Goal: Transaction & Acquisition: Book appointment/travel/reservation

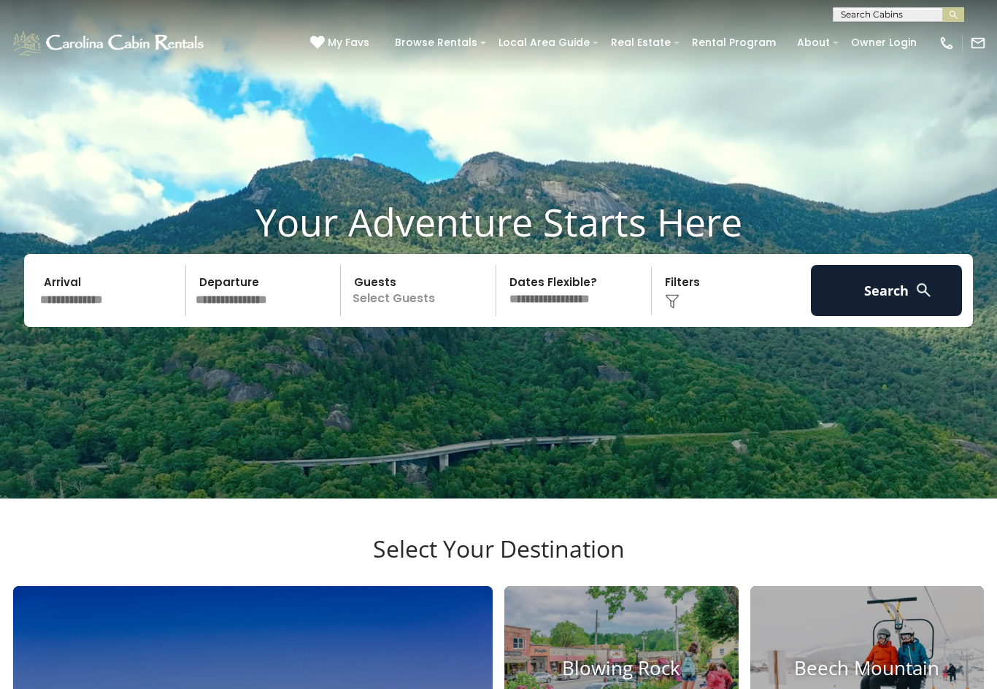
click at [68, 316] on input "text" at bounding box center [110, 290] width 151 height 51
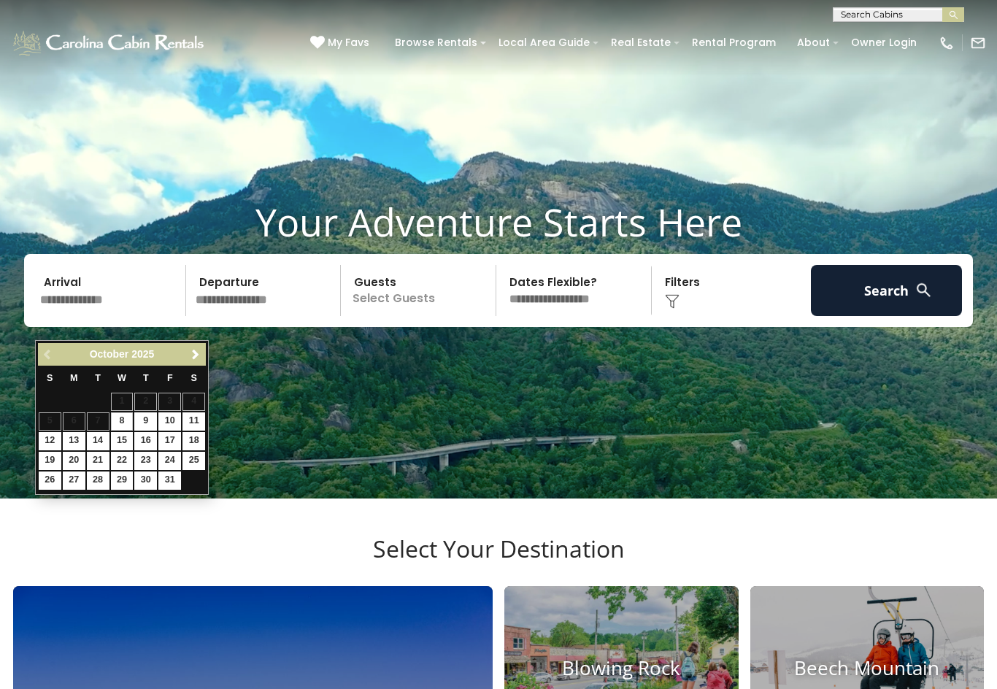
click at [203, 362] on link "Next" at bounding box center [195, 354] width 18 height 18
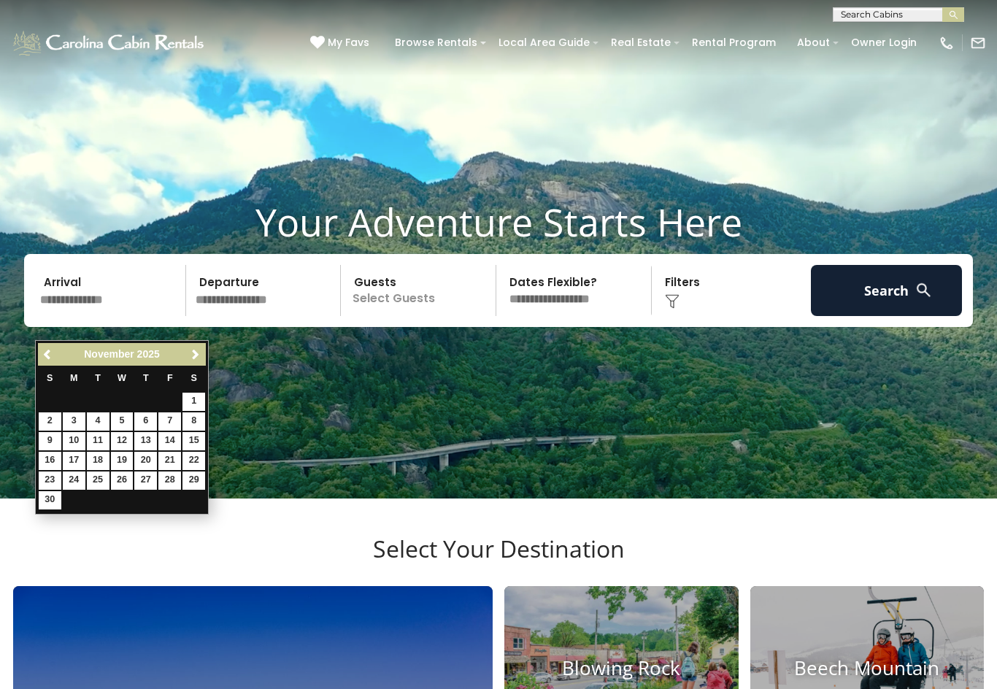
click at [202, 442] on link "15" at bounding box center [193, 441] width 23 height 18
type input "********"
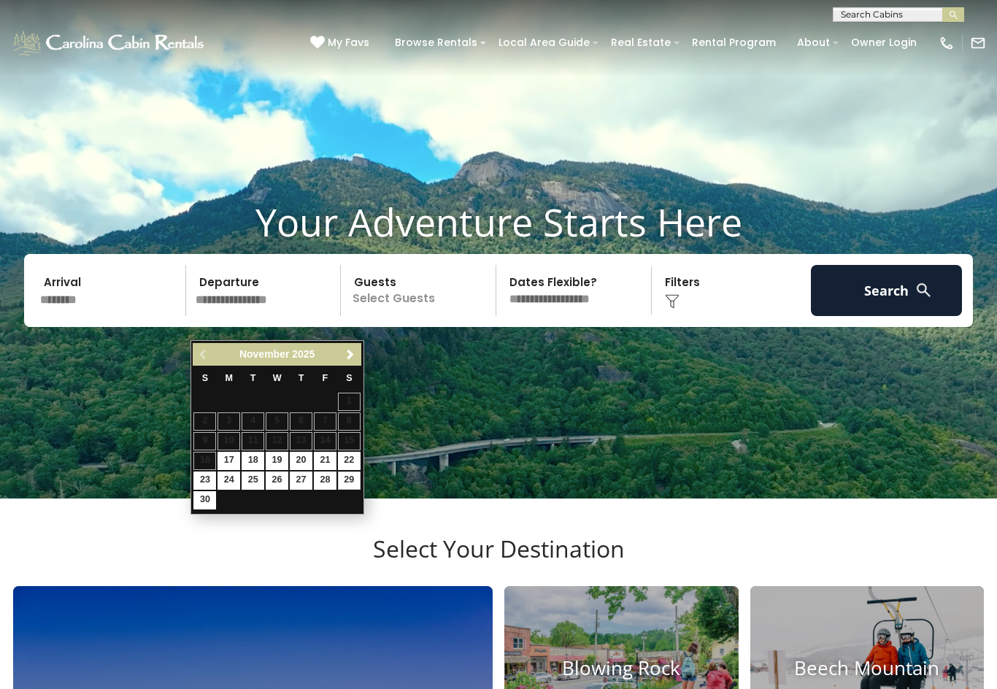
click at [349, 471] on link "29" at bounding box center [349, 480] width 23 height 18
type input "********"
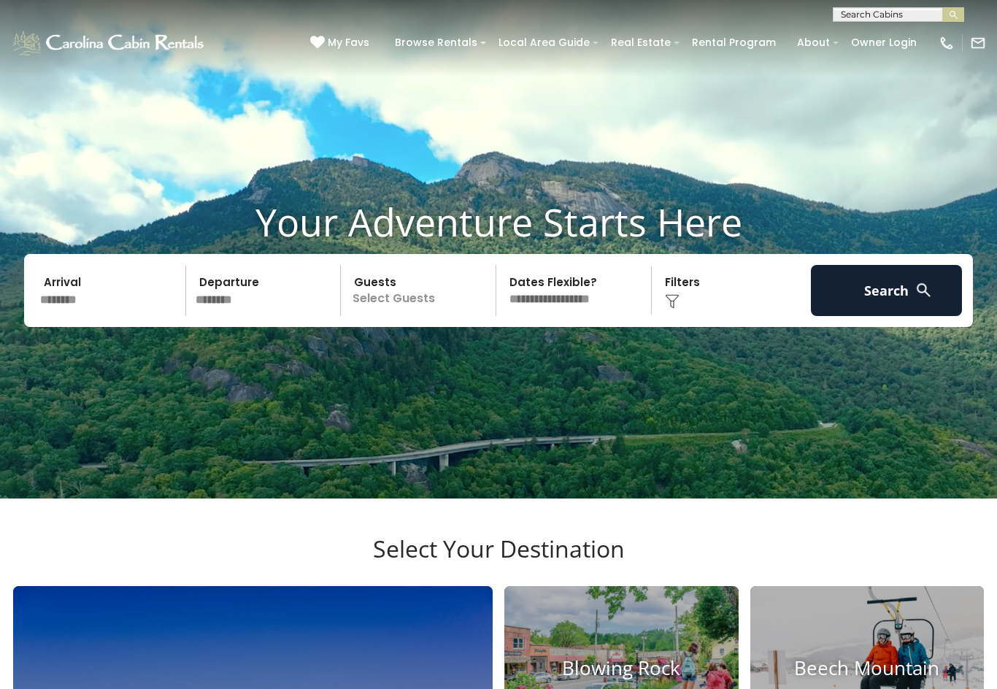
click at [418, 316] on p "Select Guests" at bounding box center [420, 290] width 150 height 51
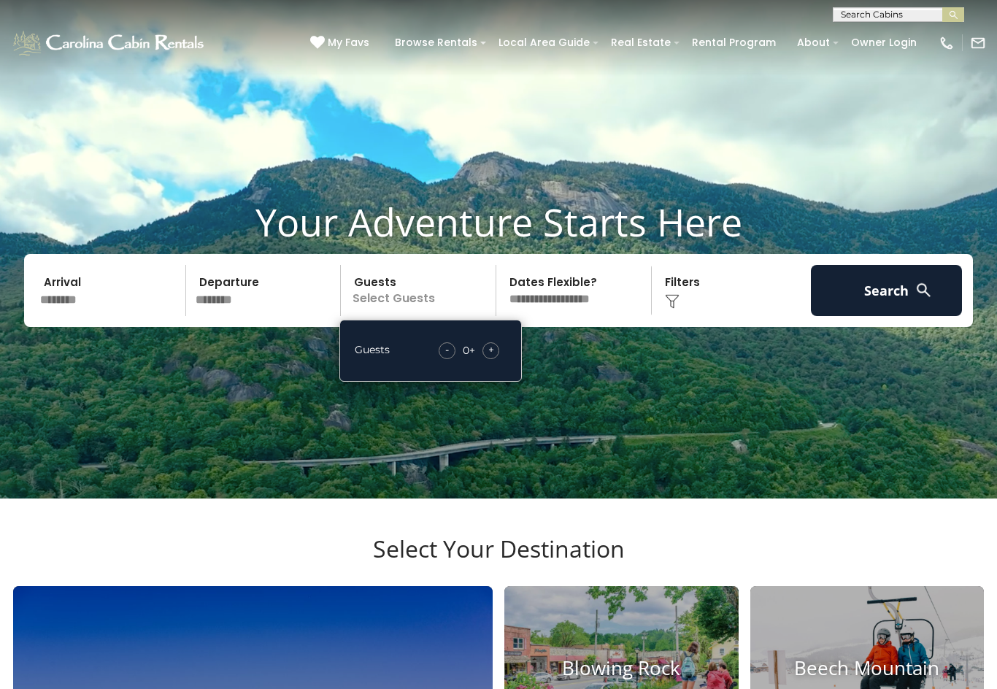
click at [509, 378] on div "Guests - 0 + +" at bounding box center [430, 351] width 182 height 62
click at [497, 359] on div "+" at bounding box center [490, 350] width 17 height 17
click at [496, 359] on div "+" at bounding box center [490, 350] width 17 height 17
click at [881, 316] on button "Search" at bounding box center [886, 290] width 151 height 51
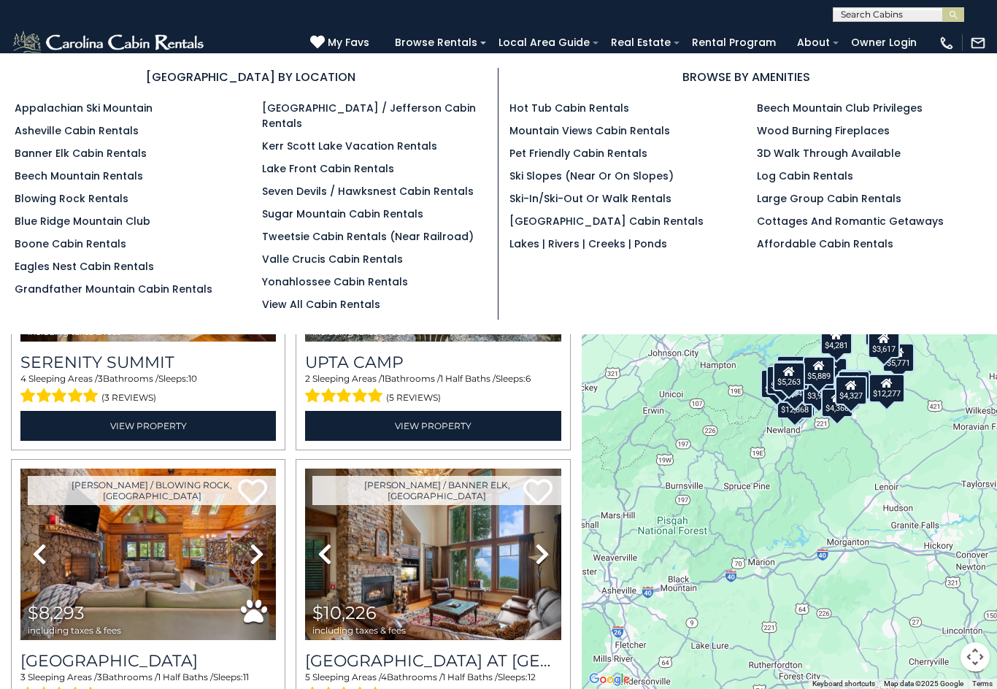
click at [103, 251] on link "Boone Cabin Rentals" at bounding box center [71, 243] width 112 height 15
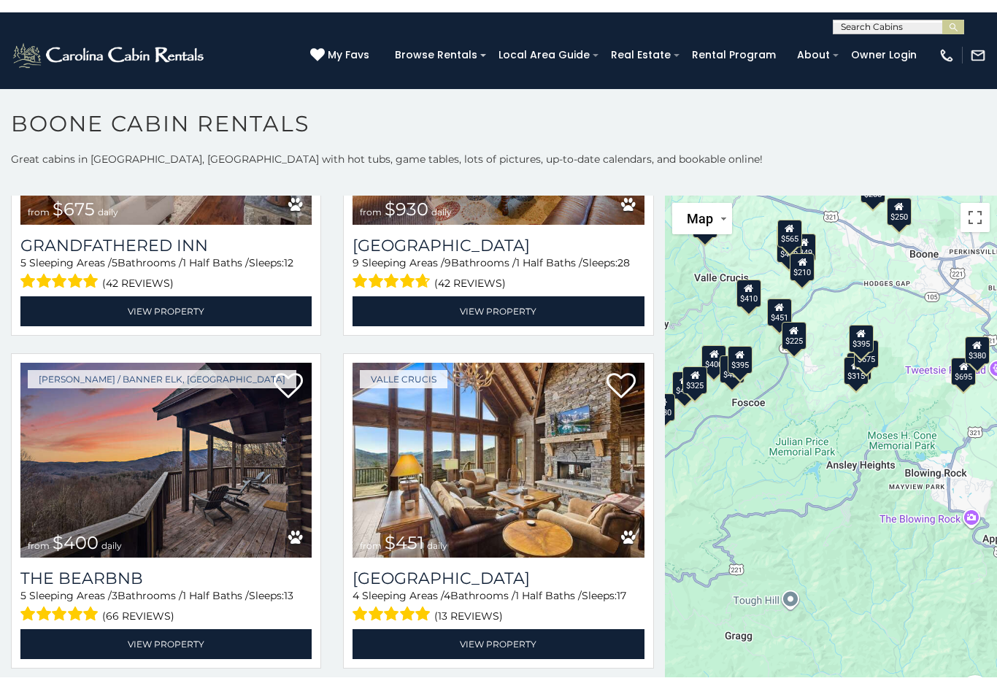
scroll to position [1209, 0]
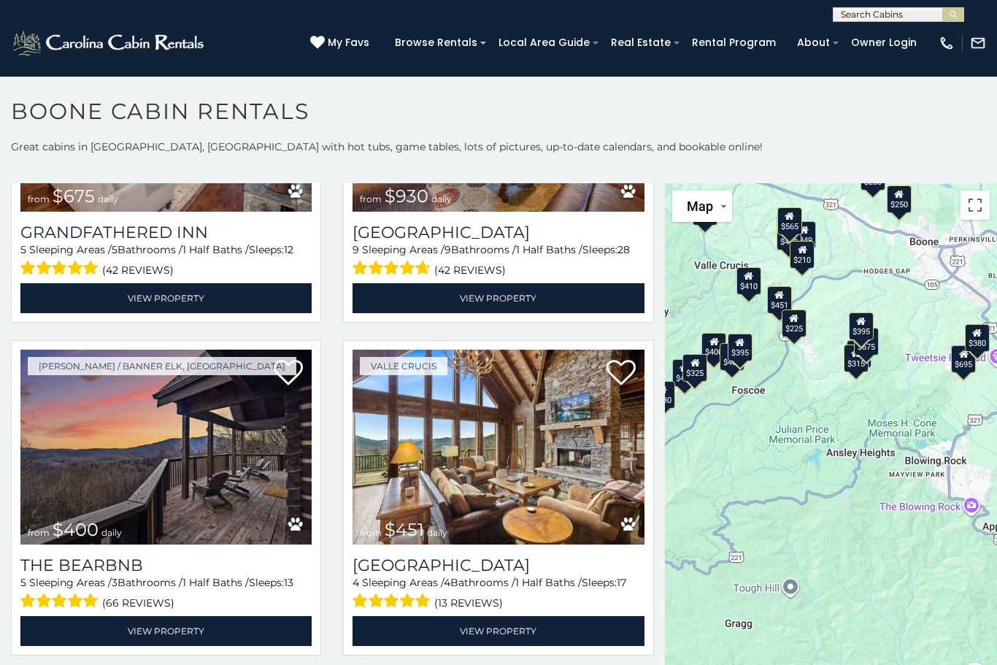
click at [870, 20] on input "text" at bounding box center [897, 17] width 128 height 15
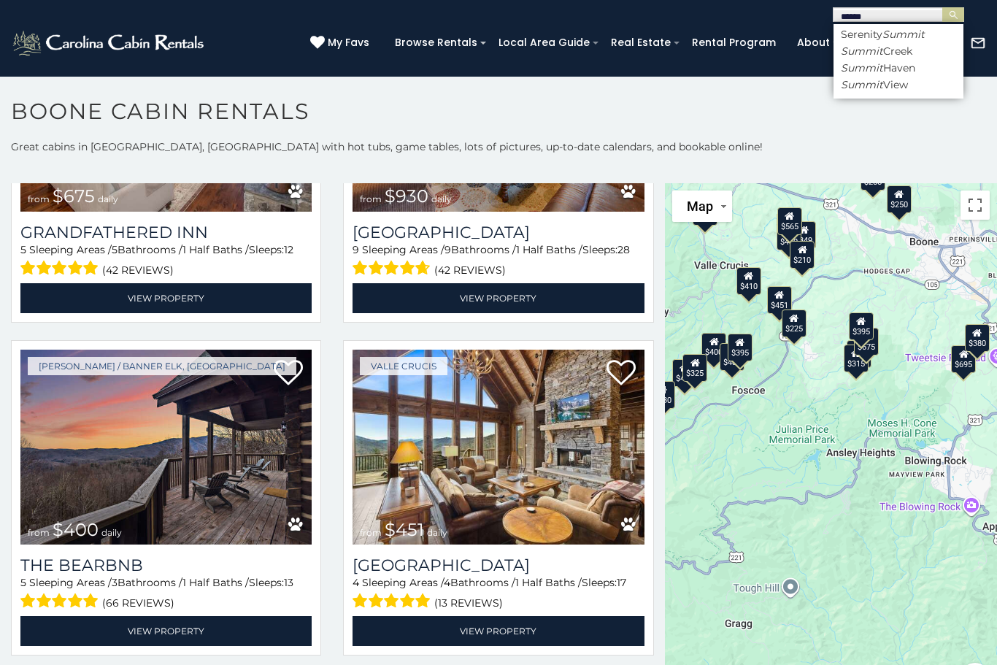
type input "******"
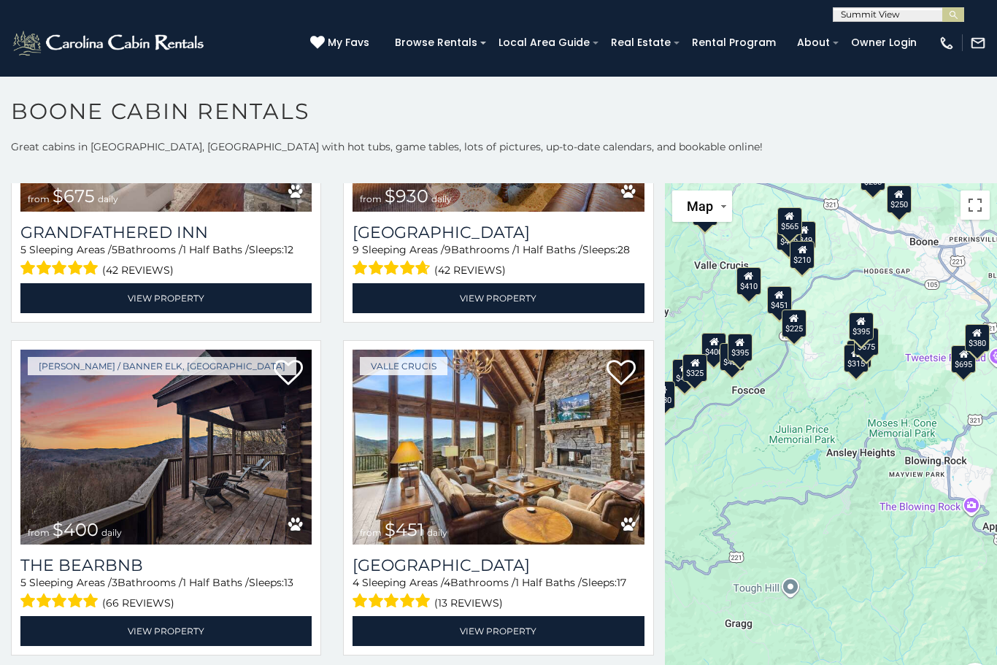
click at [953, 15] on button "submit" at bounding box center [953, 14] width 22 height 15
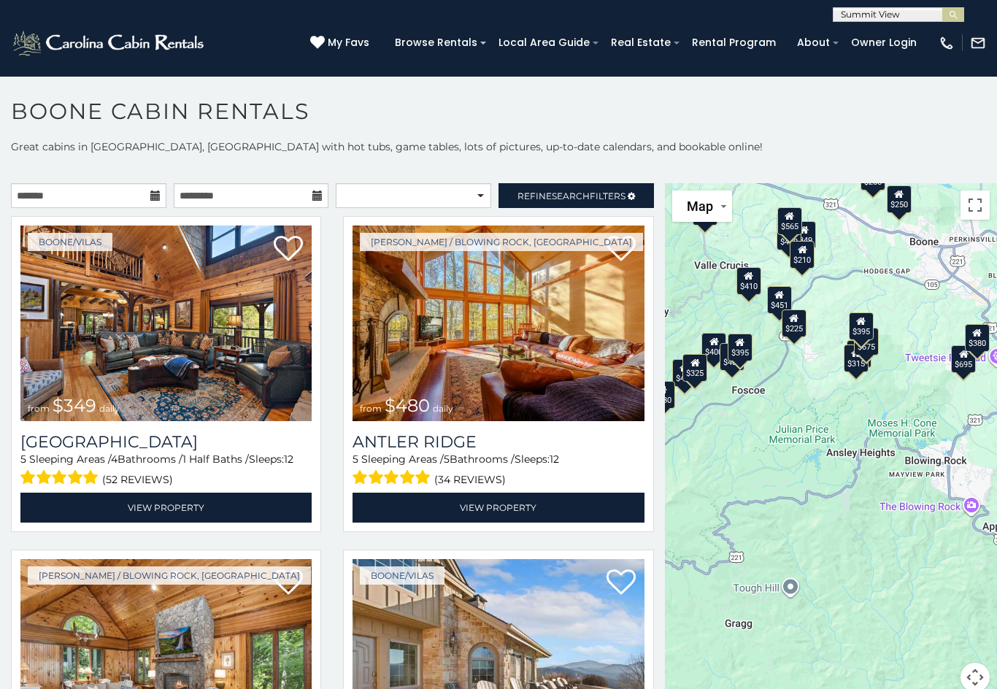
scroll to position [0, 0]
click at [82, 203] on input "text" at bounding box center [88, 195] width 155 height 25
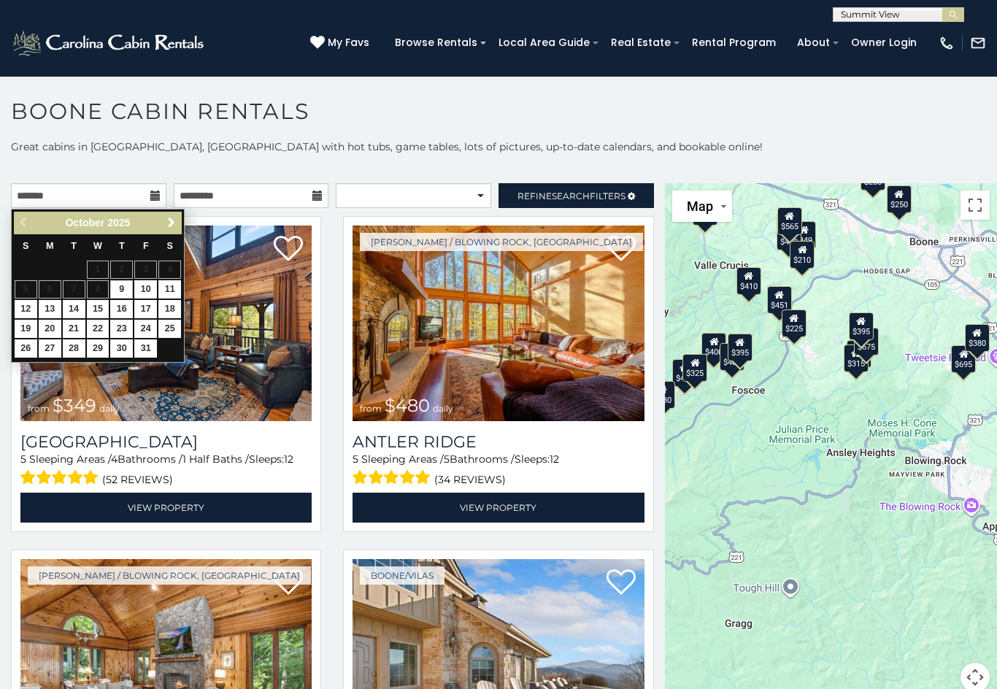
click at [173, 224] on span "Next" at bounding box center [172, 223] width 12 height 12
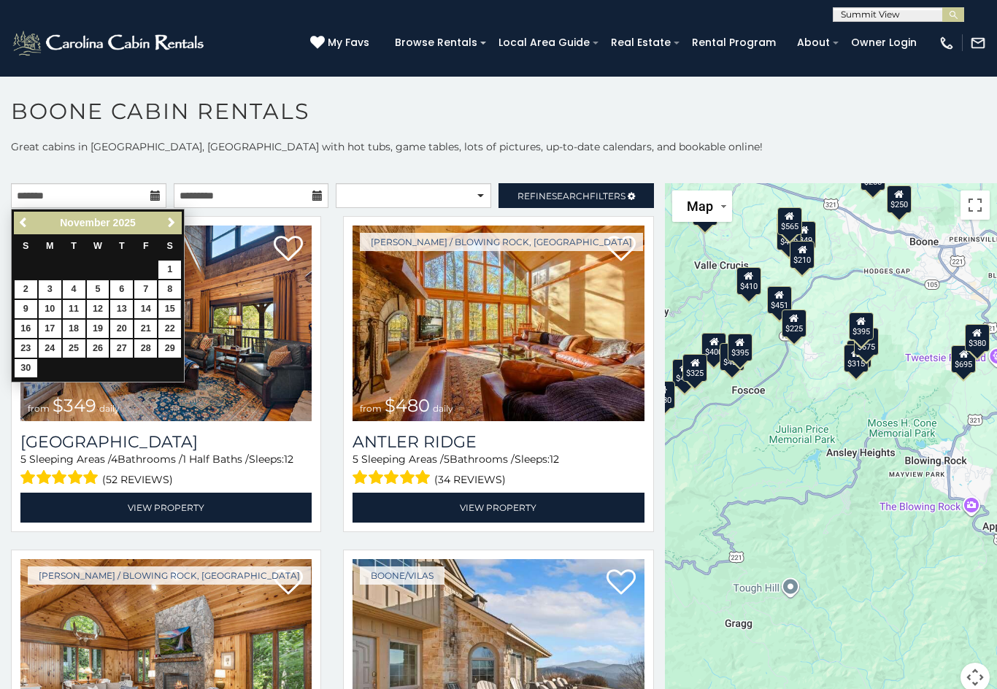
click at [169, 310] on link "15" at bounding box center [169, 309] width 23 height 18
type input "**********"
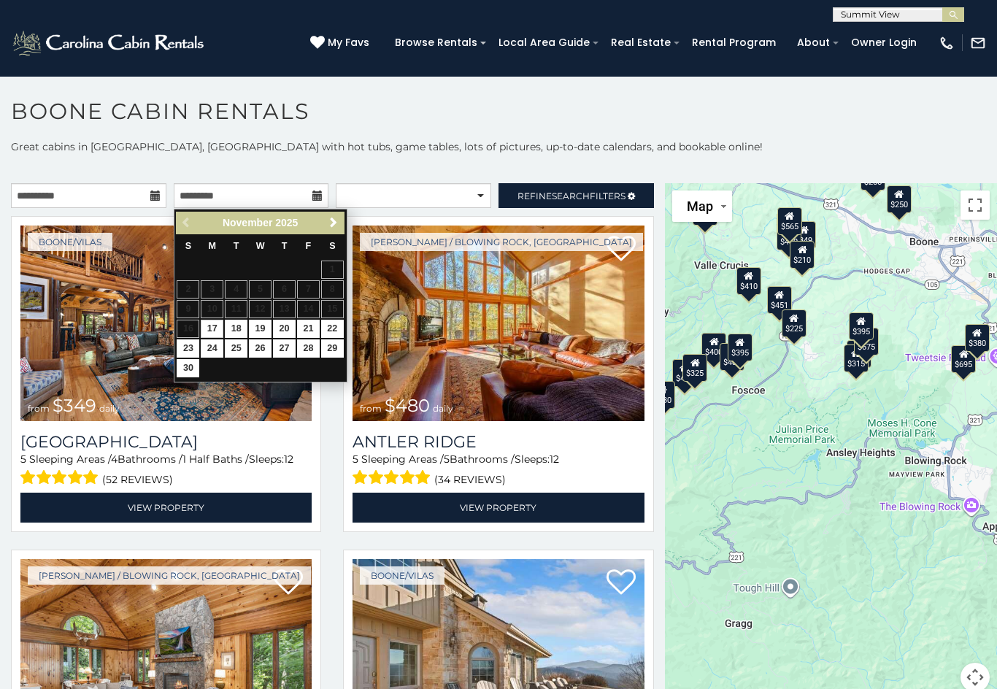
click at [335, 334] on link "22" at bounding box center [332, 329] width 23 height 18
type input "**********"
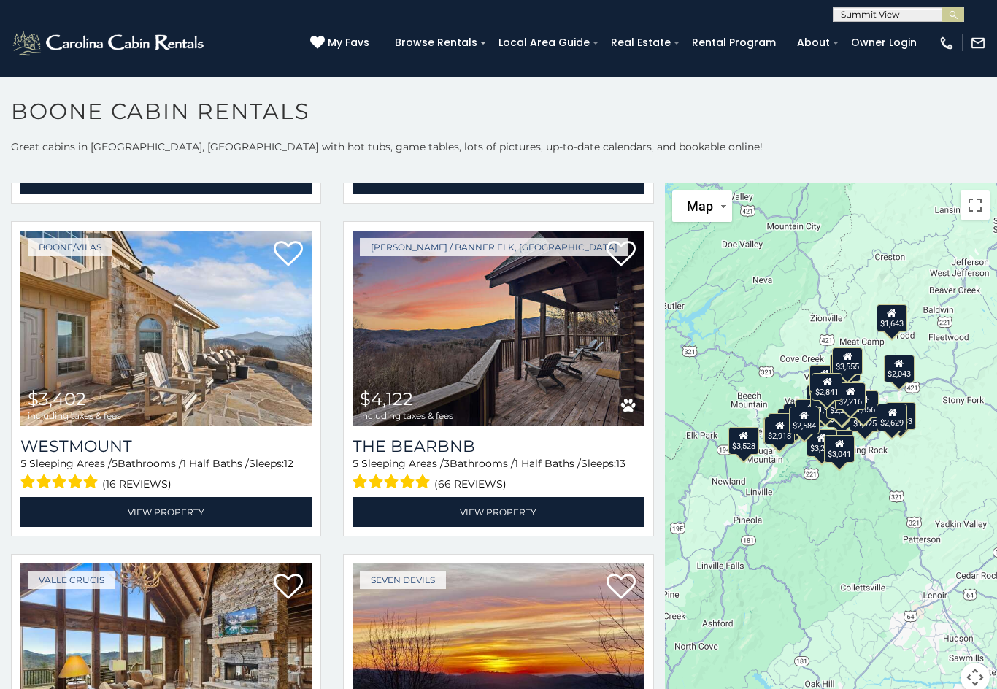
scroll to position [388, 0]
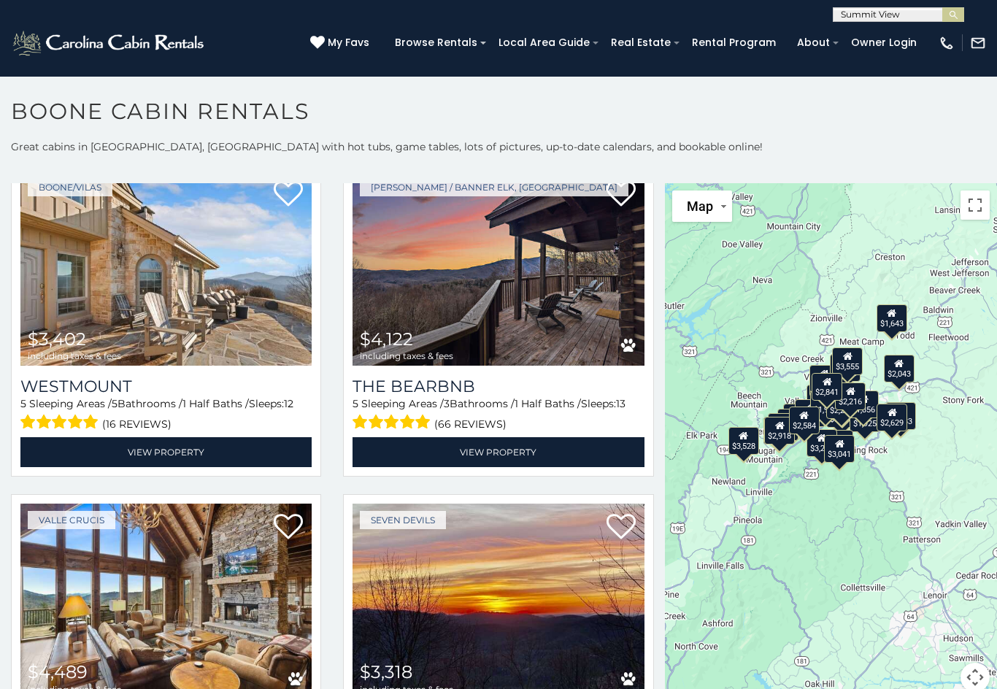
click at [238, 334] on img at bounding box center [165, 269] width 291 height 196
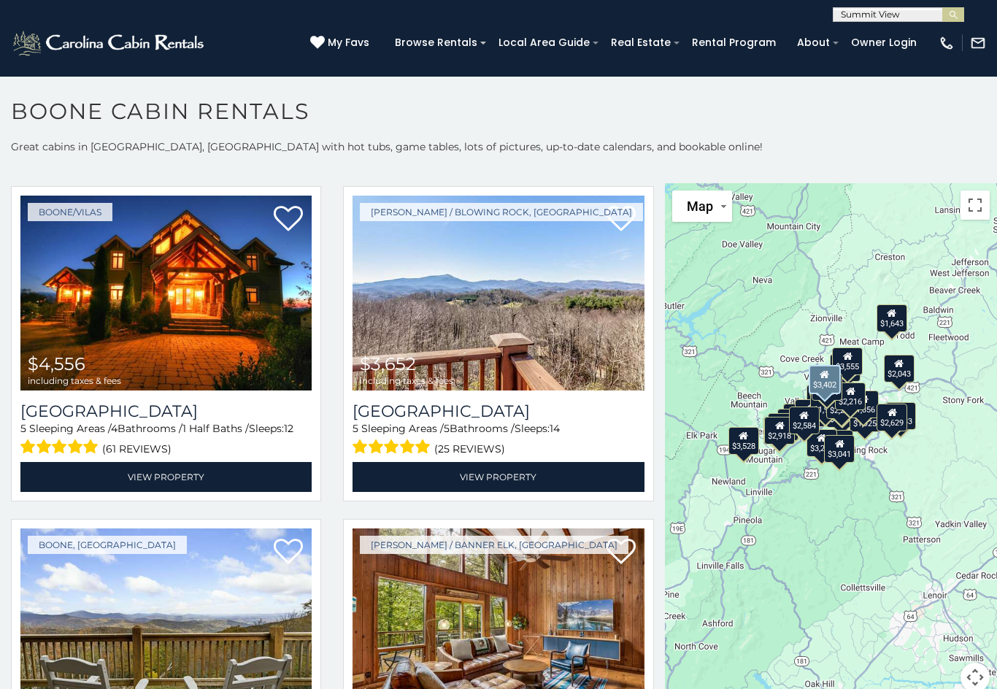
scroll to position [1382, 0]
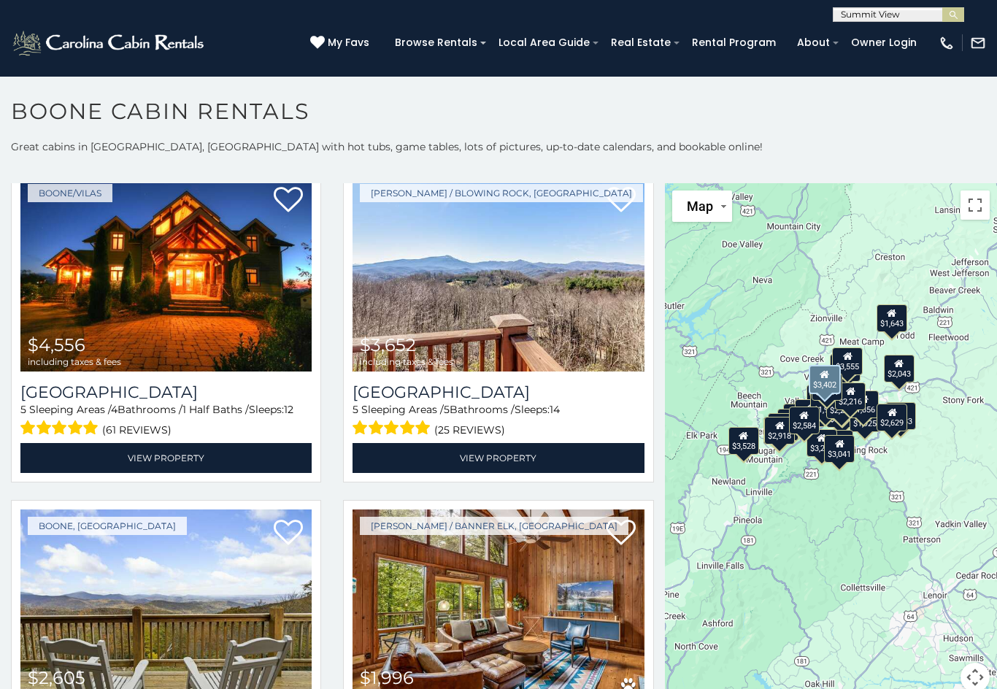
click at [214, 302] on img at bounding box center [165, 275] width 291 height 196
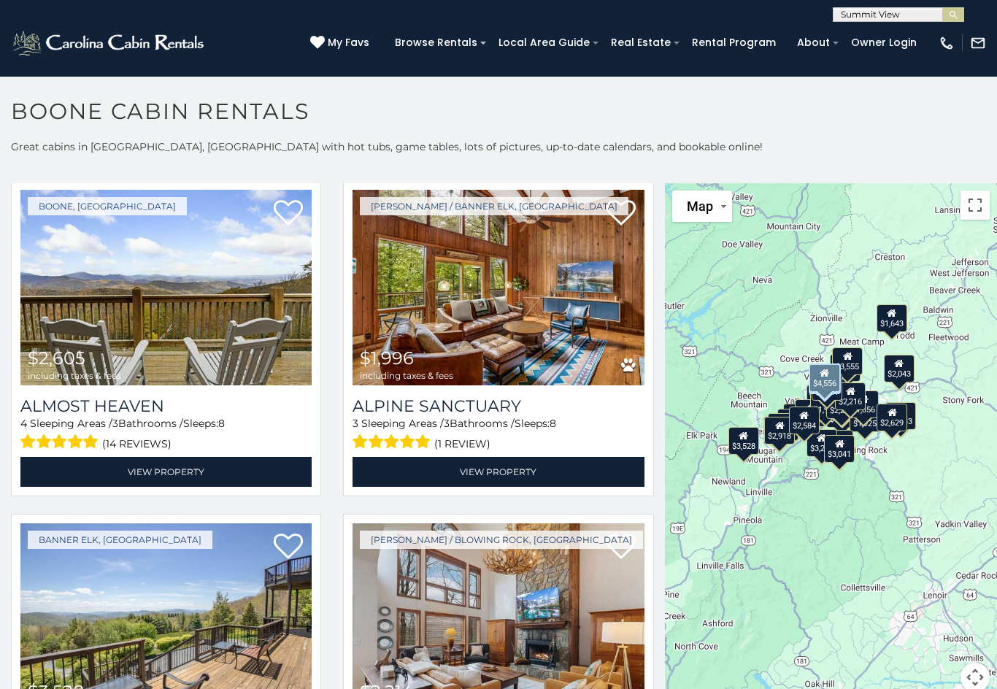
scroll to position [1704, 0]
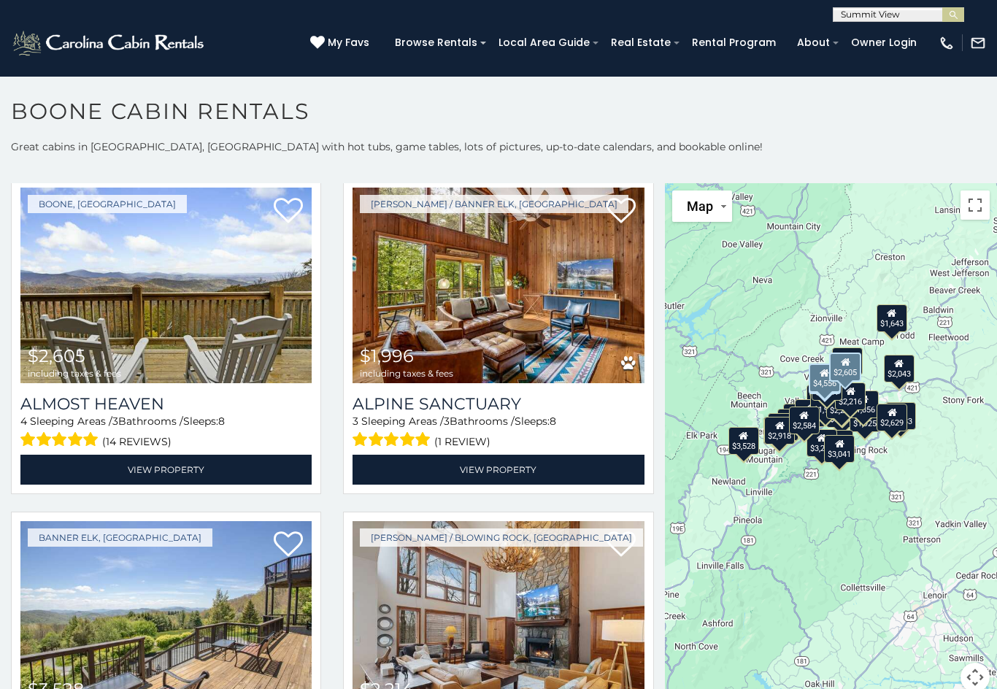
click at [181, 302] on img at bounding box center [165, 286] width 291 height 196
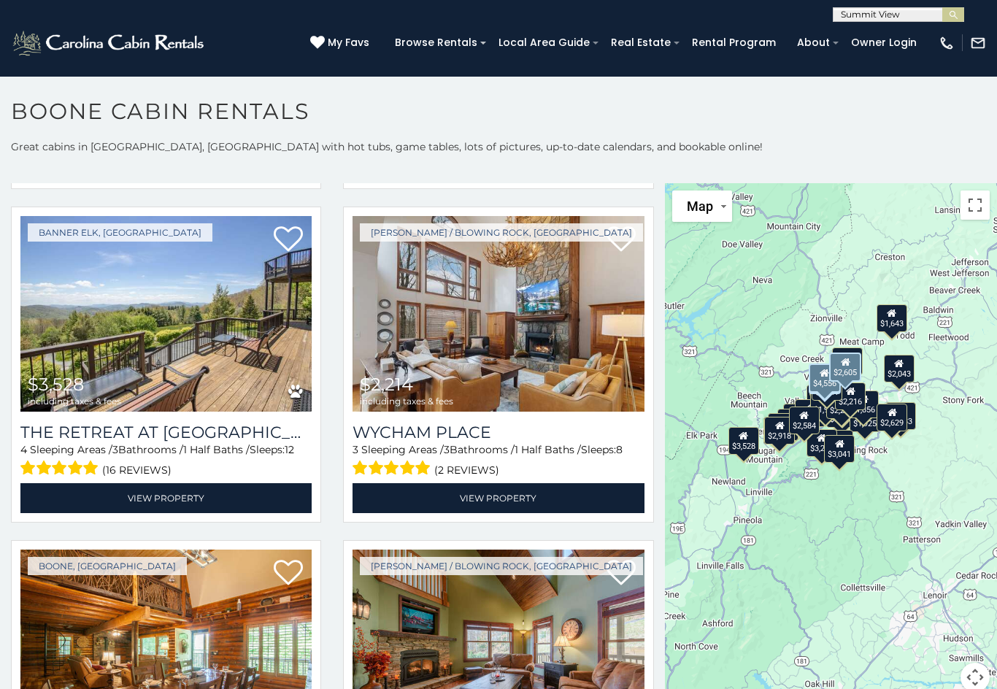
scroll to position [2010, 0]
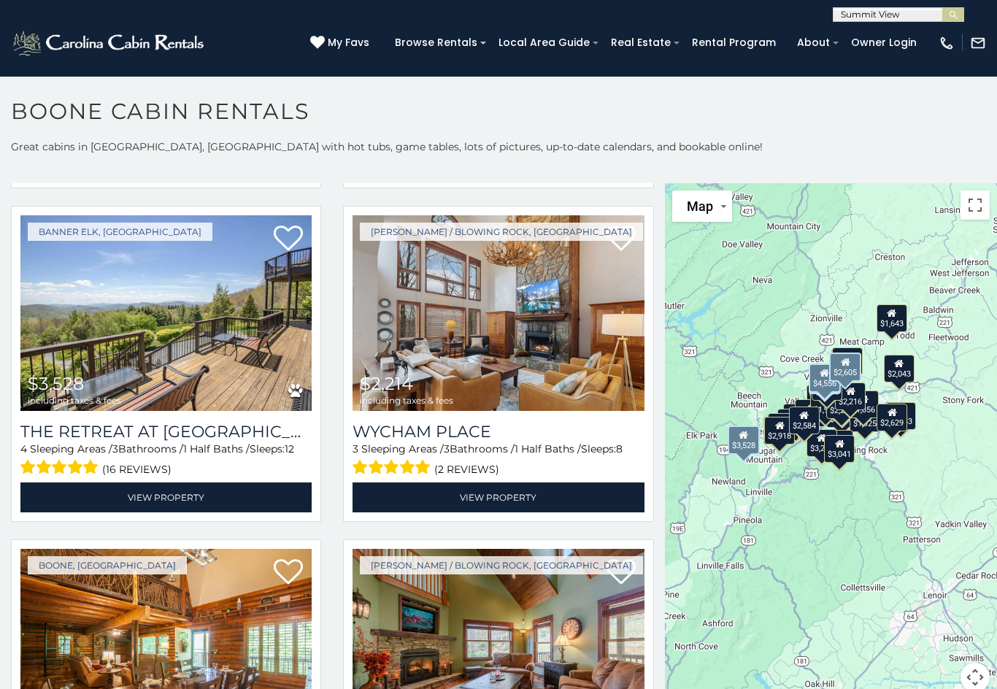
click at [187, 358] on img at bounding box center [165, 313] width 291 height 196
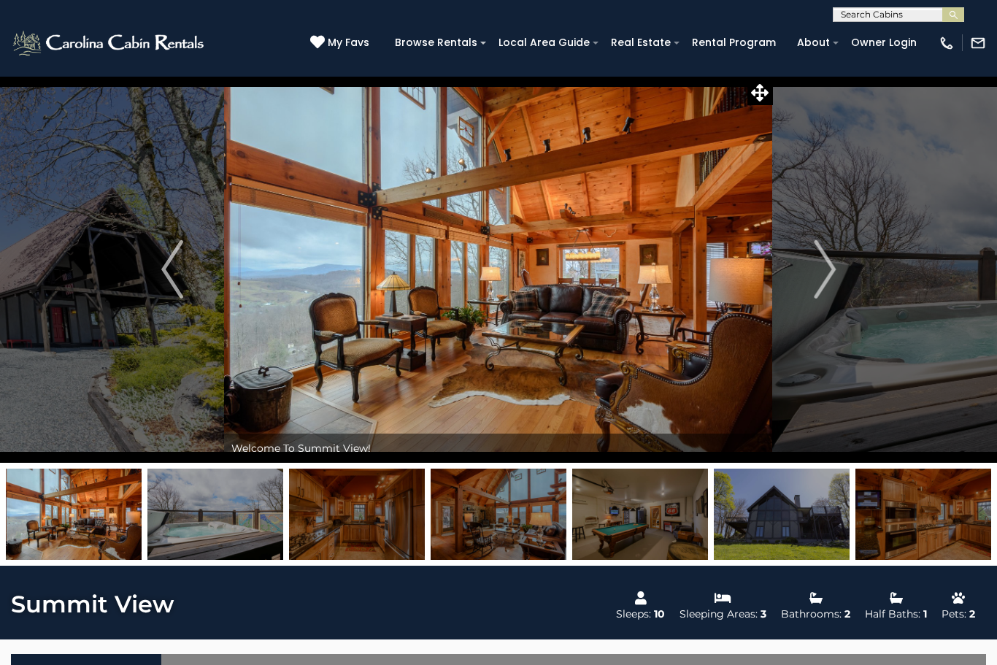
click at [168, 274] on img "Previous" at bounding box center [172, 269] width 22 height 58
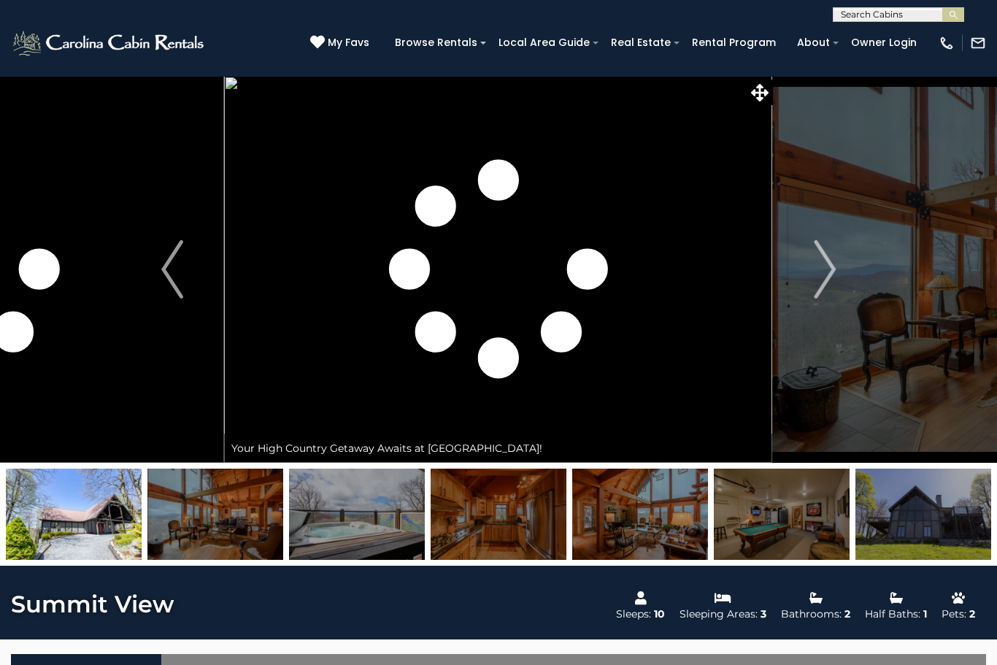
click at [809, 258] on button "Next" at bounding box center [825, 269] width 104 height 387
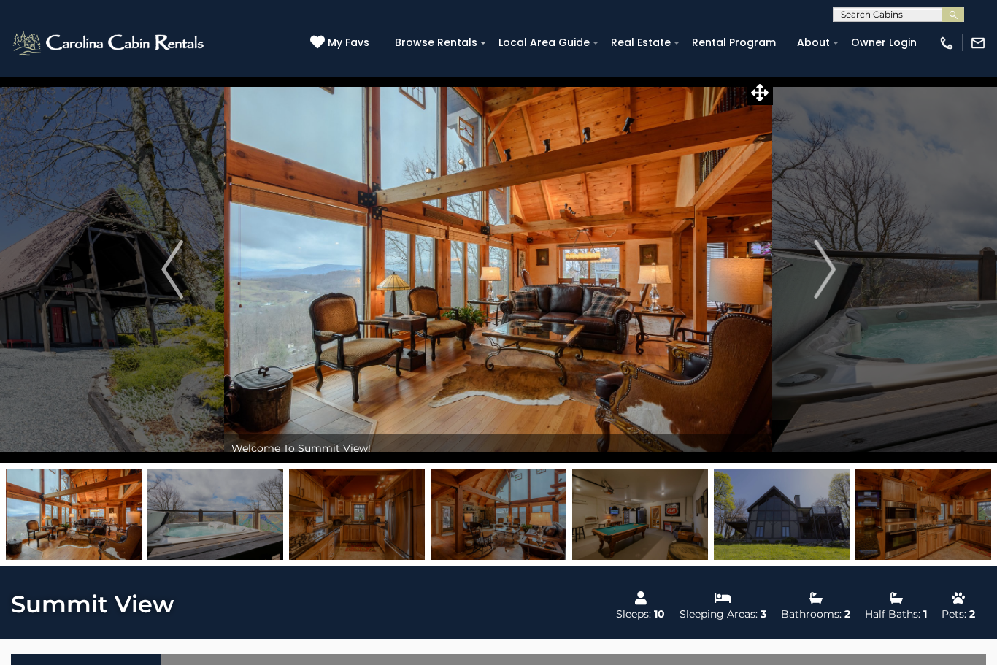
click at [825, 264] on img "Next" at bounding box center [825, 269] width 22 height 58
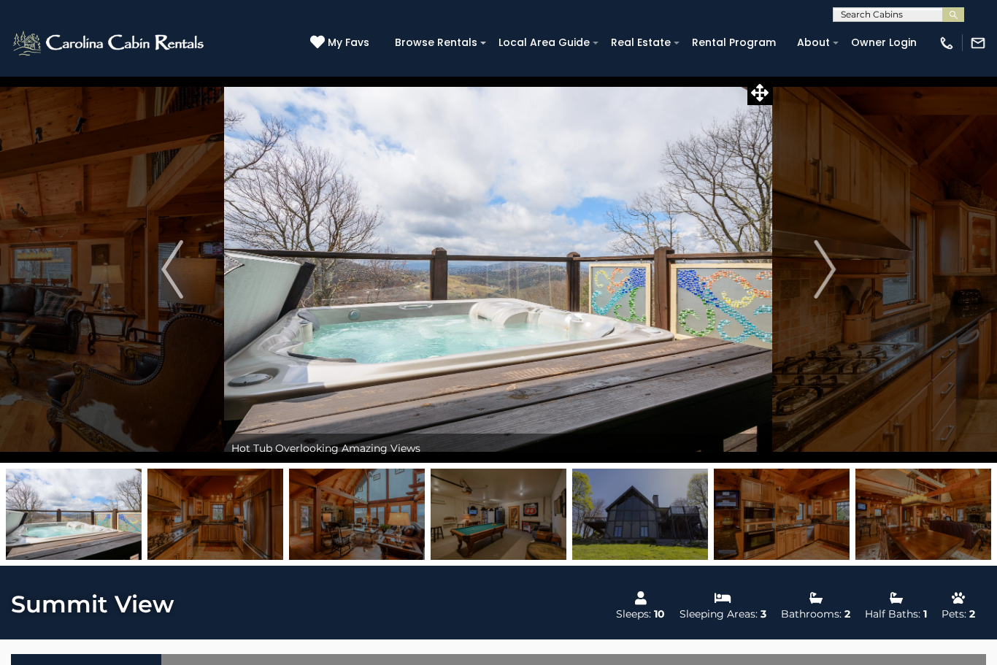
click at [814, 268] on img "Next" at bounding box center [825, 269] width 22 height 58
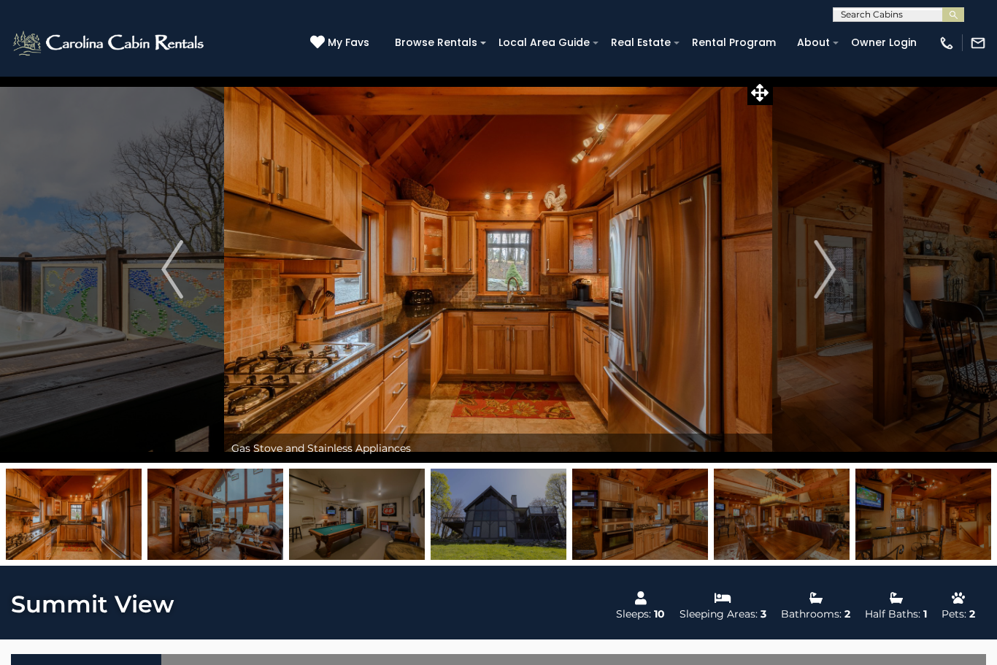
click at [817, 271] on img "Next" at bounding box center [825, 269] width 22 height 58
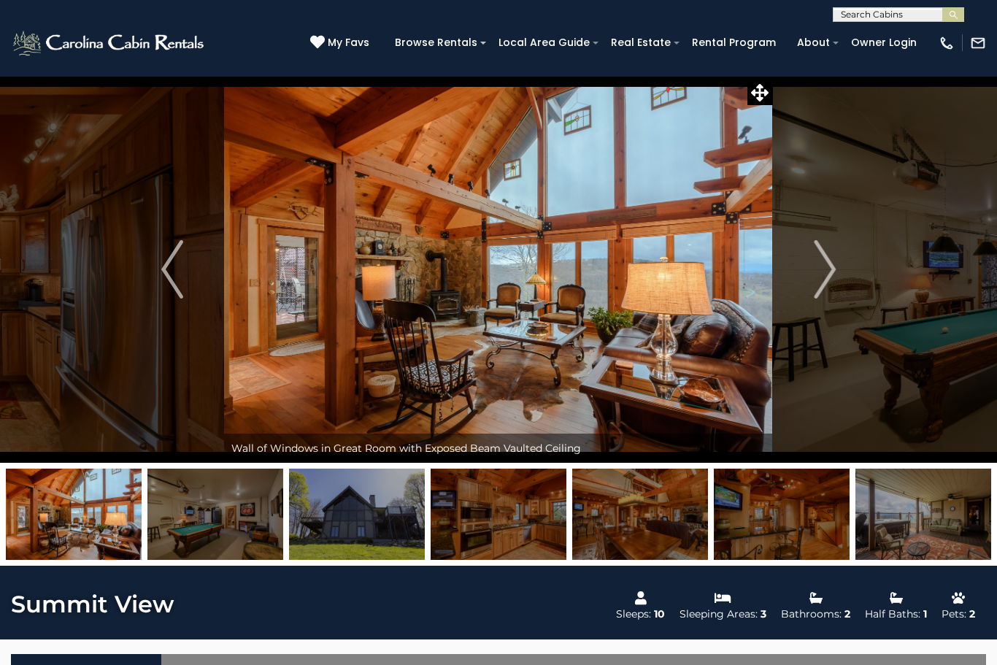
click at [814, 275] on img "Next" at bounding box center [825, 269] width 22 height 58
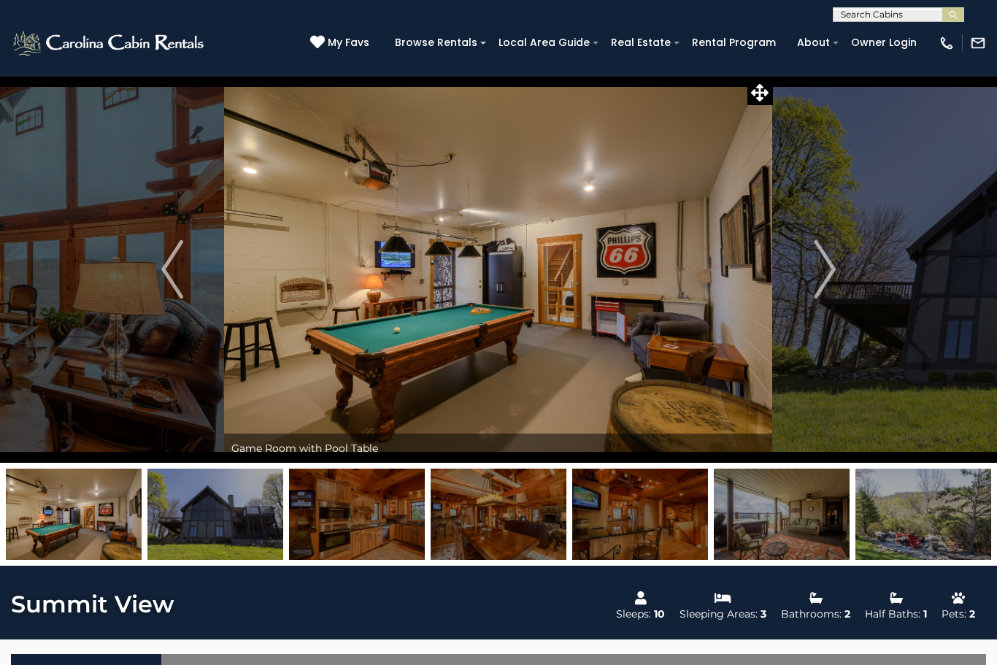
click at [811, 273] on button "Next" at bounding box center [825, 269] width 104 height 387
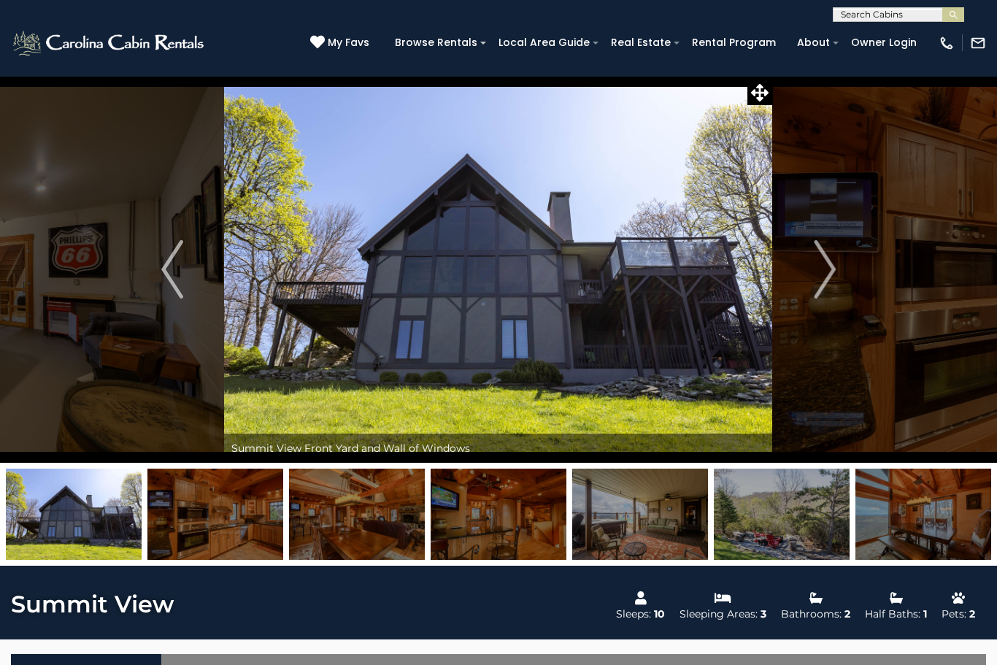
click at [826, 273] on img "Next" at bounding box center [825, 269] width 22 height 58
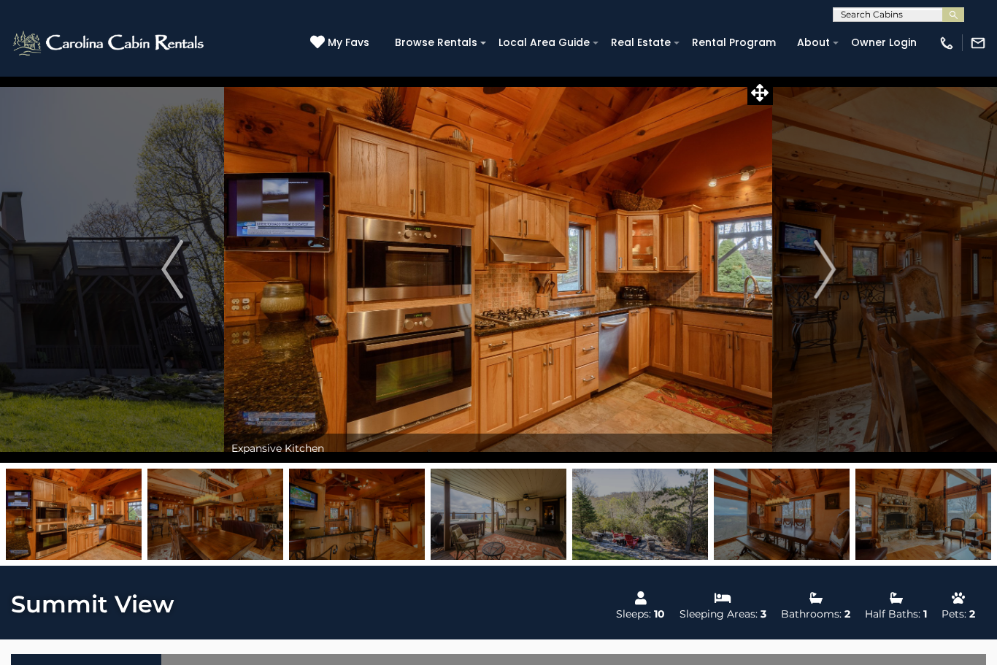
click at [812, 277] on button "Next" at bounding box center [825, 269] width 104 height 387
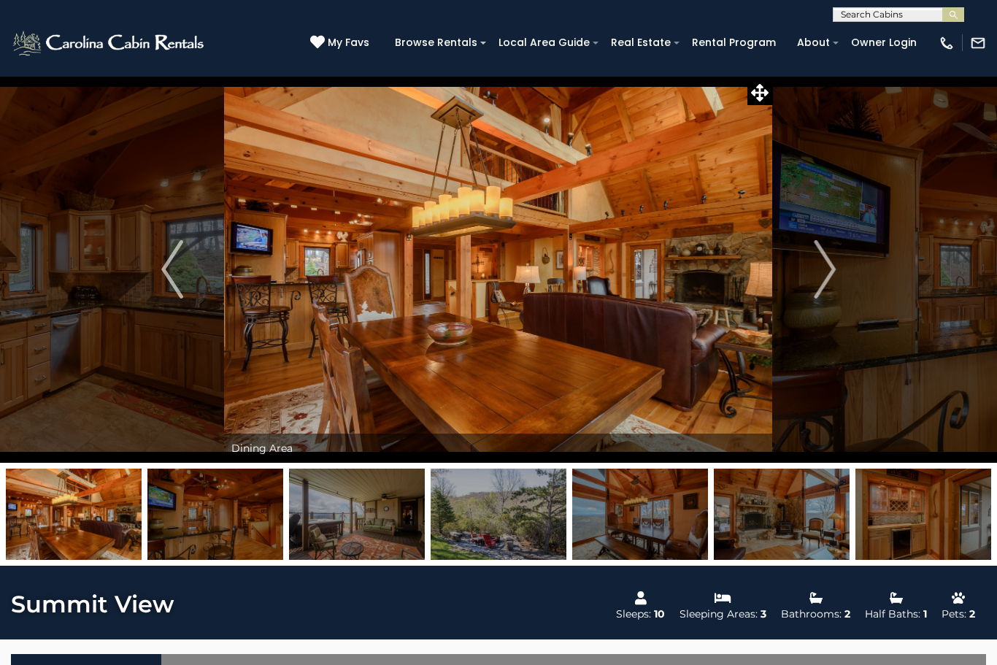
click at [822, 260] on img "Next" at bounding box center [825, 269] width 22 height 58
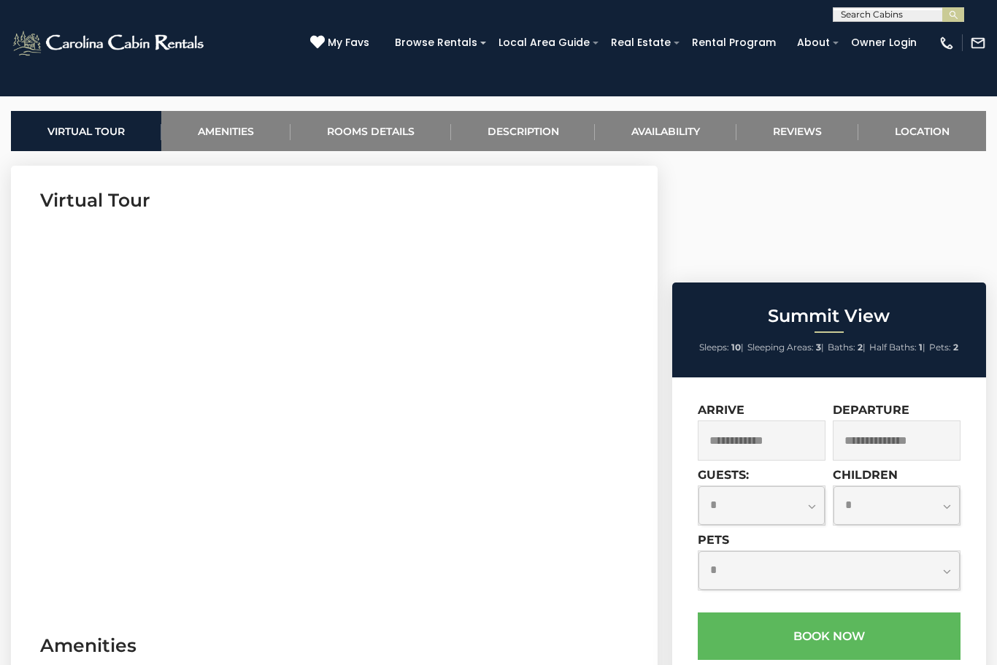
click at [700, 132] on link "Availability" at bounding box center [666, 131] width 142 height 40
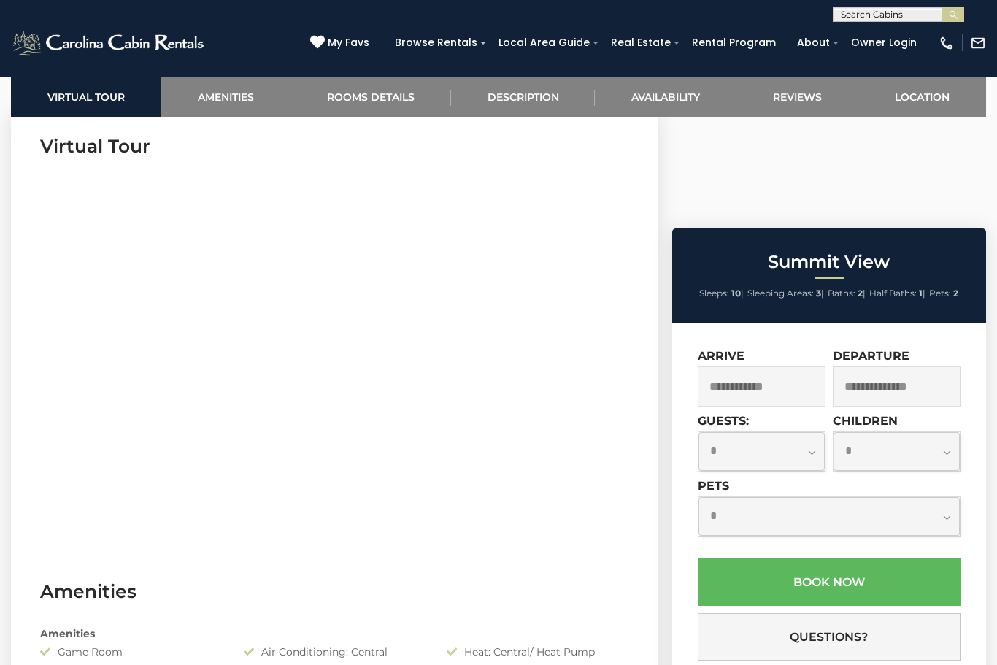
scroll to position [594, 0]
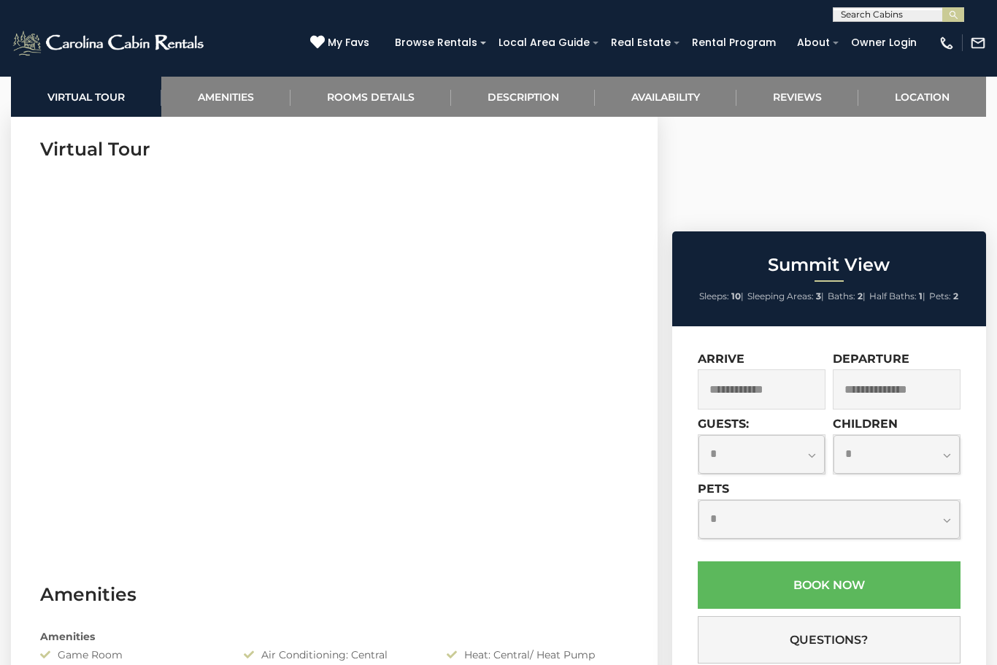
click at [738, 369] on input "text" at bounding box center [762, 389] width 128 height 40
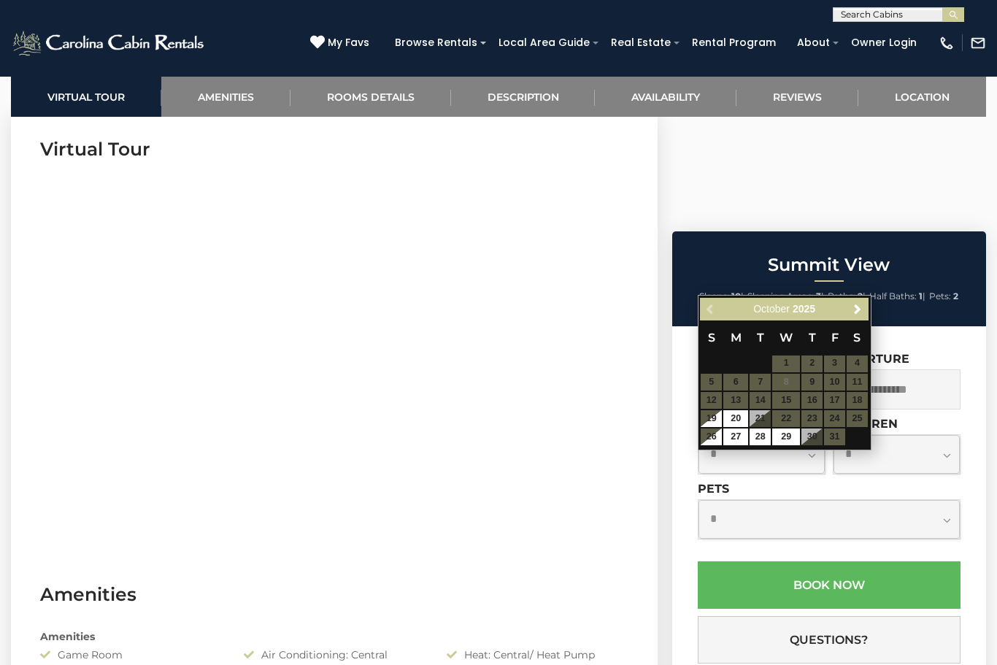
click at [866, 299] on div "Previous Next October 2025" at bounding box center [784, 309] width 168 height 23
click at [862, 311] on span "Next" at bounding box center [858, 309] width 12 height 12
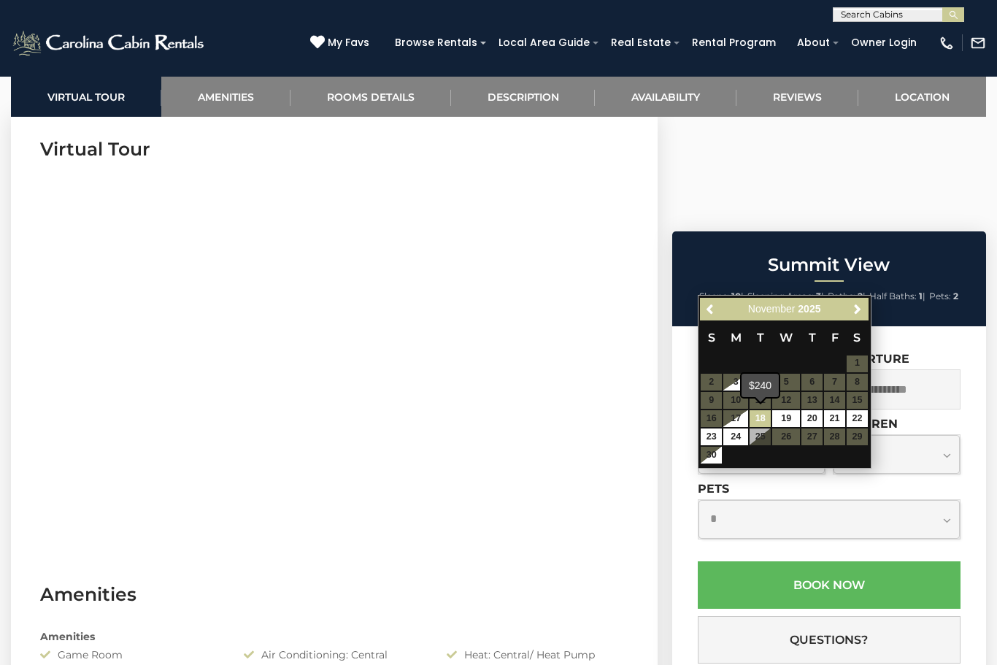
click at [755, 410] on link "18" at bounding box center [760, 418] width 21 height 17
type input "**********"
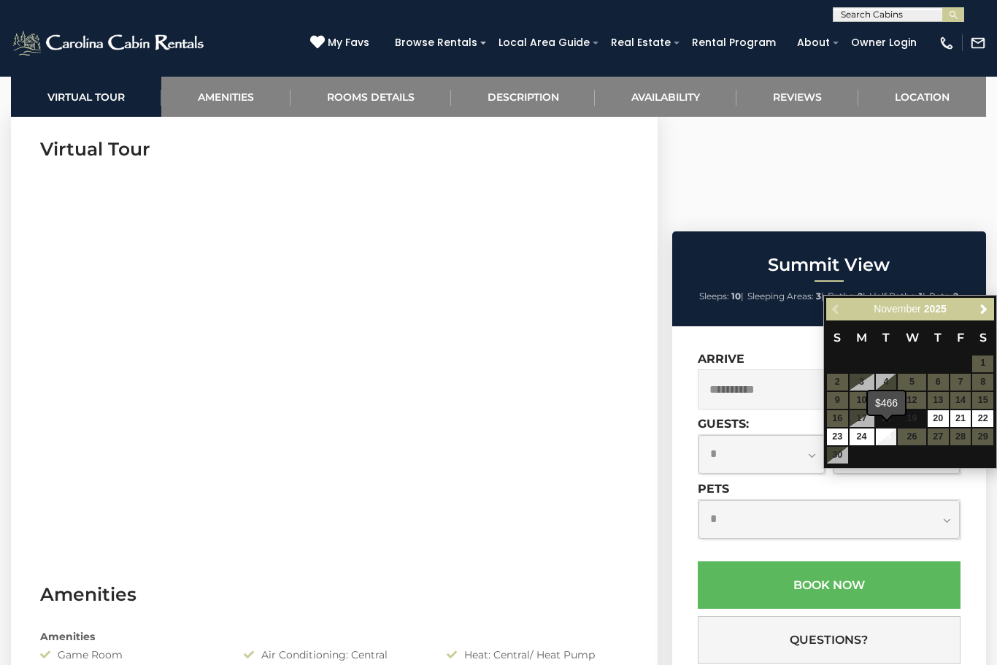
click at [885, 430] on link "25" at bounding box center [886, 436] width 21 height 17
type input "**********"
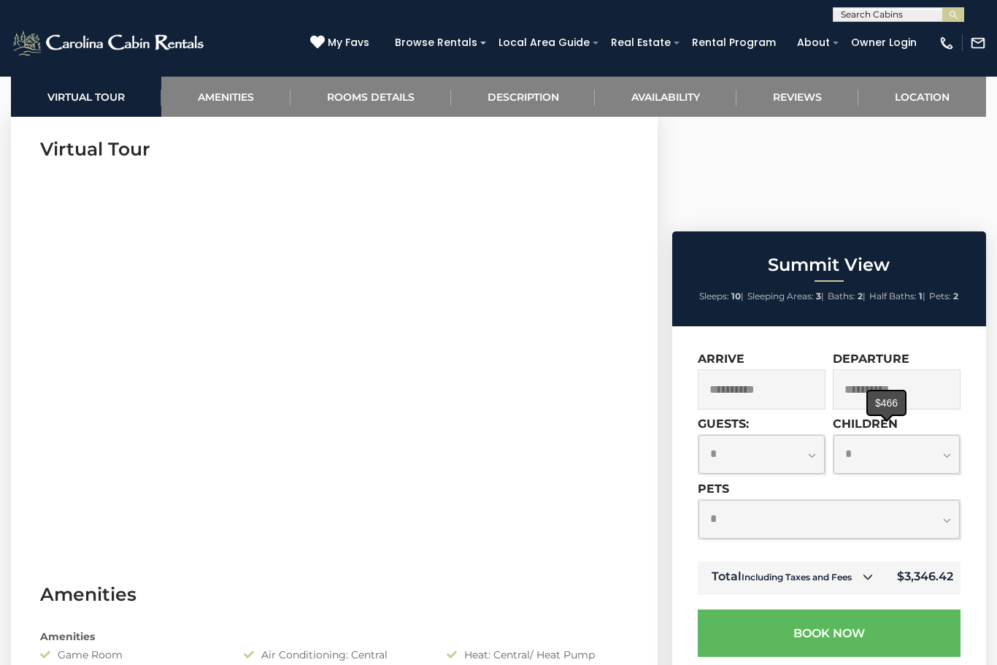
click at [782, 369] on input "**********" at bounding box center [762, 389] width 128 height 40
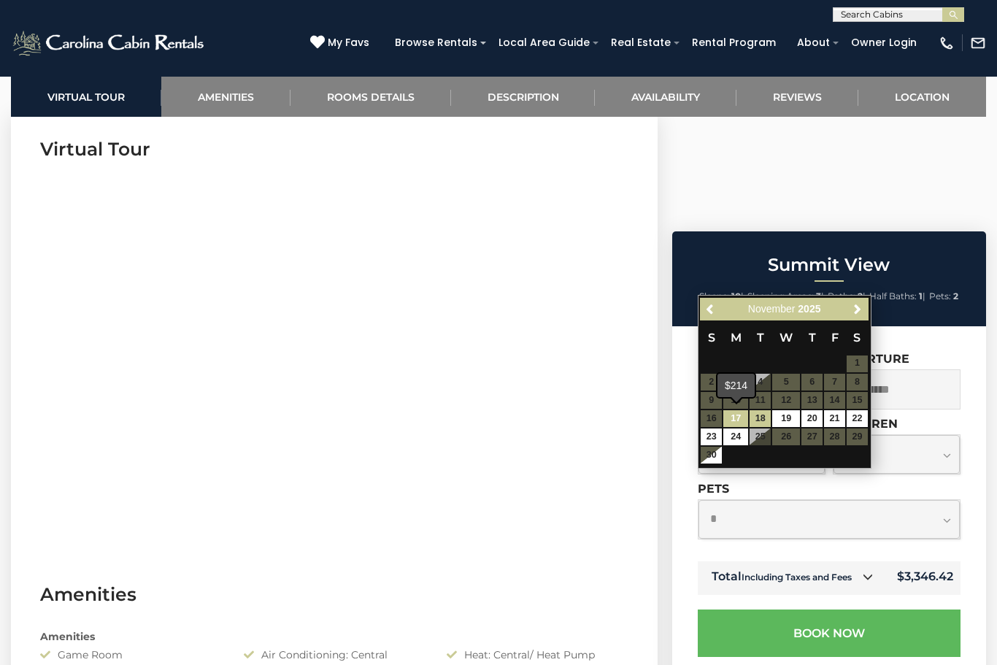
click at [738, 415] on link "17" at bounding box center [735, 418] width 25 height 17
type input "**********"
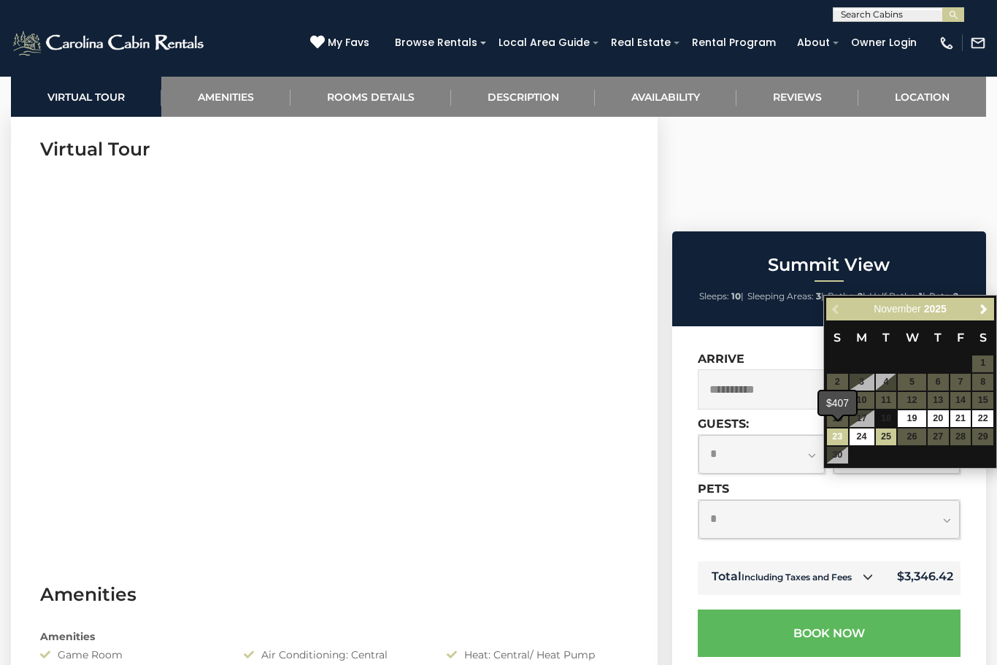
click at [836, 437] on link "23" at bounding box center [837, 436] width 21 height 17
type input "**********"
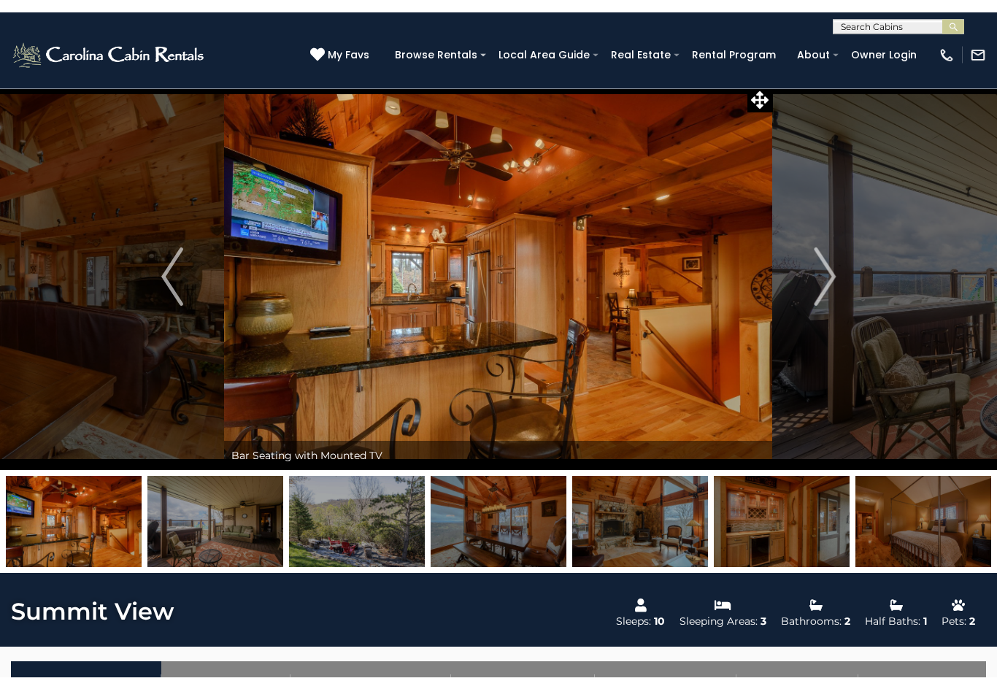
scroll to position [0, 0]
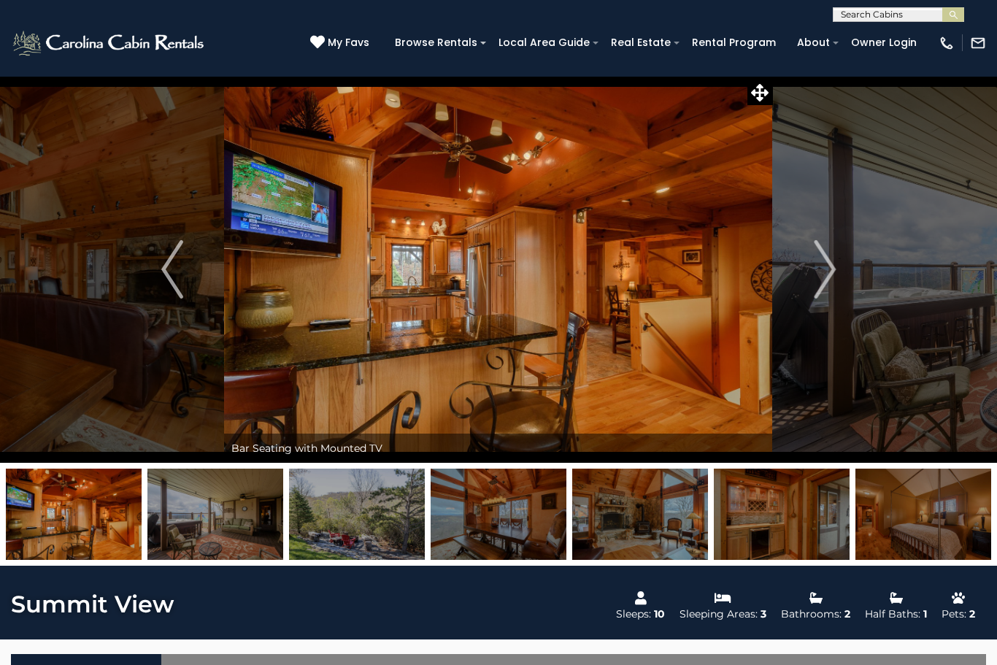
click at [804, 282] on button "Next" at bounding box center [825, 269] width 104 height 387
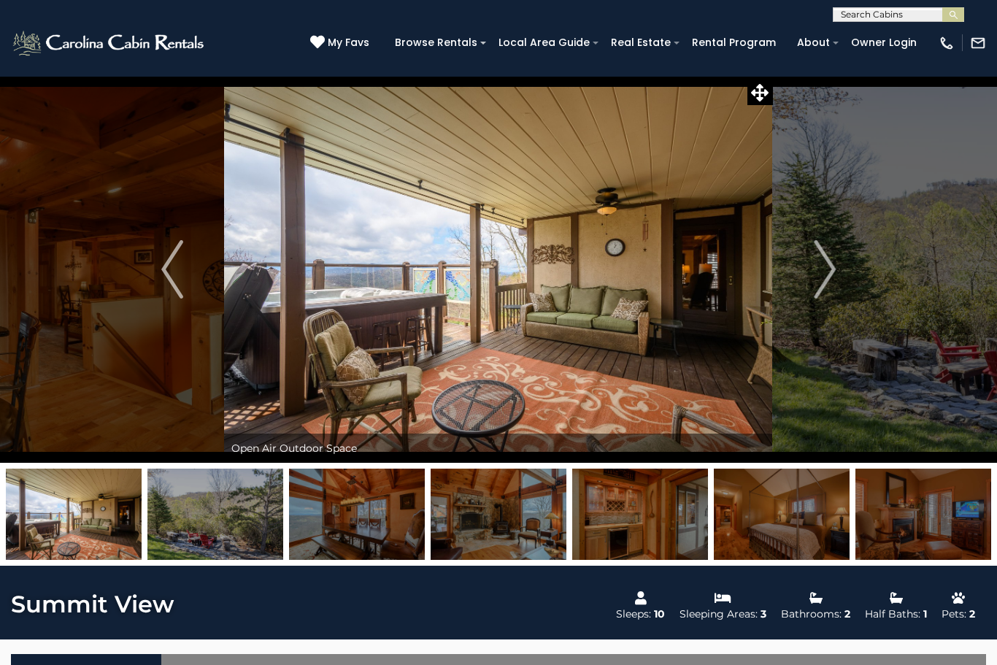
click at [820, 281] on img "Next" at bounding box center [825, 269] width 22 height 58
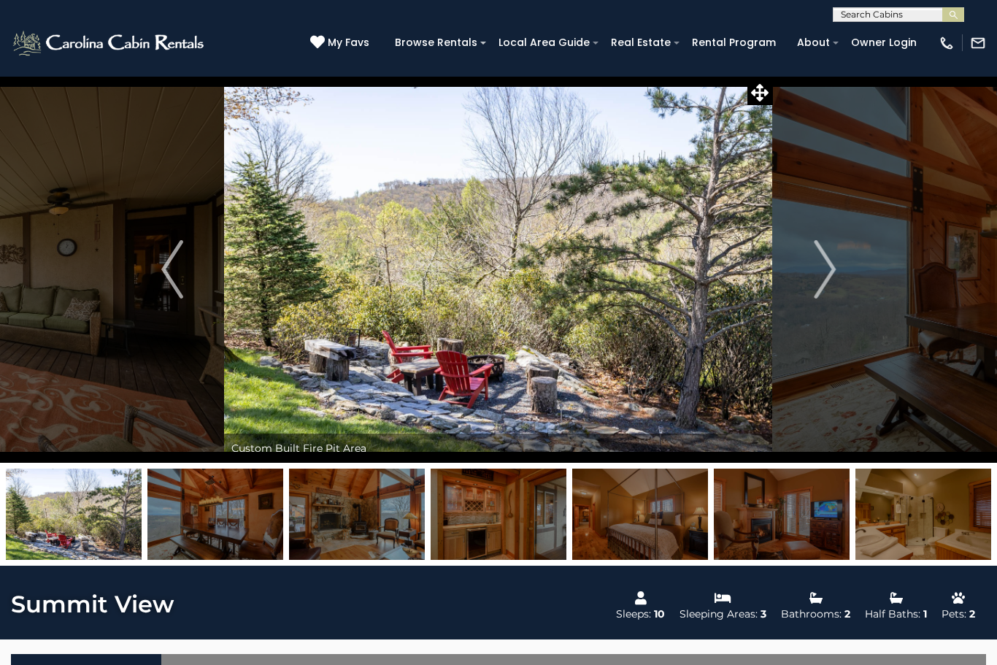
click at [827, 277] on img "Next" at bounding box center [825, 269] width 22 height 58
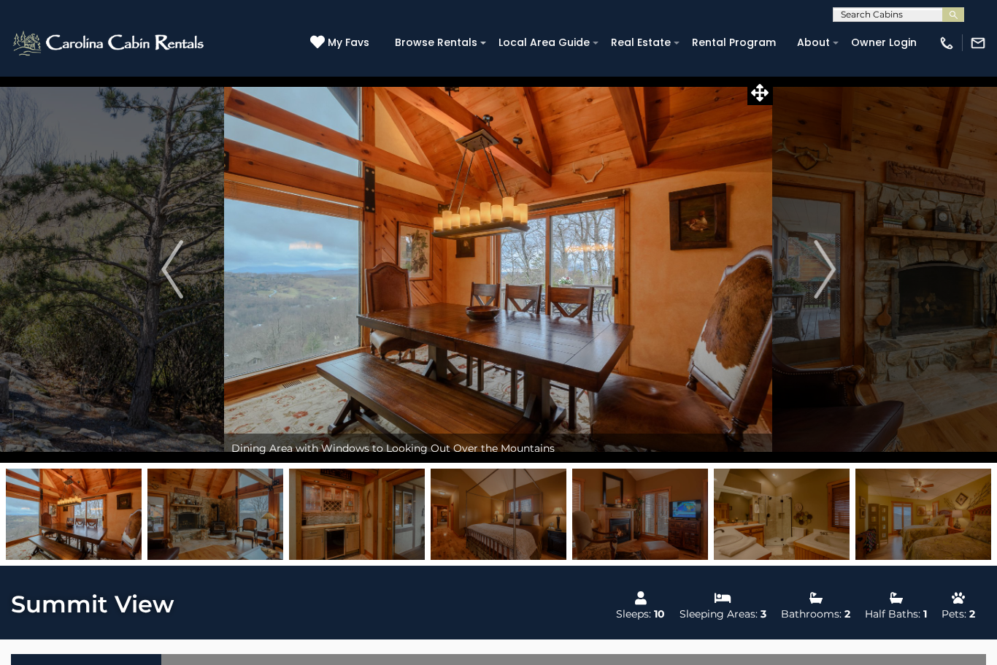
click at [816, 280] on img "Next" at bounding box center [825, 269] width 22 height 58
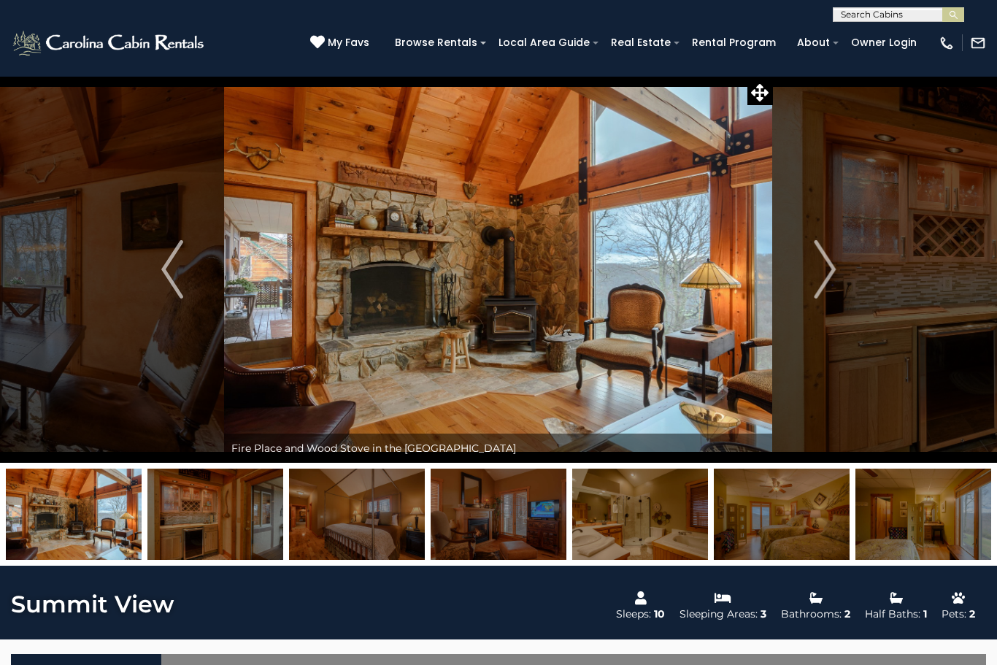
click at [817, 276] on img "Next" at bounding box center [825, 269] width 22 height 58
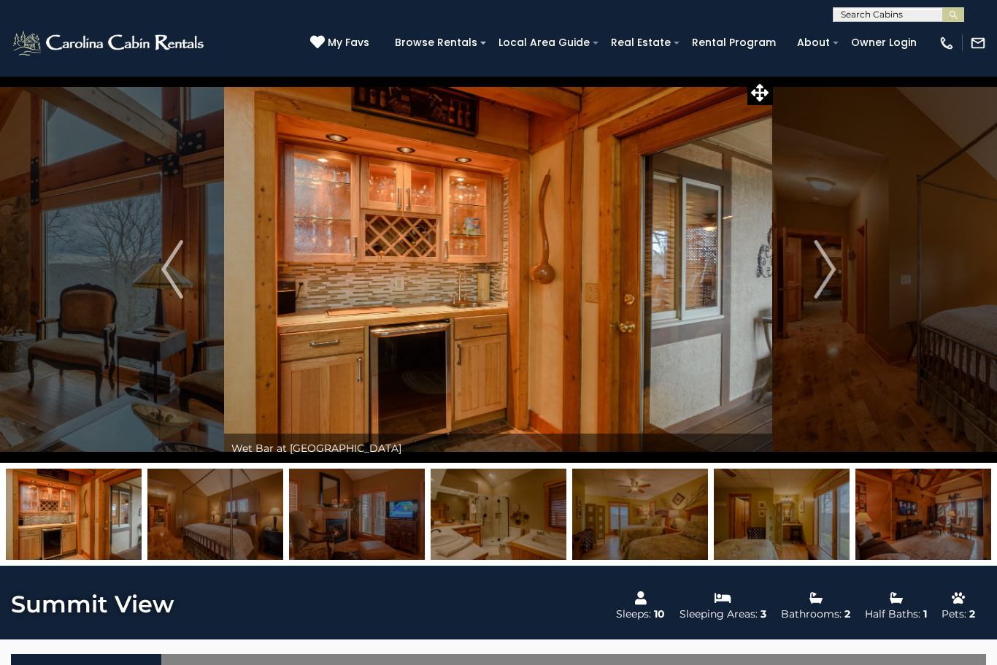
click at [816, 271] on img "Next" at bounding box center [825, 269] width 22 height 58
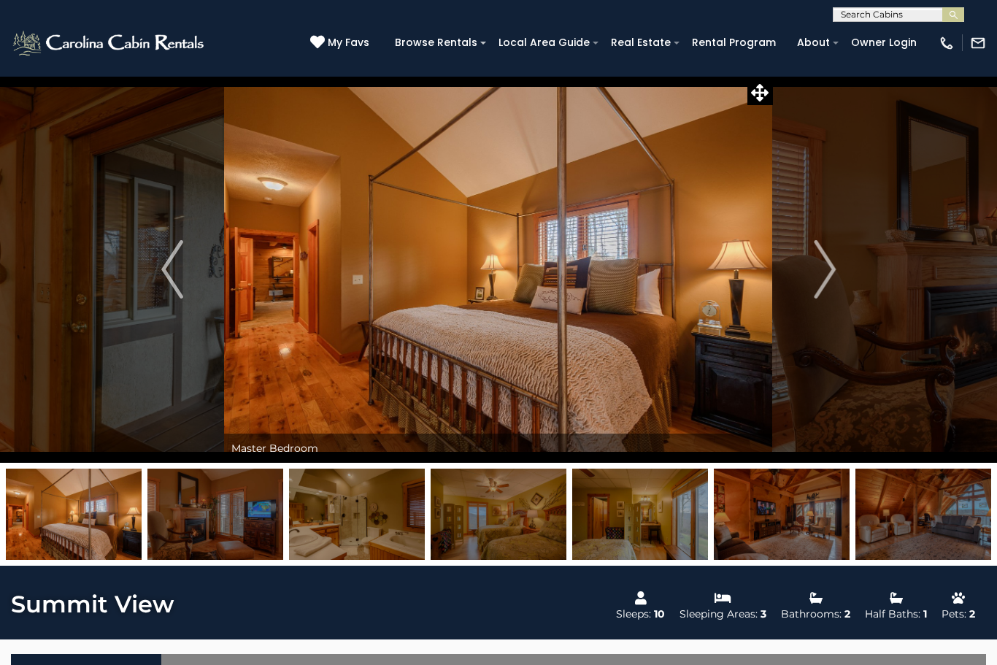
click at [818, 264] on img "Next" at bounding box center [825, 269] width 22 height 58
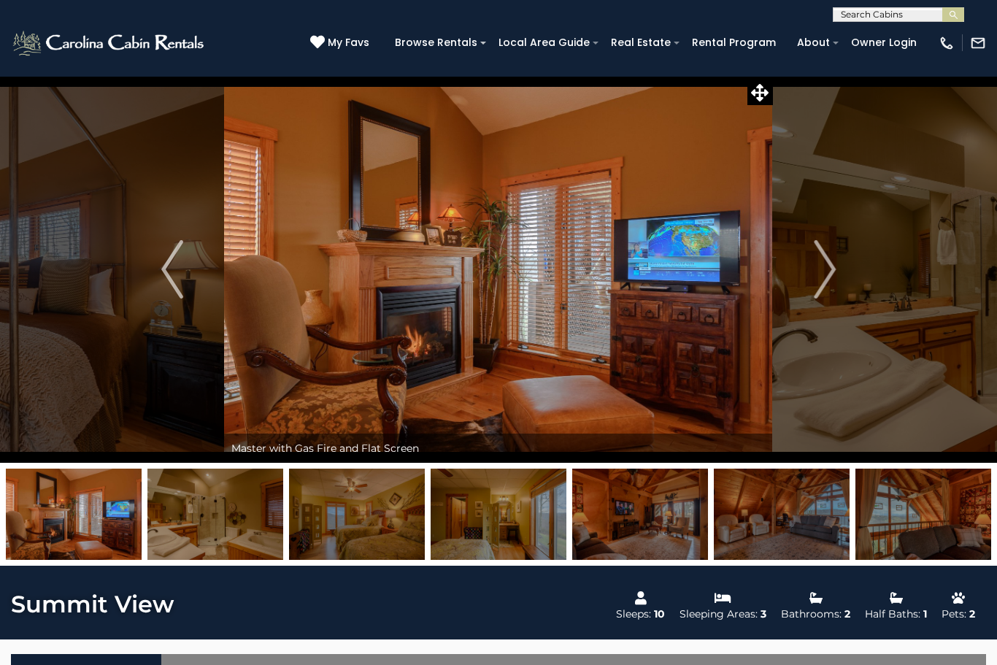
click at [818, 271] on img "Next" at bounding box center [825, 269] width 22 height 58
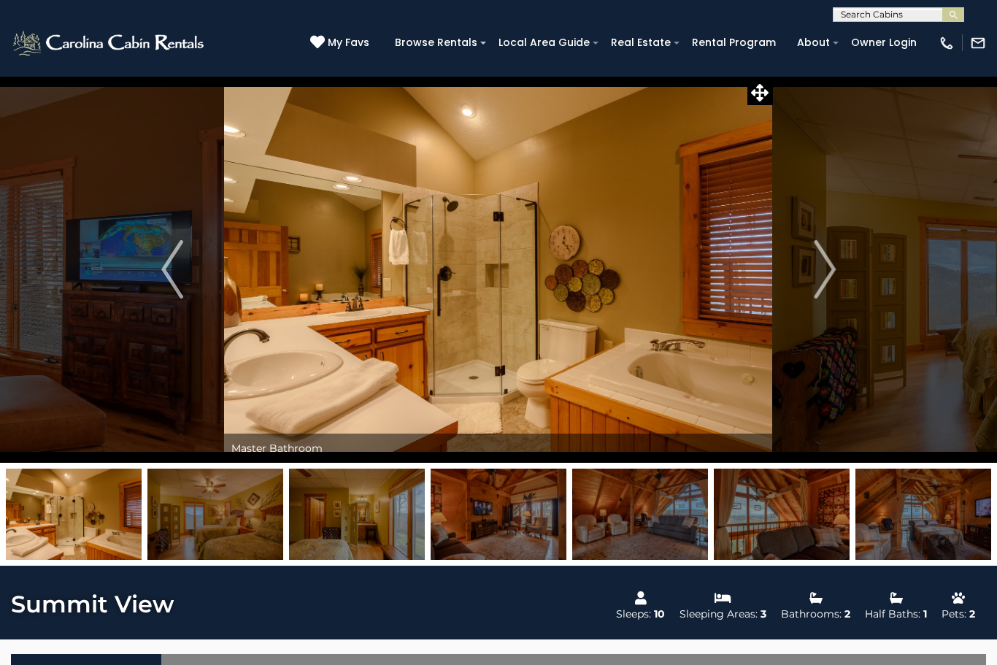
click at [816, 280] on img "Next" at bounding box center [825, 269] width 22 height 58
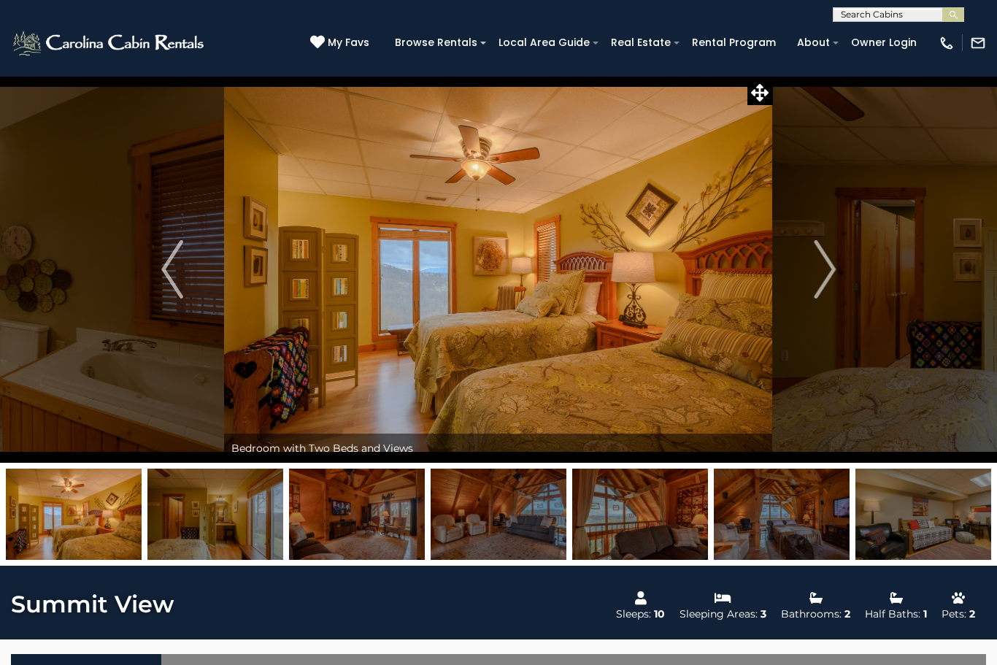
click at [824, 277] on img "Next" at bounding box center [825, 269] width 22 height 58
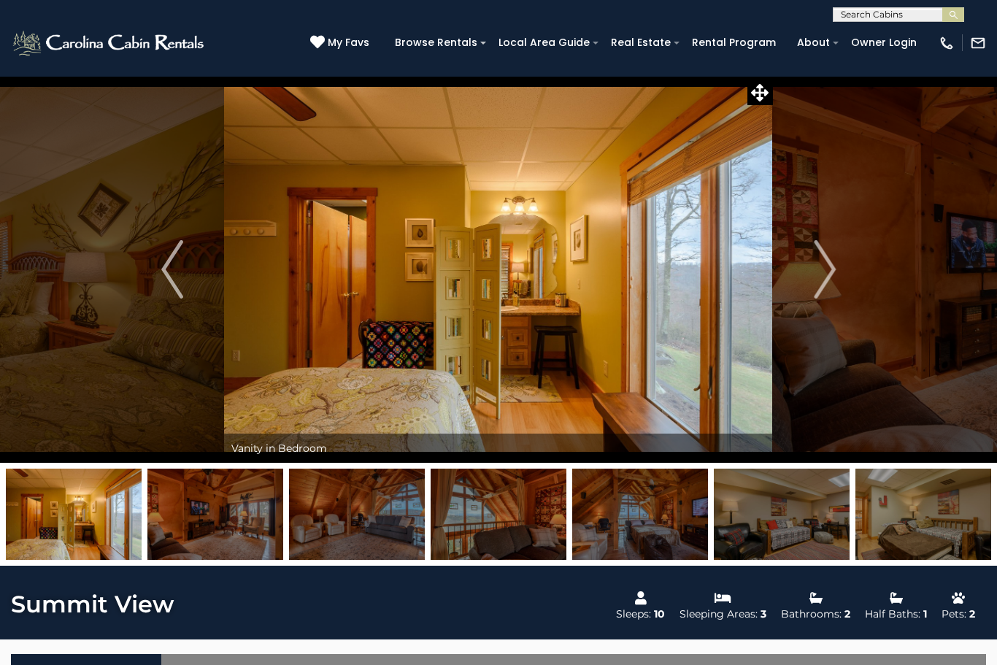
click at [822, 275] on img "Next" at bounding box center [825, 269] width 22 height 58
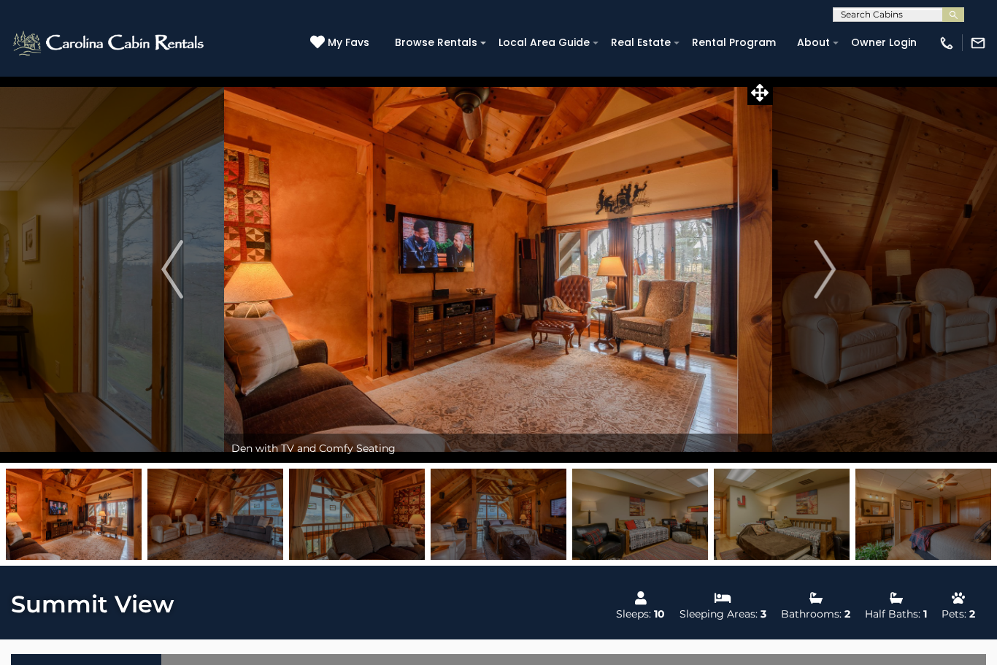
click at [821, 266] on img "Next" at bounding box center [825, 269] width 22 height 58
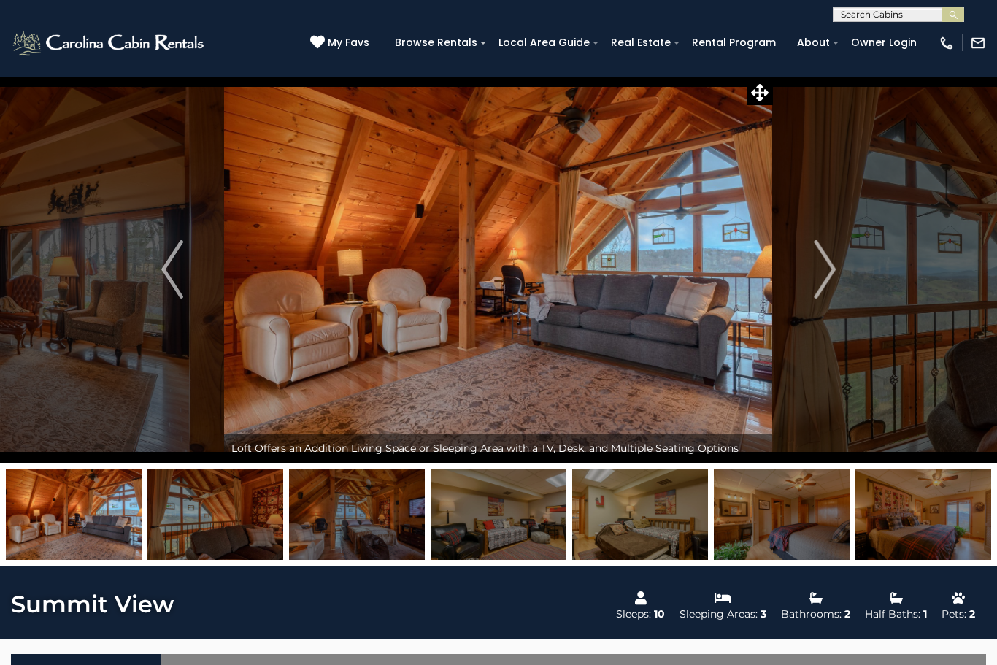
click at [817, 271] on img "Next" at bounding box center [825, 269] width 22 height 58
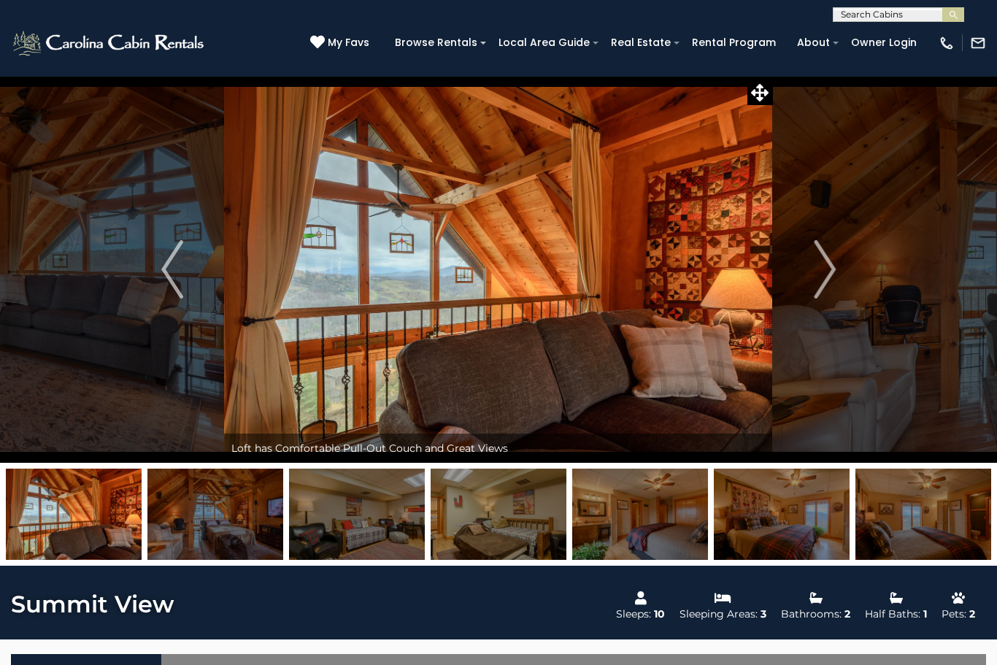
click at [828, 271] on img "Next" at bounding box center [825, 269] width 22 height 58
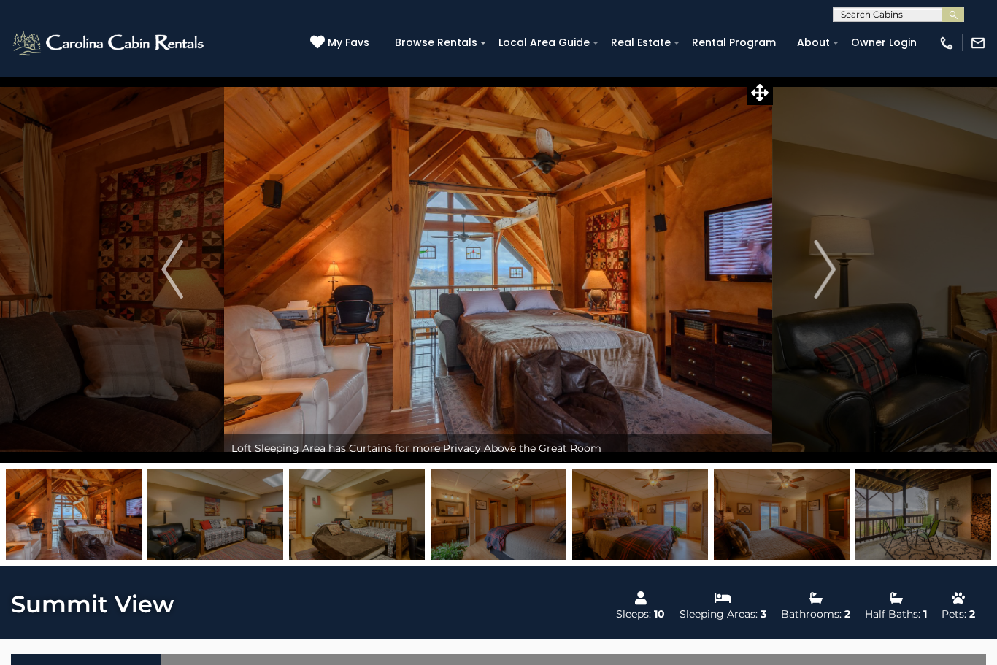
click at [823, 270] on img "Next" at bounding box center [825, 269] width 22 height 58
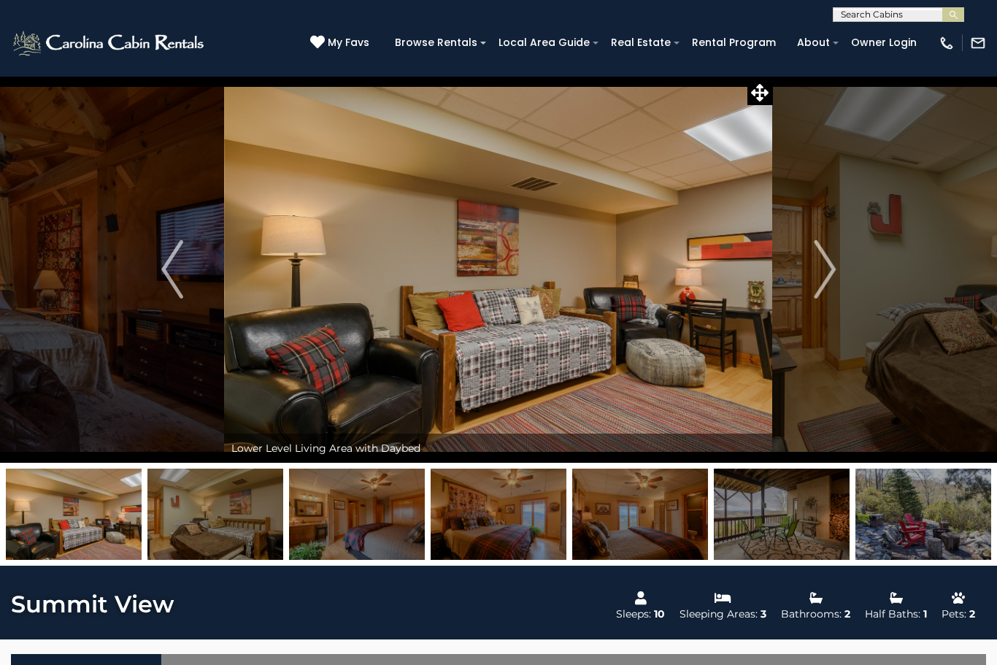
click at [823, 278] on img "Next" at bounding box center [825, 269] width 22 height 58
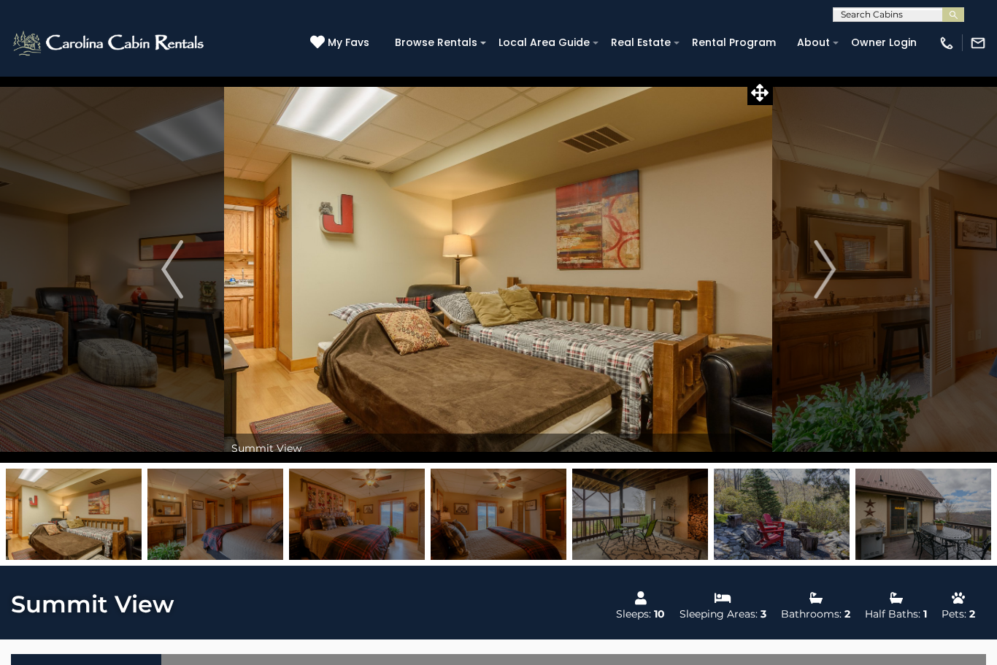
click at [842, 280] on button "Next" at bounding box center [825, 269] width 104 height 387
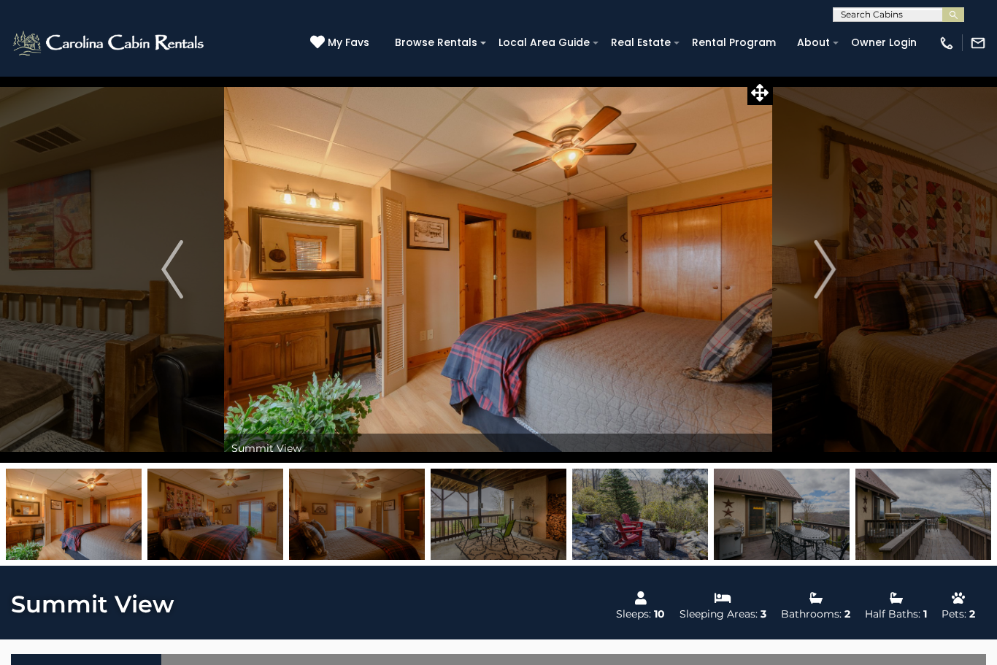
click at [824, 271] on img "Next" at bounding box center [825, 269] width 22 height 58
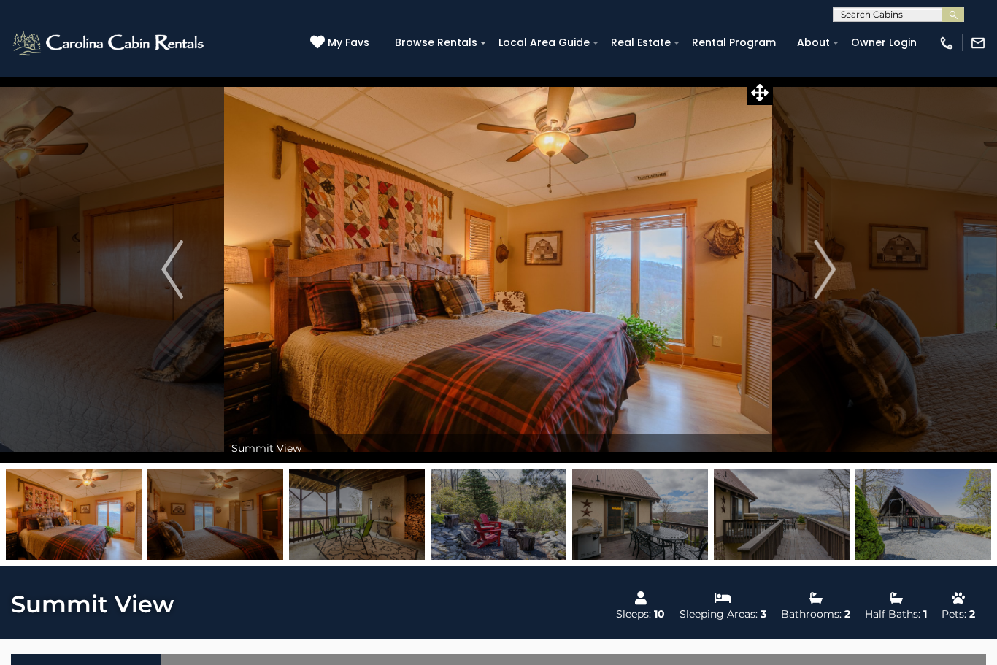
click at [809, 285] on button "Next" at bounding box center [825, 269] width 104 height 387
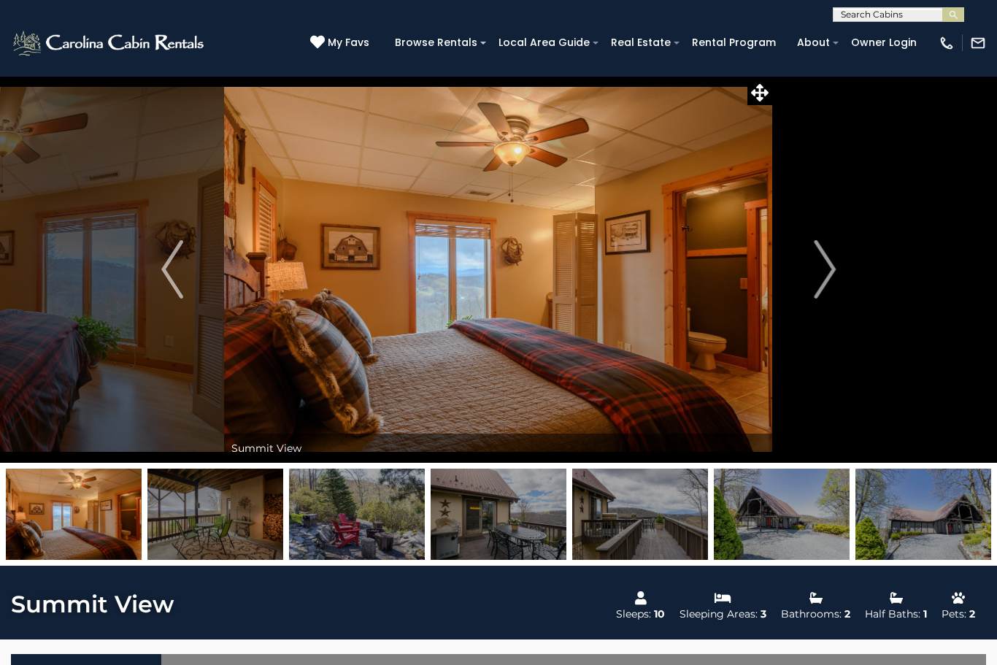
click at [813, 274] on button "Next" at bounding box center [825, 269] width 104 height 387
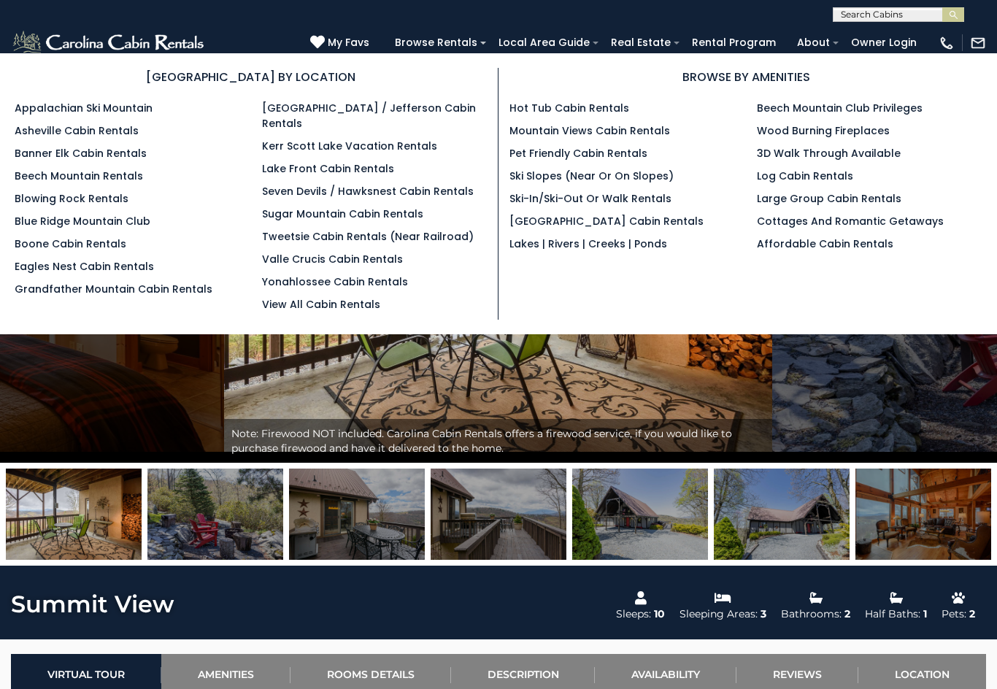
click at [677, 355] on img at bounding box center [498, 269] width 548 height 387
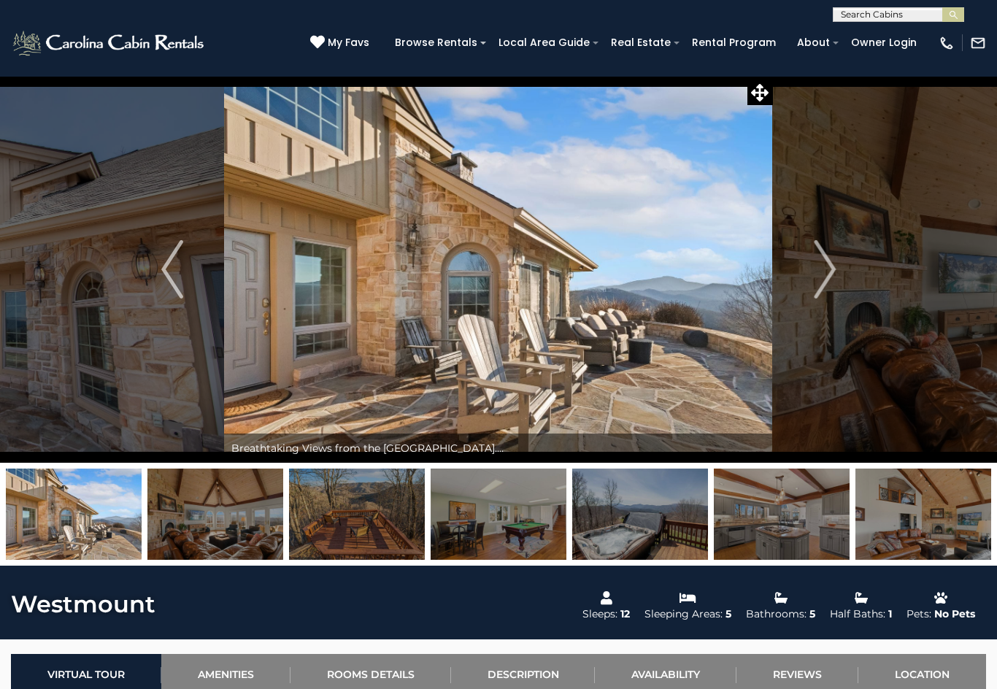
click at [823, 266] on img "Next" at bounding box center [825, 269] width 22 height 58
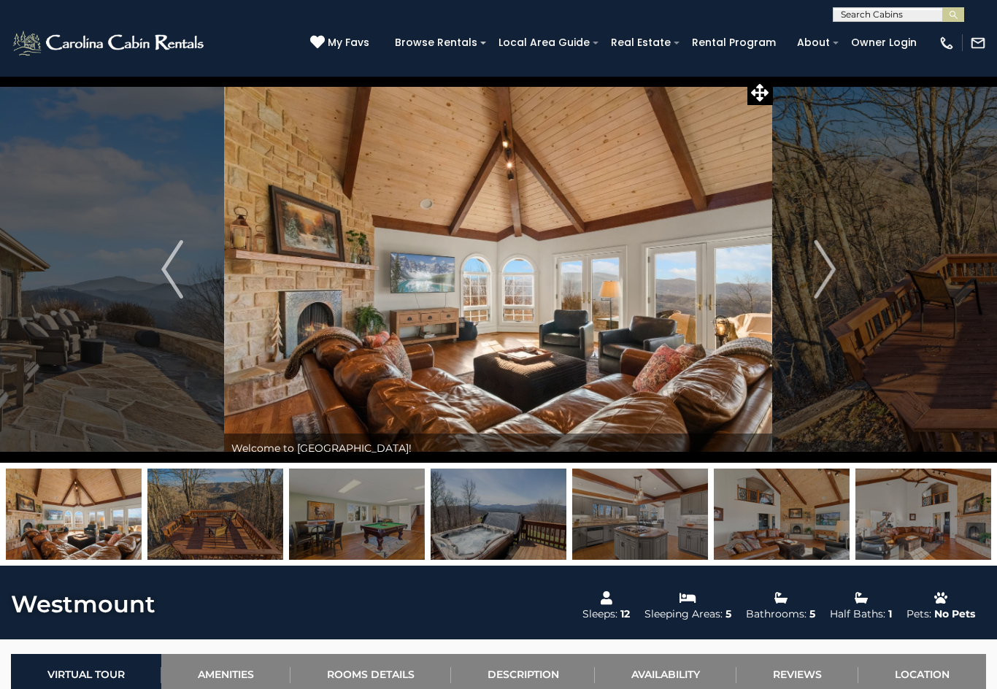
click at [814, 270] on img "Next" at bounding box center [825, 269] width 22 height 58
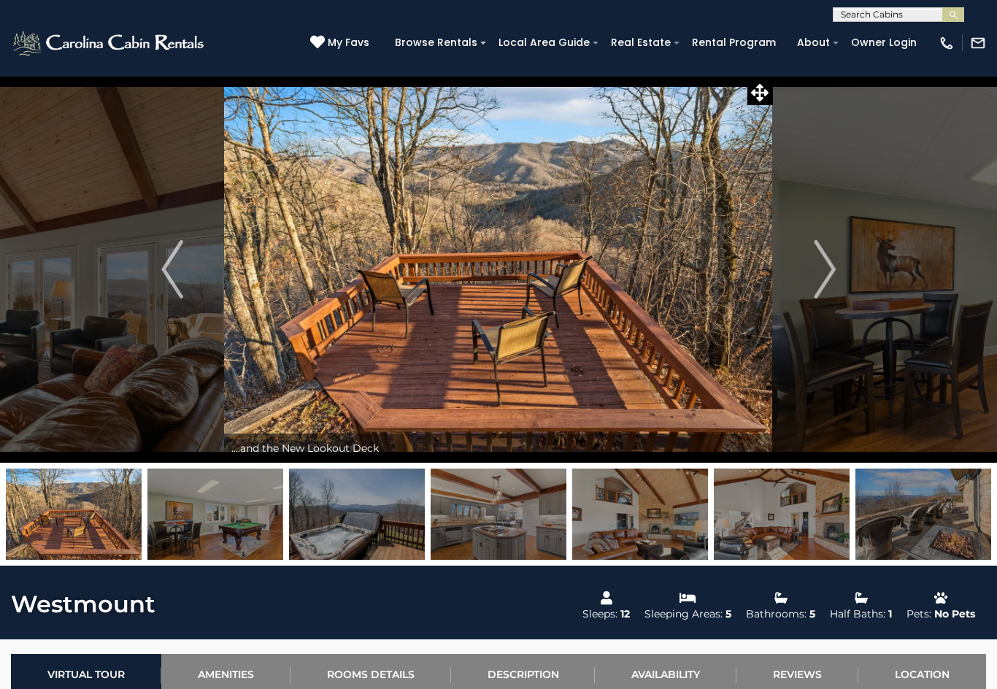
click at [825, 271] on img "Next" at bounding box center [825, 269] width 22 height 58
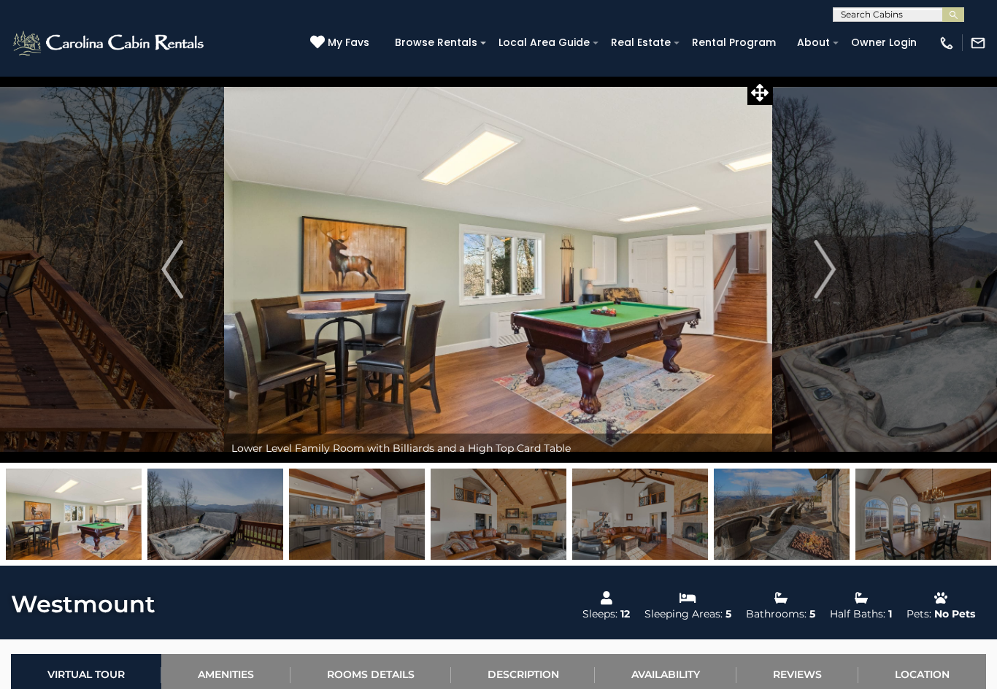
click at [823, 275] on img "Next" at bounding box center [825, 269] width 22 height 58
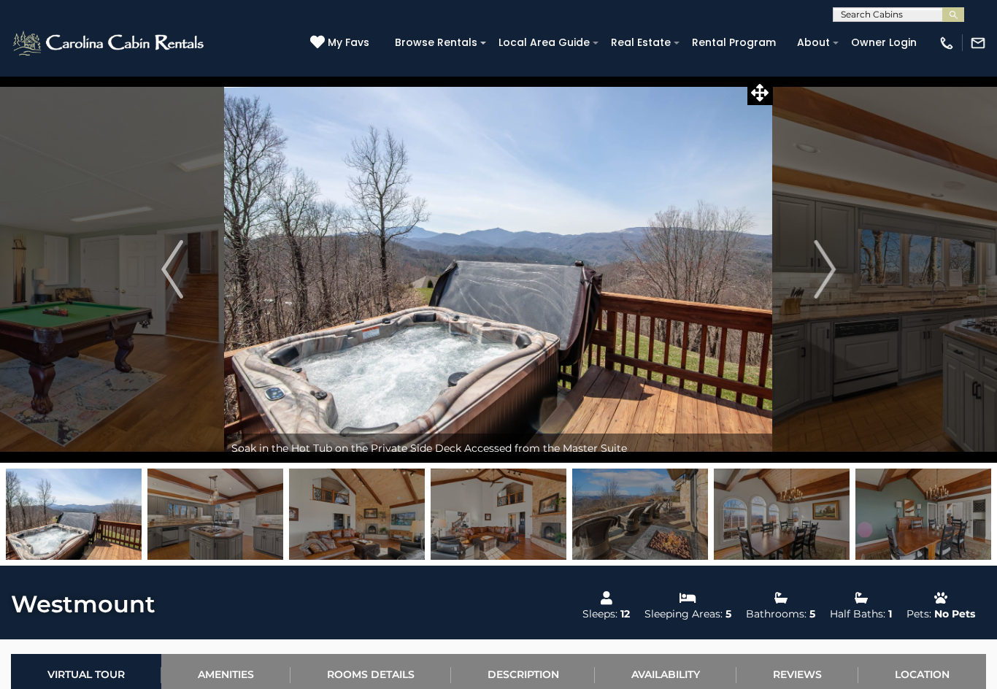
click at [817, 293] on img "Next" at bounding box center [825, 269] width 22 height 58
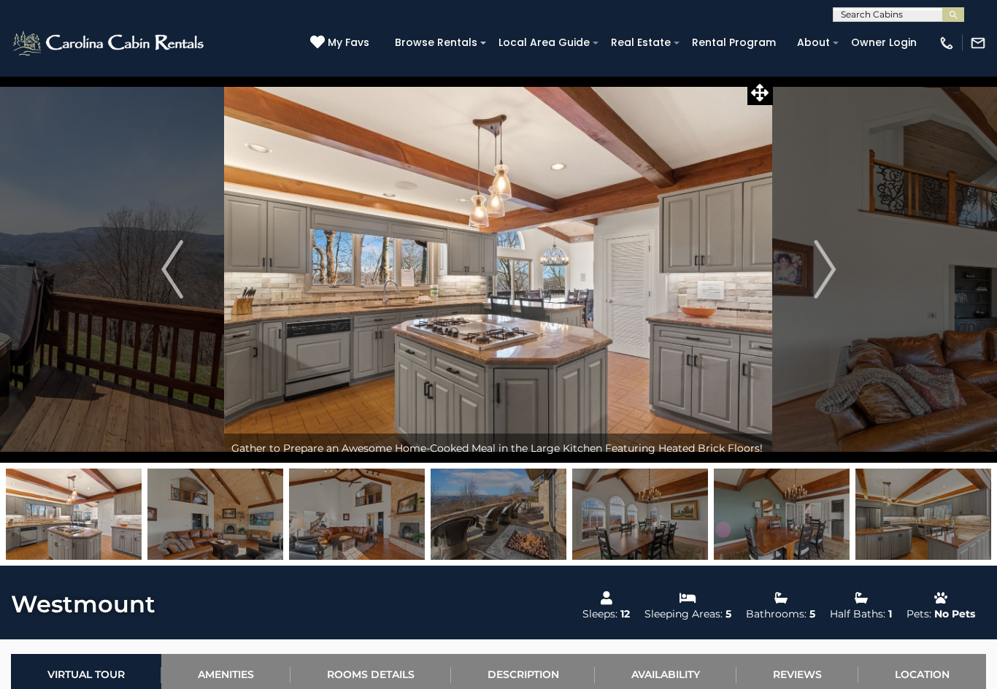
click at [809, 269] on button "Next" at bounding box center [825, 269] width 104 height 387
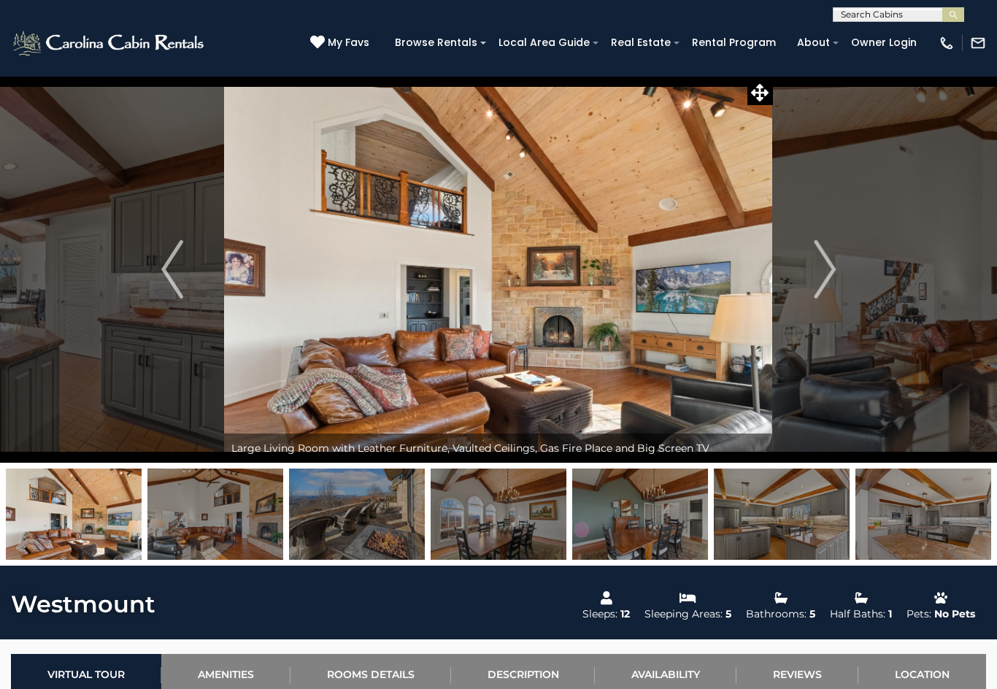
click at [832, 268] on img "Next" at bounding box center [825, 269] width 22 height 58
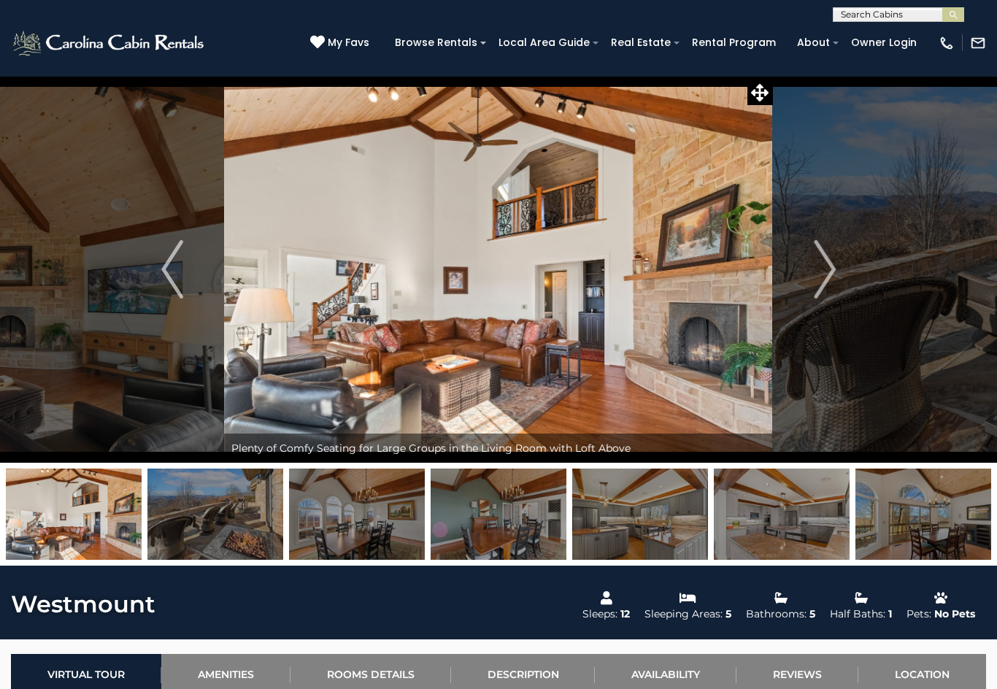
click at [835, 279] on img "Next" at bounding box center [825, 269] width 22 height 58
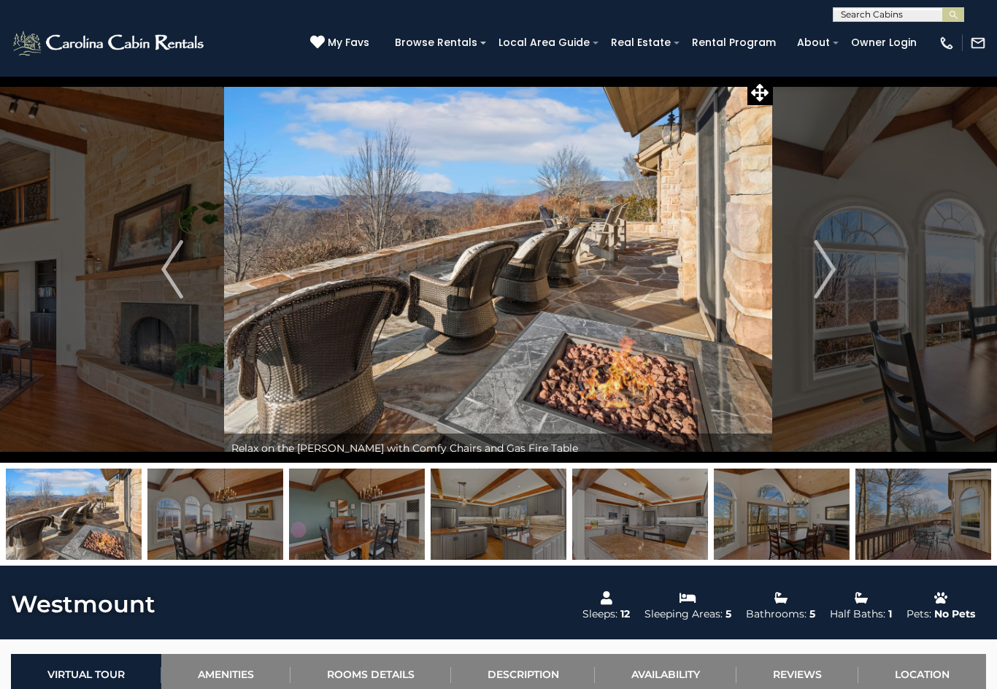
click at [818, 269] on img "Next" at bounding box center [825, 269] width 22 height 58
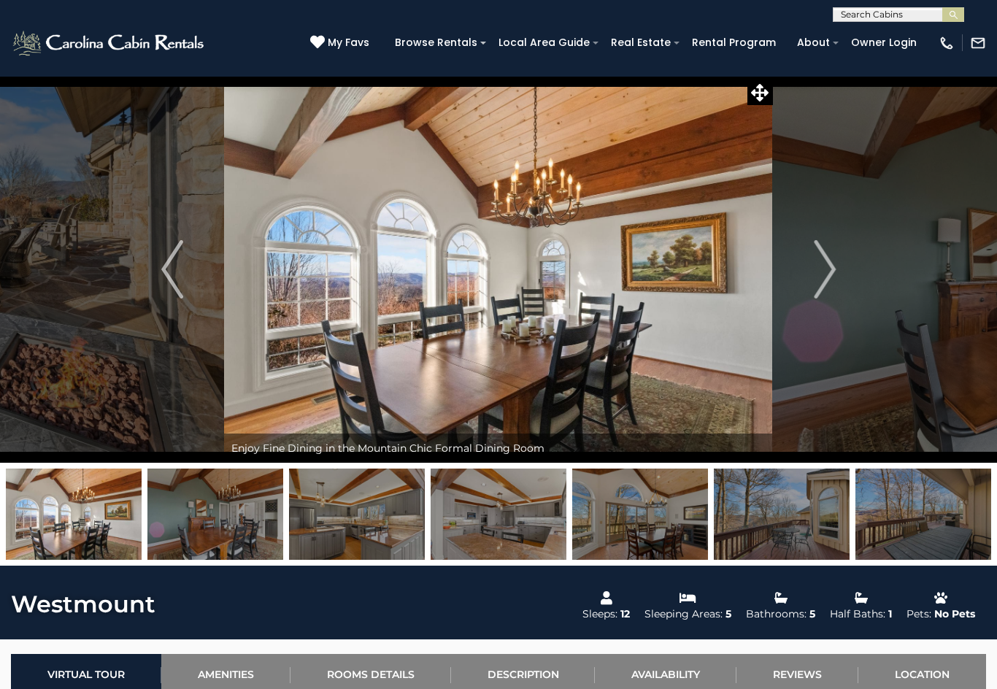
click at [817, 277] on img "Next" at bounding box center [825, 269] width 22 height 58
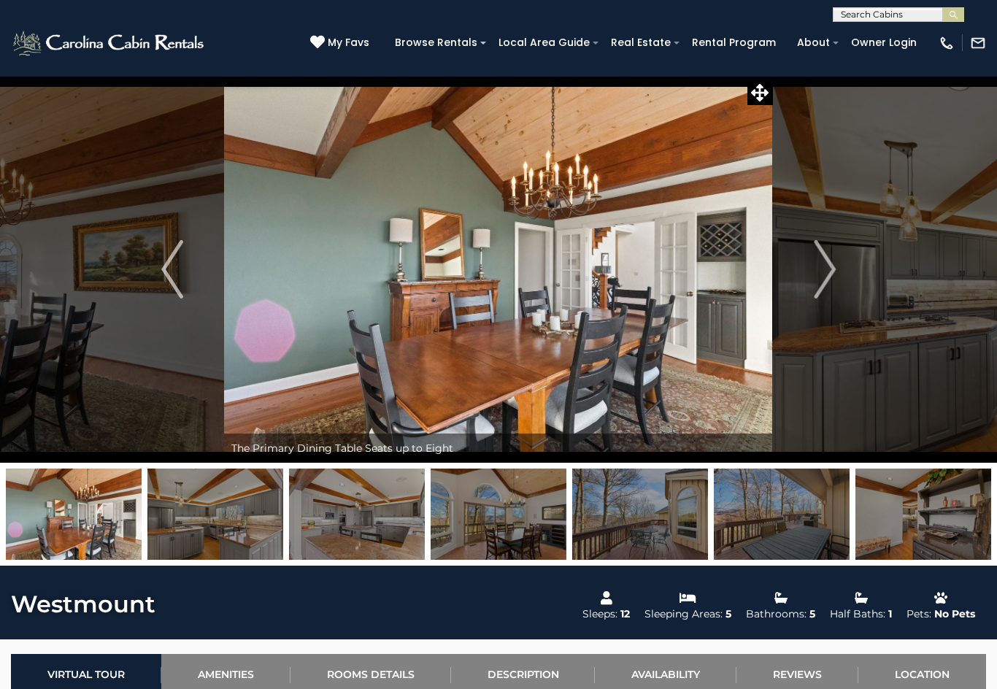
click at [820, 261] on img "Next" at bounding box center [825, 269] width 22 height 58
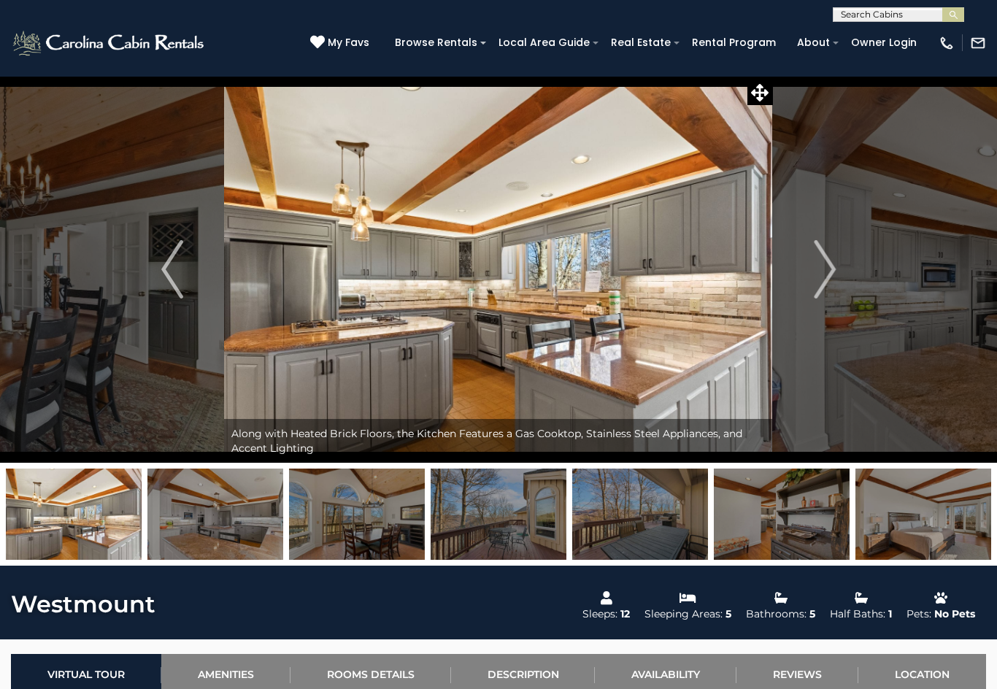
click at [816, 277] on img "Next" at bounding box center [825, 269] width 22 height 58
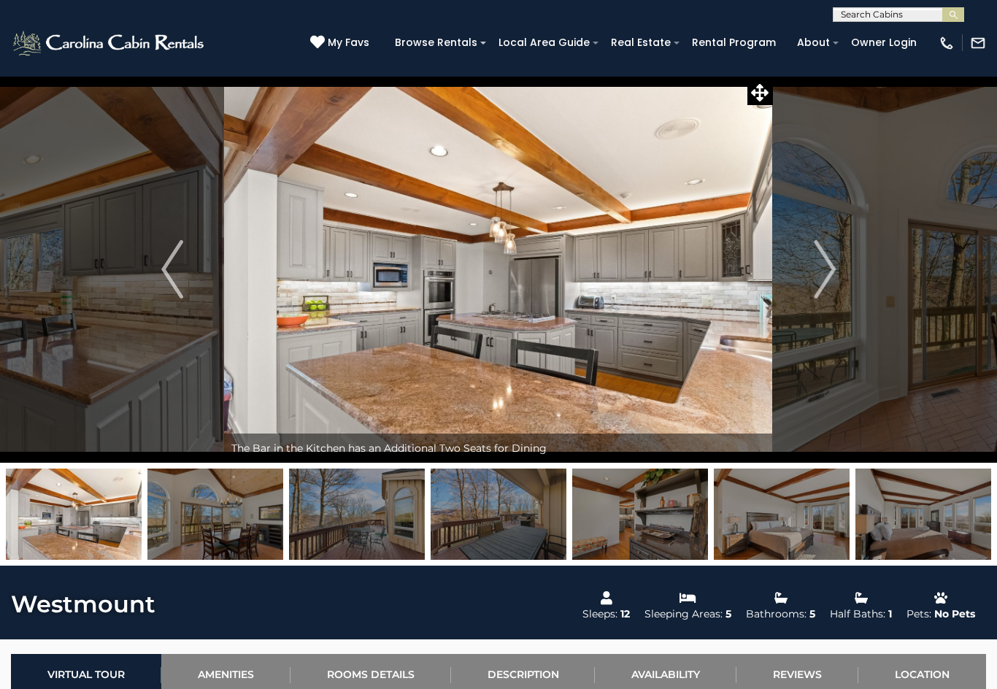
click at [817, 276] on img "Next" at bounding box center [825, 269] width 22 height 58
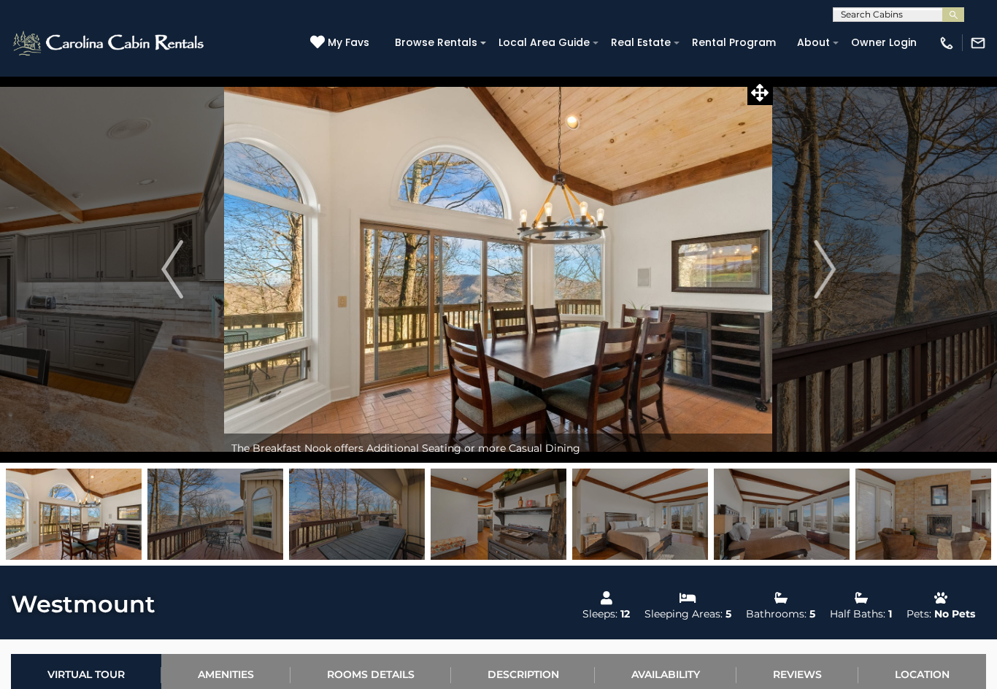
click at [818, 258] on img "Next" at bounding box center [825, 269] width 22 height 58
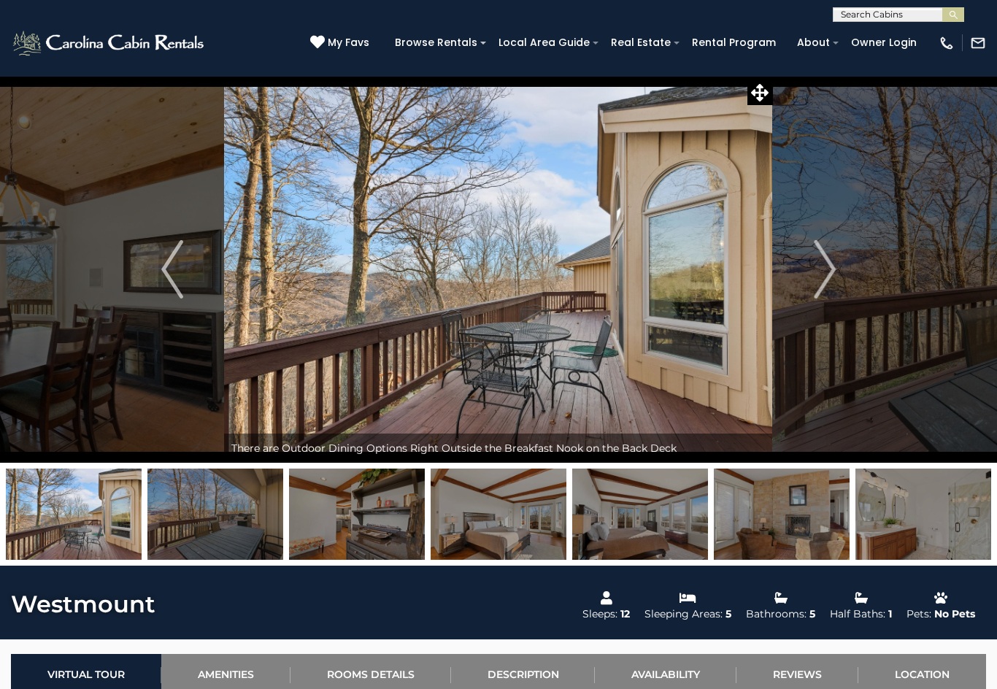
click at [829, 275] on img "Next" at bounding box center [825, 269] width 22 height 58
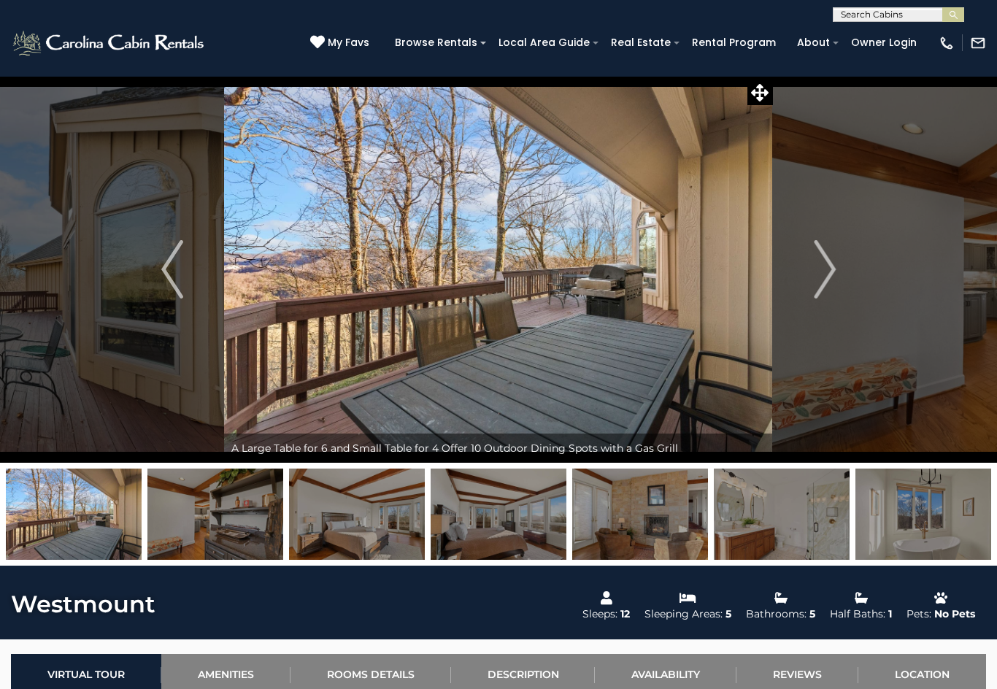
click at [819, 261] on img "Next" at bounding box center [825, 269] width 22 height 58
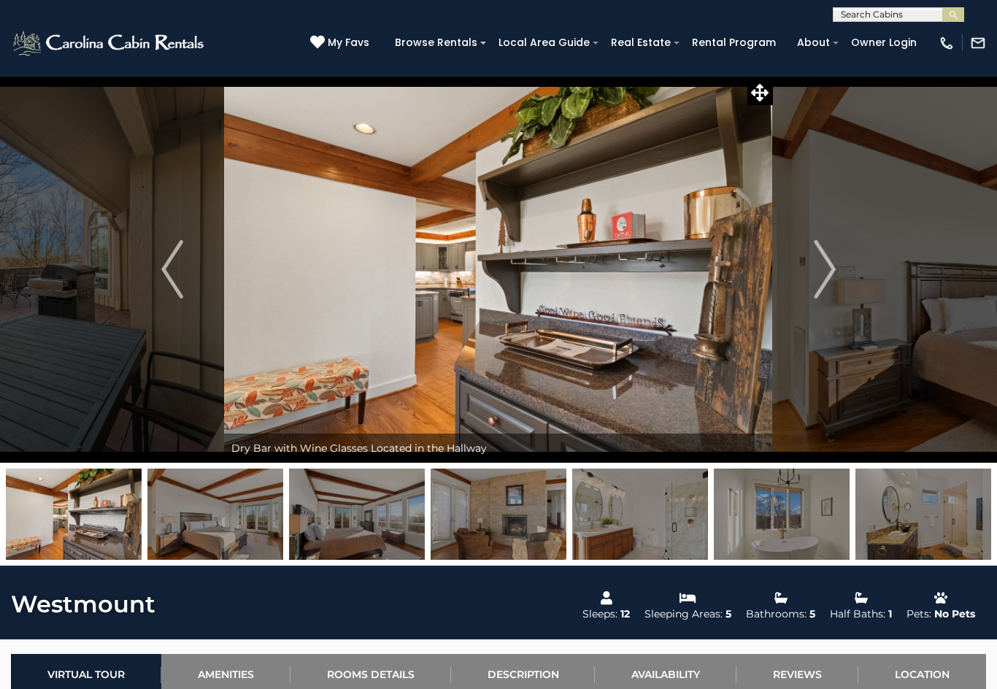
click at [831, 273] on img "Next" at bounding box center [825, 269] width 22 height 58
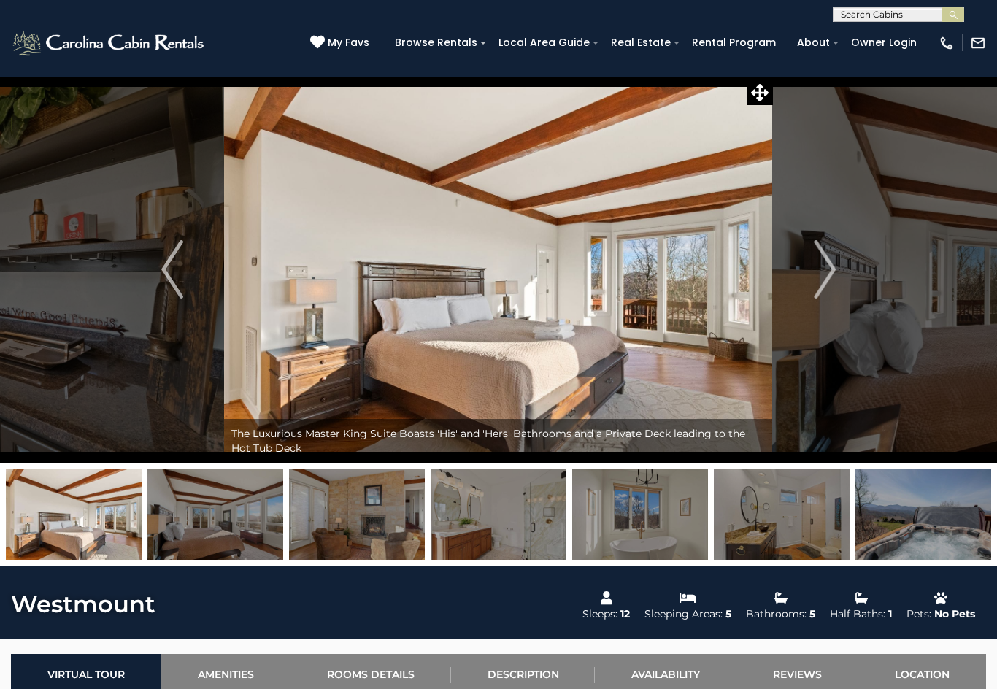
click at [827, 270] on img "Next" at bounding box center [825, 269] width 22 height 58
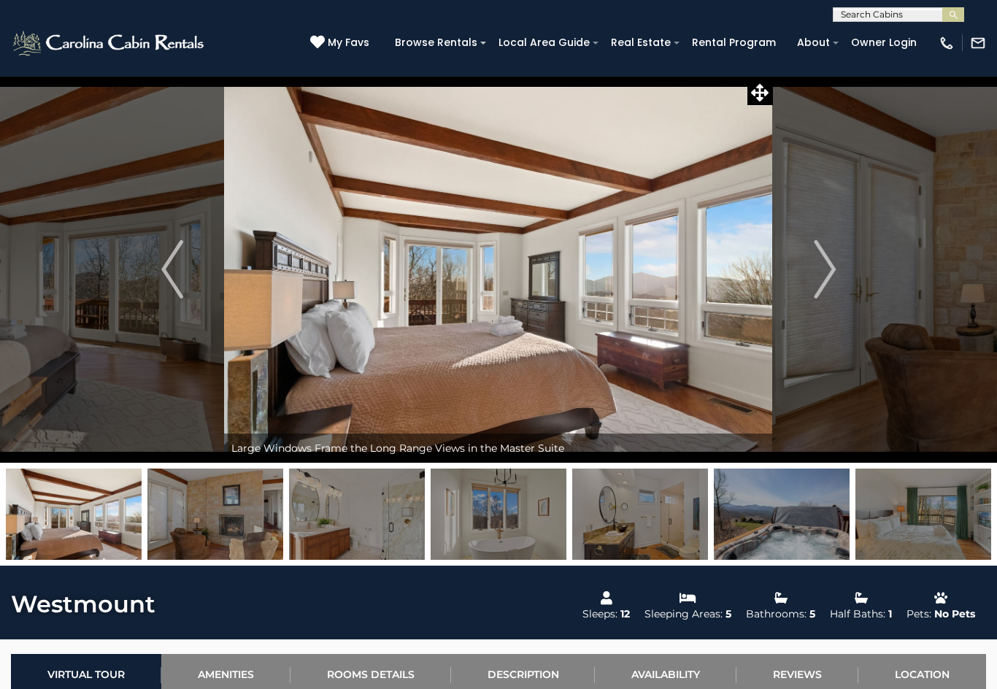
click at [819, 274] on img "Next" at bounding box center [825, 269] width 22 height 58
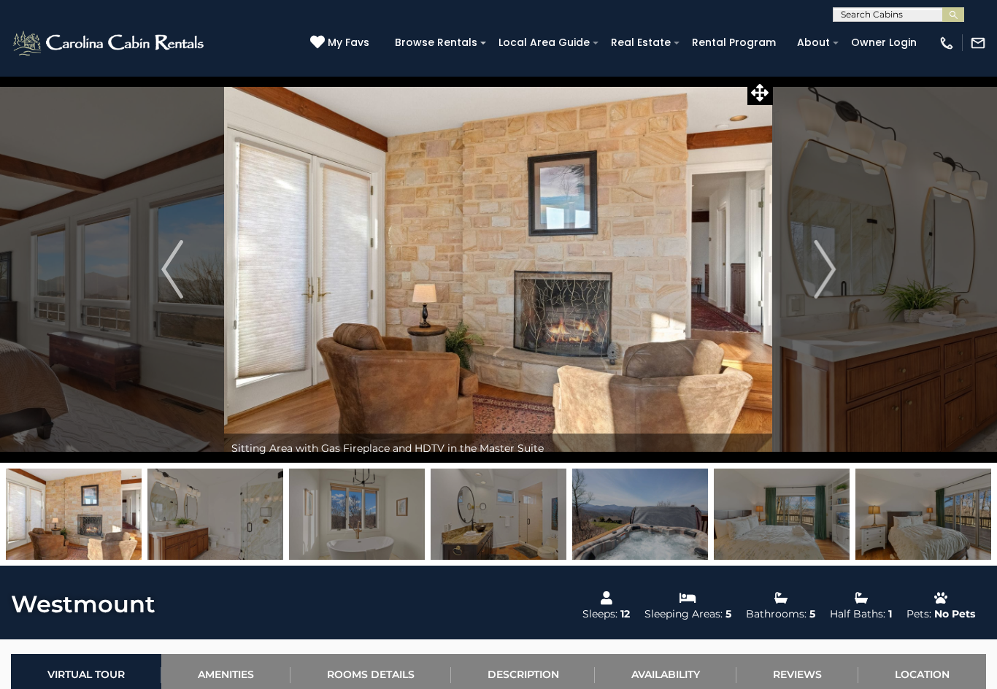
click at [818, 264] on img "Next" at bounding box center [825, 269] width 22 height 58
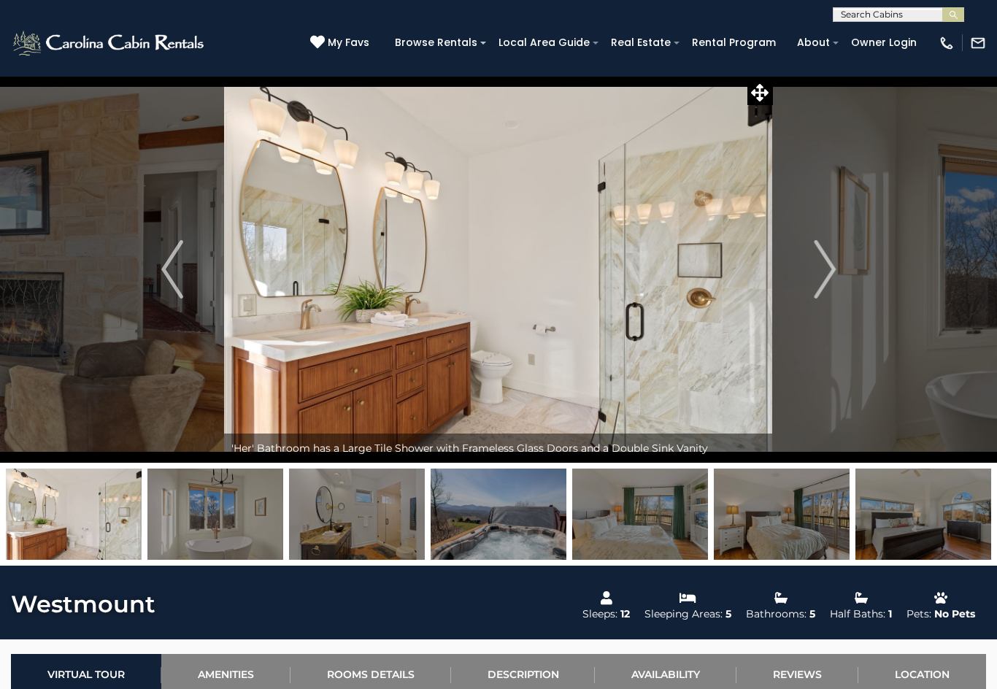
click at [825, 259] on img "Next" at bounding box center [825, 269] width 22 height 58
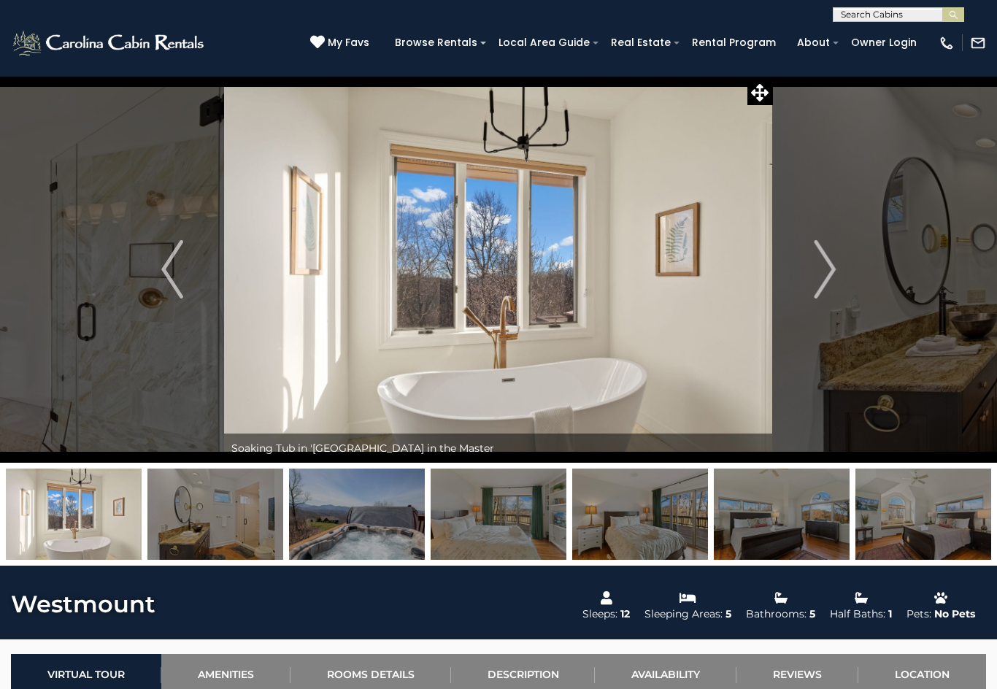
click at [827, 275] on img "Next" at bounding box center [825, 269] width 22 height 58
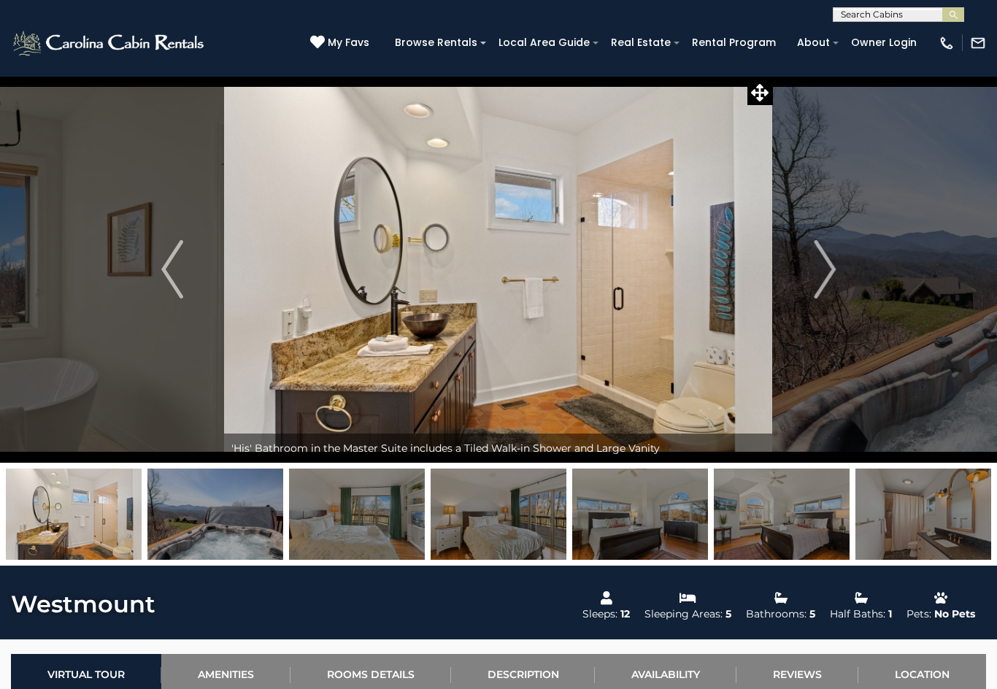
click at [810, 289] on button "Next" at bounding box center [825, 269] width 104 height 387
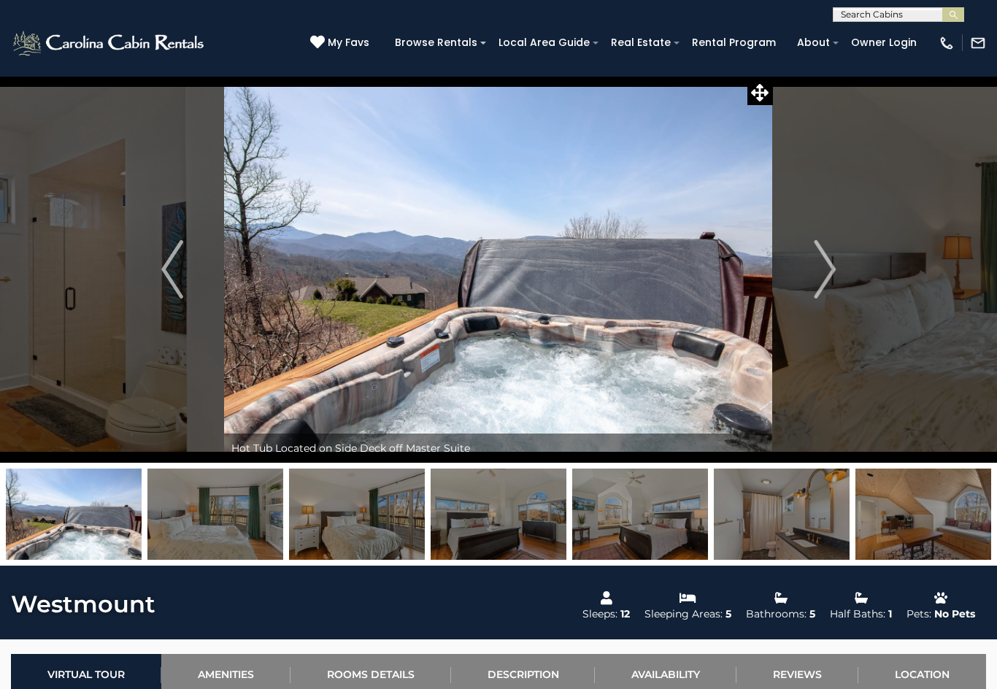
click at [807, 283] on button "Next" at bounding box center [825, 269] width 104 height 387
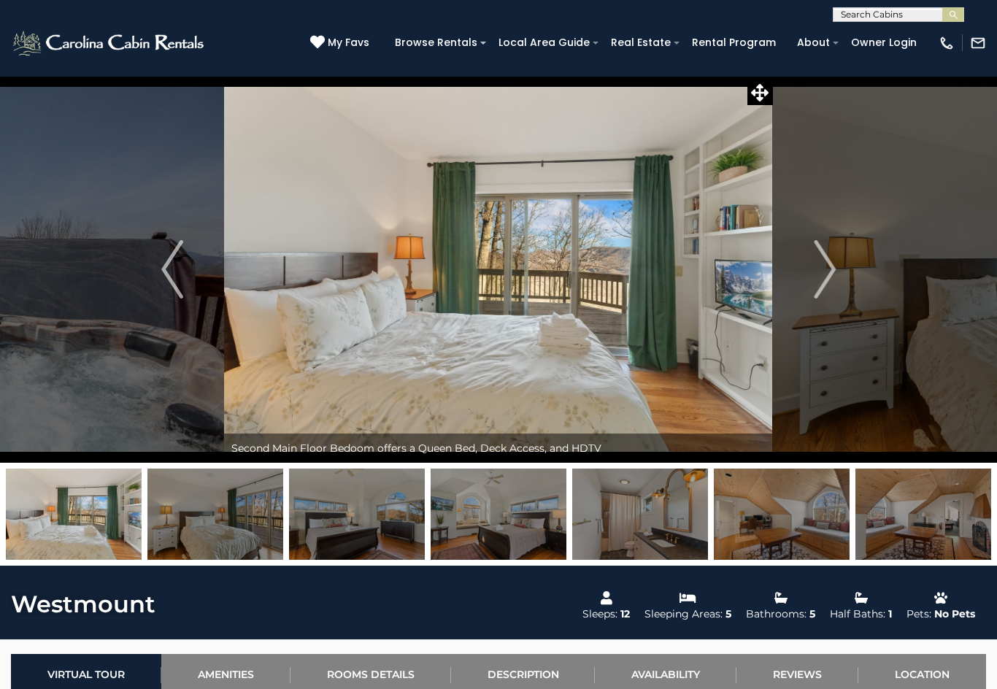
click at [810, 274] on button "Next" at bounding box center [825, 269] width 104 height 387
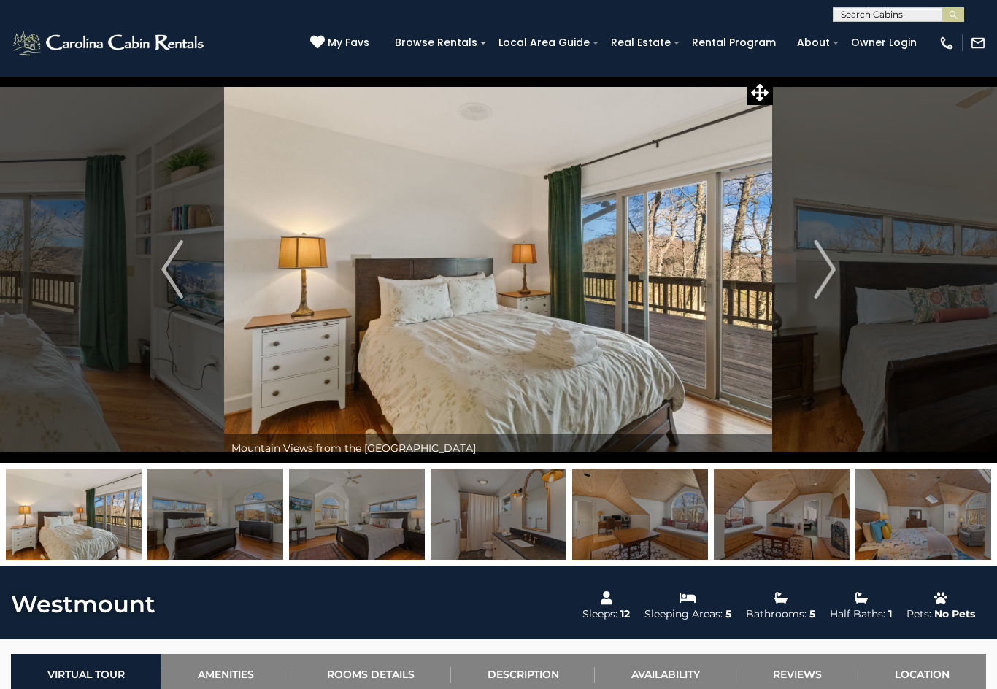
click at [812, 274] on button "Next" at bounding box center [825, 269] width 104 height 387
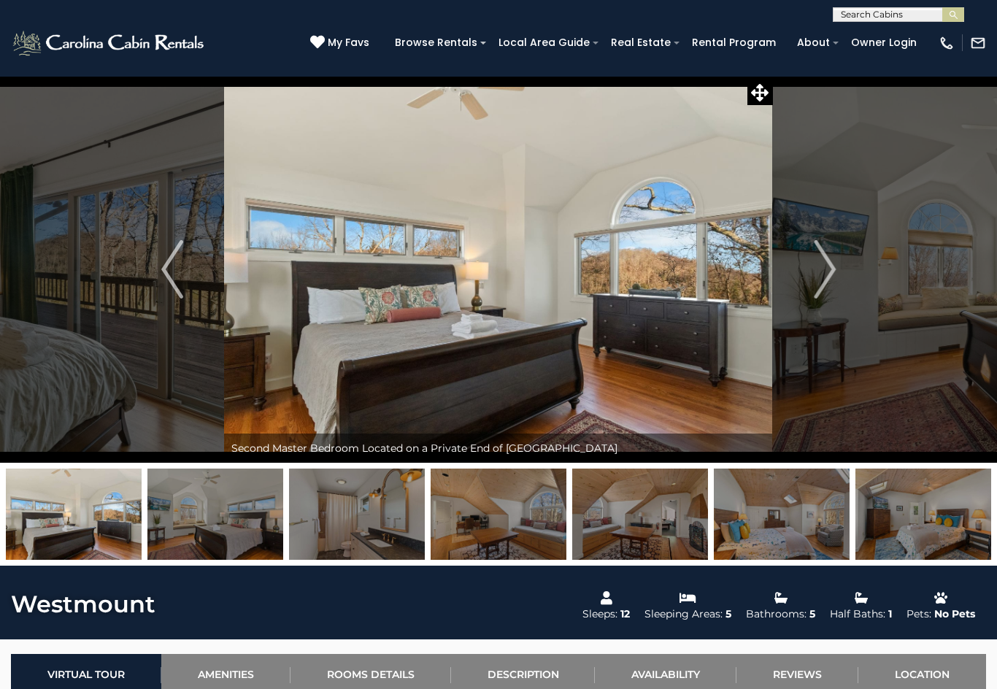
click at [811, 272] on button "Next" at bounding box center [825, 269] width 104 height 387
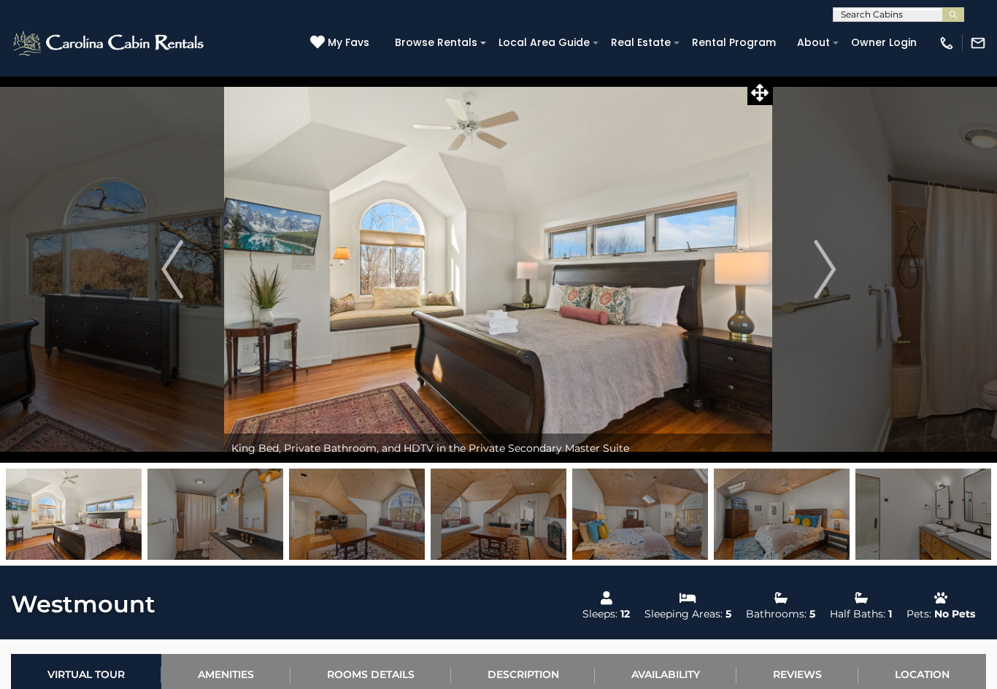
click at [809, 278] on button "Next" at bounding box center [825, 269] width 104 height 387
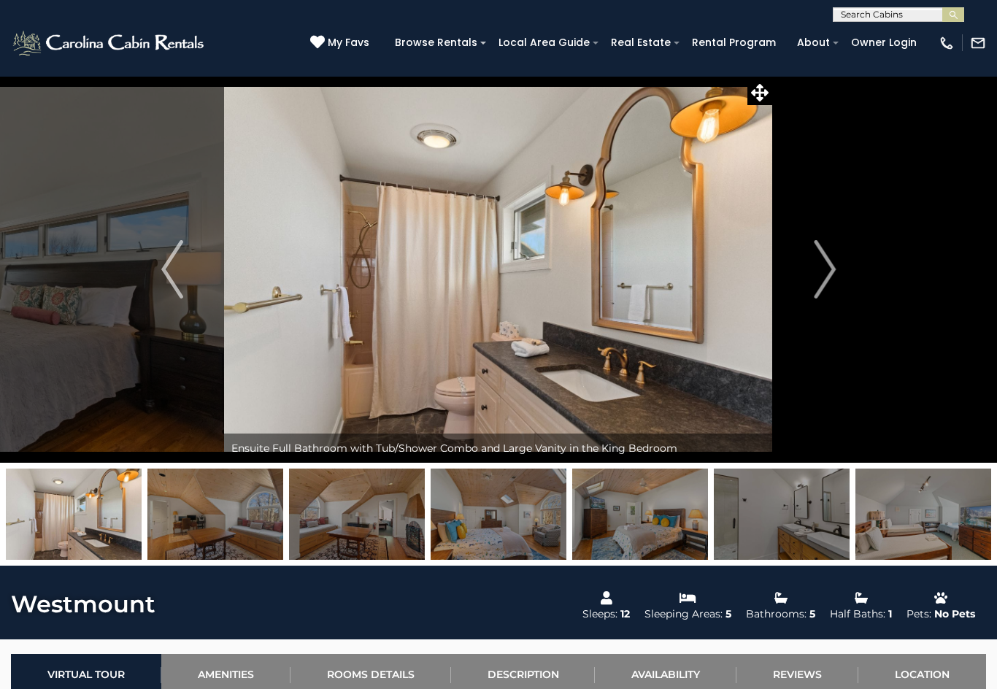
click at [806, 273] on button "Next" at bounding box center [825, 269] width 104 height 387
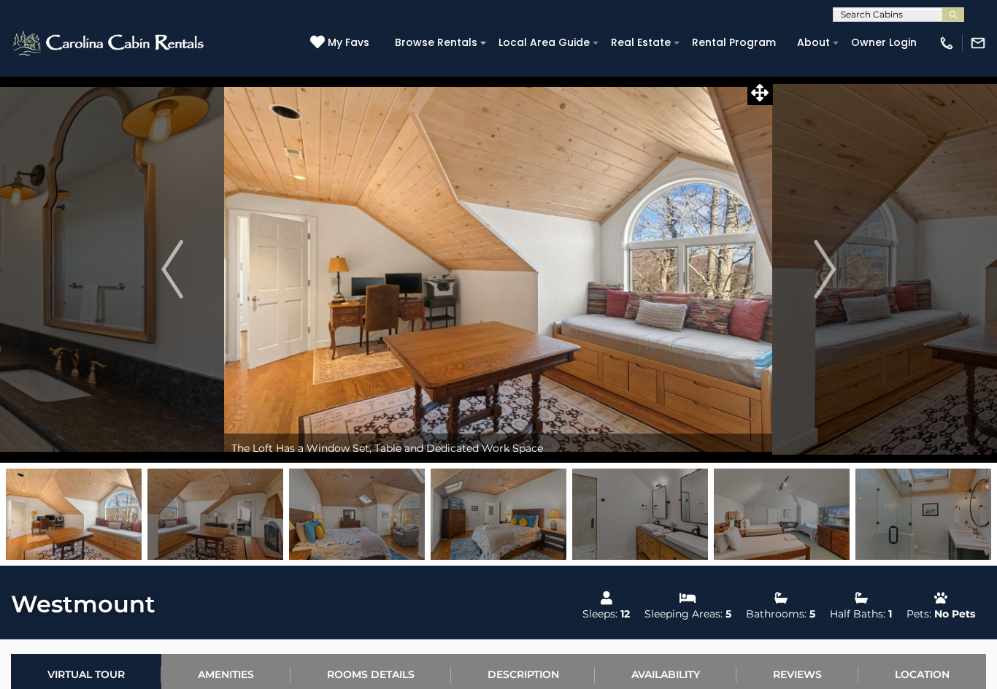
click at [804, 281] on button "Next" at bounding box center [825, 269] width 104 height 387
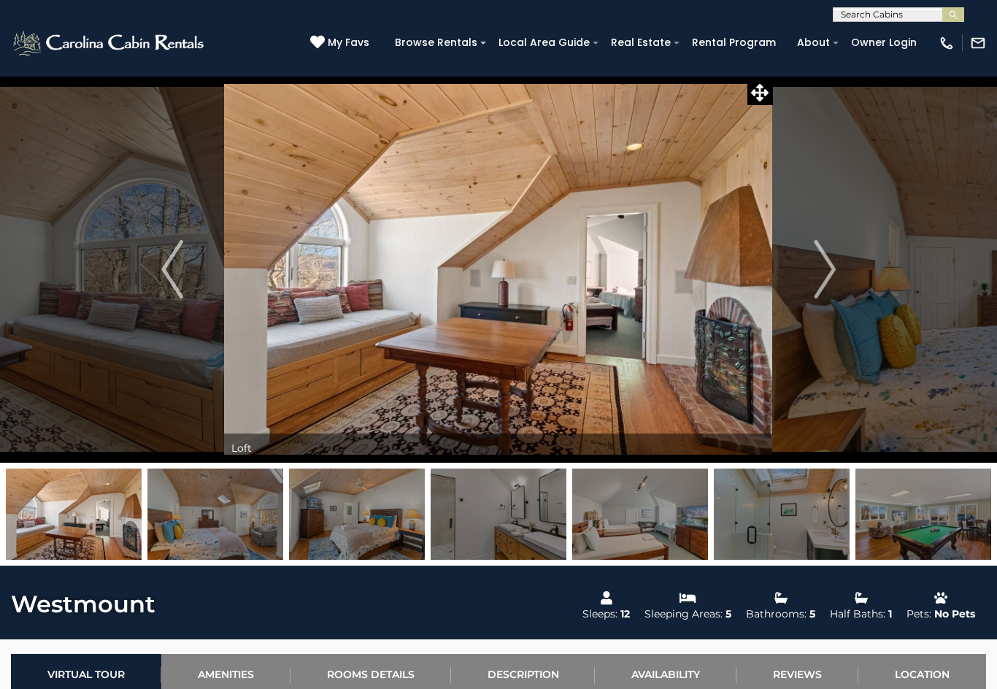
click at [809, 280] on button "Next" at bounding box center [825, 269] width 104 height 387
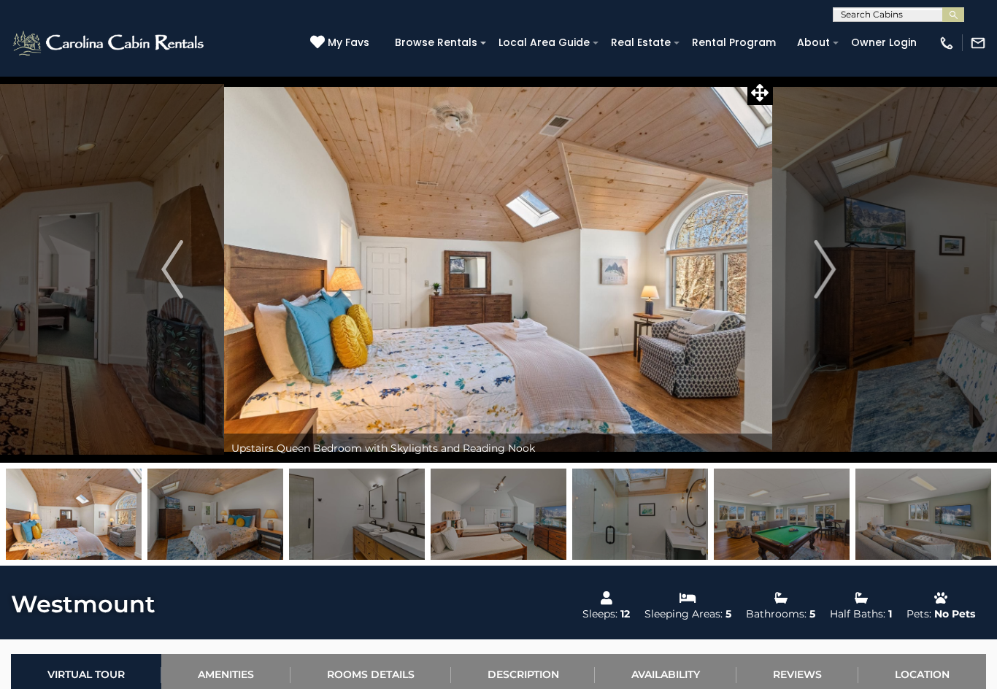
click at [814, 277] on img "Next" at bounding box center [825, 269] width 22 height 58
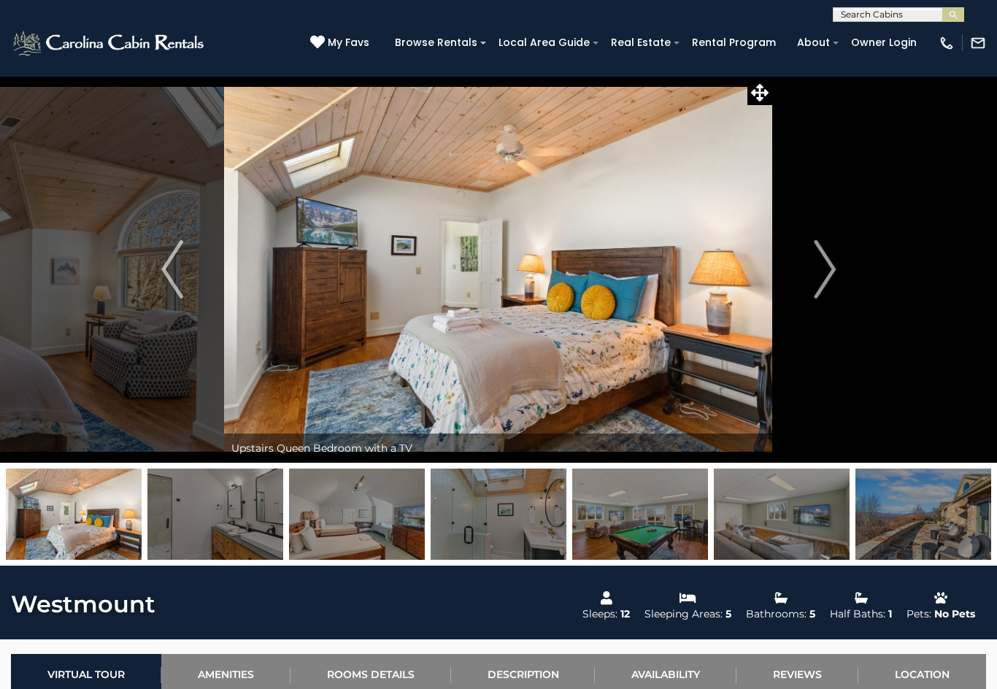
click at [801, 284] on button "Next" at bounding box center [825, 269] width 104 height 387
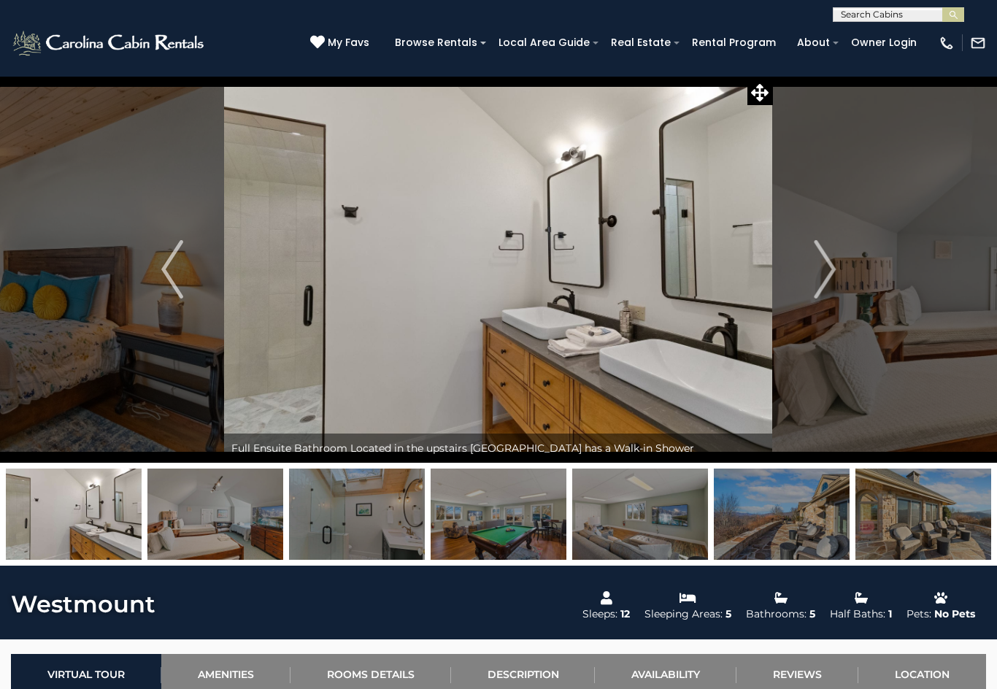
click at [794, 290] on button "Next" at bounding box center [825, 269] width 104 height 387
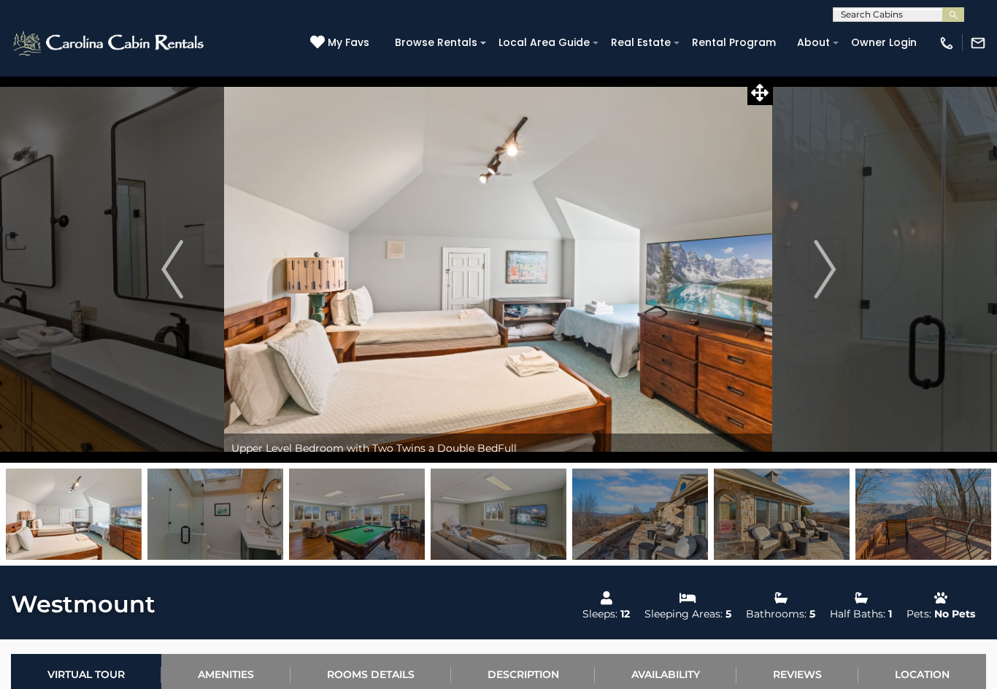
click at [804, 277] on button "Next" at bounding box center [825, 269] width 104 height 387
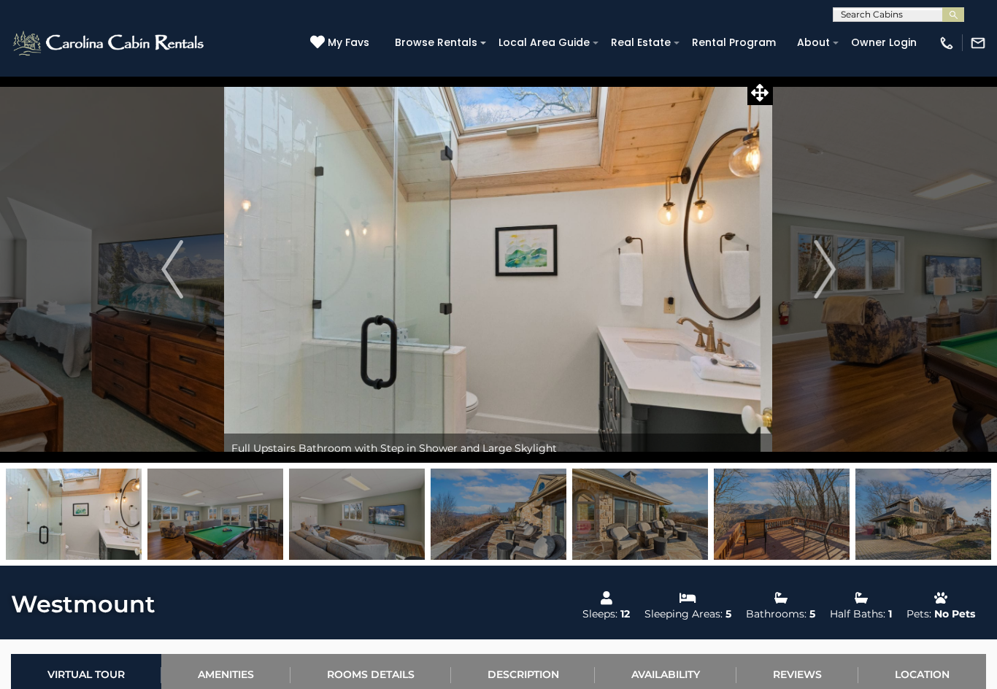
click at [805, 286] on button "Next" at bounding box center [825, 269] width 104 height 387
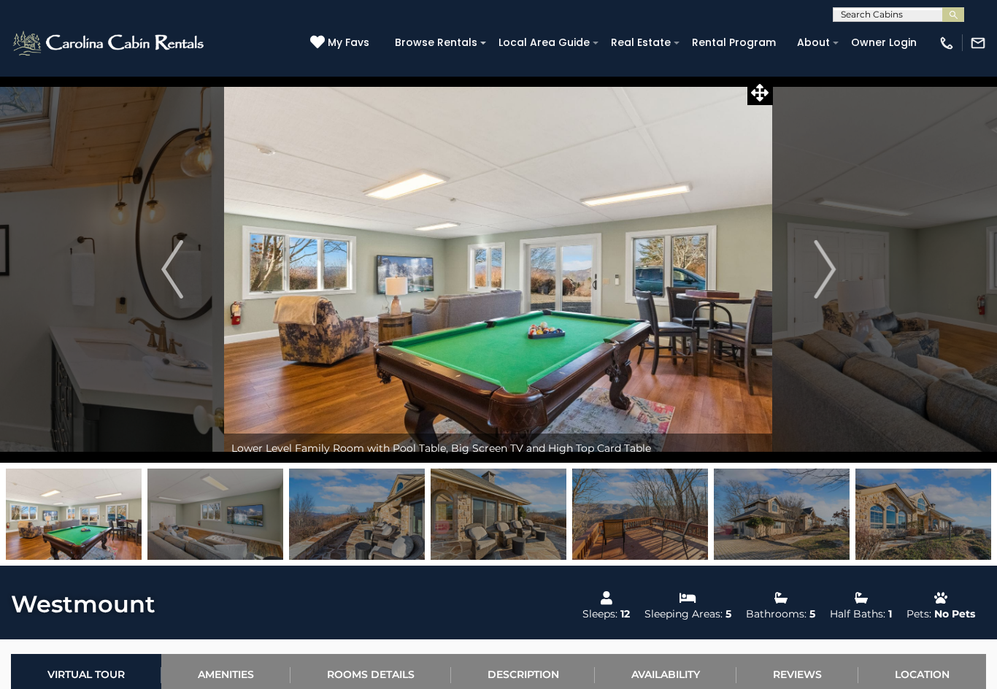
click at [820, 271] on img "Next" at bounding box center [825, 269] width 22 height 58
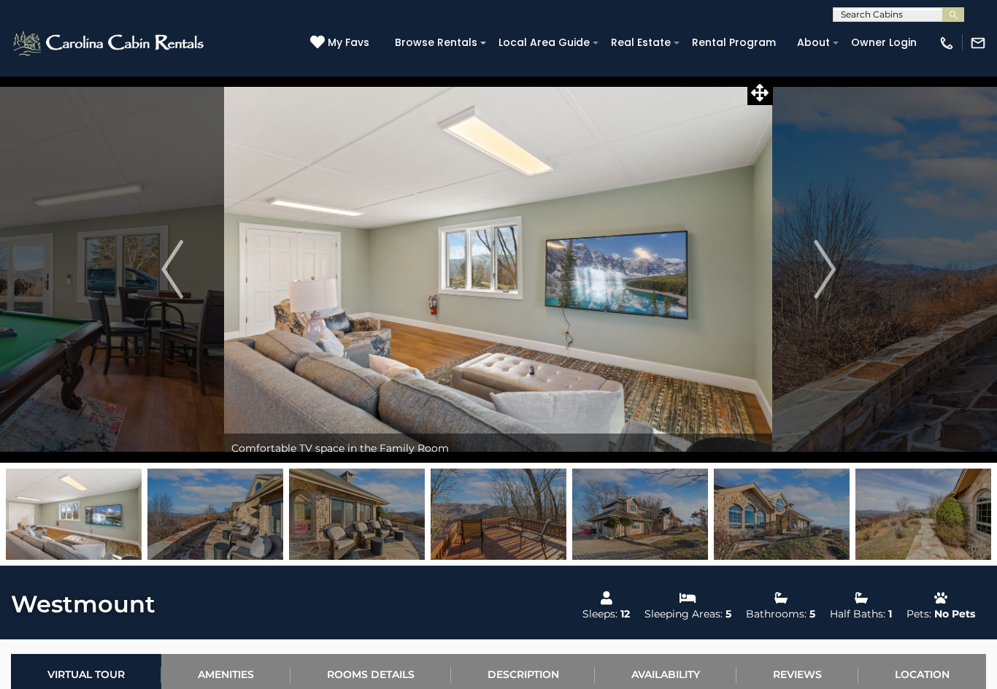
click at [804, 286] on button "Next" at bounding box center [825, 269] width 104 height 387
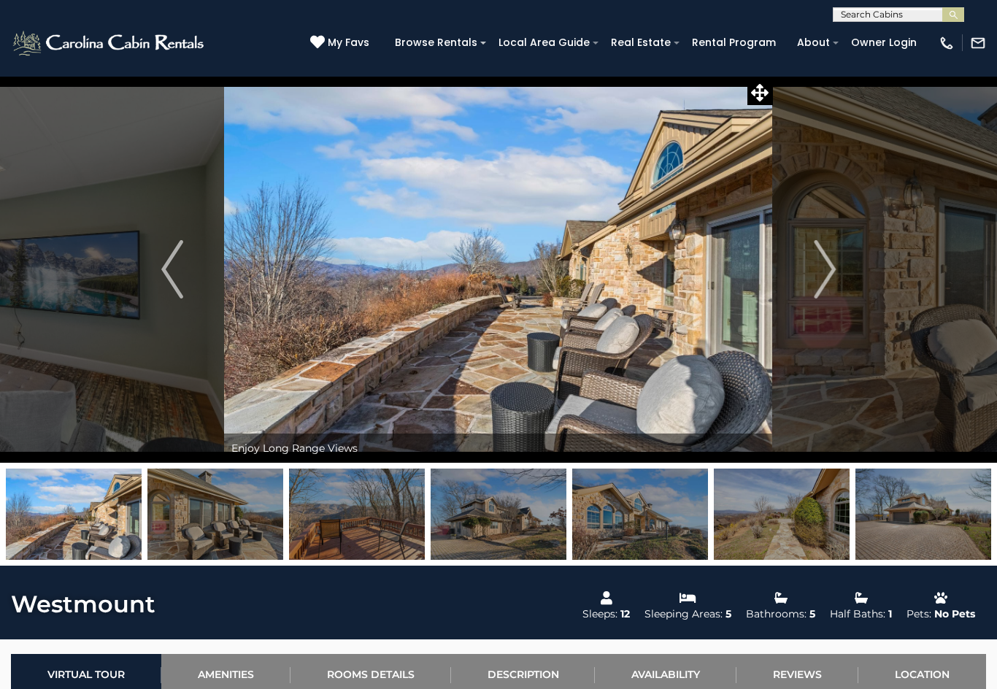
click at [803, 281] on button "Next" at bounding box center [825, 269] width 104 height 387
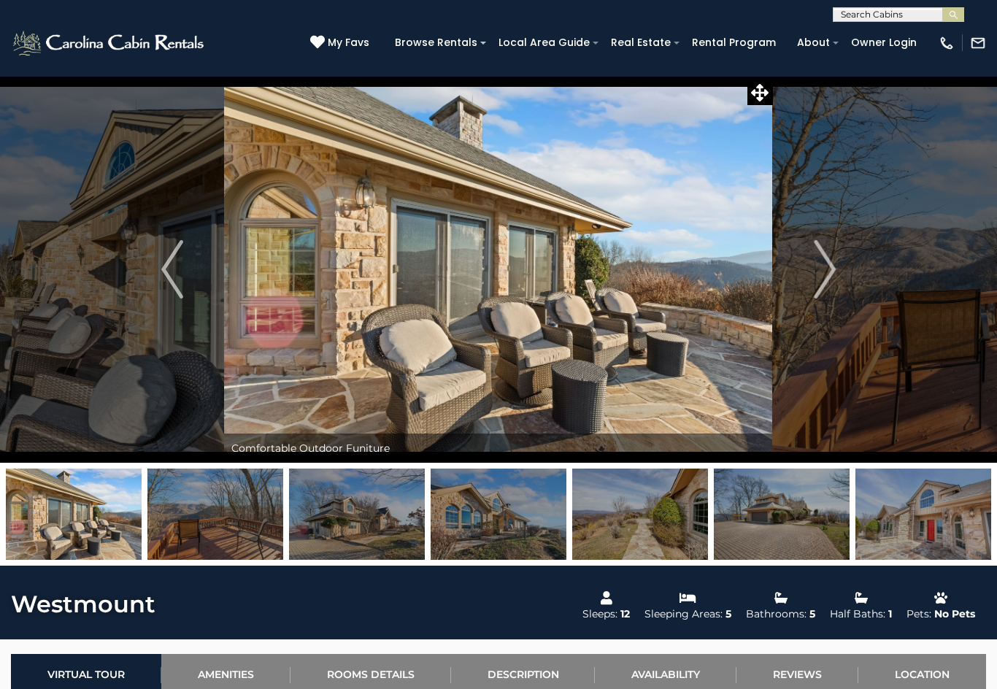
click at [807, 280] on button "Next" at bounding box center [825, 269] width 104 height 387
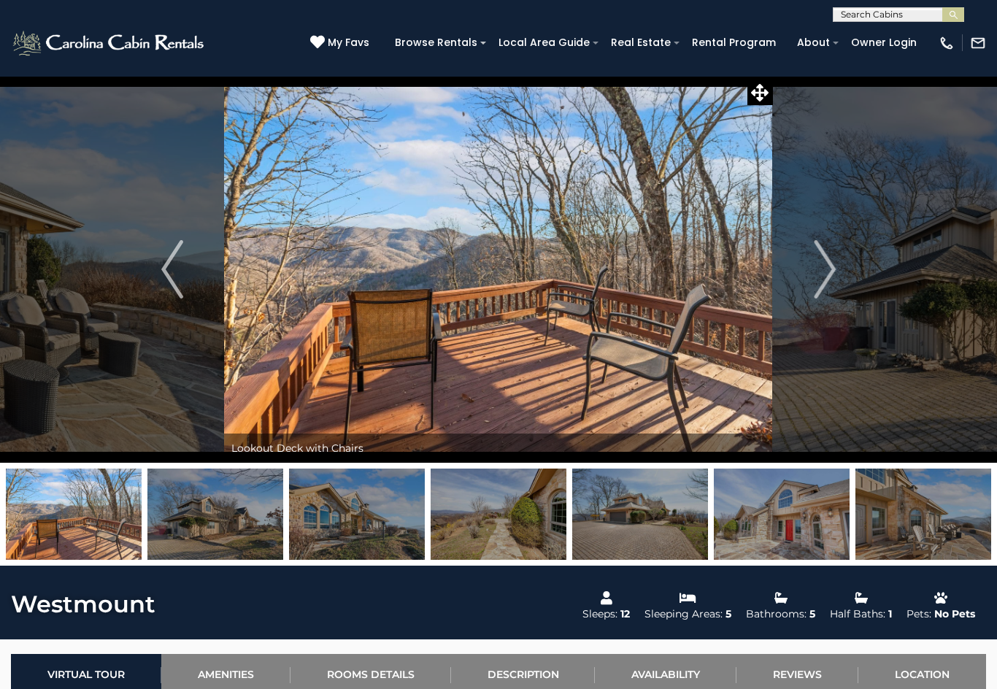
click at [829, 277] on img "Next" at bounding box center [825, 269] width 22 height 58
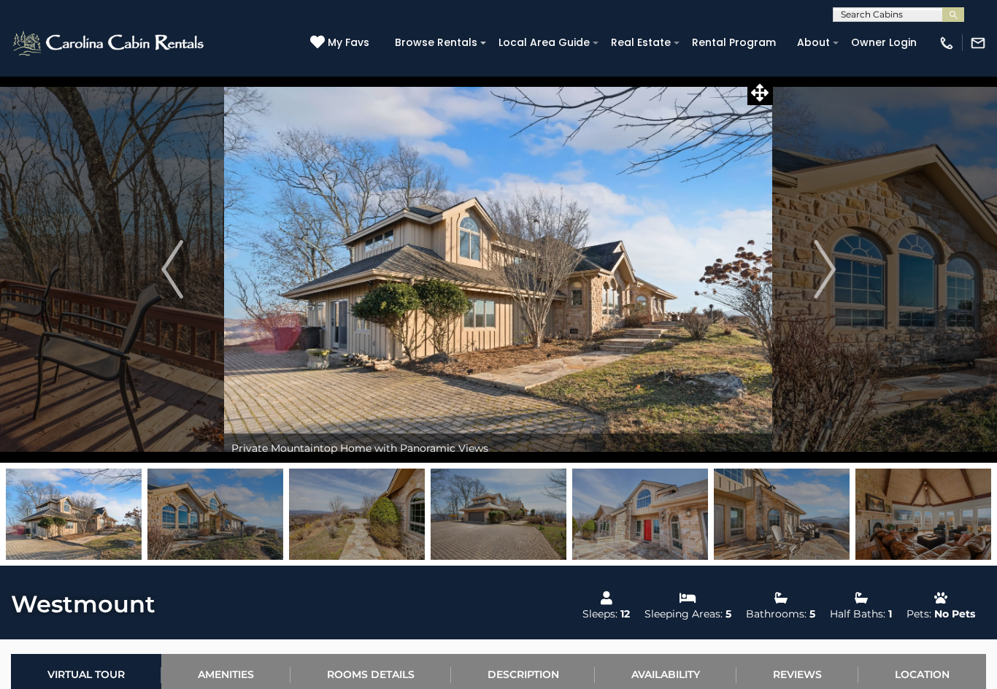
click at [819, 274] on img "Next" at bounding box center [825, 269] width 22 height 58
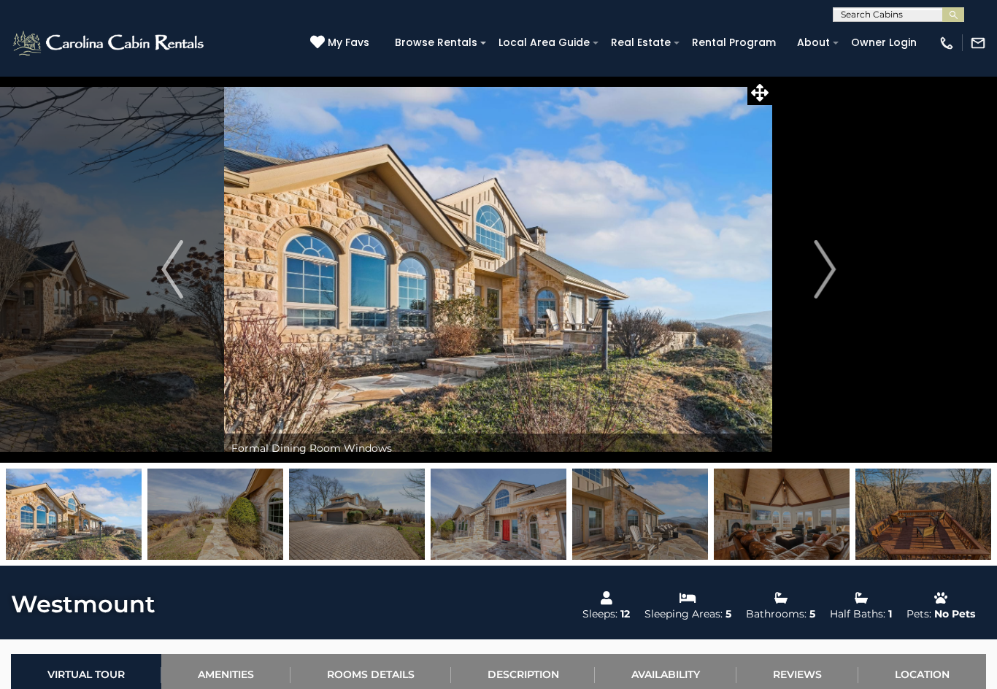
click at [816, 280] on img "Next" at bounding box center [825, 269] width 22 height 58
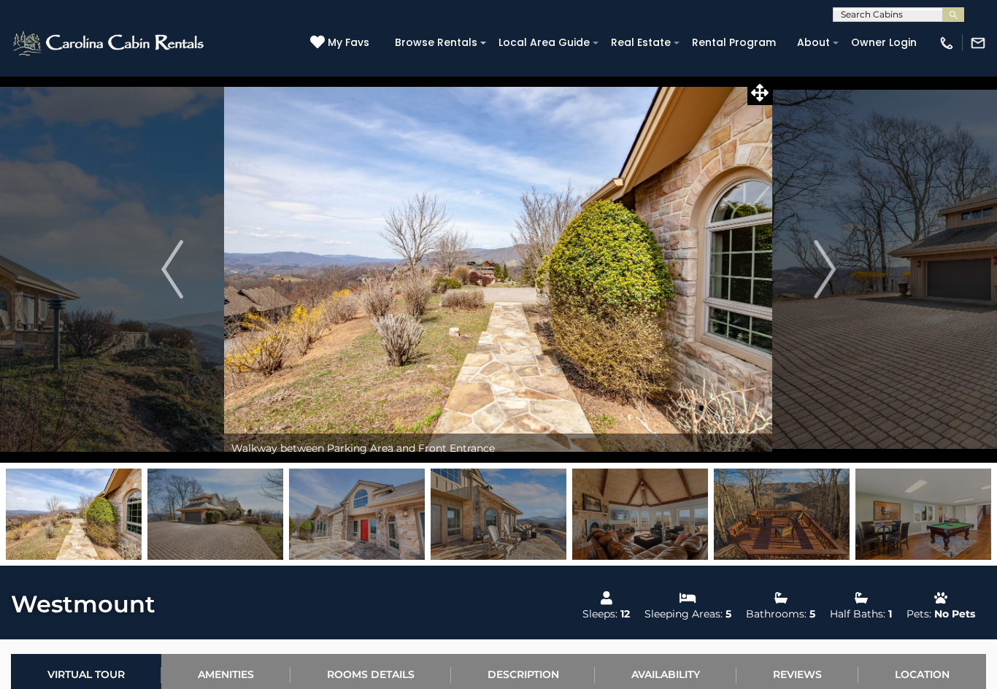
click at [820, 269] on img "Next" at bounding box center [825, 269] width 22 height 58
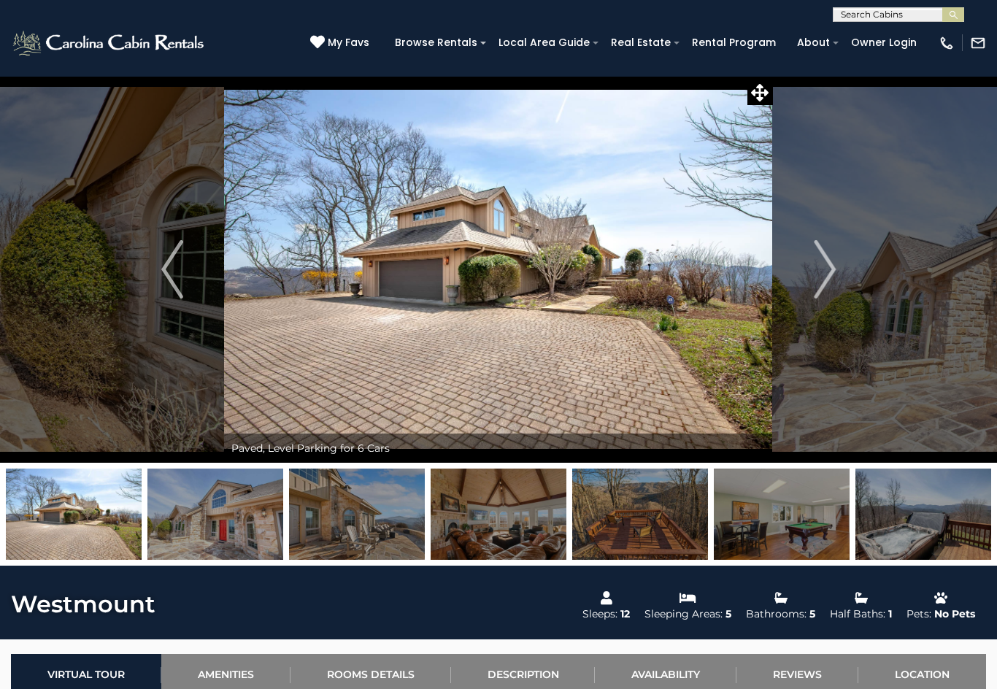
click at [820, 266] on img "Next" at bounding box center [825, 269] width 22 height 58
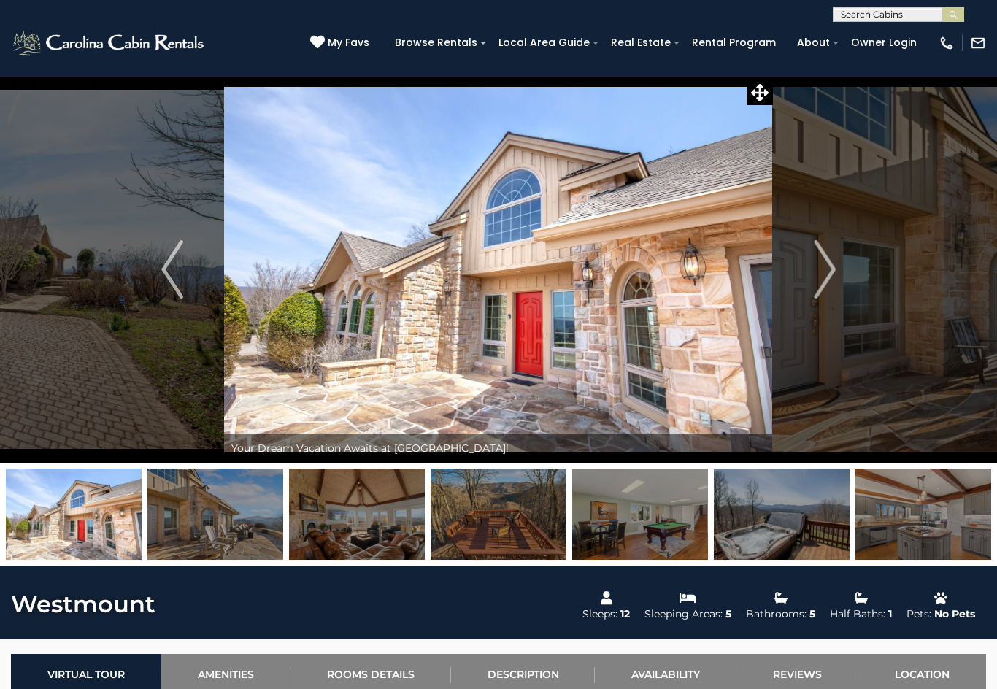
click at [829, 265] on img "Next" at bounding box center [825, 269] width 22 height 58
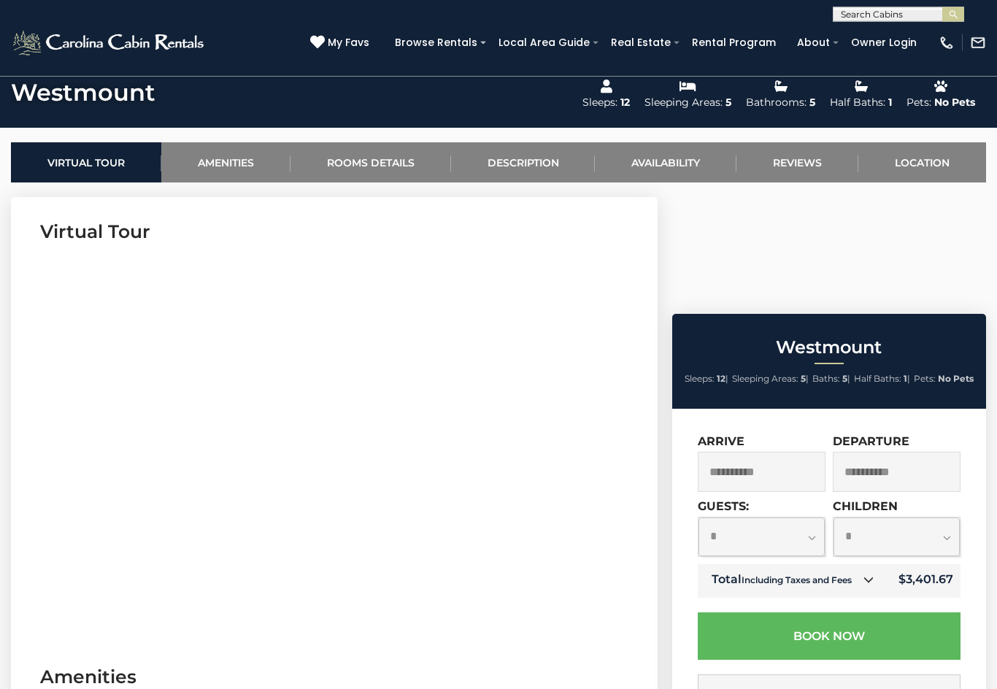
scroll to position [515, 0]
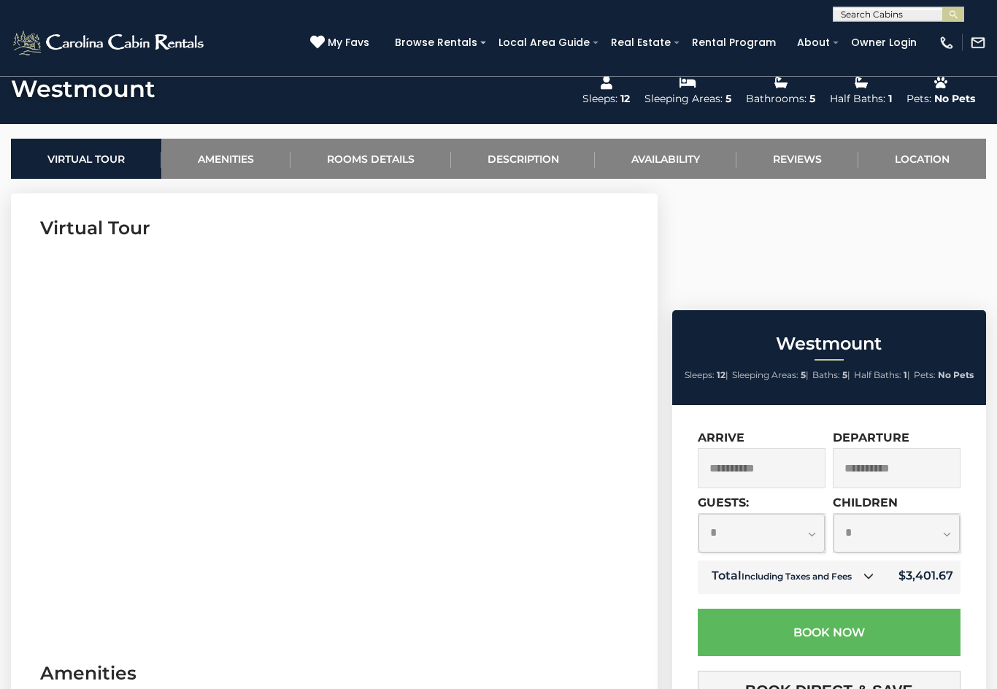
click at [684, 157] on link "Availability" at bounding box center [666, 159] width 142 height 40
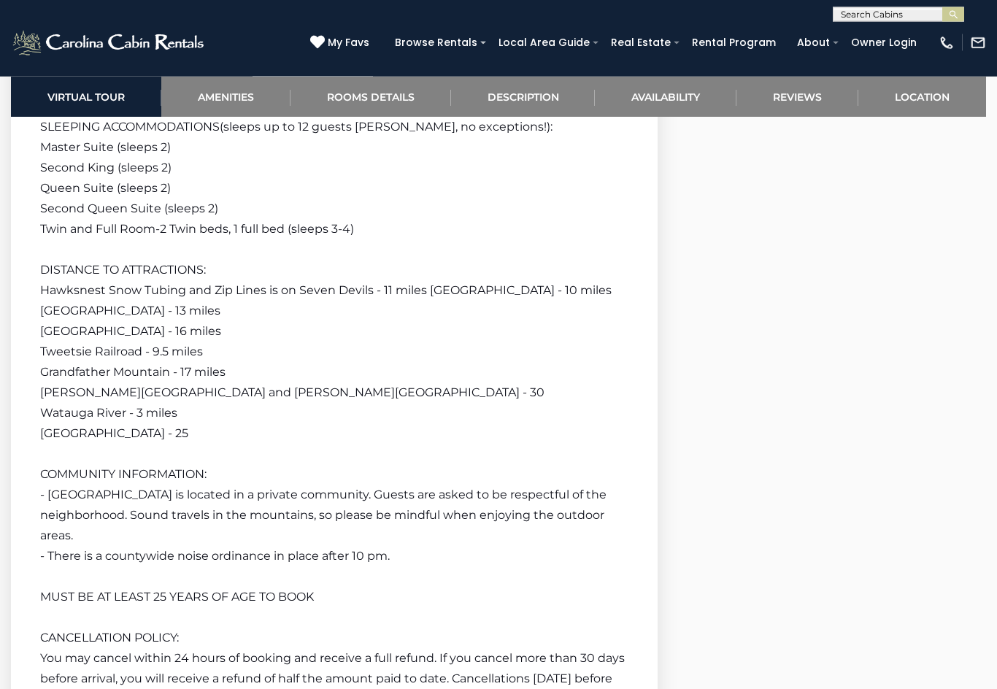
scroll to position [3284, 0]
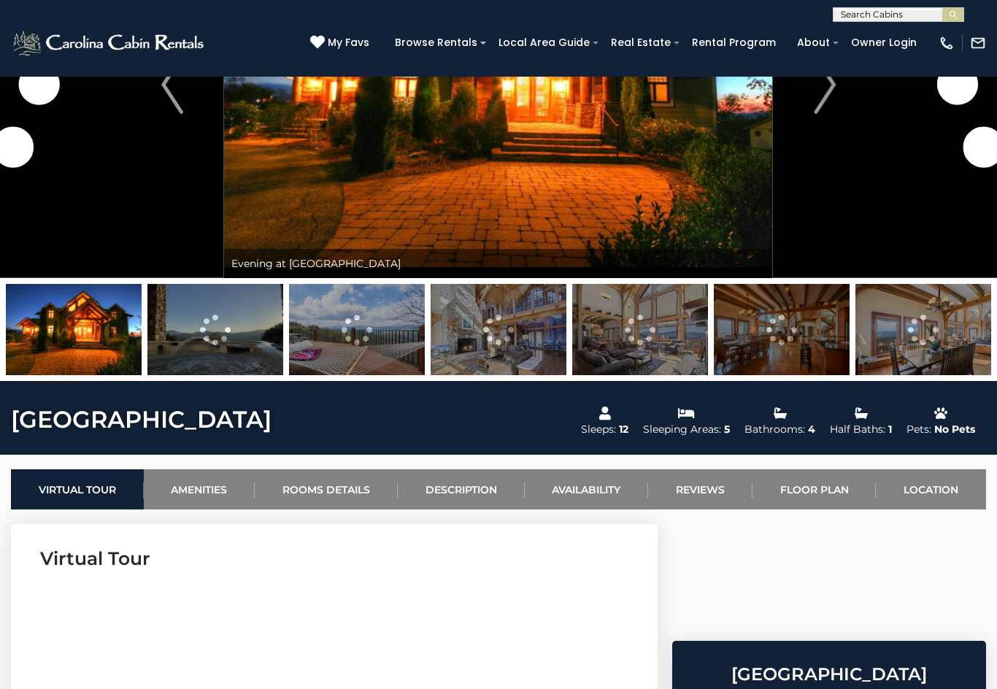
scroll to position [300, 0]
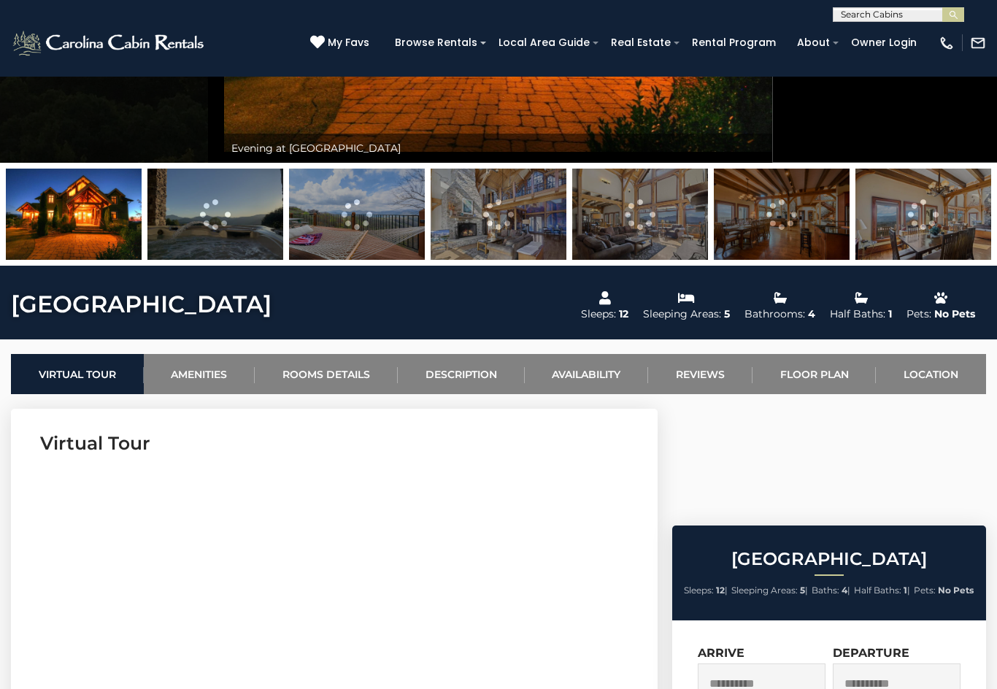
click at [578, 382] on link "Availability" at bounding box center [587, 374] width 124 height 40
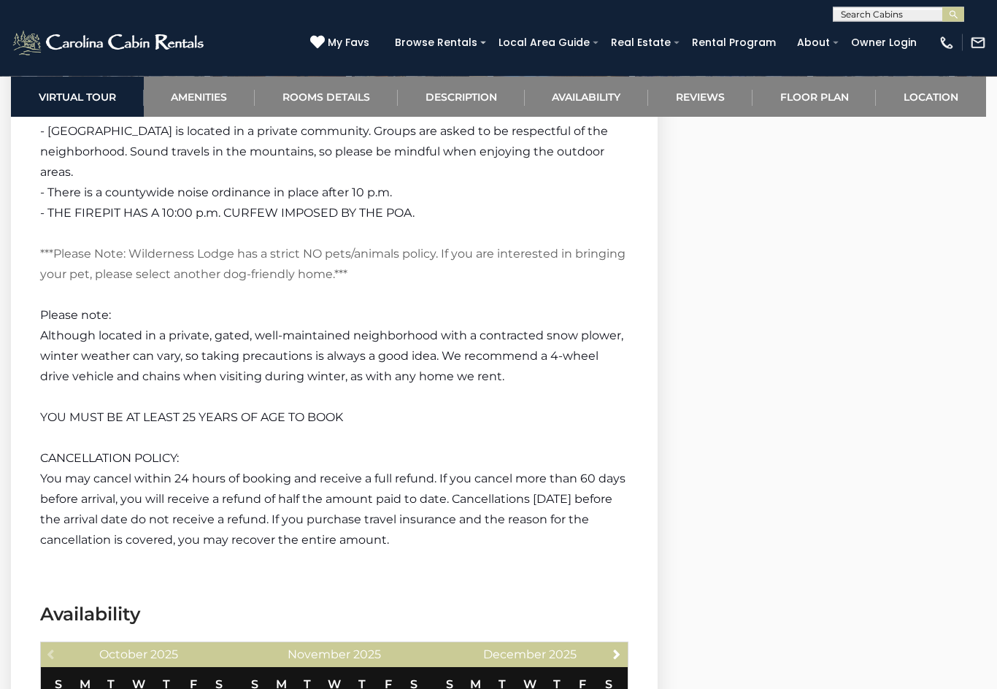
scroll to position [3942, 0]
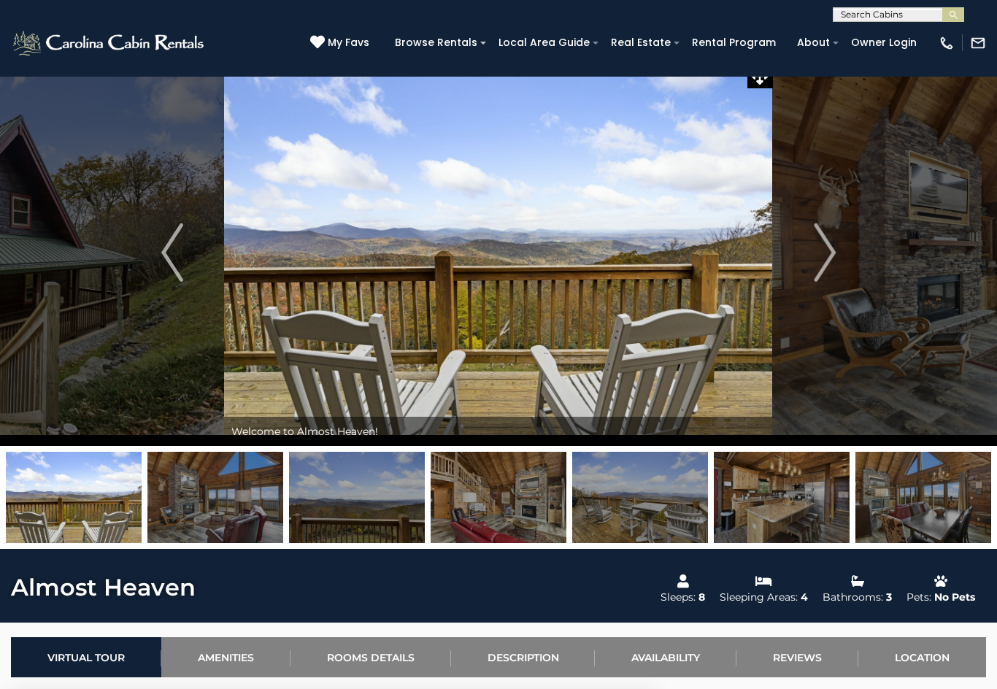
scroll to position [20, 0]
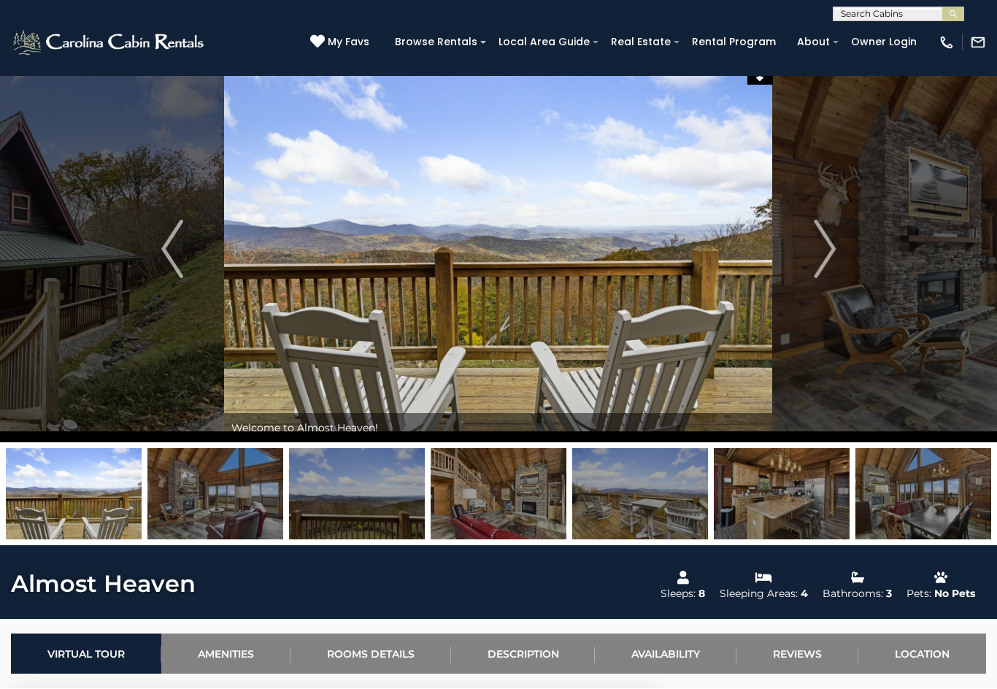
click at [825, 247] on img "Next" at bounding box center [825, 249] width 22 height 58
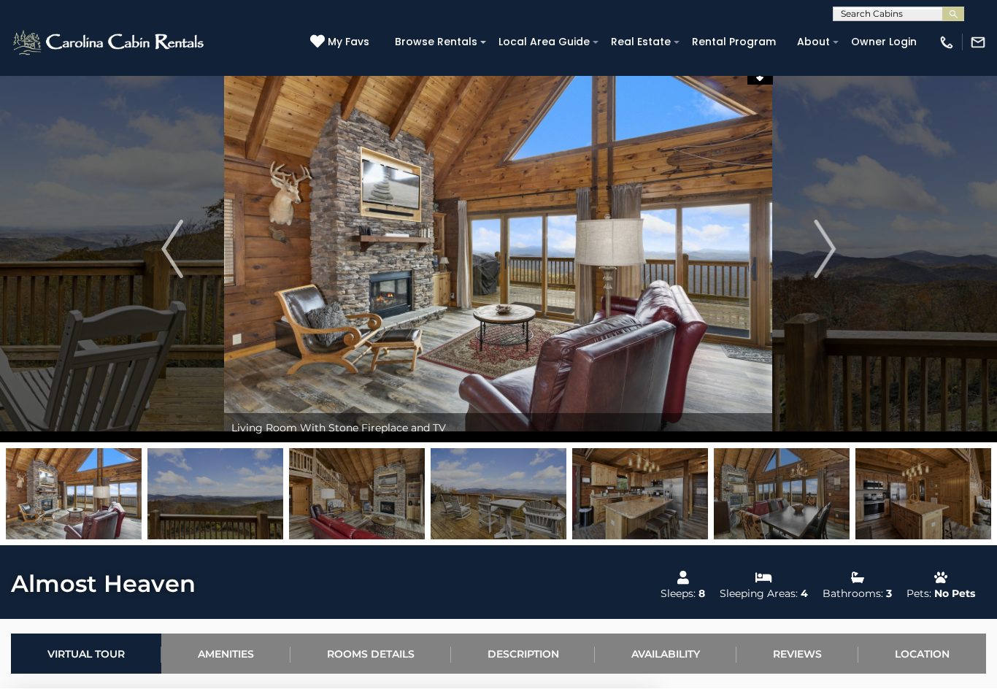
scroll to position [20, 0]
click at [804, 269] on button "Next" at bounding box center [825, 248] width 104 height 387
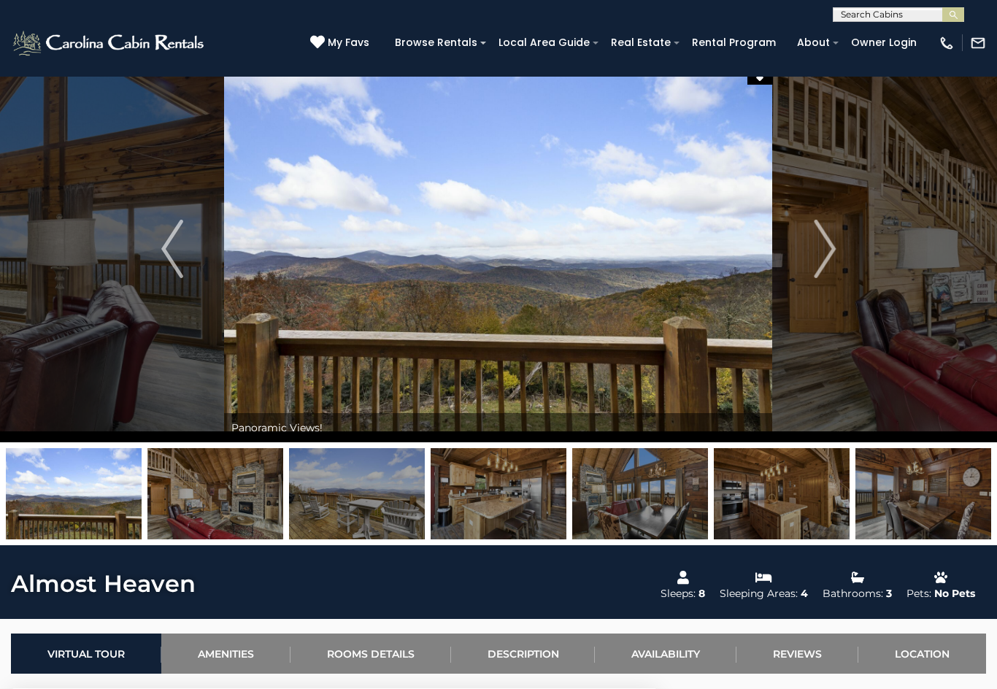
click at [834, 251] on img "Next" at bounding box center [825, 249] width 22 height 58
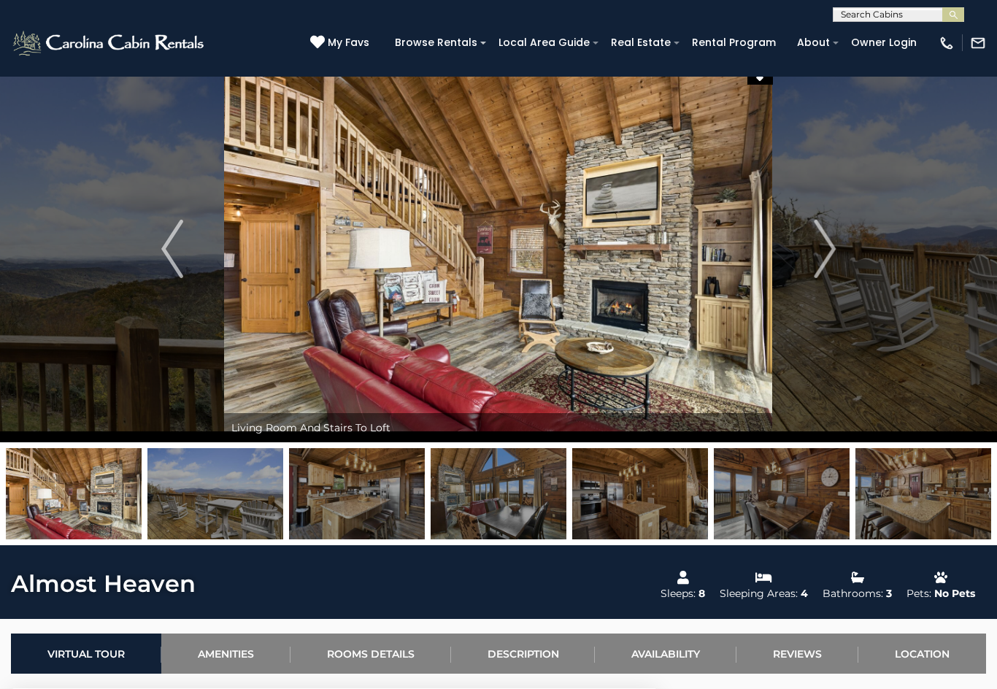
click at [815, 258] on img "Next" at bounding box center [825, 249] width 22 height 58
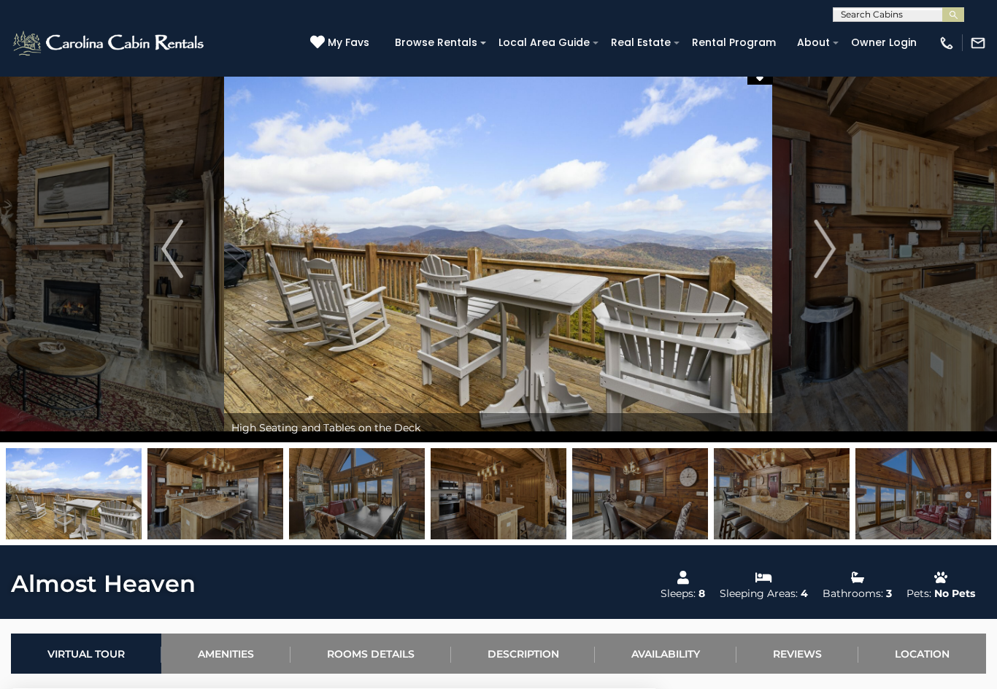
click at [833, 240] on img "Next" at bounding box center [825, 249] width 22 height 58
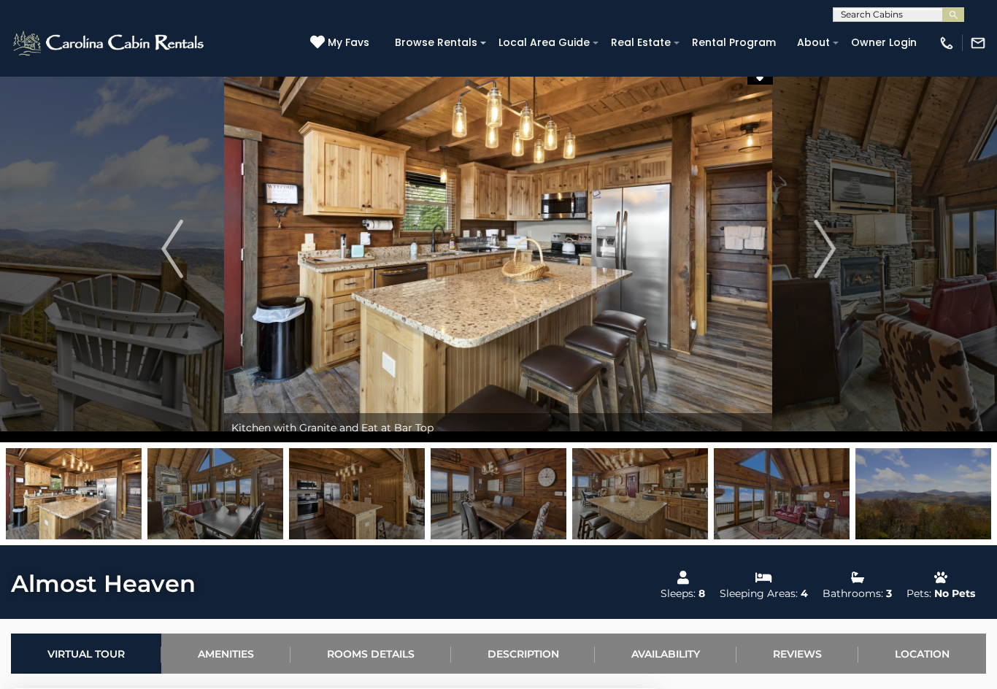
click at [821, 241] on img "Next" at bounding box center [825, 249] width 22 height 58
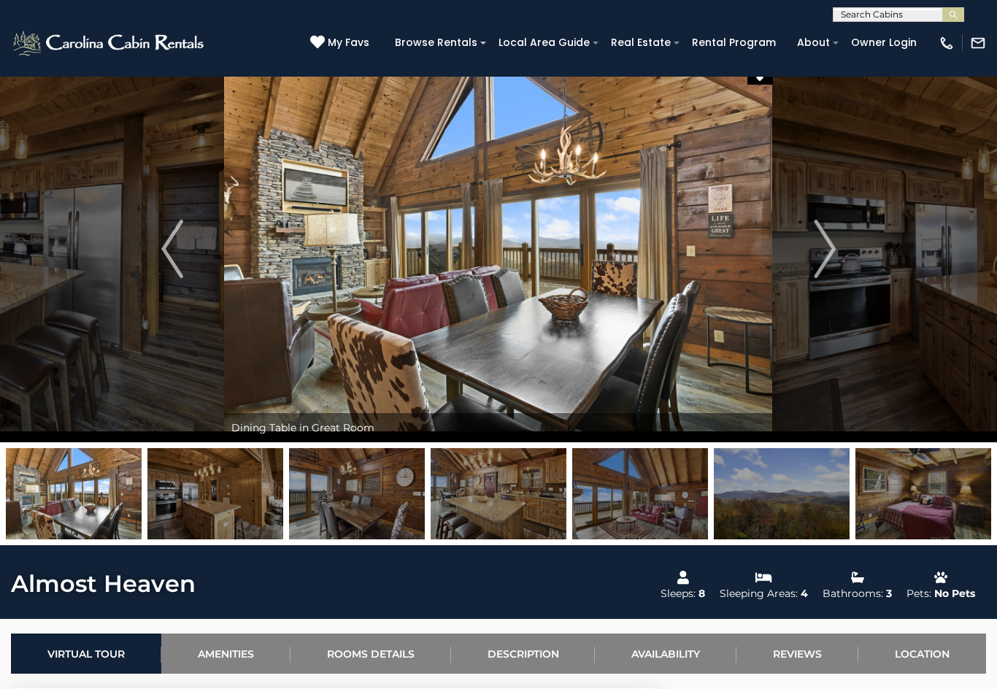
click at [814, 254] on img "Next" at bounding box center [825, 249] width 22 height 58
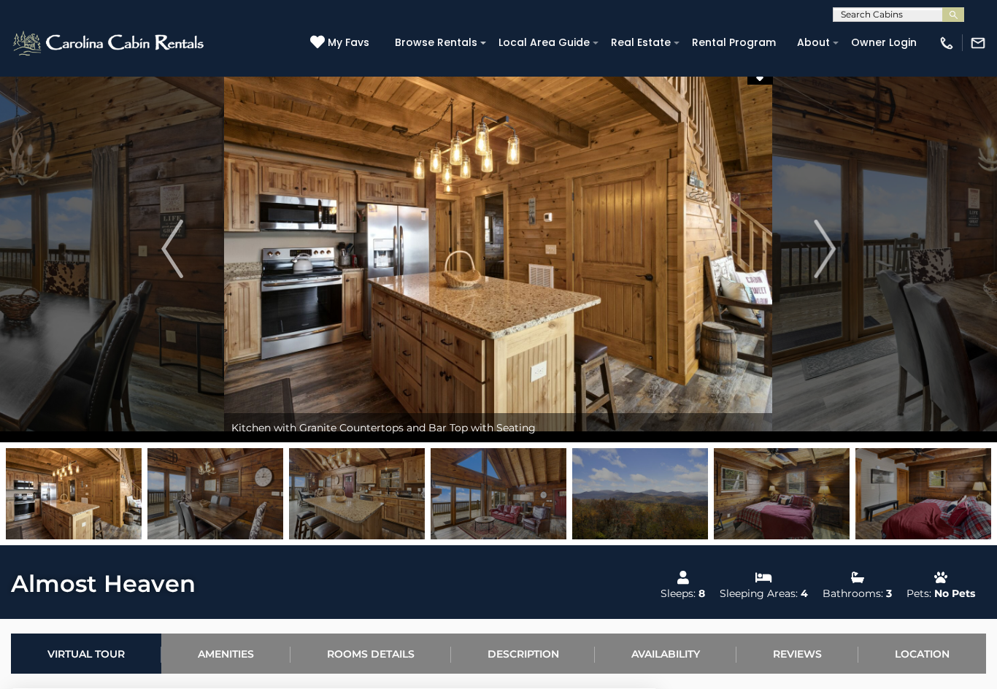
click at [814, 244] on img "Next" at bounding box center [825, 249] width 22 height 58
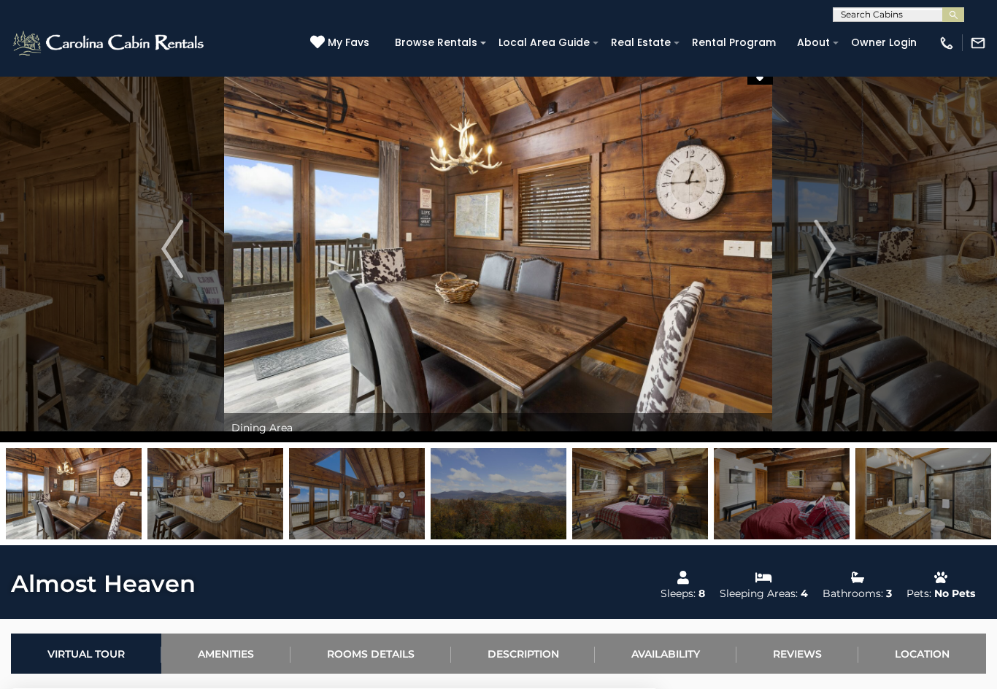
click at [838, 259] on button "Next" at bounding box center [825, 248] width 104 height 387
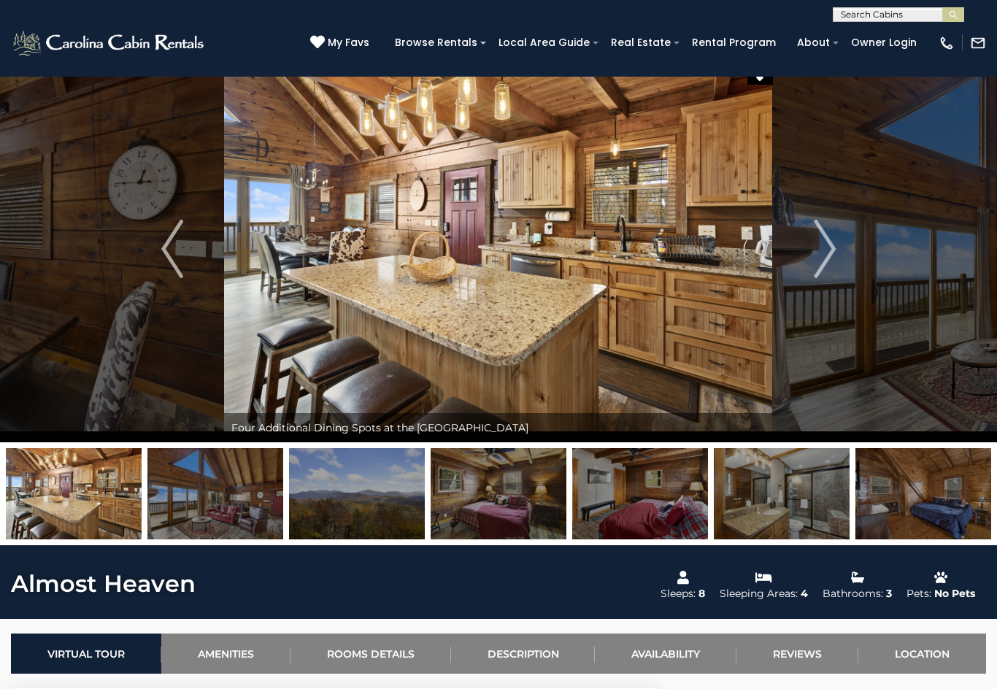
click at [824, 247] on img "Next" at bounding box center [825, 249] width 22 height 58
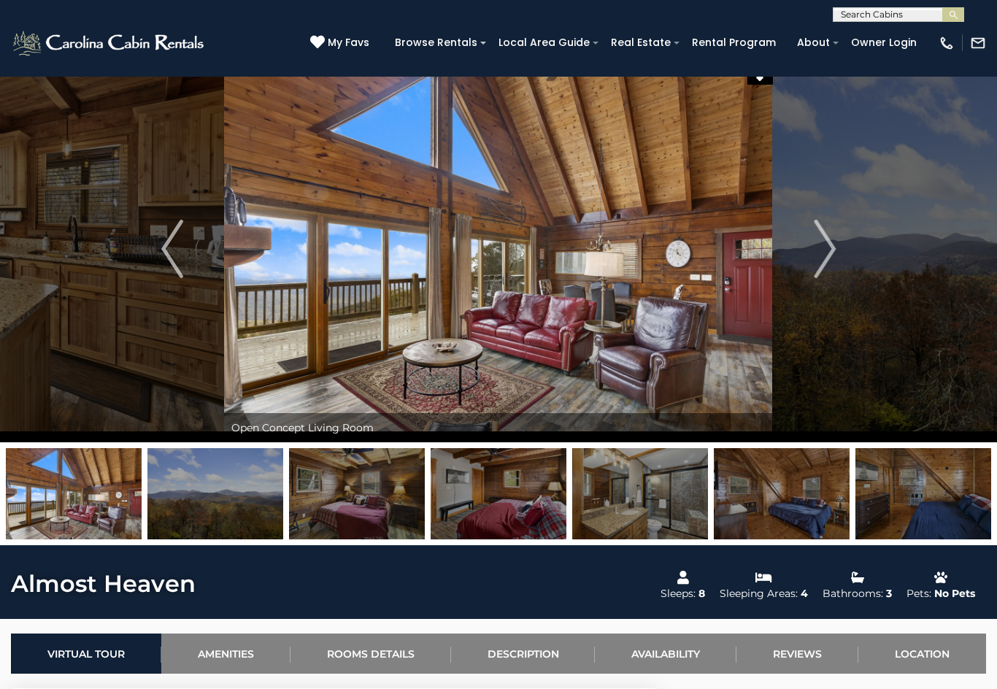
click at [834, 247] on img "Next" at bounding box center [825, 249] width 22 height 58
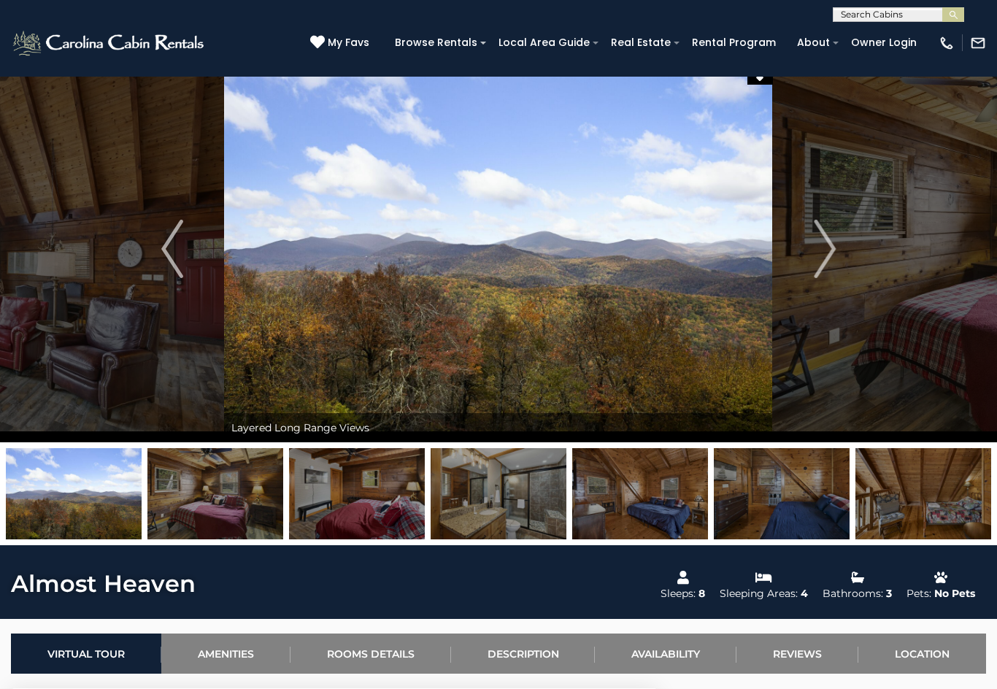
click at [819, 250] on img "Next" at bounding box center [825, 249] width 22 height 58
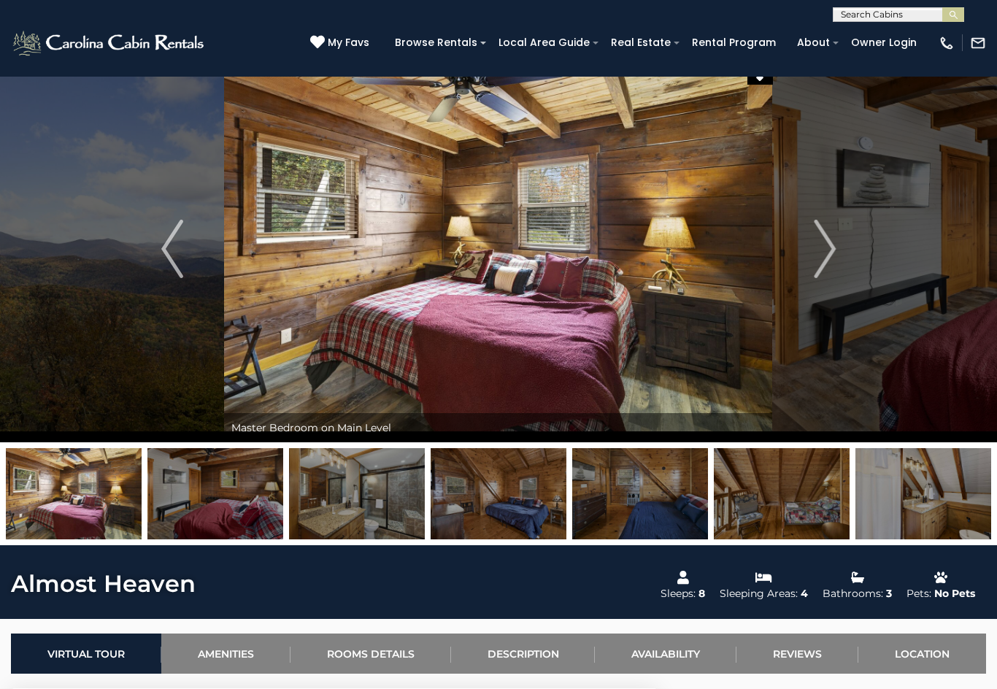
click at [836, 244] on button "Next" at bounding box center [825, 248] width 104 height 387
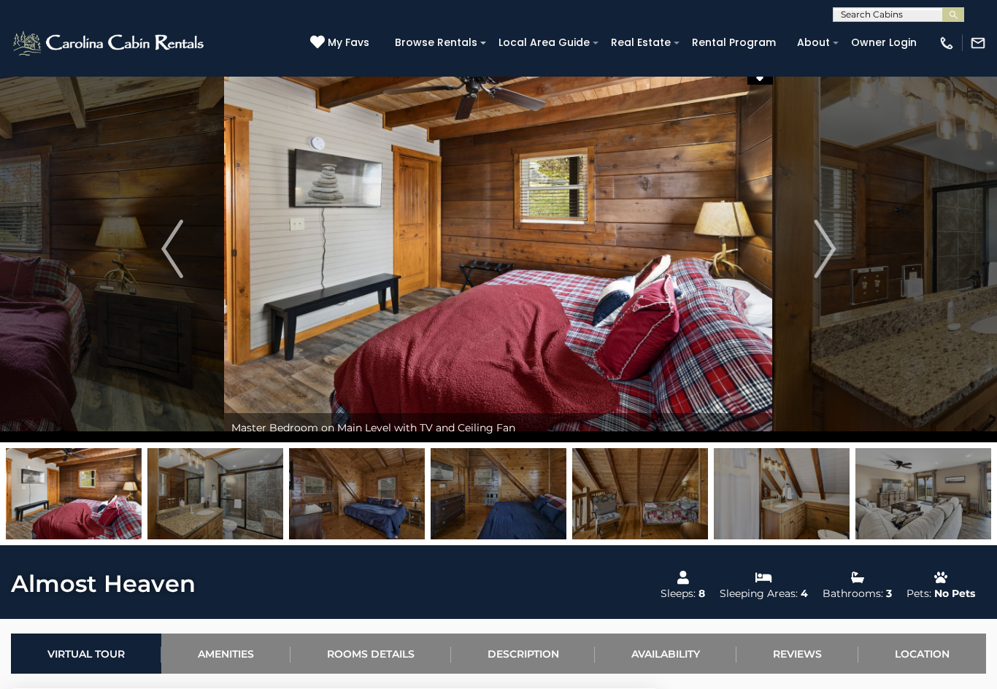
click at [834, 252] on img "Next" at bounding box center [825, 249] width 22 height 58
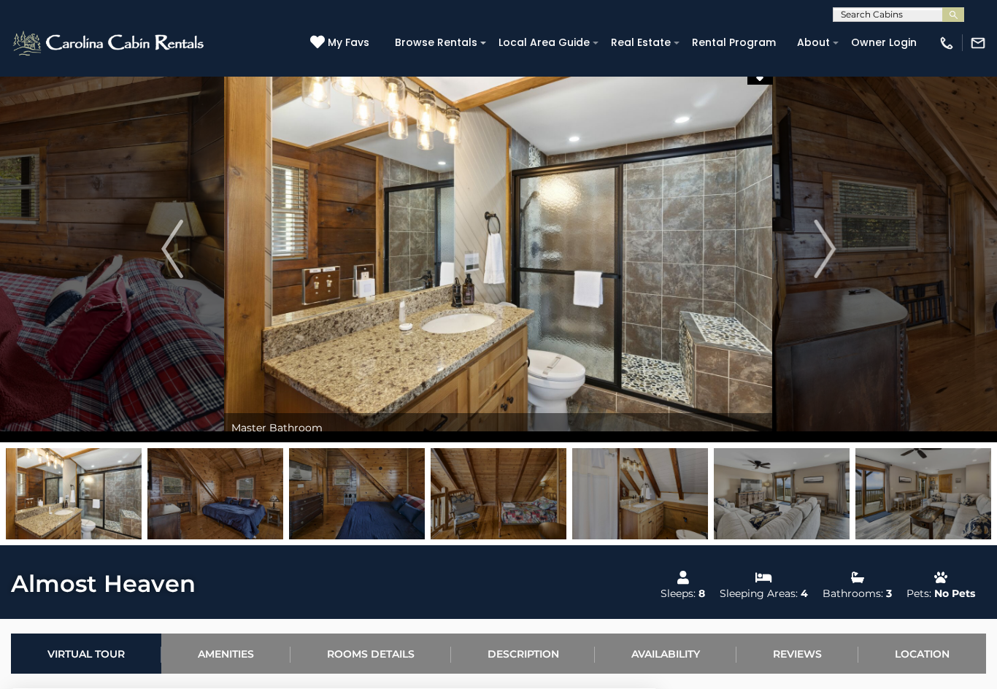
click at [821, 255] on img "Next" at bounding box center [825, 249] width 22 height 58
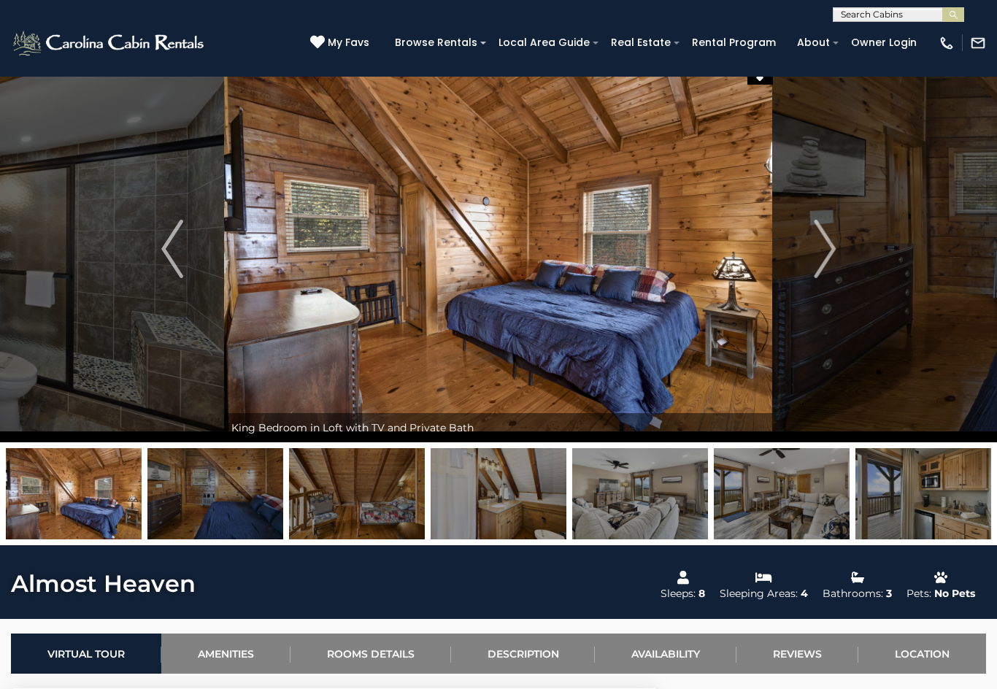
click at [839, 244] on button "Next" at bounding box center [825, 248] width 104 height 387
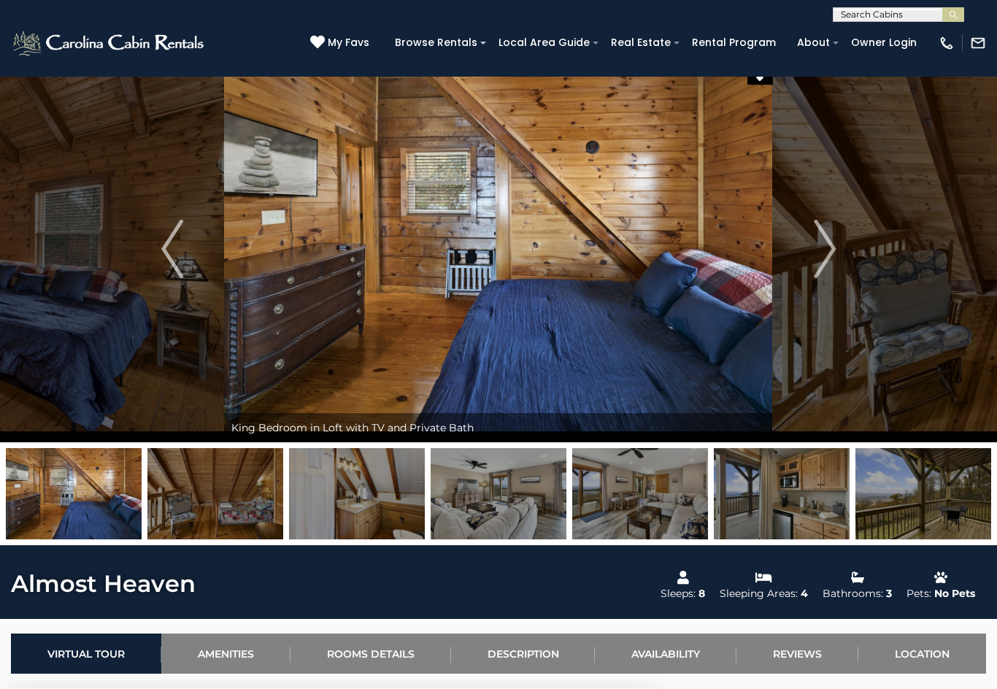
click at [818, 256] on img "Next" at bounding box center [825, 249] width 22 height 58
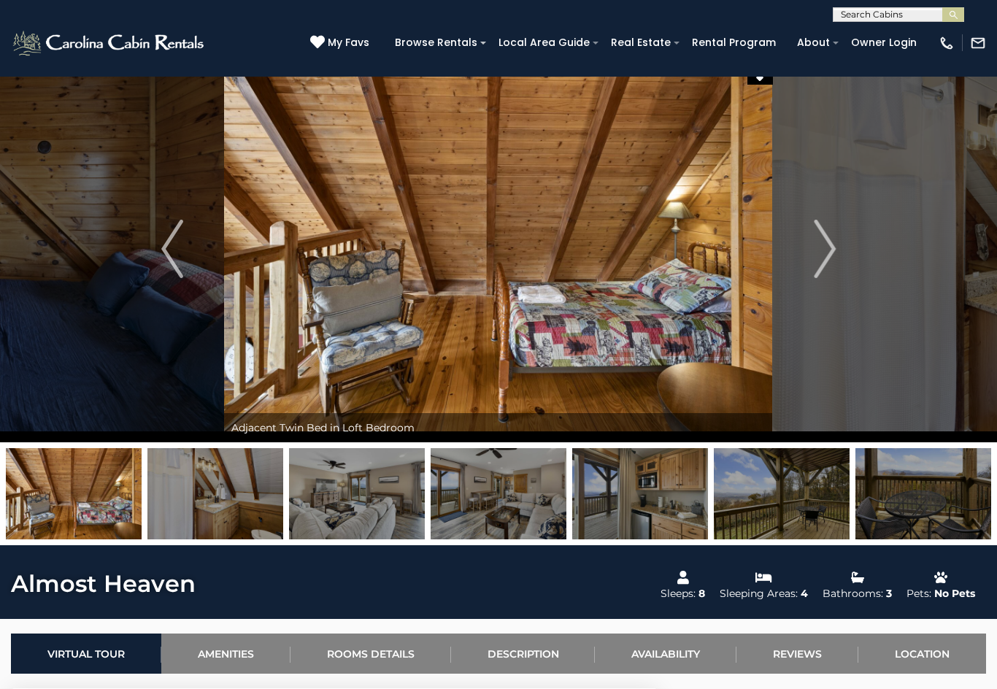
click at [807, 254] on button "Next" at bounding box center [825, 248] width 104 height 387
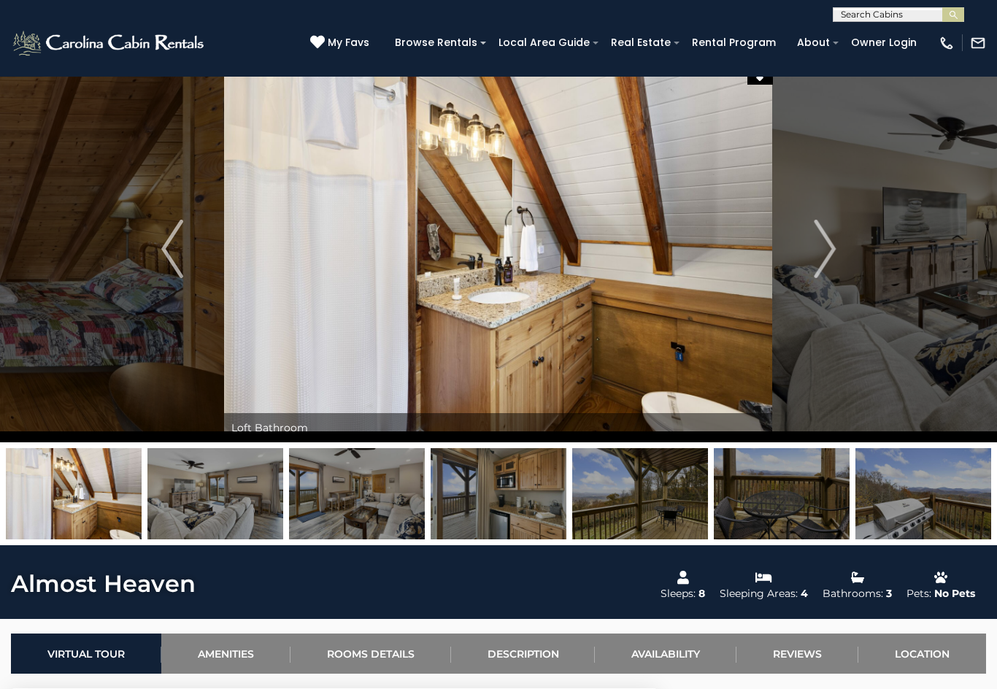
click at [832, 251] on img "Next" at bounding box center [825, 249] width 22 height 58
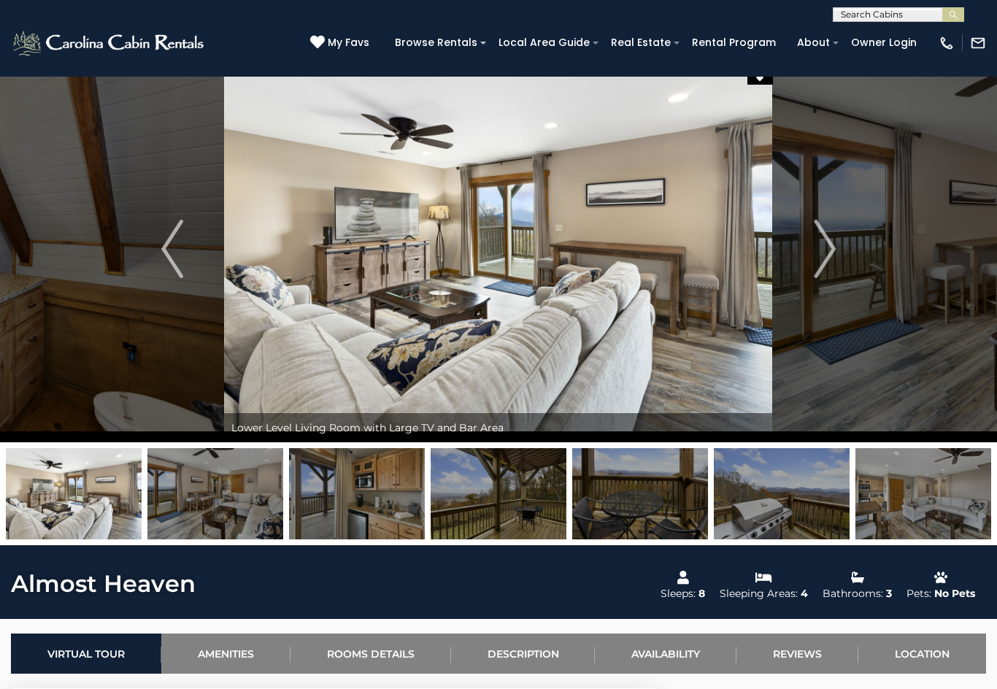
click at [818, 258] on img "Next" at bounding box center [825, 249] width 22 height 58
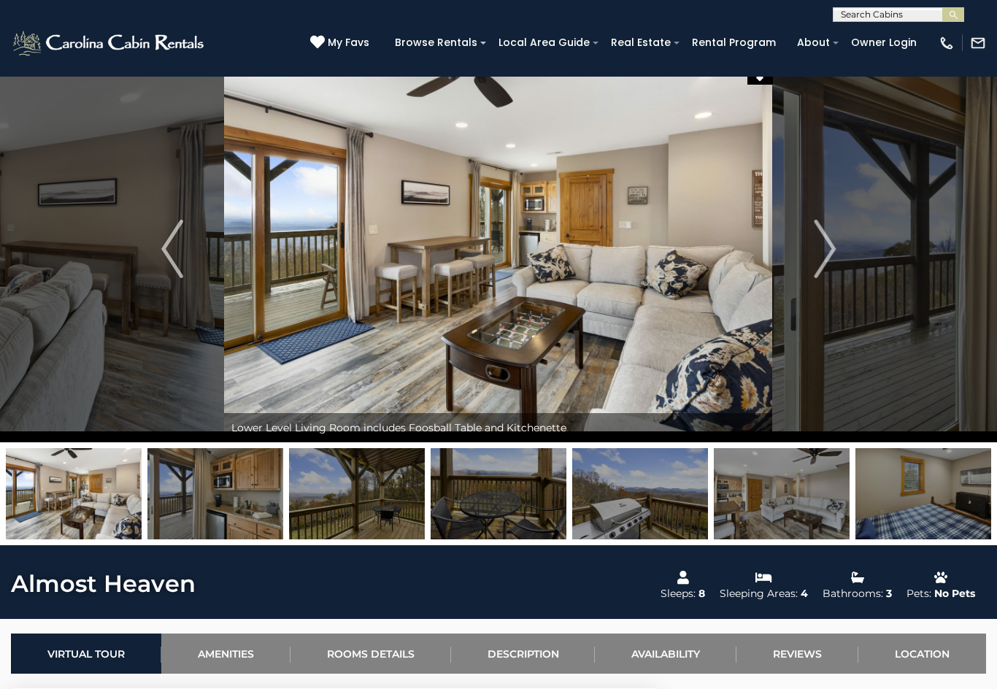
click at [823, 261] on img "Next" at bounding box center [825, 249] width 22 height 58
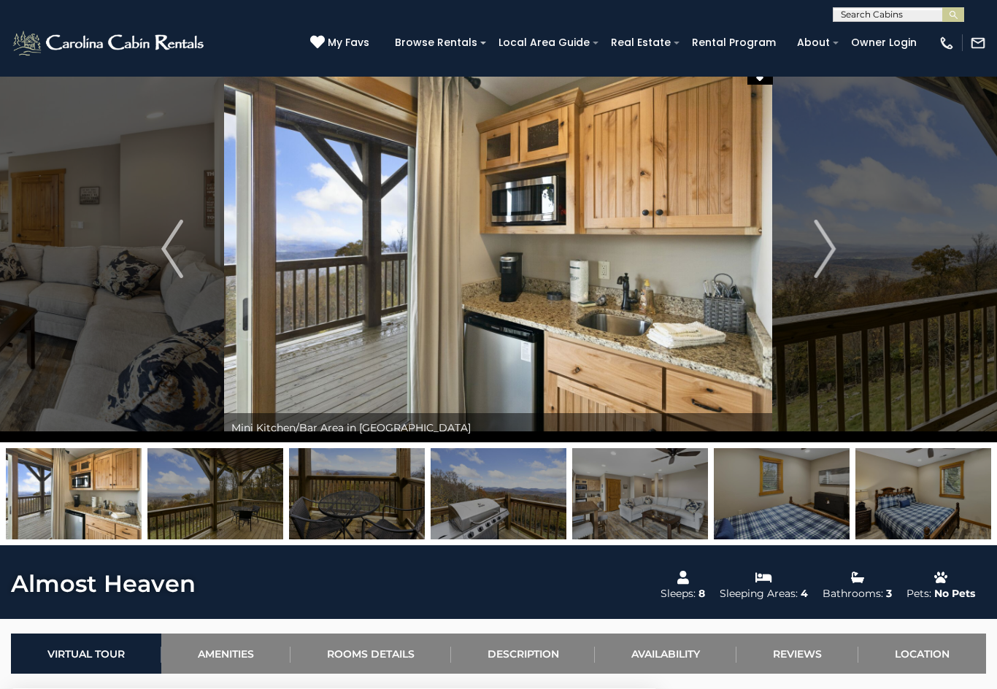
click at [821, 260] on img "Next" at bounding box center [825, 249] width 22 height 58
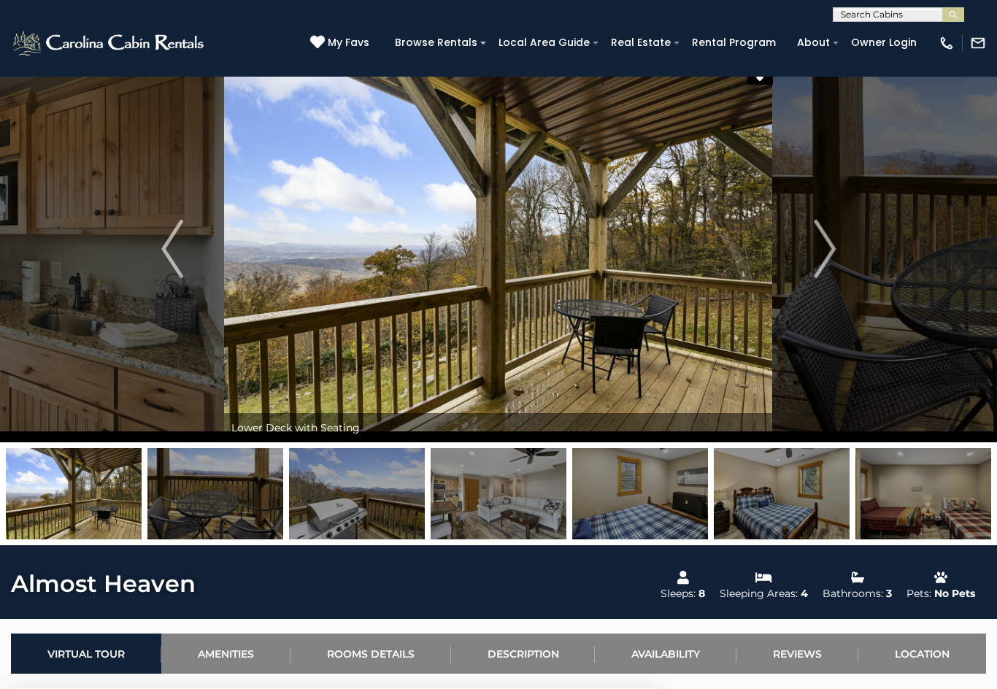
click at [820, 261] on img "Next" at bounding box center [825, 249] width 22 height 58
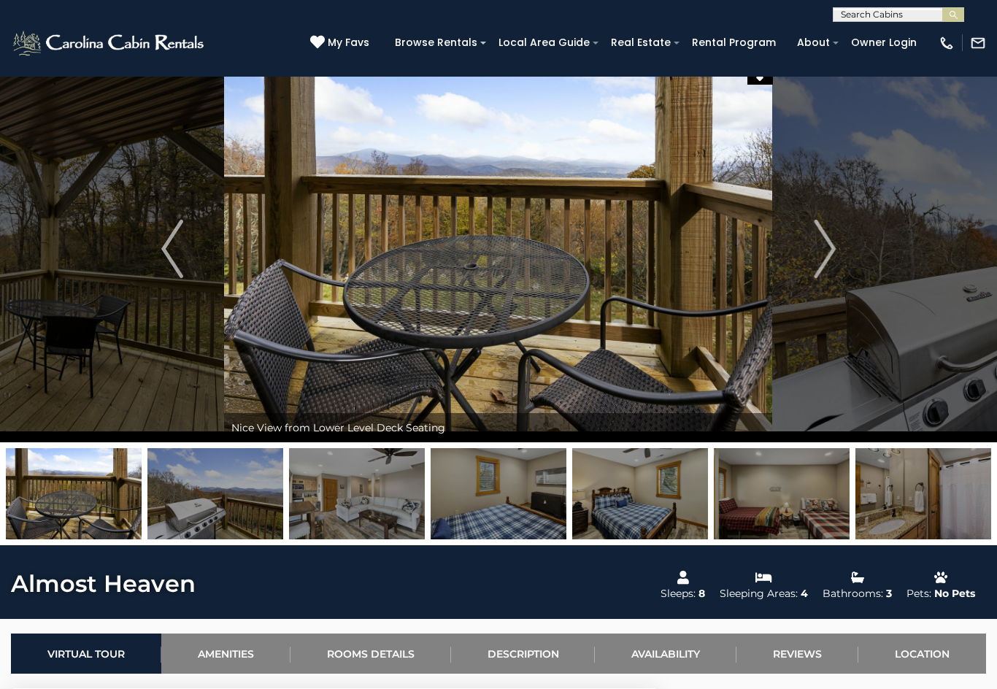
click at [827, 254] on img "Next" at bounding box center [825, 249] width 22 height 58
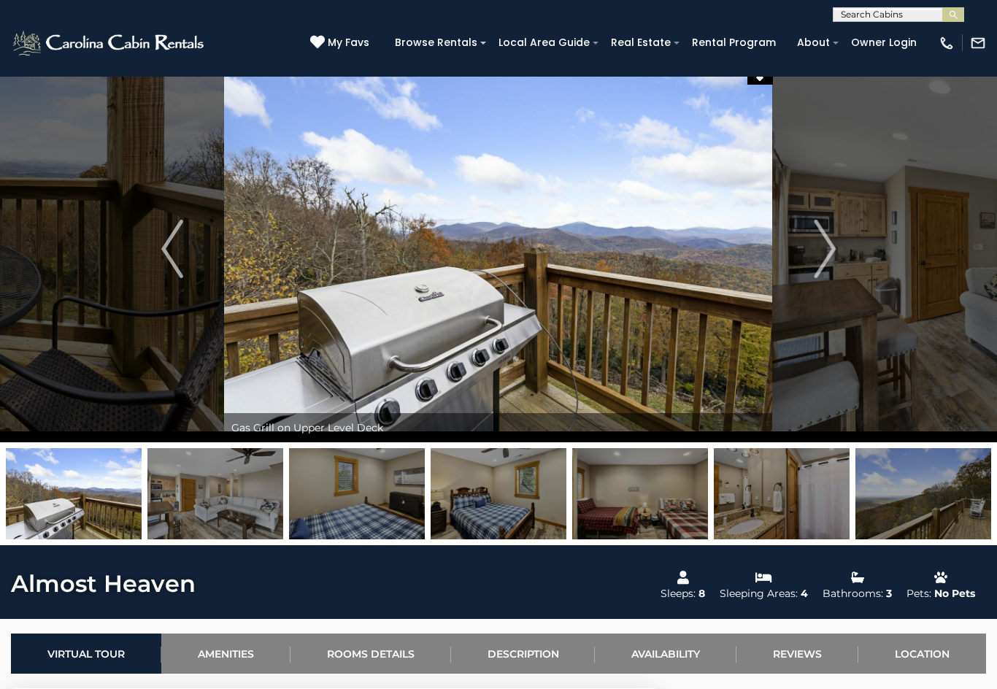
click at [822, 252] on img "Next" at bounding box center [825, 249] width 22 height 58
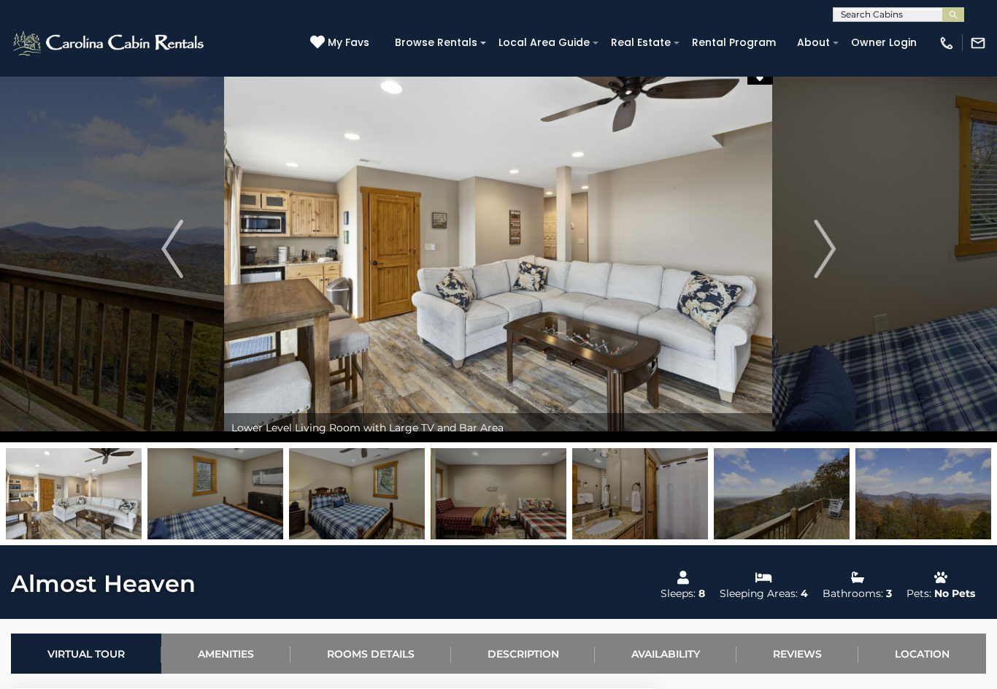
click at [811, 261] on button "Next" at bounding box center [825, 248] width 104 height 387
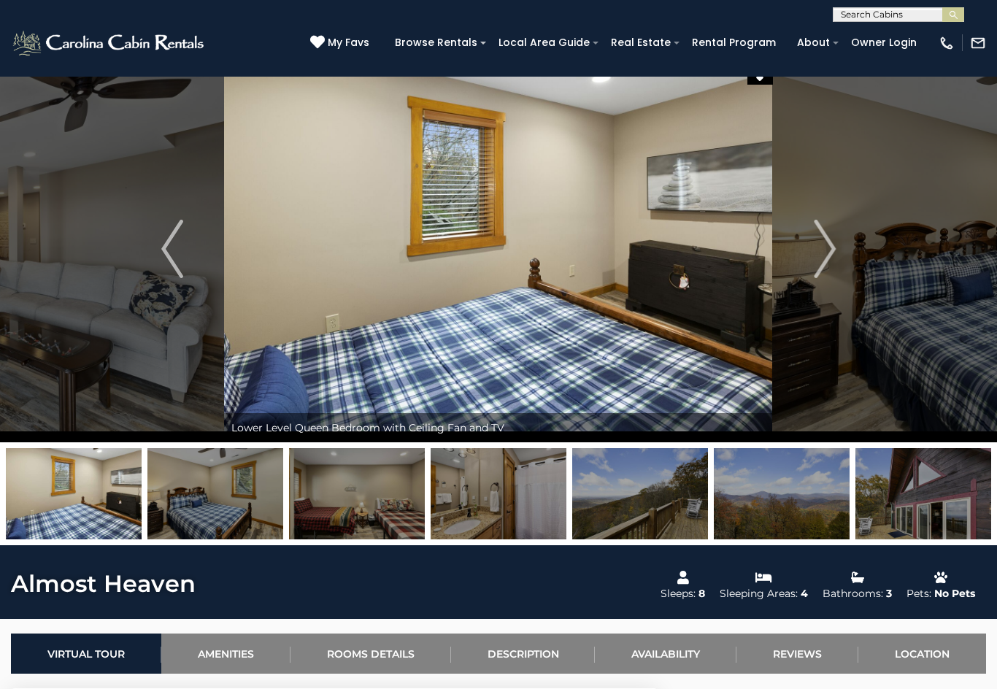
click at [816, 256] on img "Next" at bounding box center [825, 249] width 22 height 58
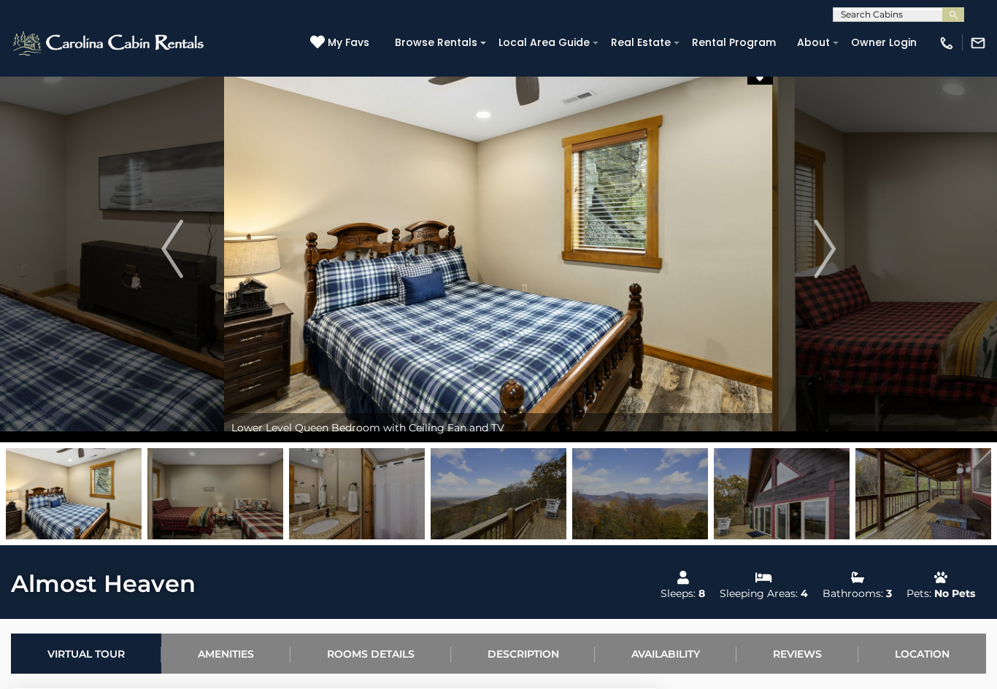
click at [828, 256] on img "Next" at bounding box center [825, 249] width 22 height 58
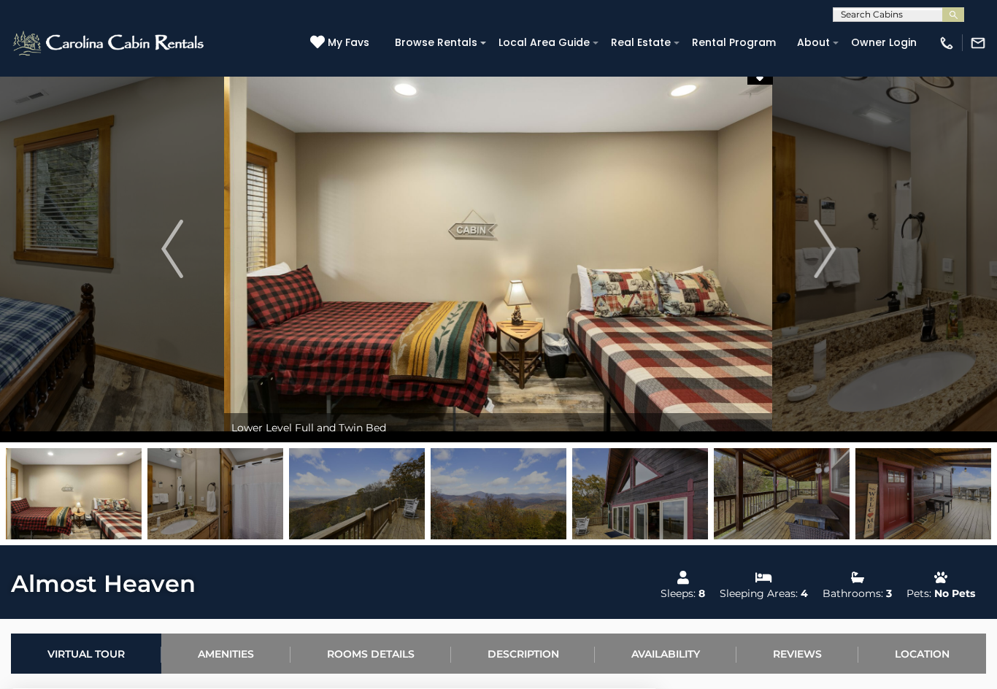
click at [811, 255] on button "Next" at bounding box center [825, 248] width 104 height 387
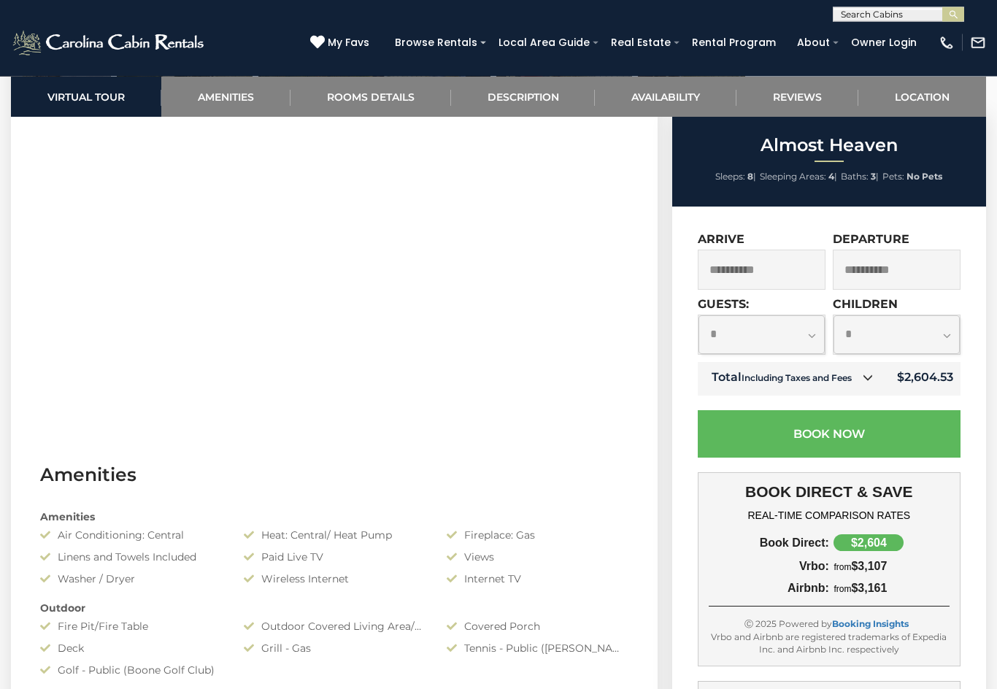
scroll to position [697, 0]
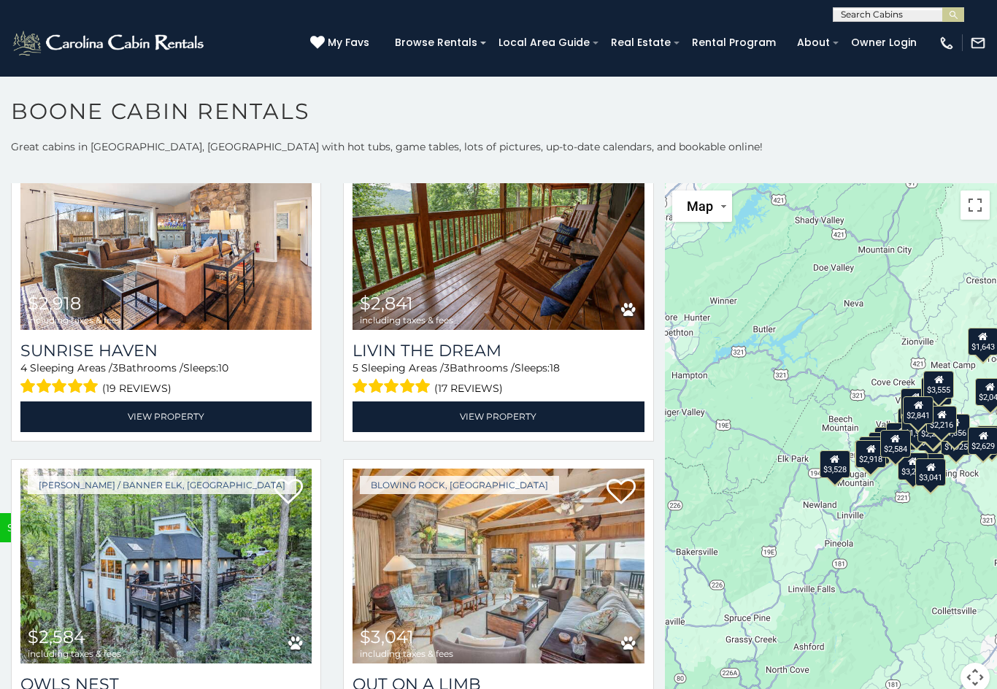
scroll to position [4426, 0]
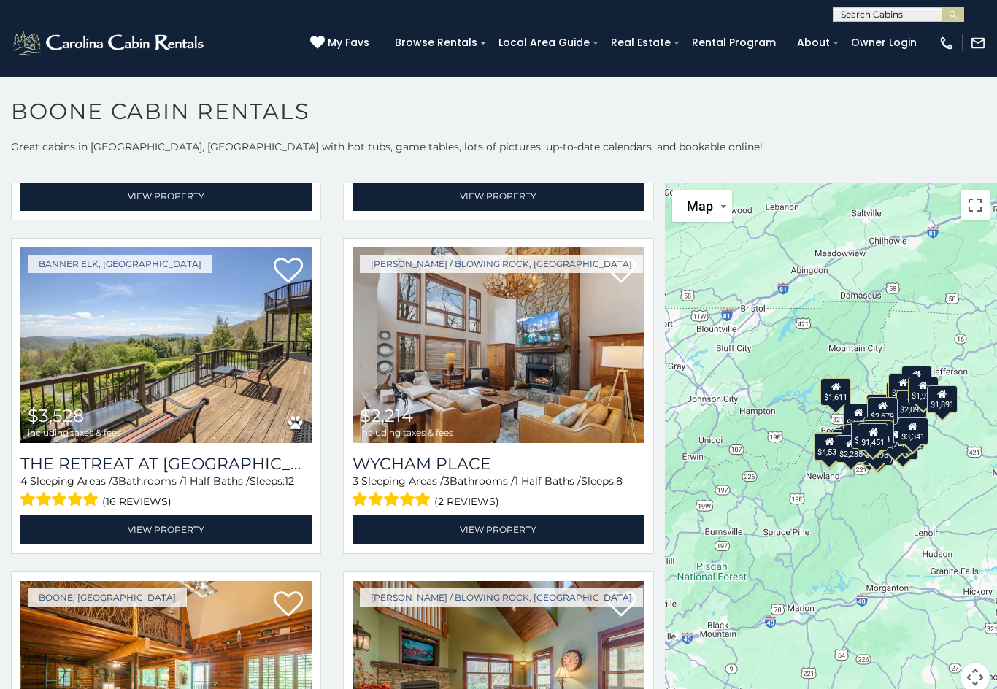
scroll to position [1977, 0]
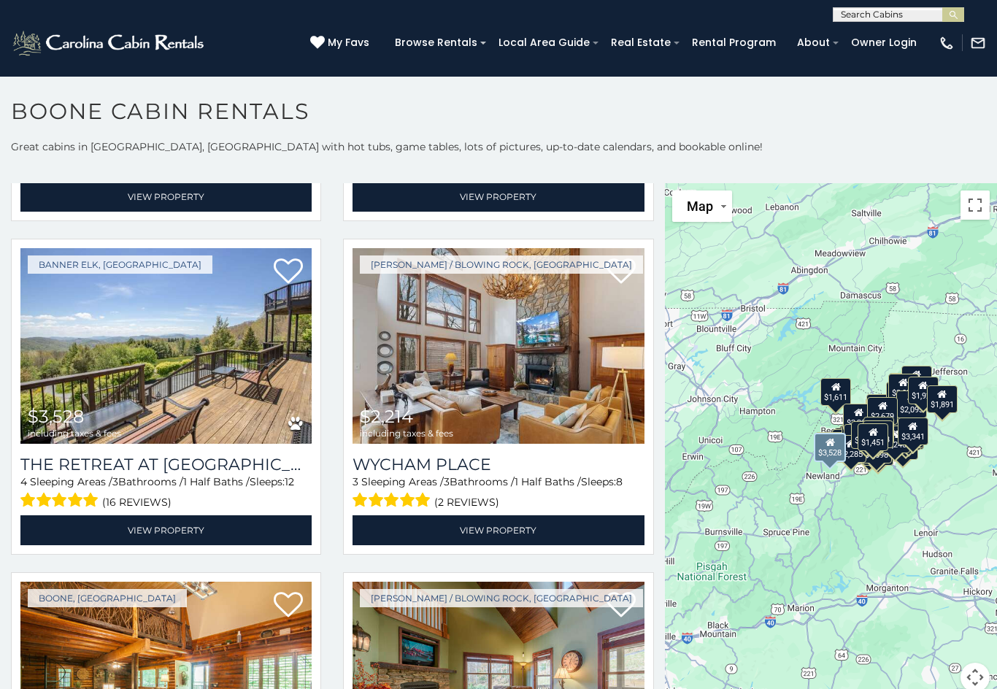
click at [222, 393] on img at bounding box center [165, 346] width 291 height 196
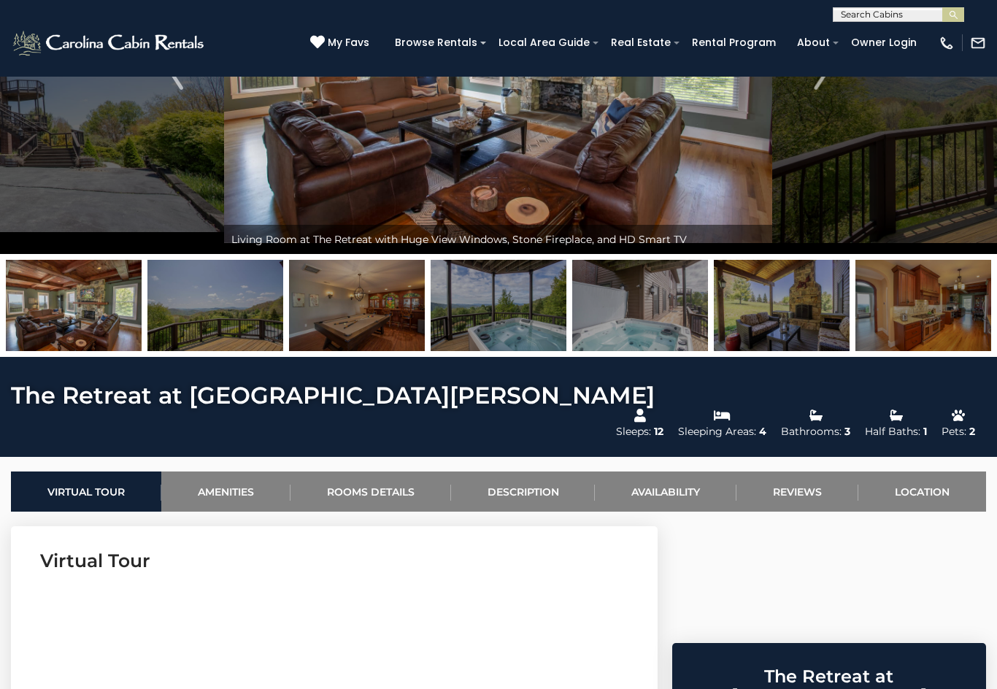
scroll to position [203, 0]
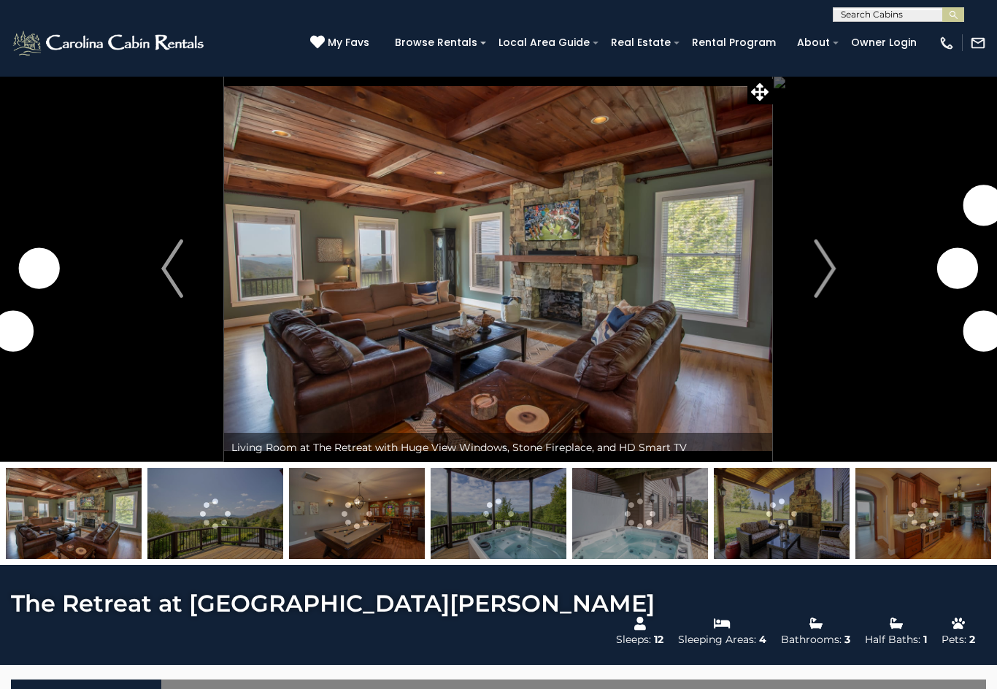
scroll to position [1, 0]
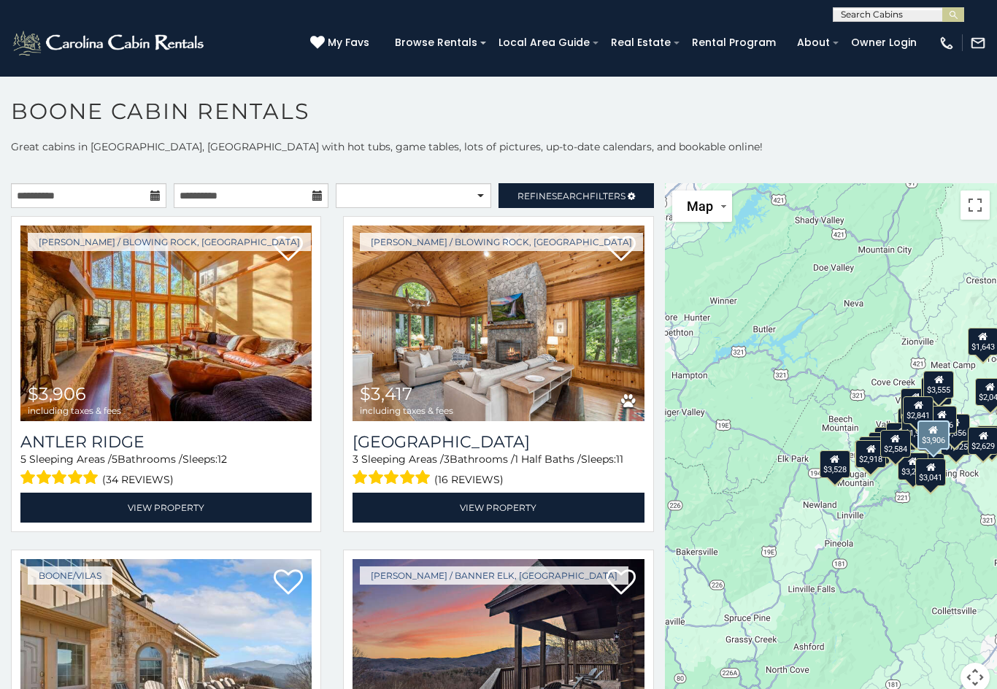
click at [229, 360] on img at bounding box center [165, 324] width 291 height 196
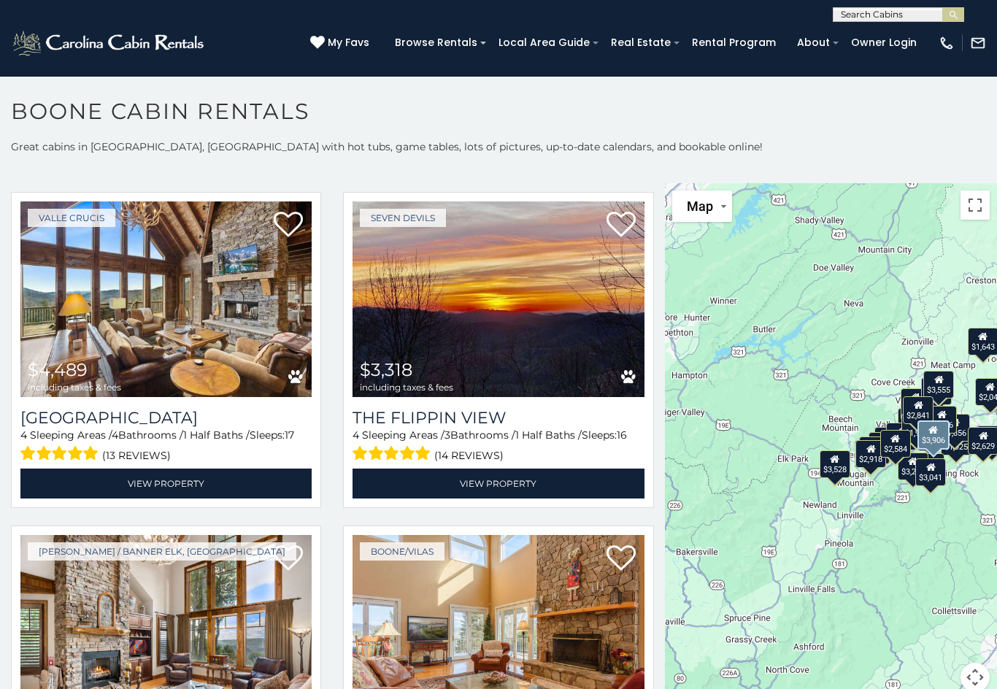
scroll to position [716, 0]
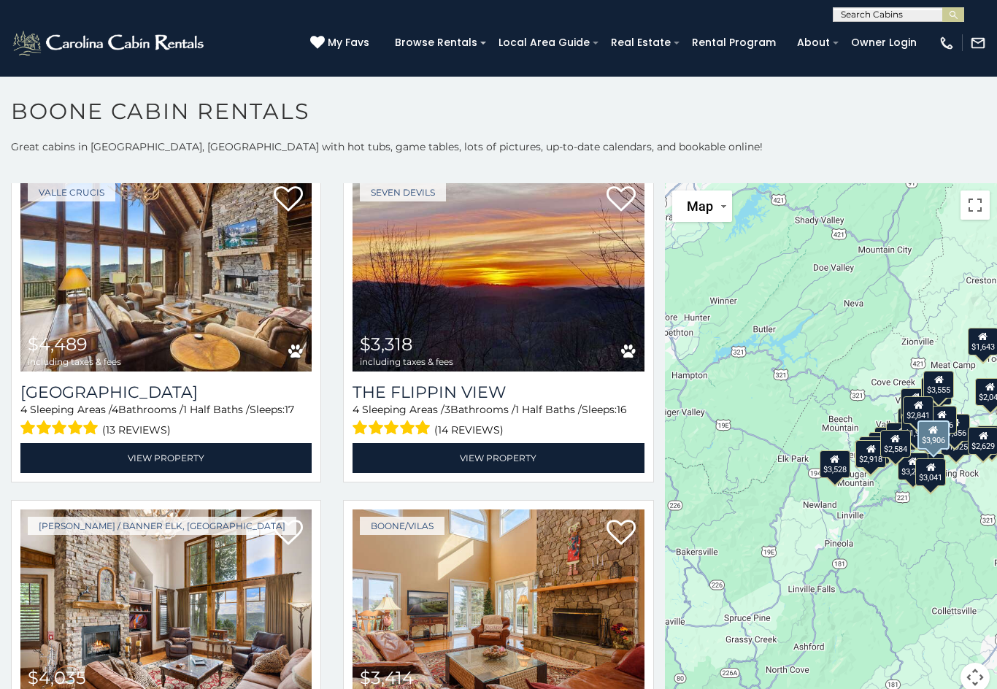
click at [555, 357] on img at bounding box center [497, 274] width 291 height 196
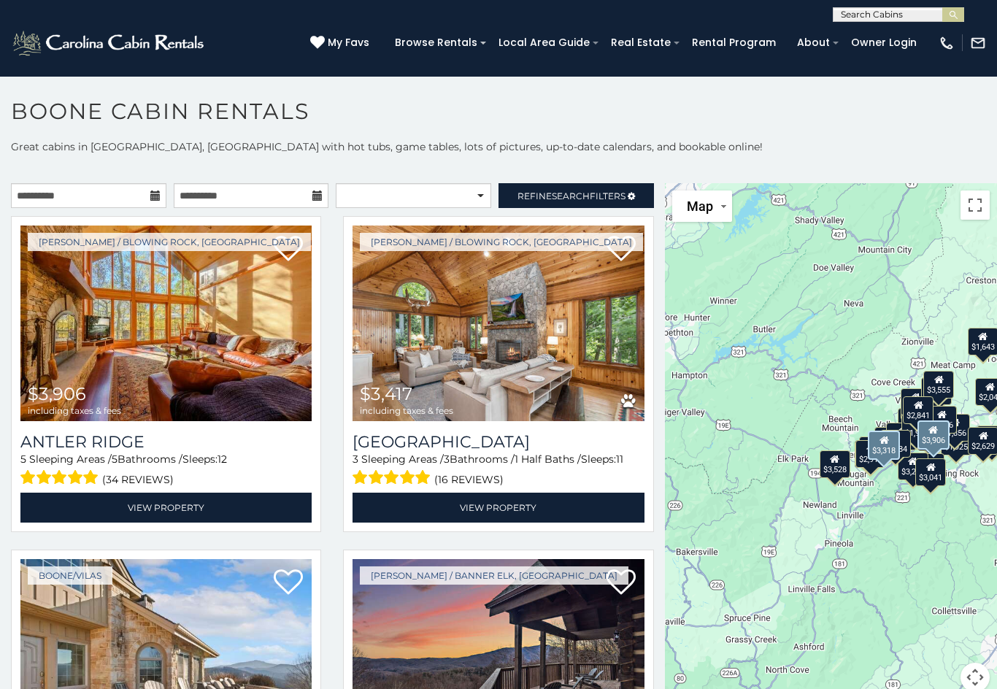
scroll to position [0, 0]
click at [254, 197] on input "**********" at bounding box center [251, 195] width 155 height 25
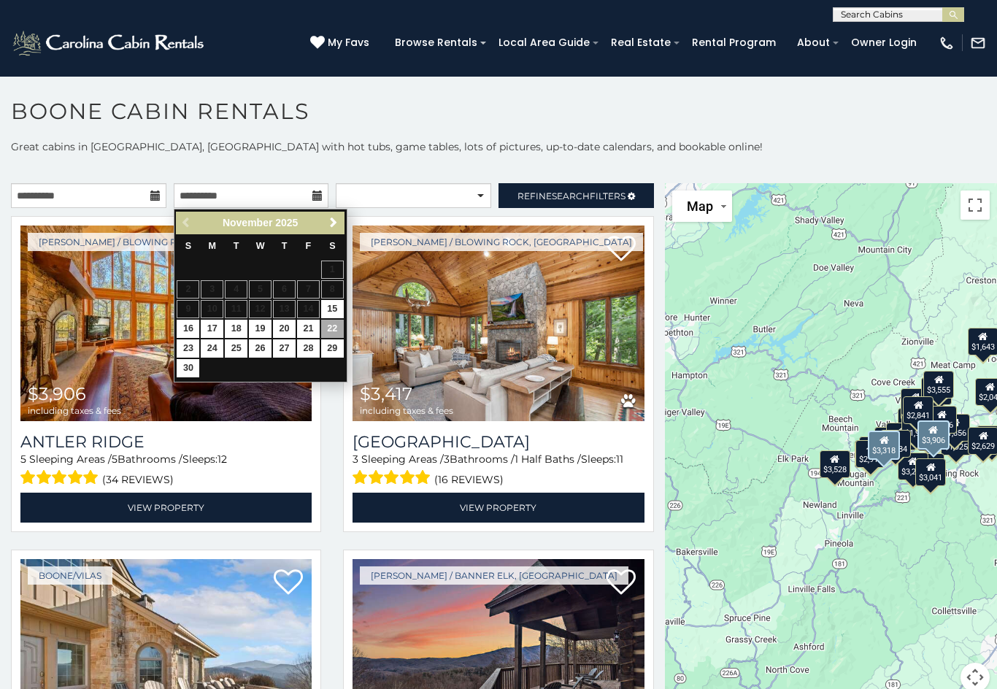
click at [310, 350] on link "28" at bounding box center [308, 348] width 23 height 18
type input "**********"
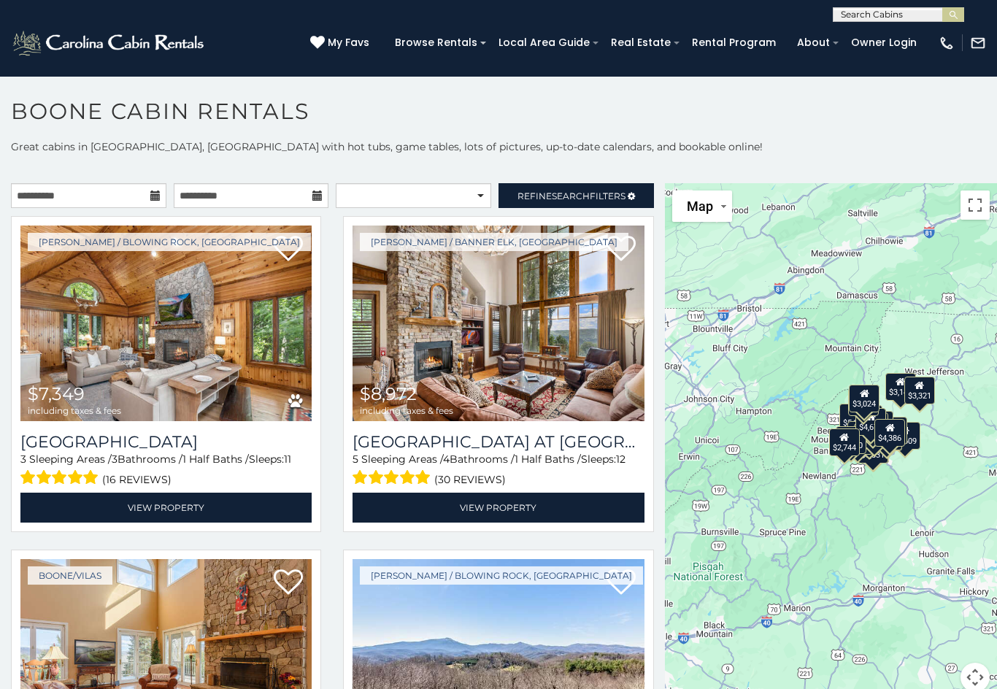
click at [586, 201] on span "Search" at bounding box center [571, 195] width 38 height 11
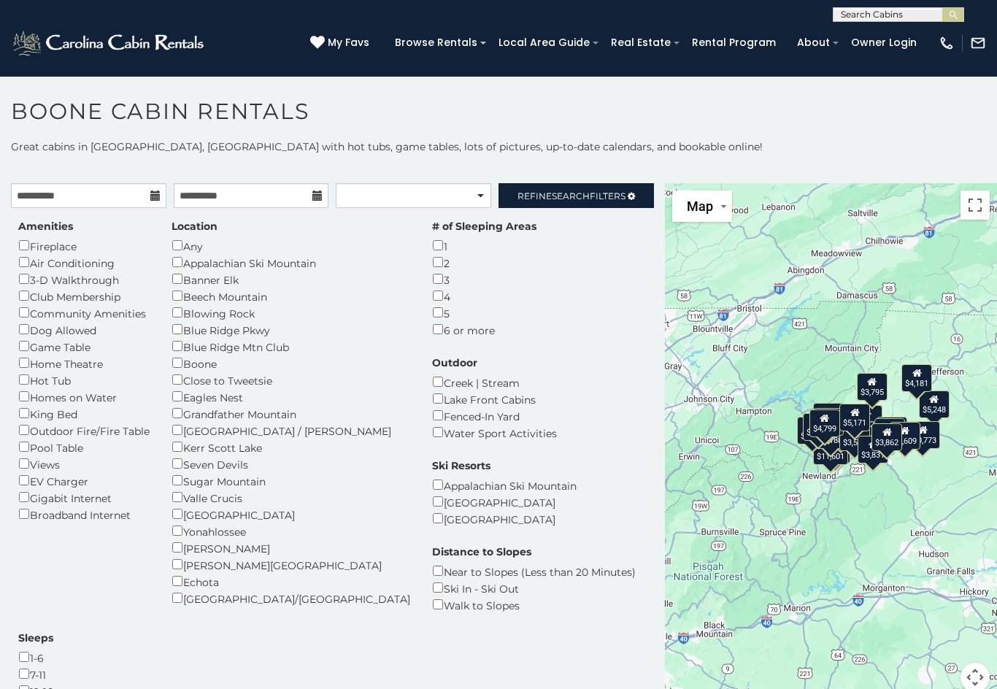
click at [569, 204] on link "Refine Search Filters" at bounding box center [575, 195] width 155 height 25
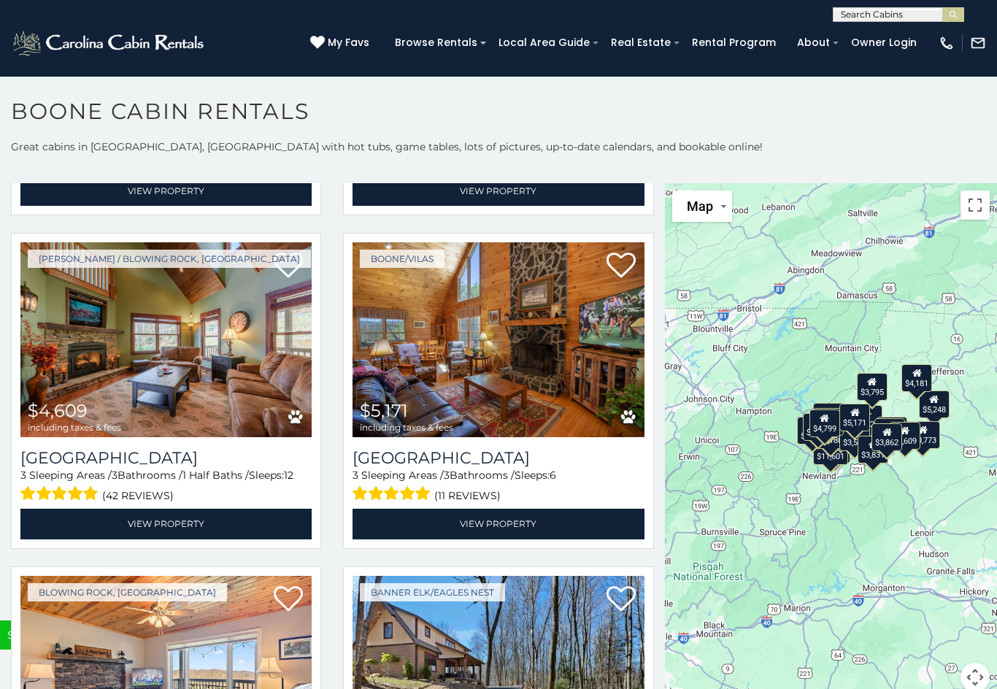
scroll to position [4329, 0]
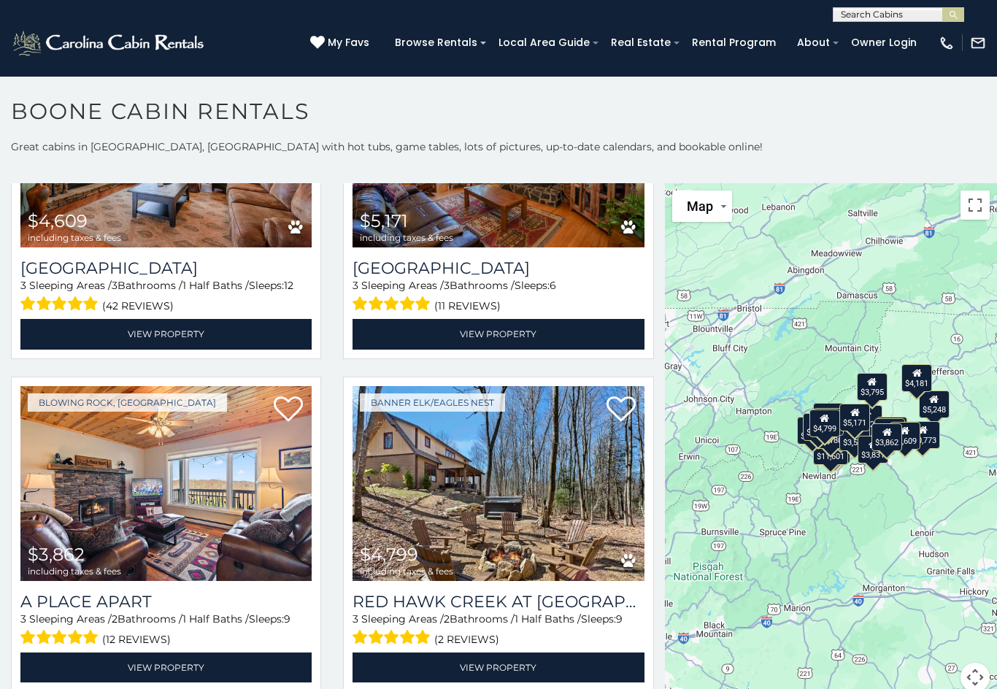
scroll to position [4510, 0]
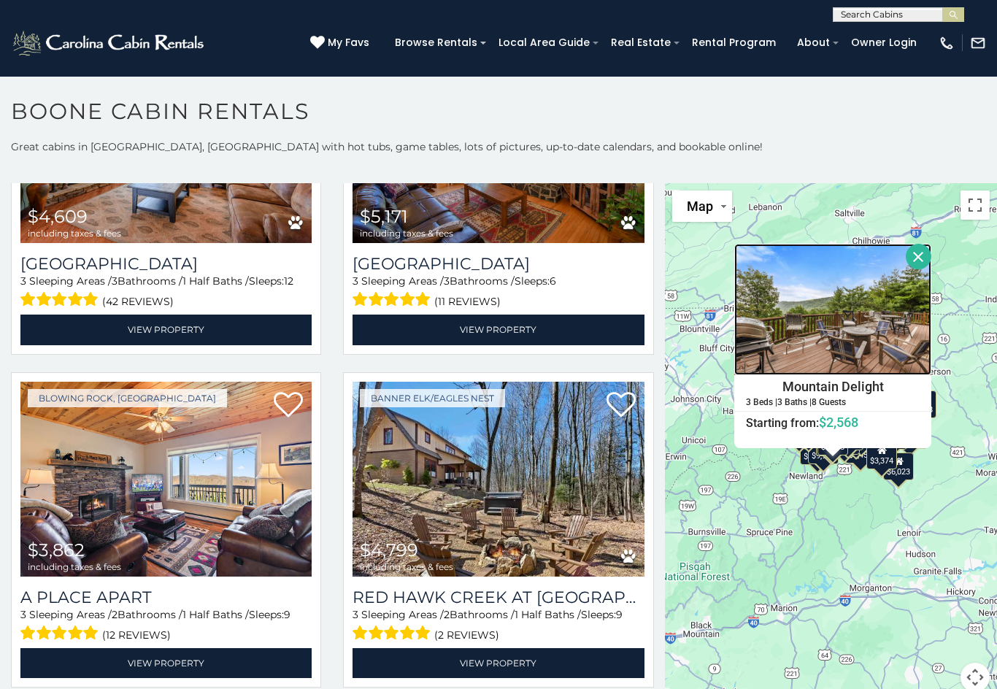
click at [852, 371] on img at bounding box center [832, 309] width 197 height 131
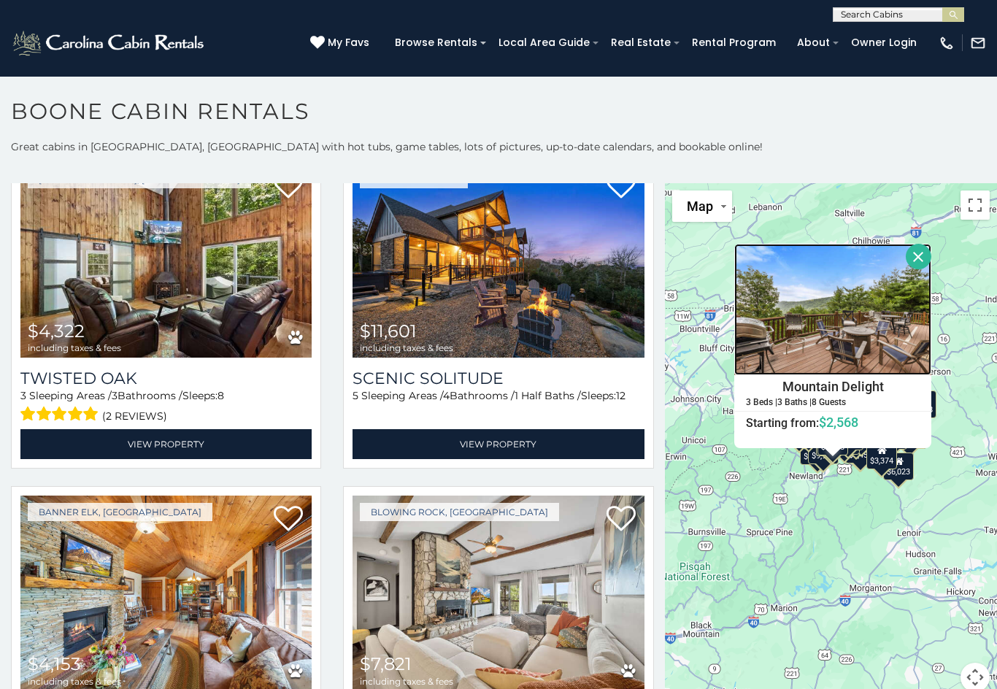
scroll to position [1406, 0]
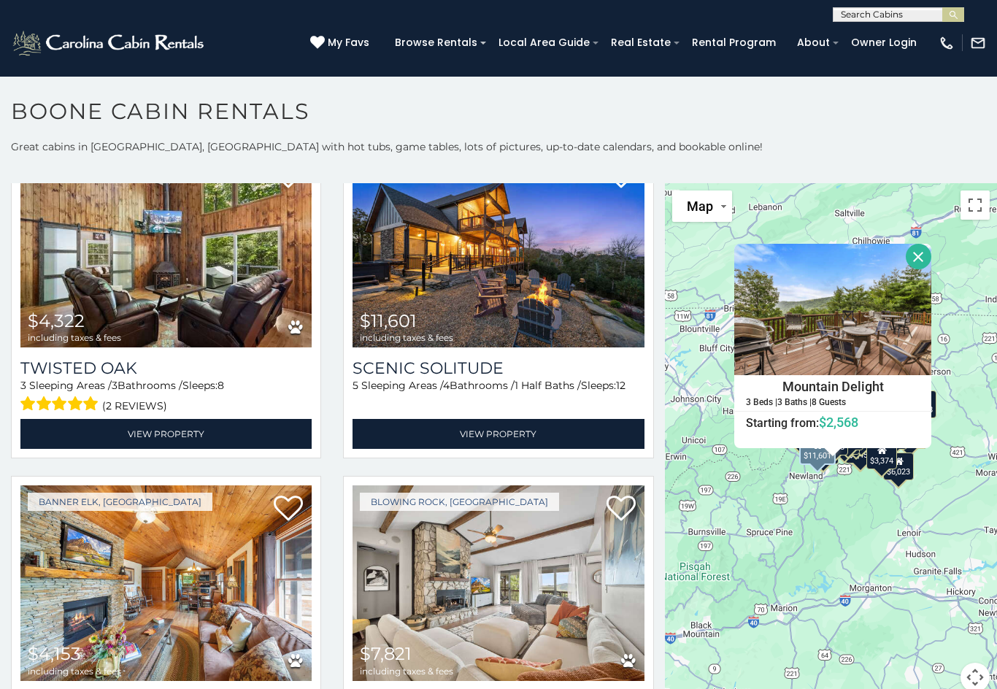
click at [564, 296] on img at bounding box center [497, 251] width 291 height 196
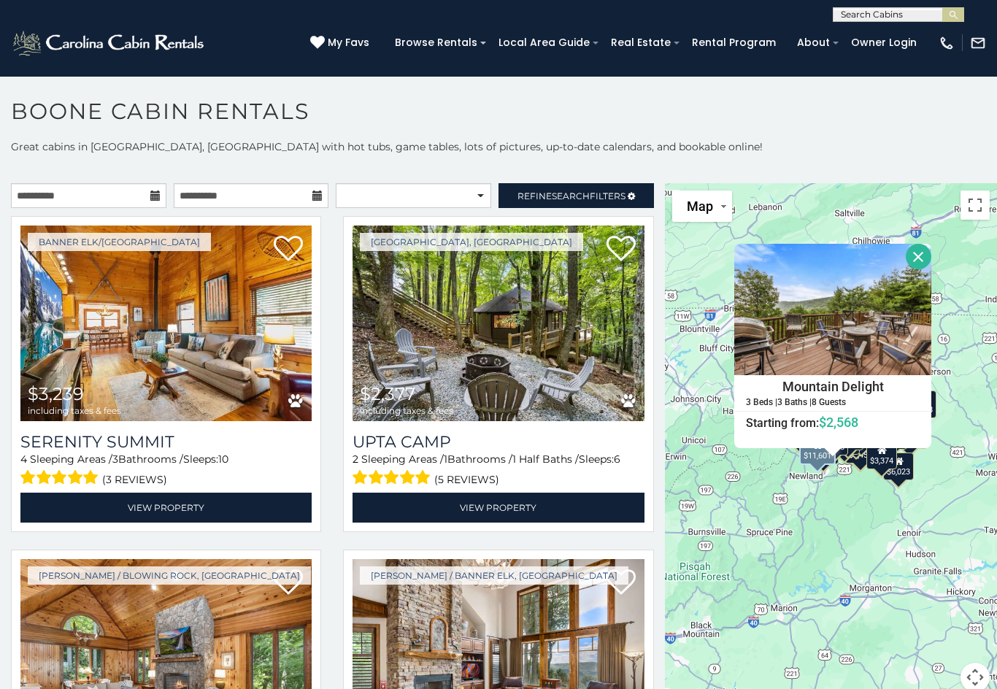
scroll to position [0, 0]
click at [588, 196] on span "Refine Search Filters" at bounding box center [571, 195] width 108 height 11
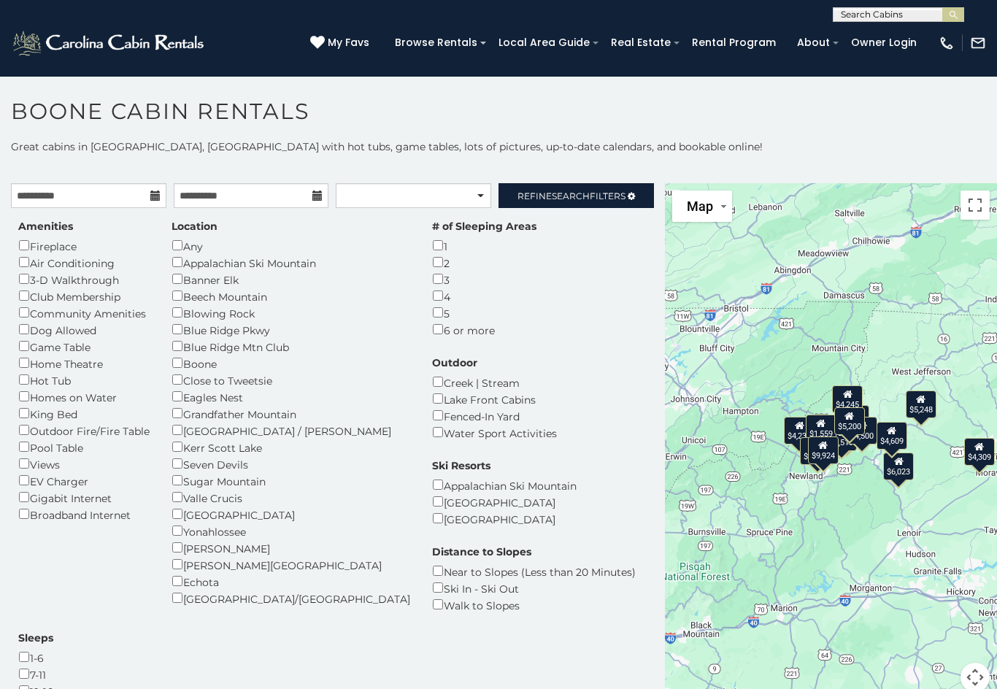
click at [593, 185] on link "Refine Search Filters" at bounding box center [575, 195] width 155 height 25
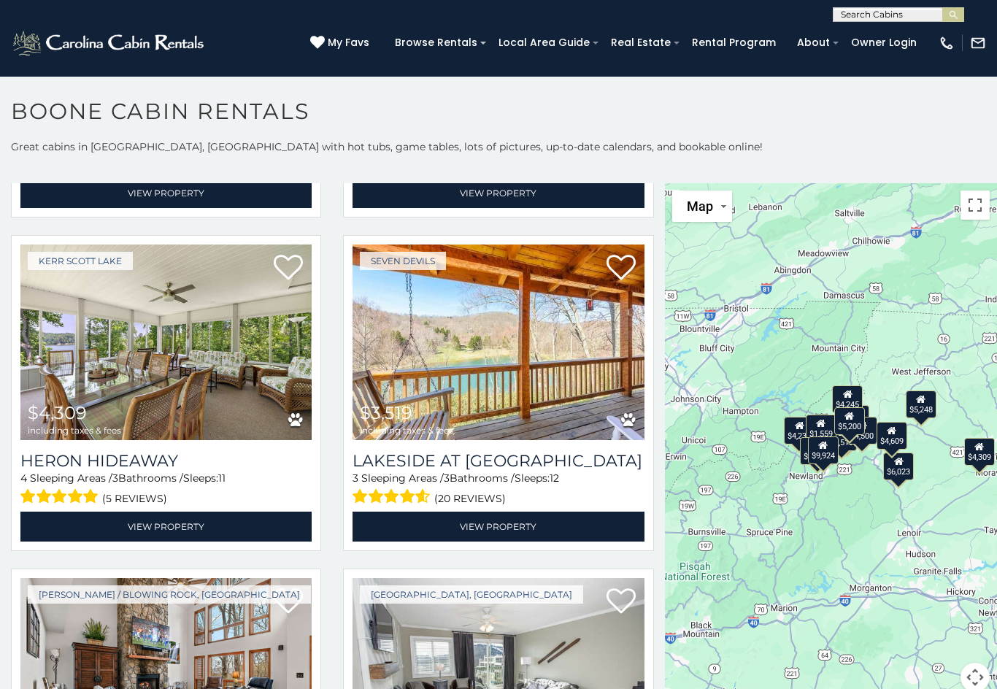
scroll to position [684, 0]
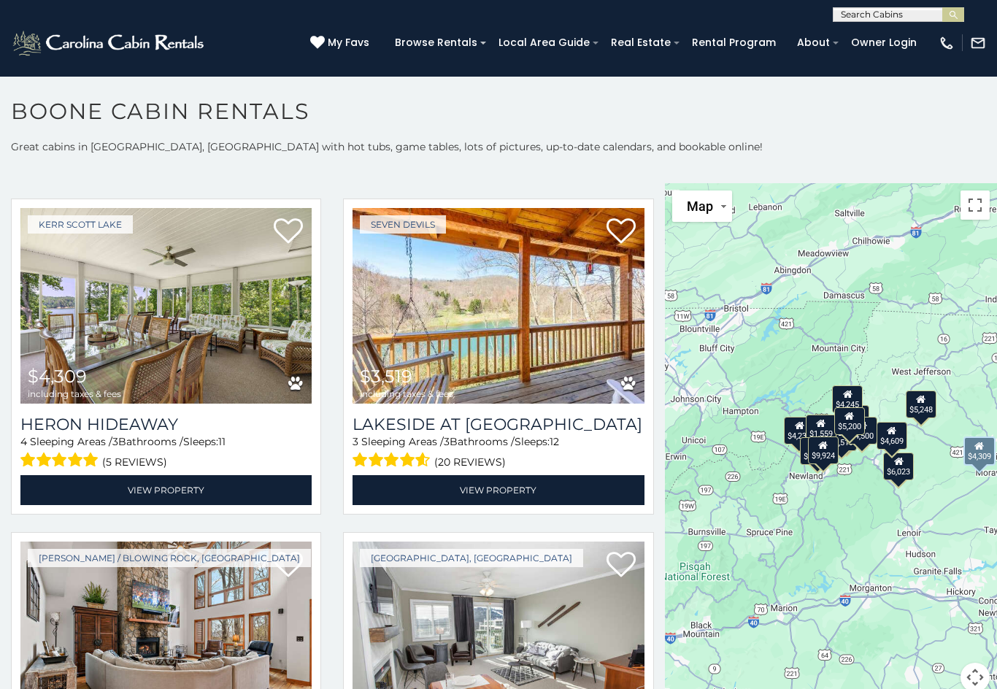
click at [215, 373] on img at bounding box center [165, 306] width 291 height 196
click at [204, 363] on img at bounding box center [165, 306] width 291 height 196
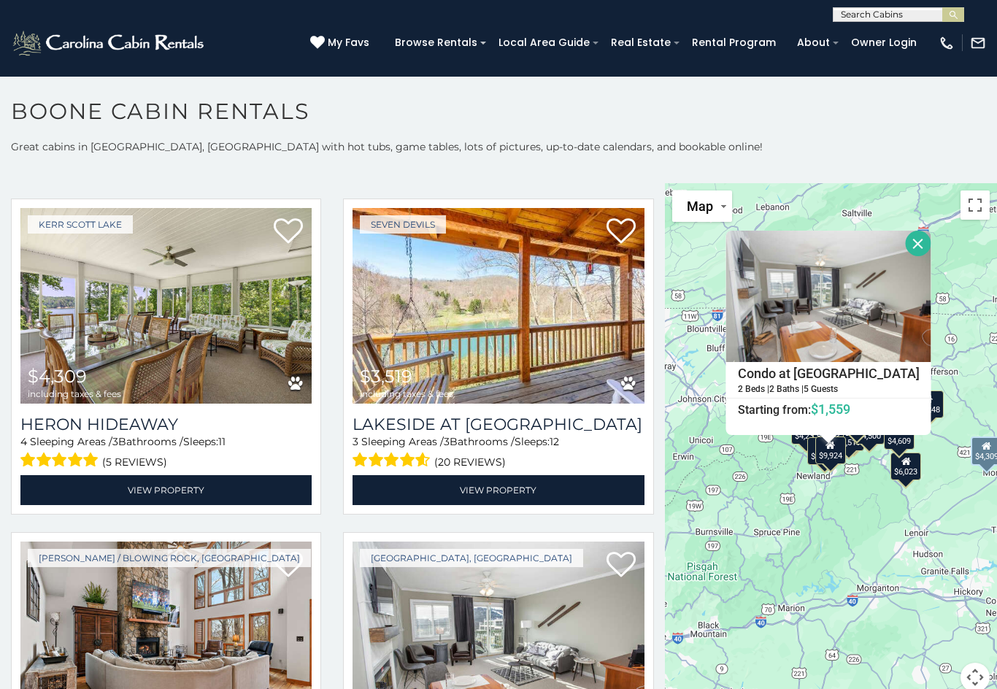
click at [931, 238] on button "Close" at bounding box center [919, 244] width 26 height 26
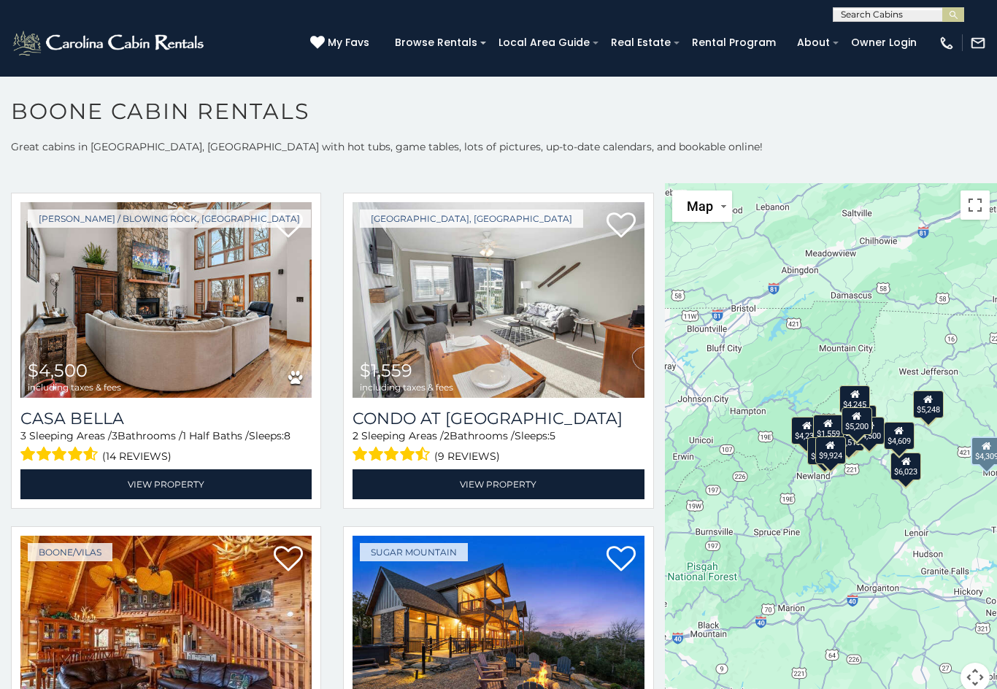
scroll to position [1034, 0]
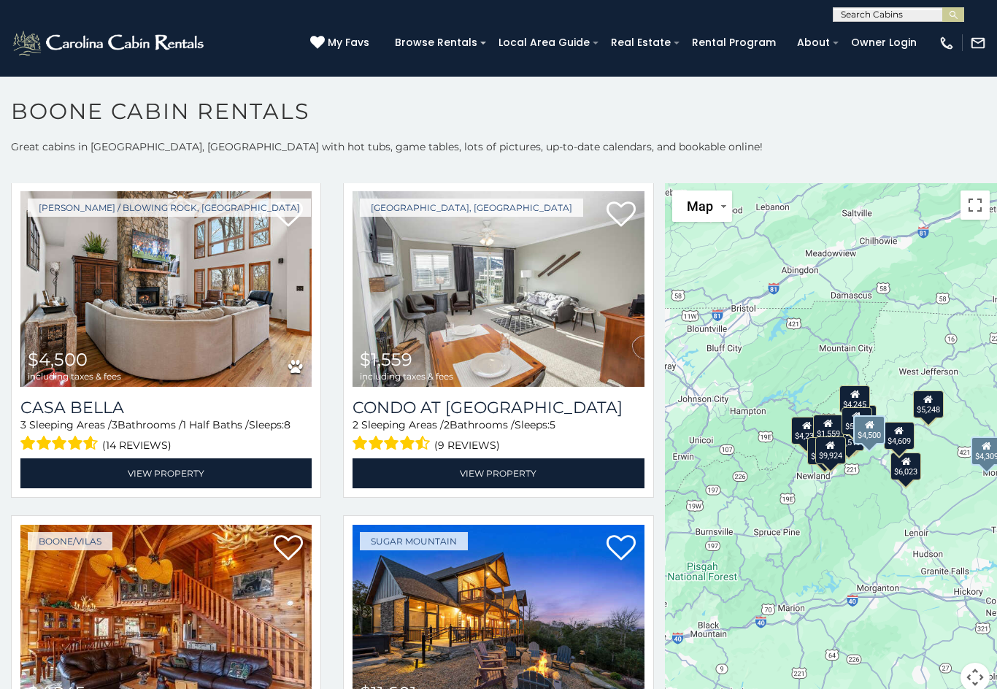
click at [196, 328] on img at bounding box center [165, 289] width 291 height 196
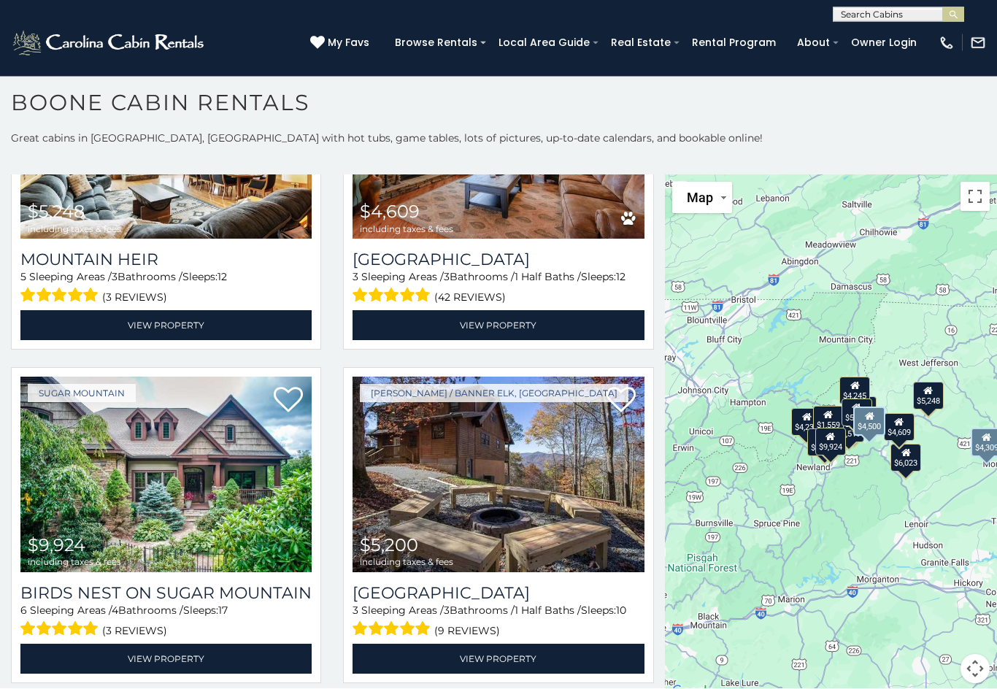
scroll to position [8, 0]
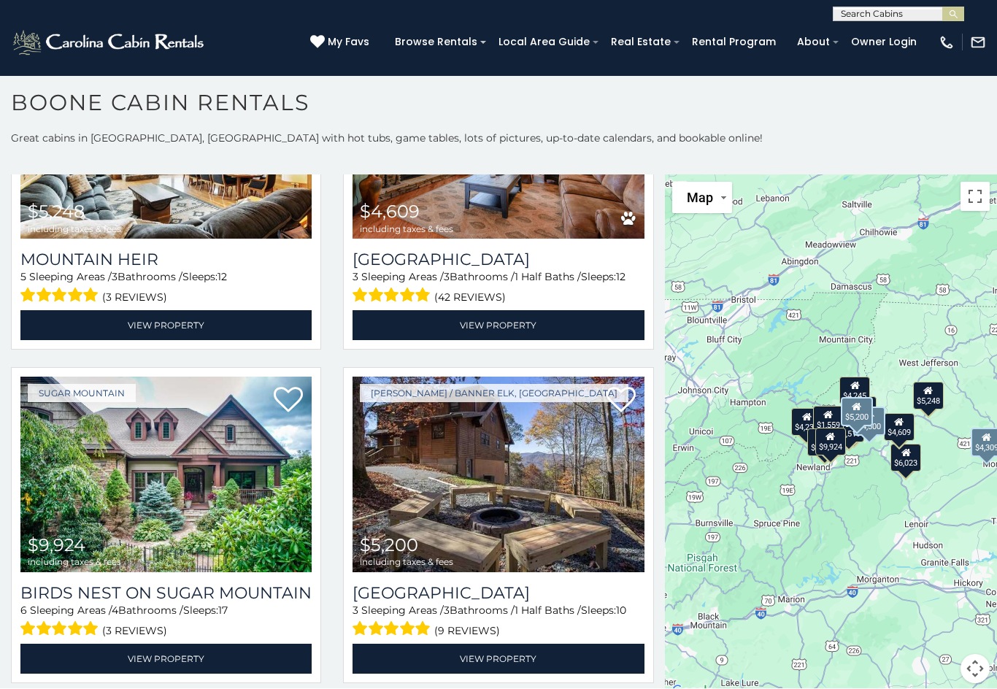
click at [508, 506] on img at bounding box center [497, 475] width 291 height 196
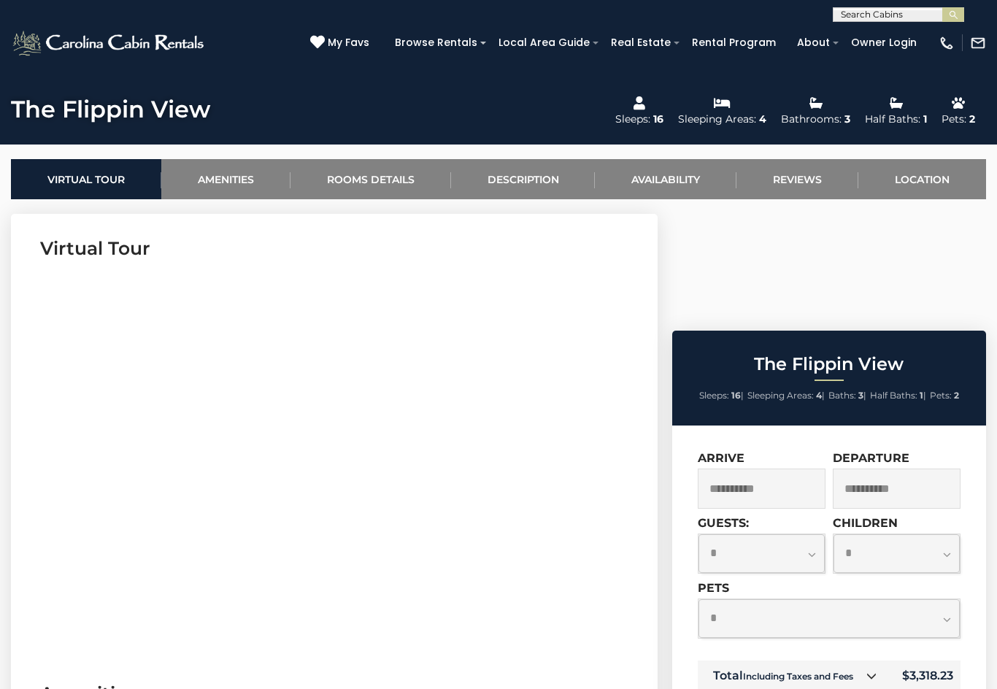
scroll to position [490, 0]
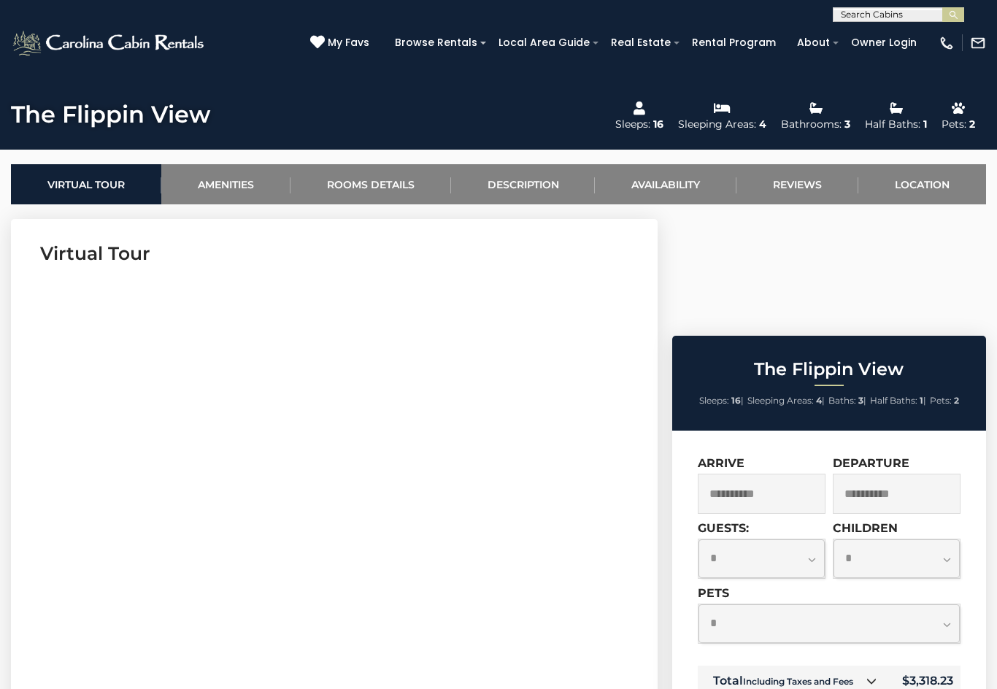
click at [662, 193] on link "Availability" at bounding box center [666, 184] width 142 height 40
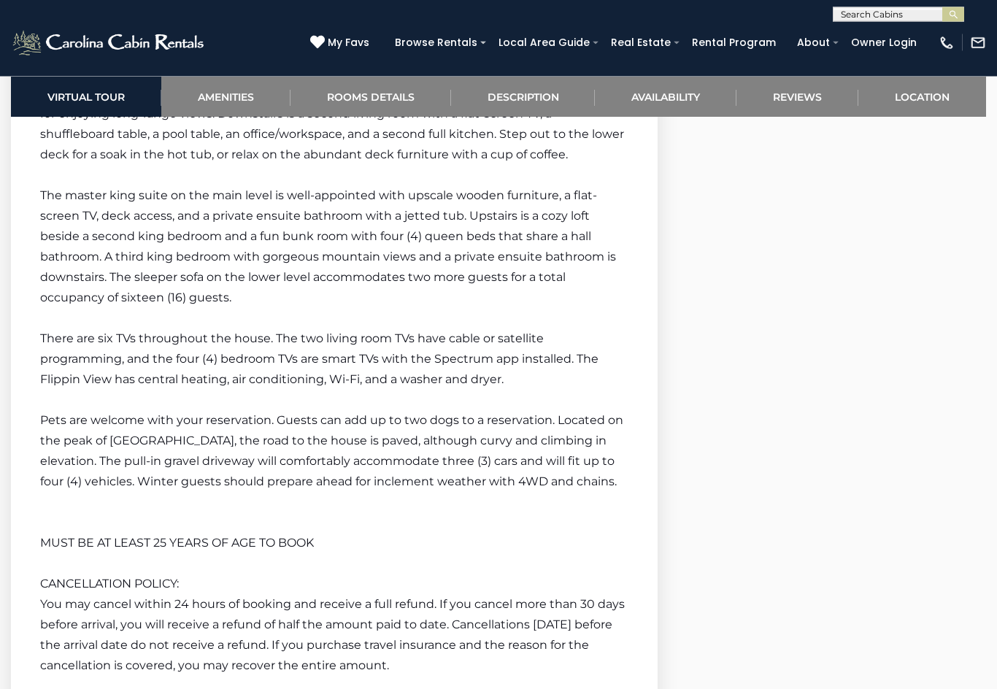
scroll to position [2491, 0]
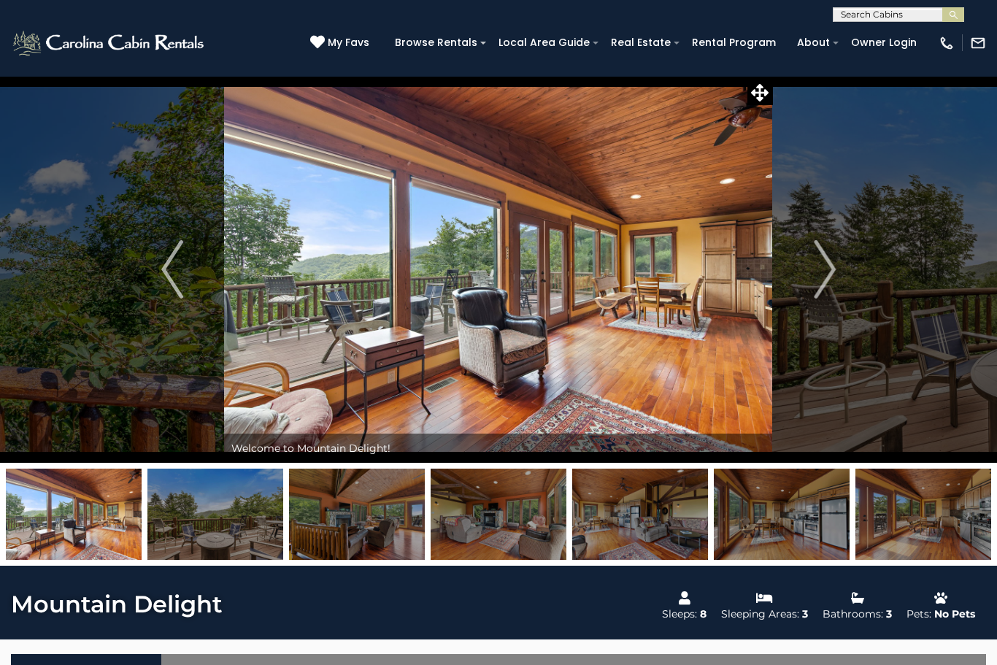
click at [828, 263] on img "Next" at bounding box center [825, 269] width 22 height 58
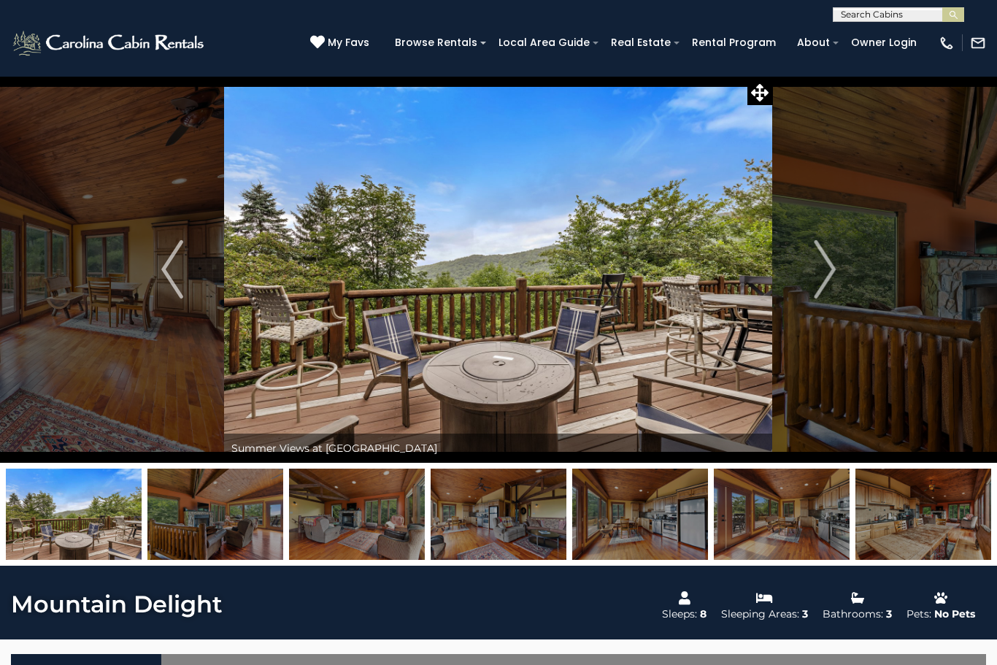
click at [814, 276] on img "Next" at bounding box center [825, 269] width 22 height 58
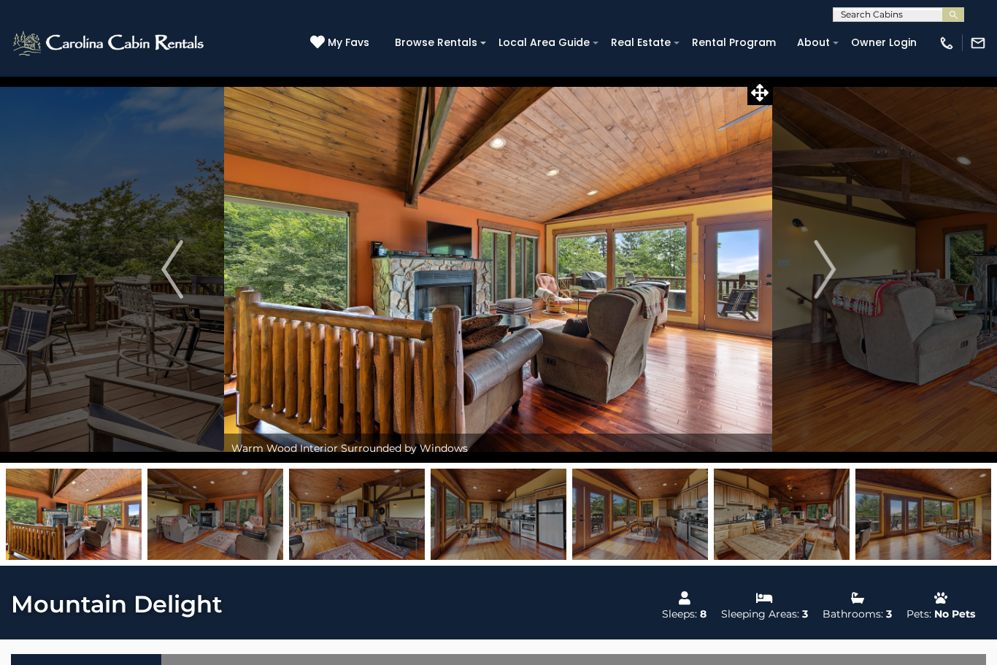
click at [827, 279] on img "Next" at bounding box center [825, 269] width 22 height 58
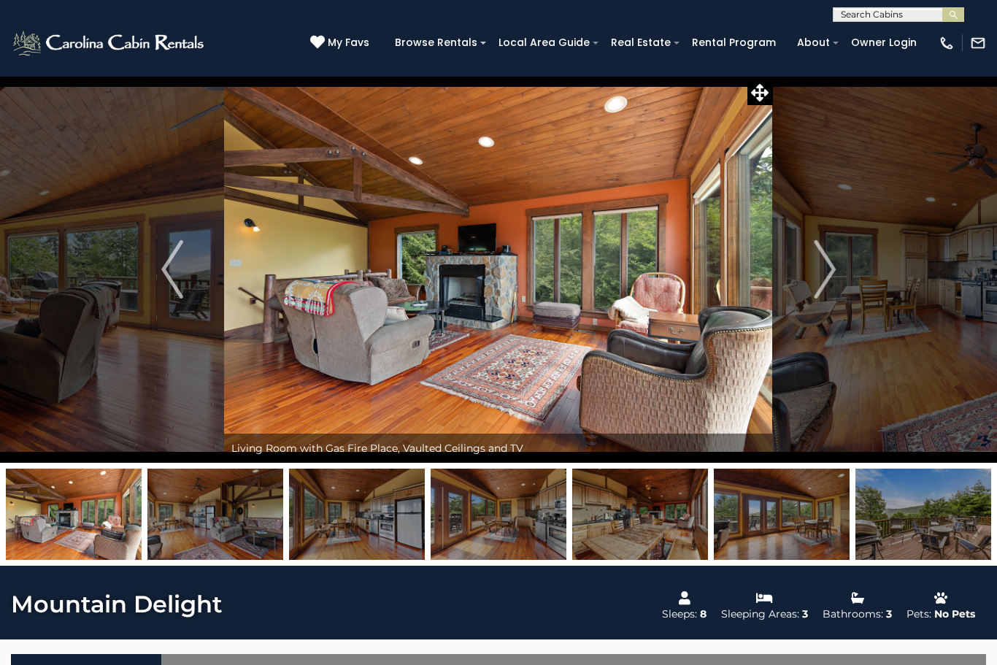
click at [825, 274] on img "Next" at bounding box center [825, 269] width 22 height 58
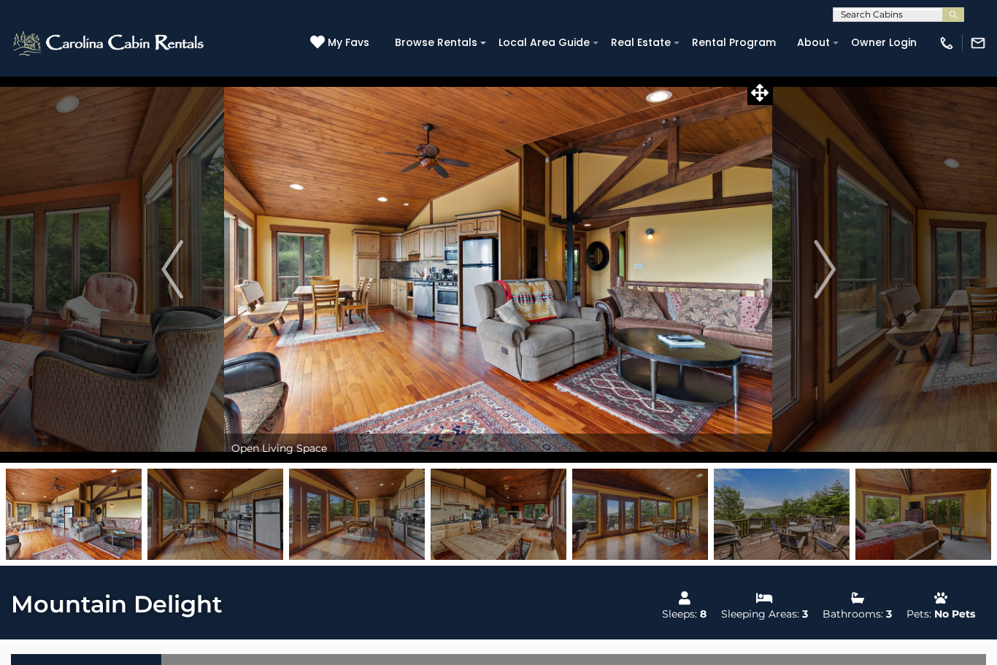
click at [819, 268] on img "Next" at bounding box center [825, 269] width 22 height 58
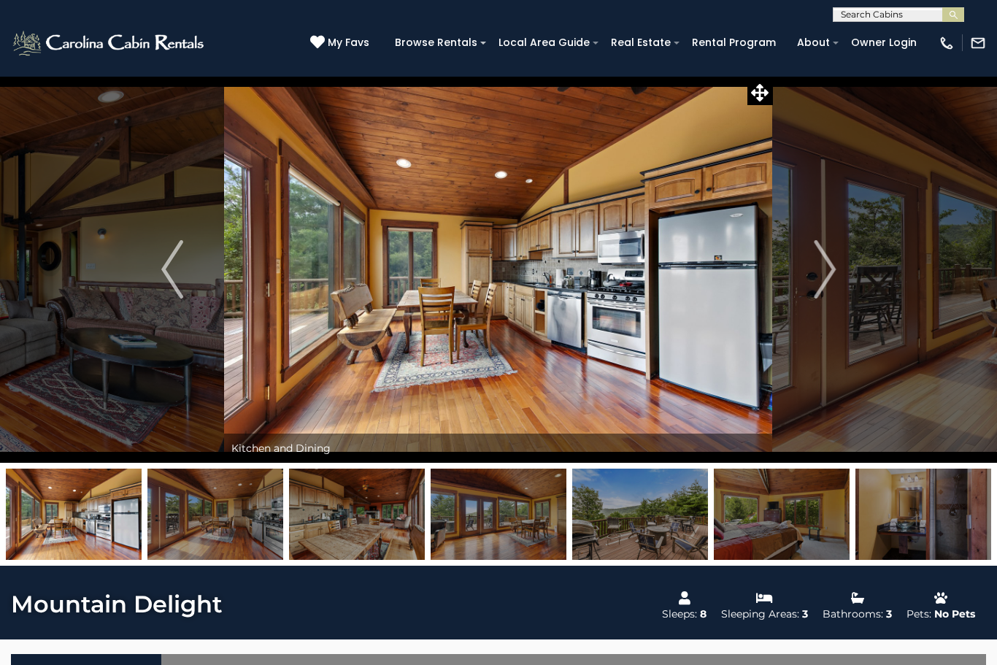
click at [822, 271] on img "Next" at bounding box center [825, 269] width 22 height 58
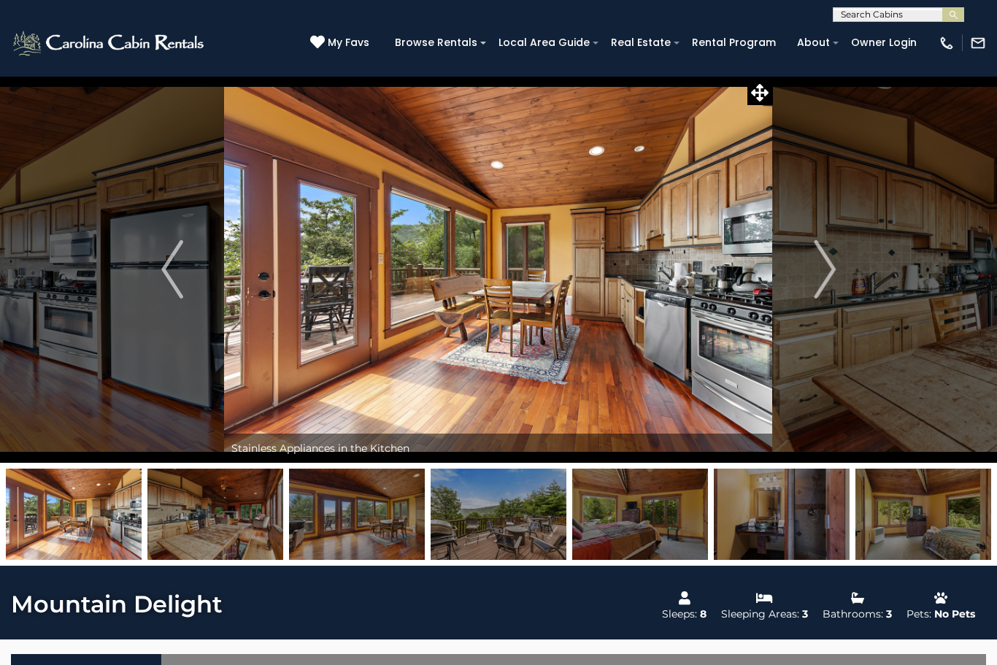
click at [820, 271] on img "Next" at bounding box center [825, 269] width 22 height 58
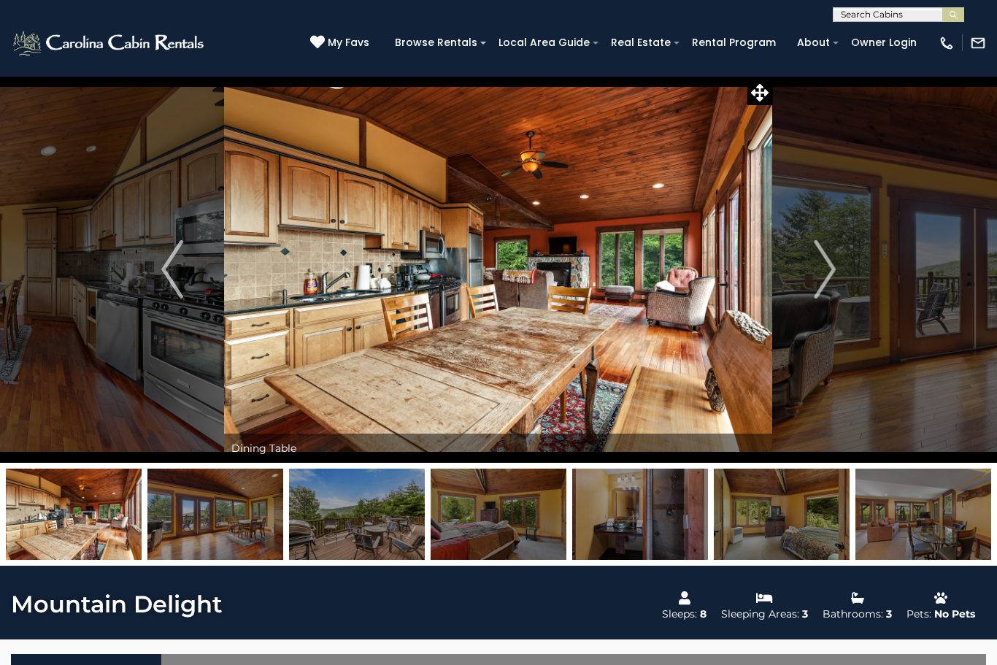
click at [817, 280] on img "Next" at bounding box center [825, 269] width 22 height 58
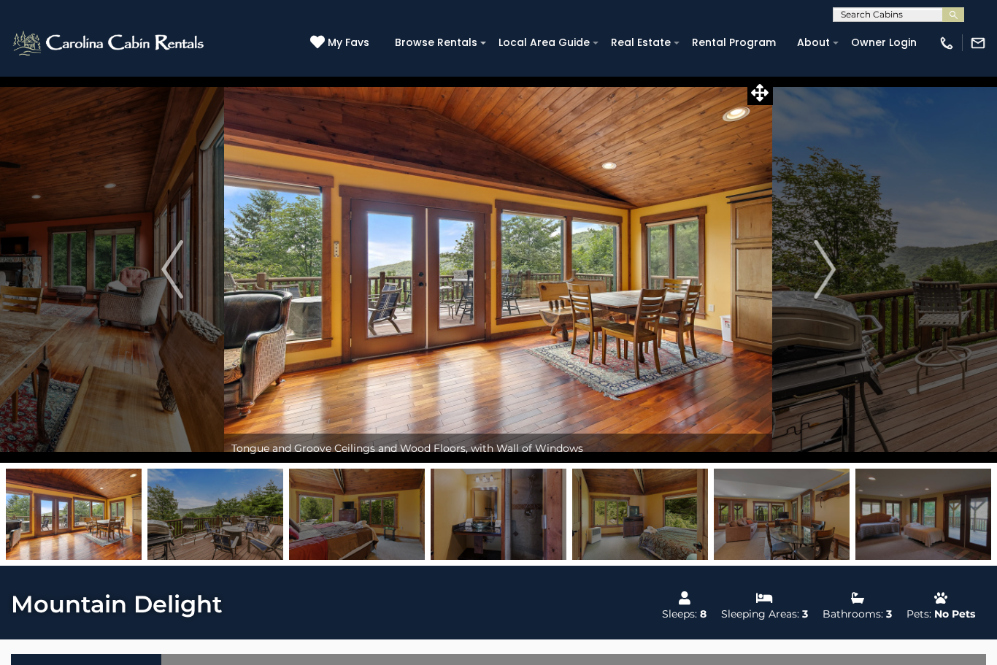
click at [827, 274] on img "Next" at bounding box center [825, 269] width 22 height 58
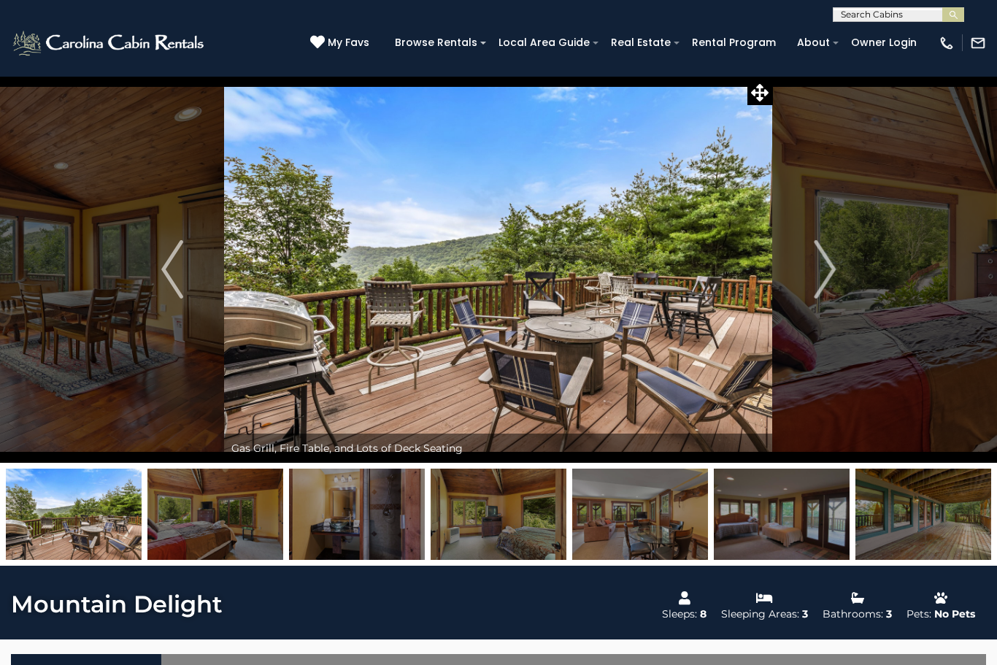
click at [822, 276] on img "Next" at bounding box center [825, 269] width 22 height 58
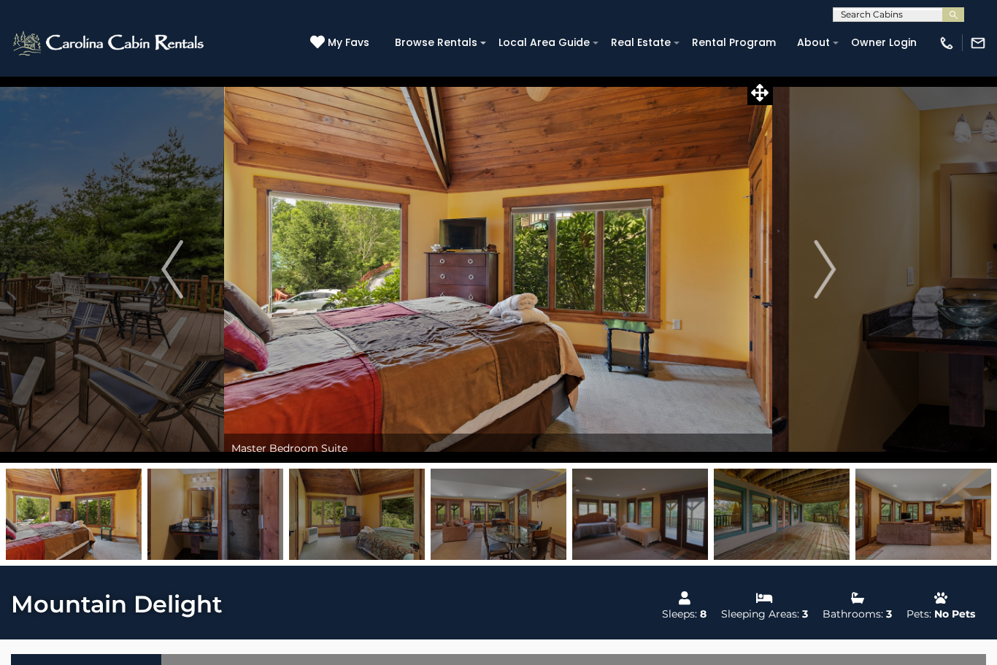
click at [814, 281] on img "Next" at bounding box center [825, 269] width 22 height 58
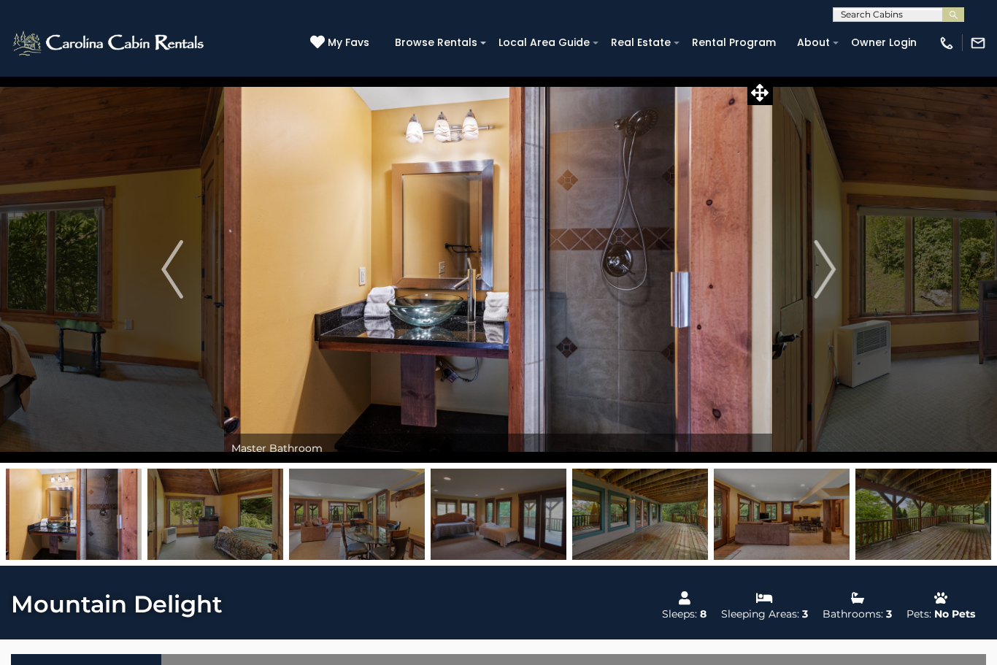
click at [821, 279] on img "Next" at bounding box center [825, 269] width 22 height 58
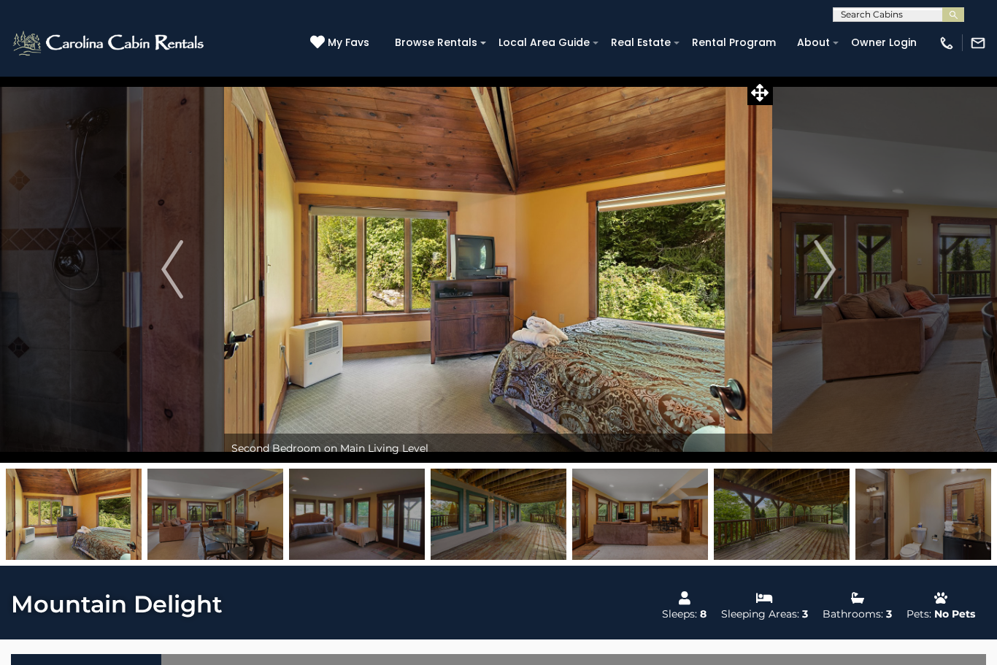
click at [816, 280] on img "Next" at bounding box center [825, 269] width 22 height 58
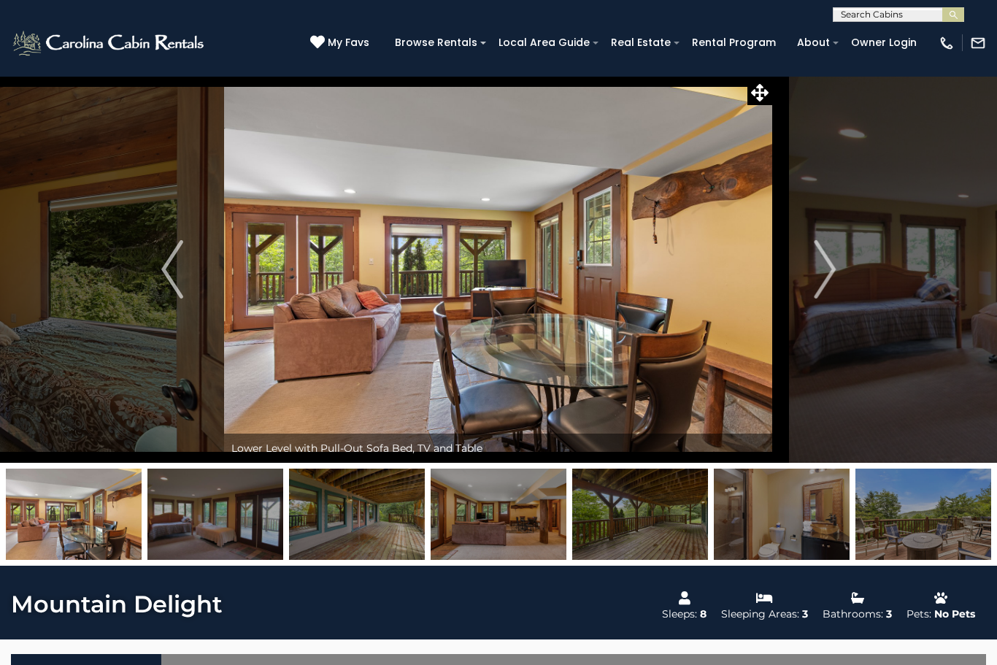
click at [818, 277] on img "Next" at bounding box center [825, 269] width 22 height 58
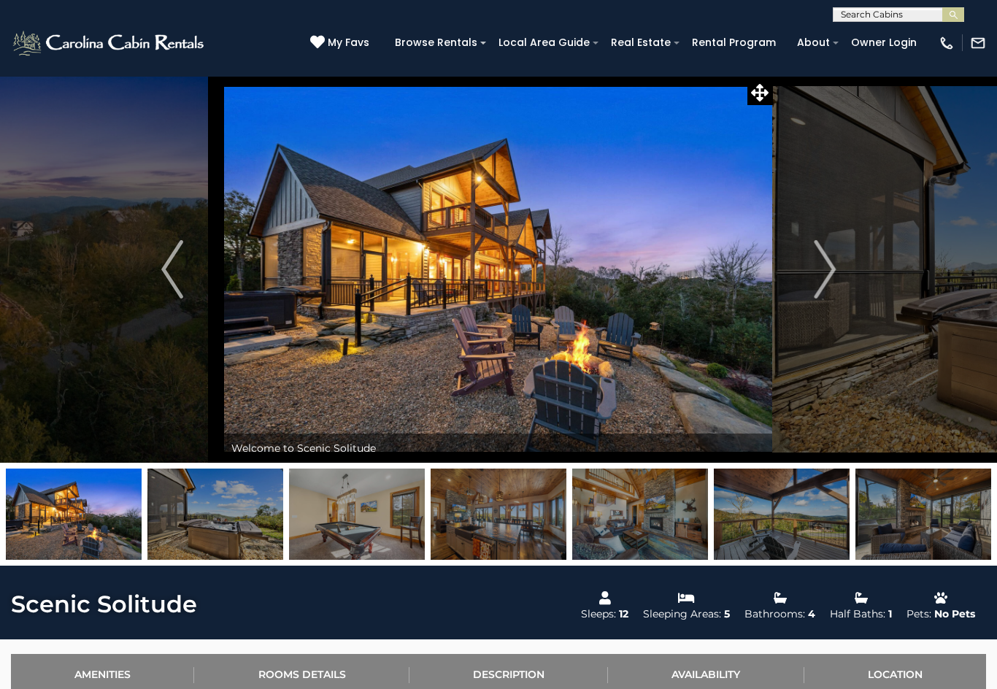
click at [812, 282] on button "Next" at bounding box center [825, 269] width 104 height 387
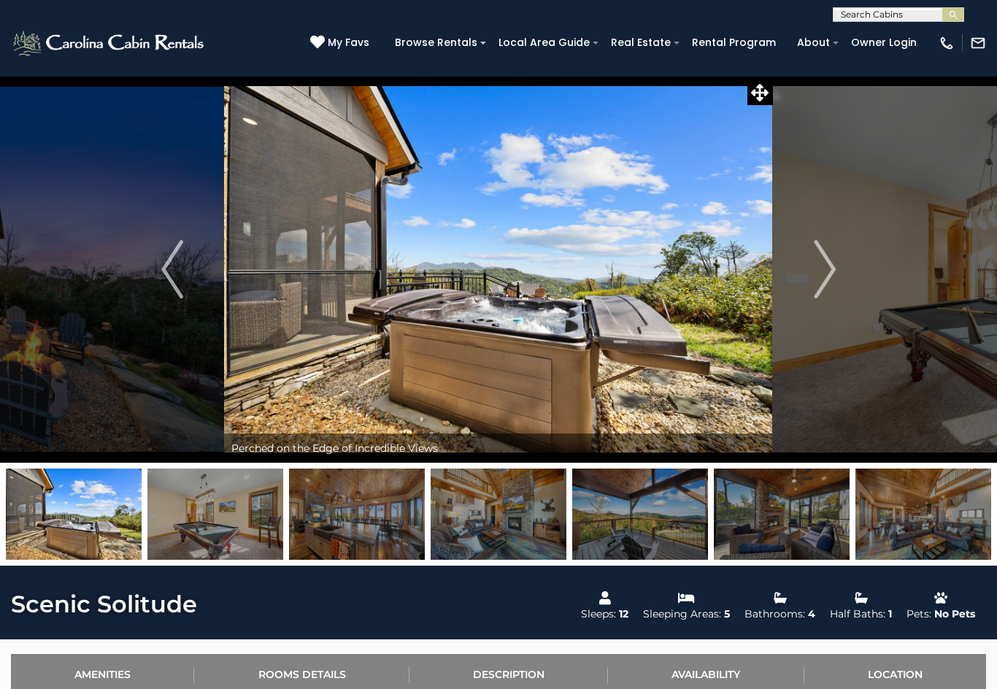
click at [827, 289] on img "Next" at bounding box center [825, 269] width 22 height 58
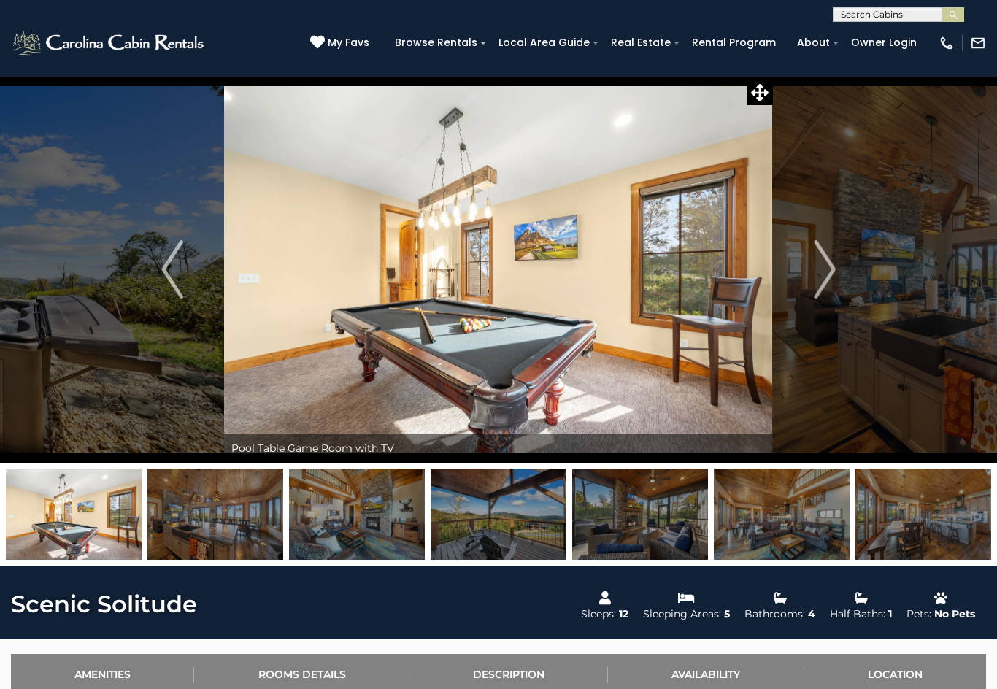
click at [823, 272] on img "Next" at bounding box center [825, 269] width 22 height 58
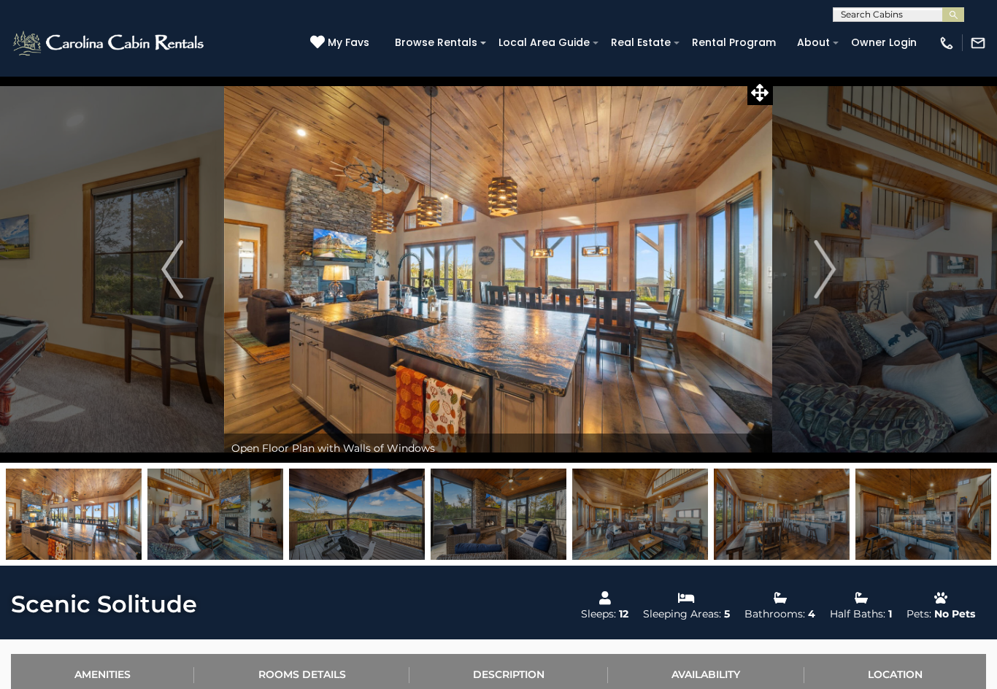
click at [828, 273] on img "Next" at bounding box center [825, 269] width 22 height 58
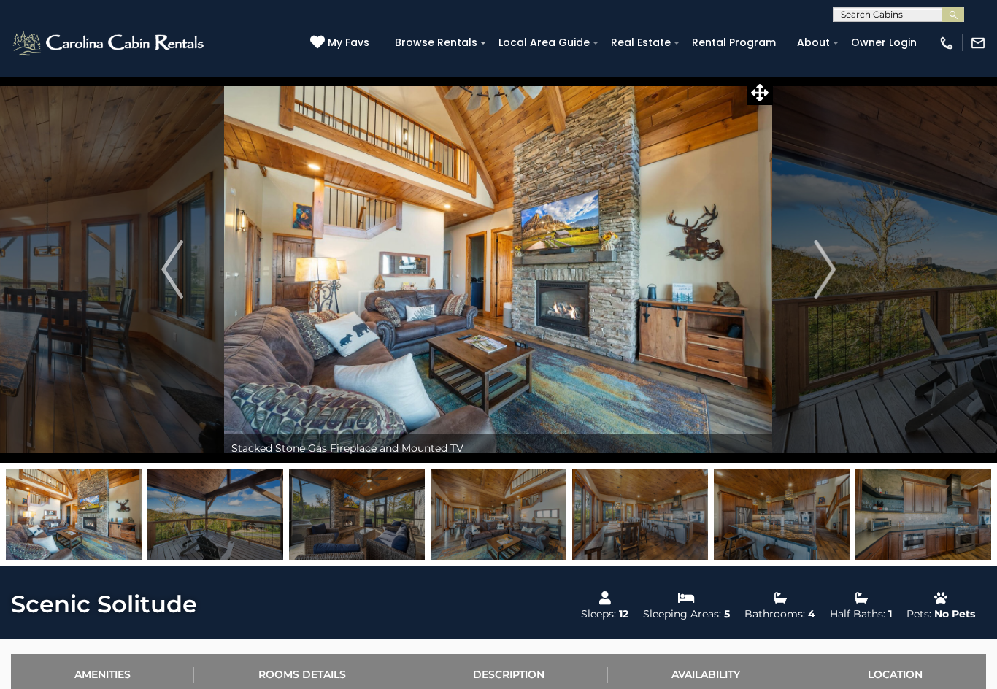
click at [817, 281] on img "Next" at bounding box center [825, 269] width 22 height 58
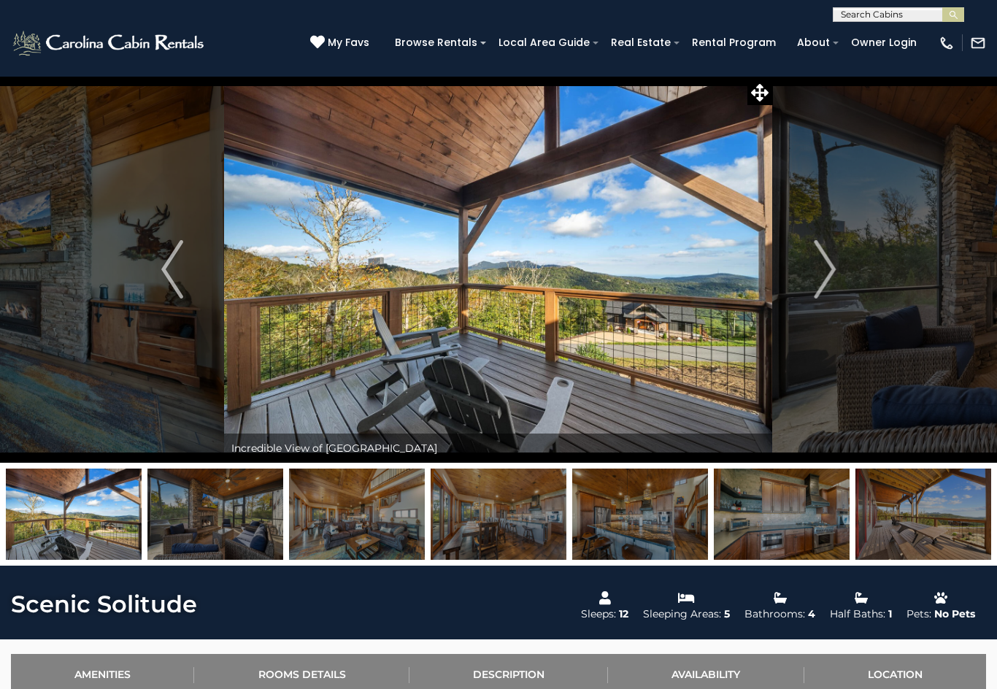
click at [802, 282] on button "Next" at bounding box center [825, 269] width 104 height 387
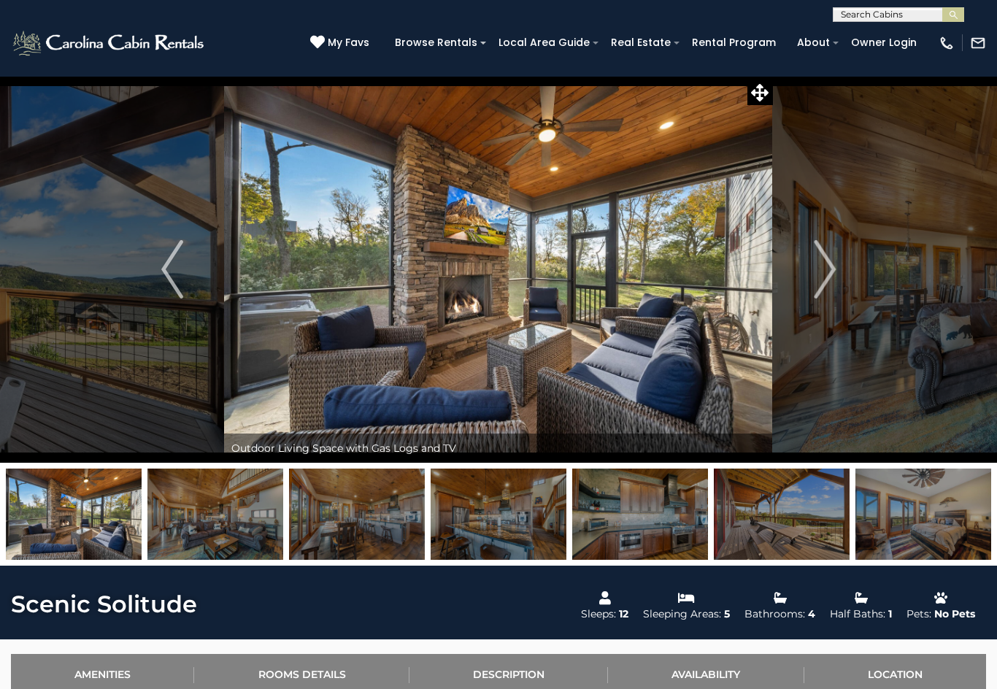
click at [820, 275] on img "Next" at bounding box center [825, 269] width 22 height 58
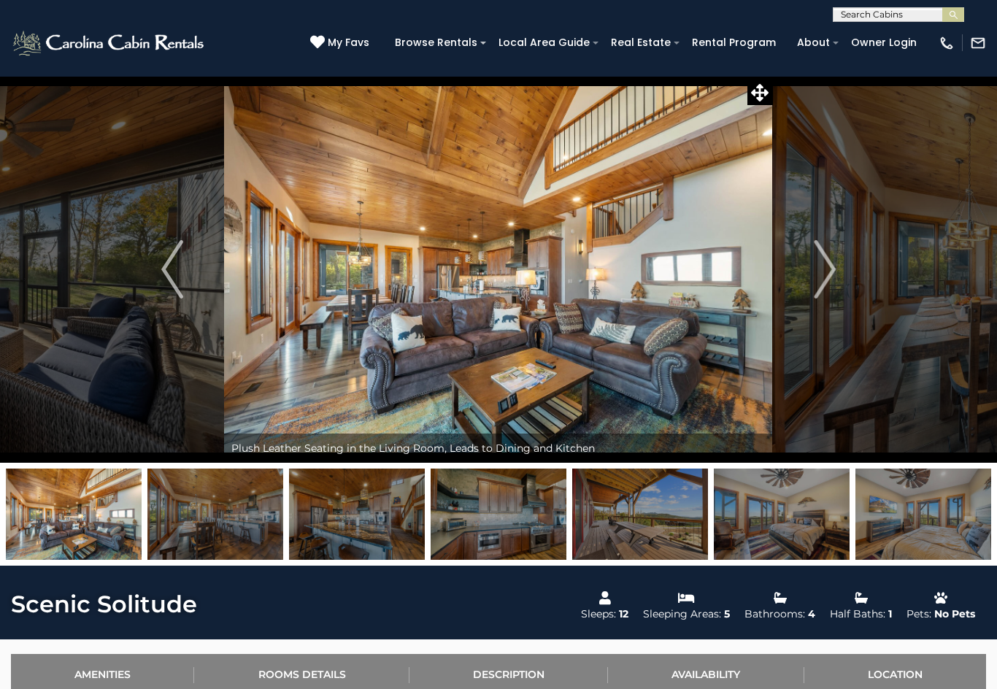
click at [805, 271] on button "Next" at bounding box center [825, 269] width 104 height 387
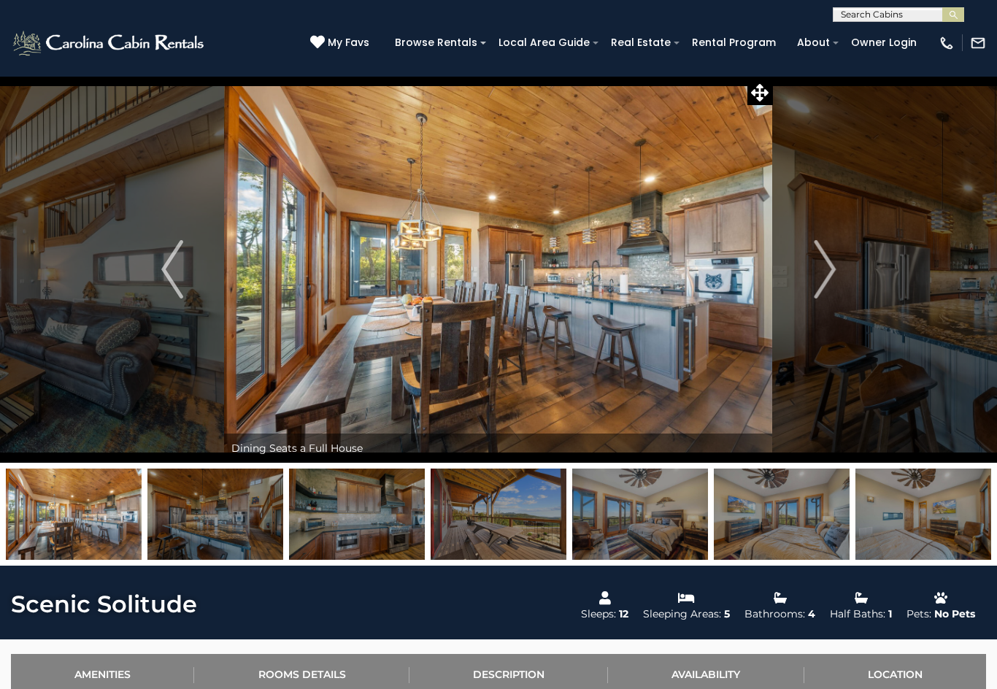
click at [812, 283] on button "Next" at bounding box center [825, 269] width 104 height 387
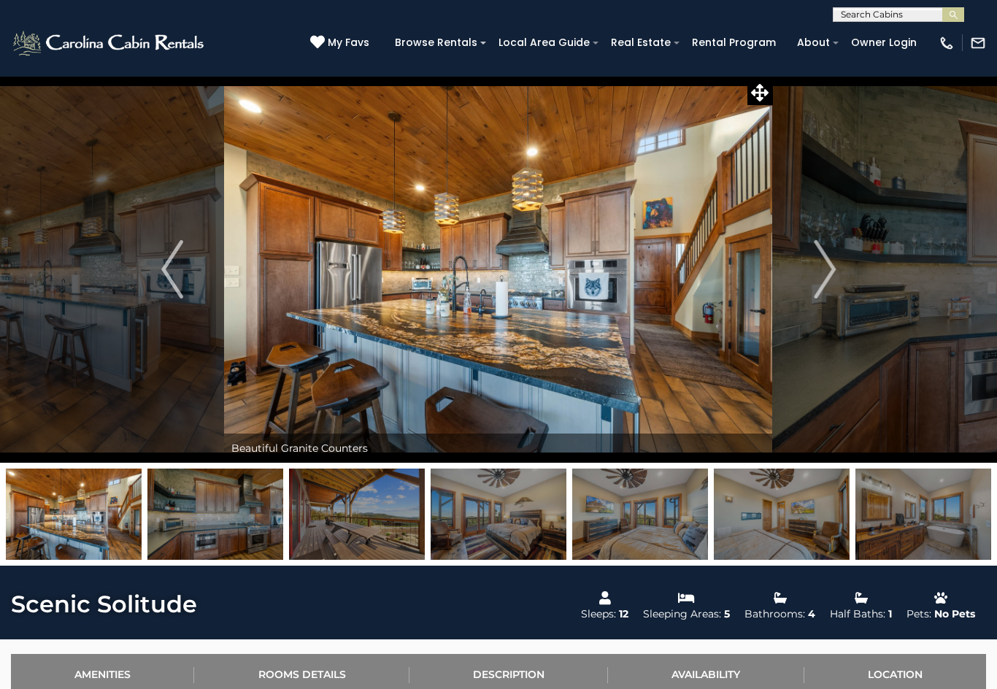
click at [825, 280] on img "Next" at bounding box center [825, 269] width 22 height 58
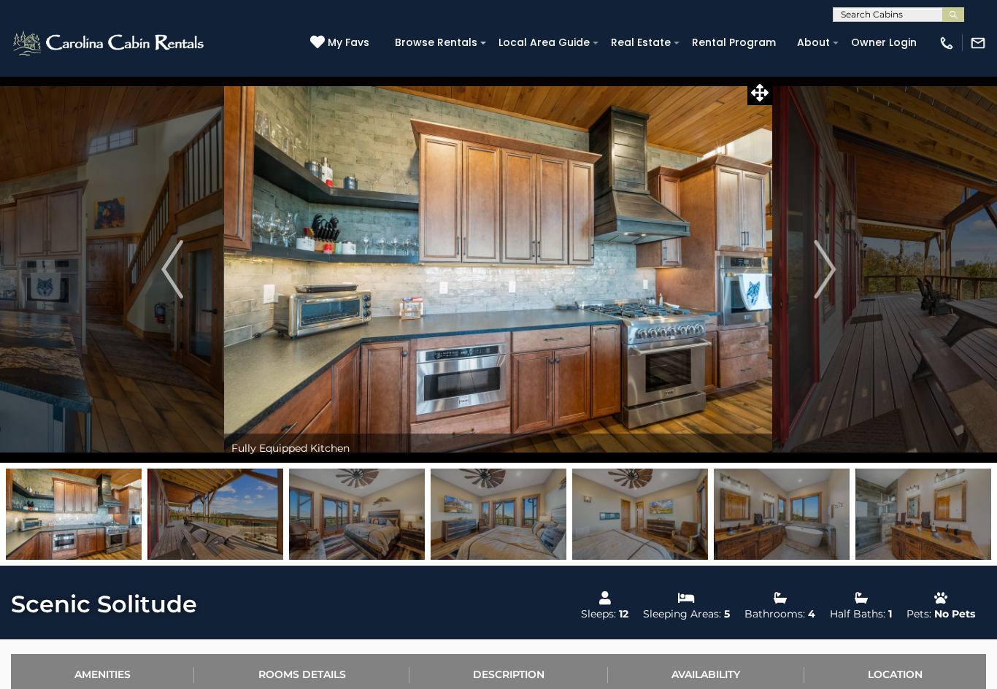
click at [812, 284] on button "Next" at bounding box center [825, 269] width 104 height 387
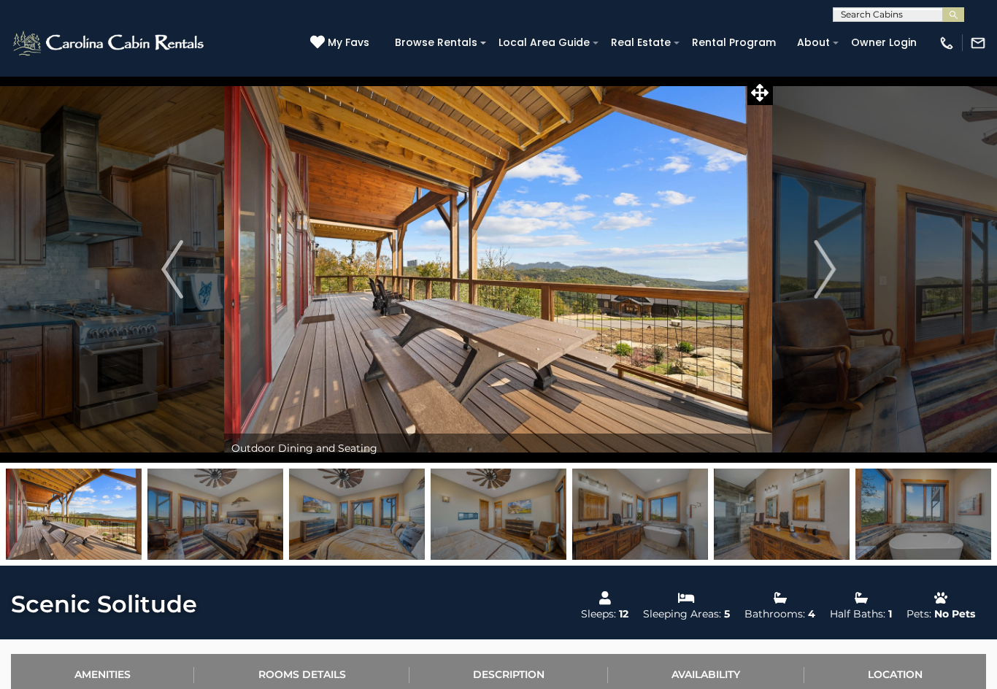
click at [811, 280] on button "Next" at bounding box center [825, 269] width 104 height 387
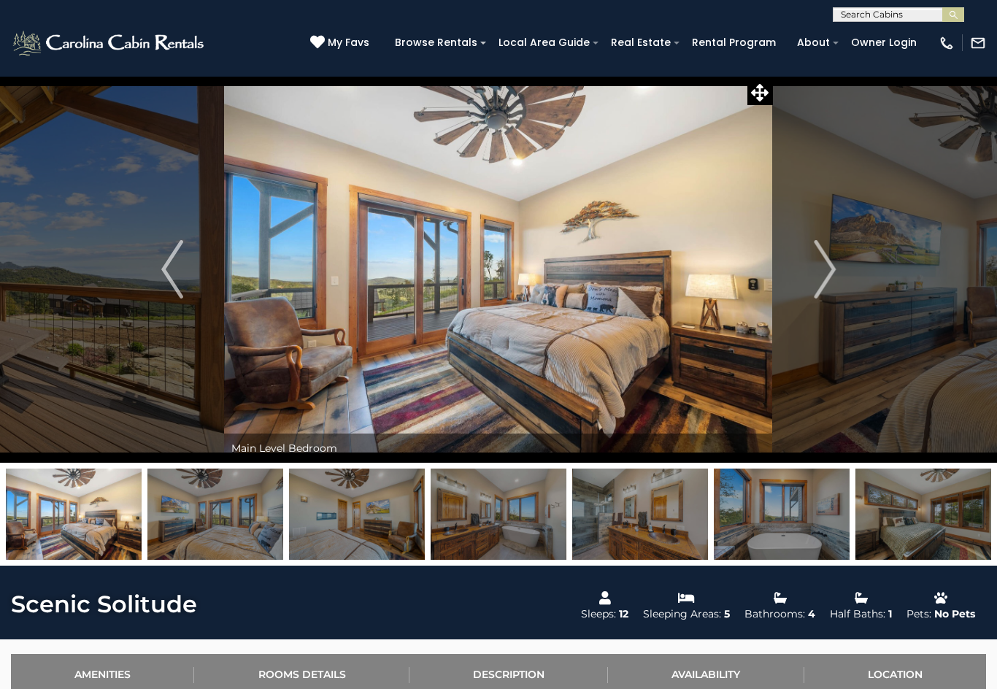
click at [822, 271] on img "Next" at bounding box center [825, 269] width 22 height 58
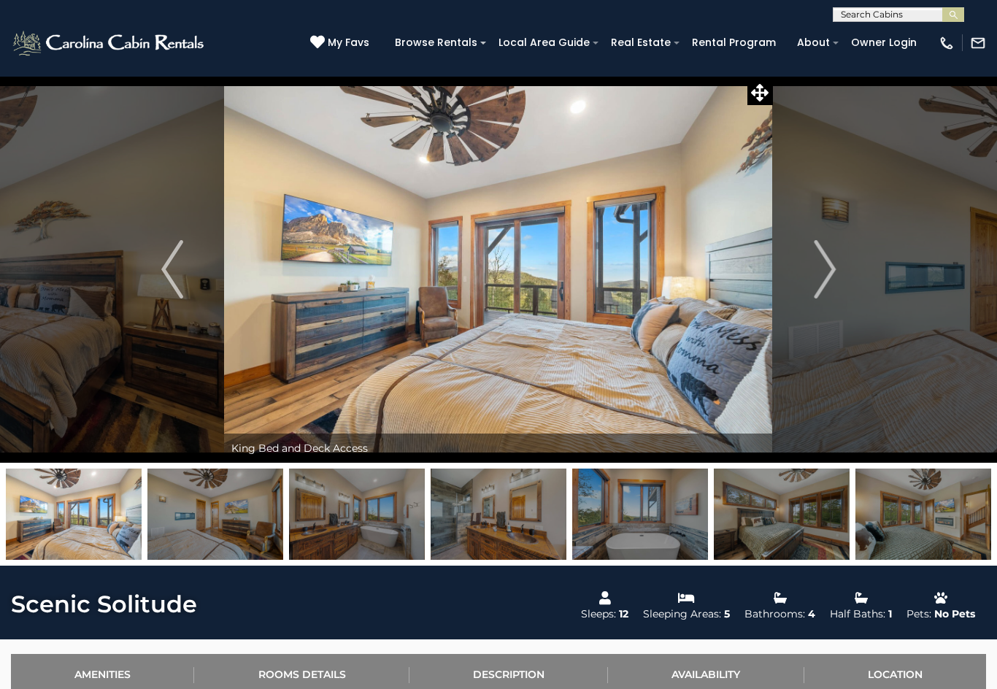
click at [809, 272] on button "Next" at bounding box center [825, 269] width 104 height 387
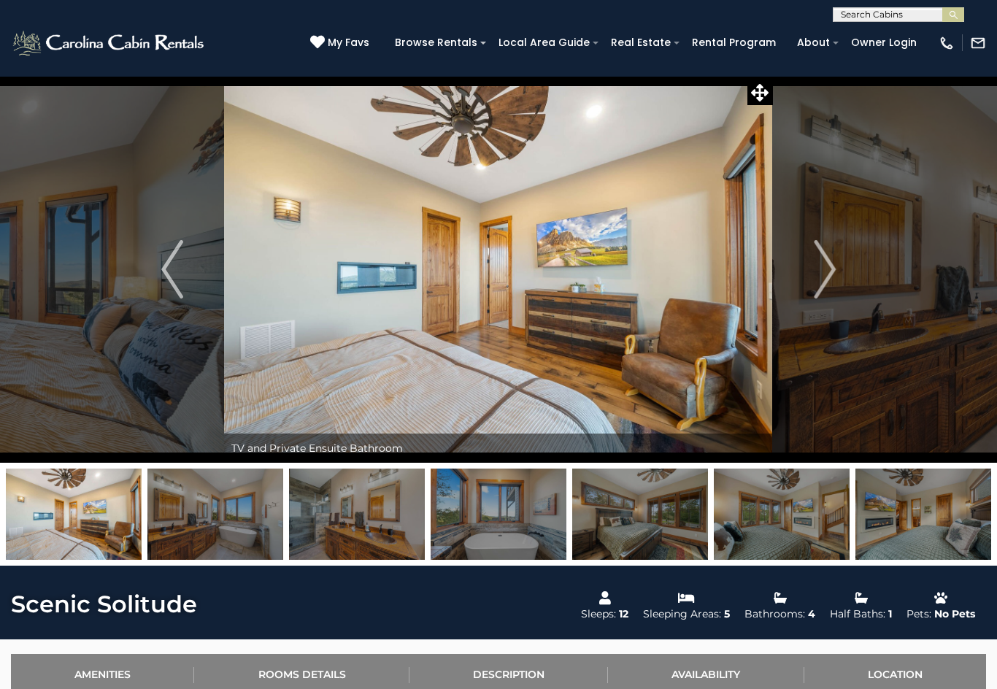
click at [814, 271] on img "Next" at bounding box center [825, 269] width 22 height 58
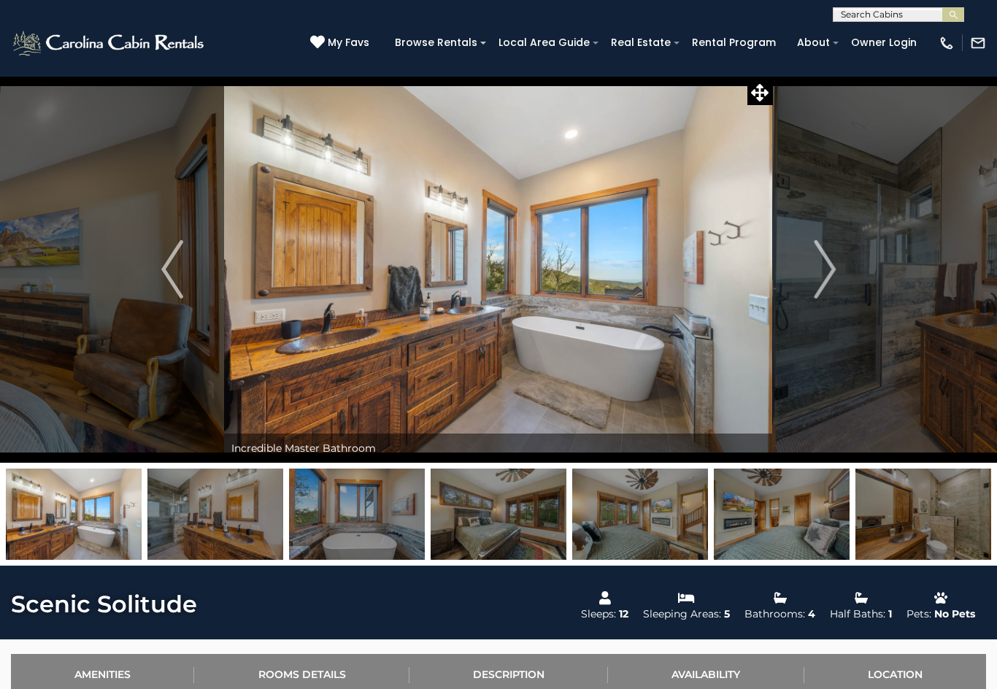
click at [811, 271] on button "Next" at bounding box center [825, 269] width 104 height 387
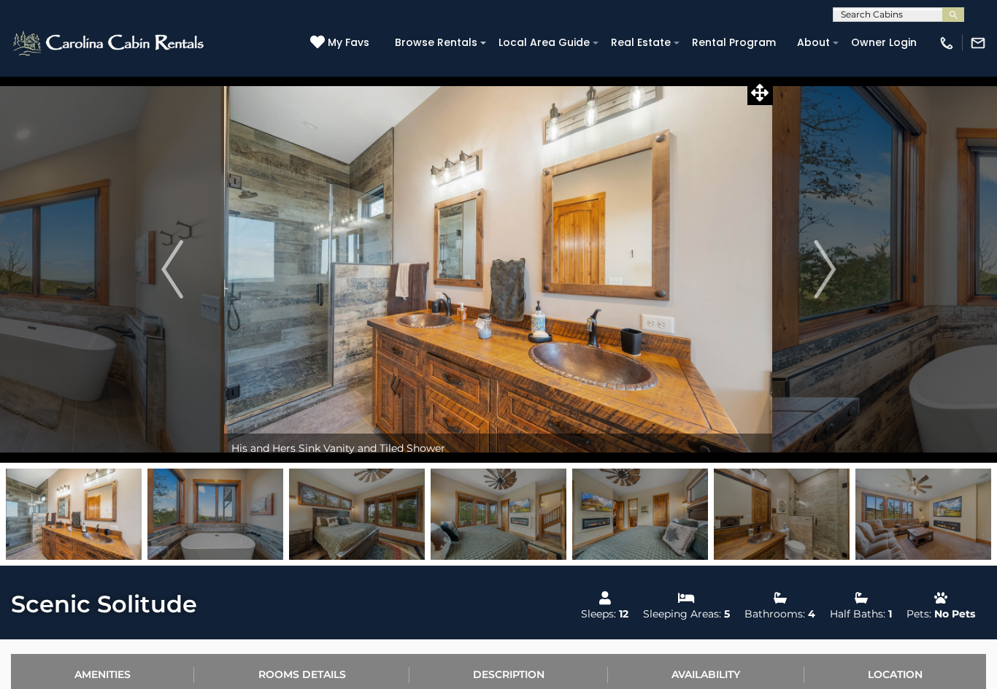
click at [811, 272] on button "Next" at bounding box center [825, 269] width 104 height 387
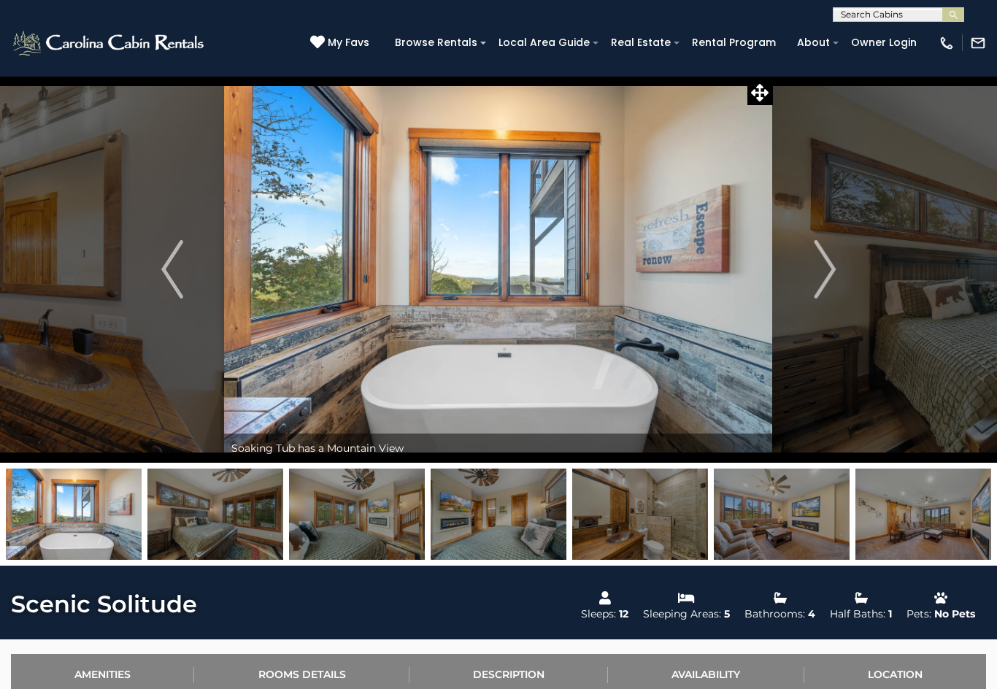
click at [821, 270] on img "Next" at bounding box center [825, 269] width 22 height 58
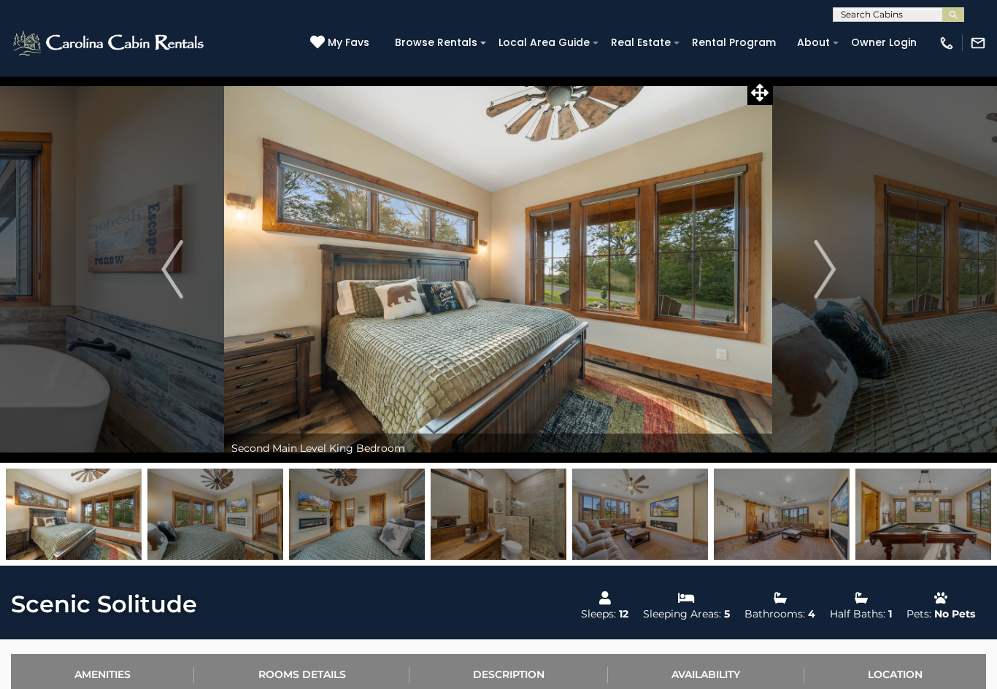
click at [816, 268] on img "Next" at bounding box center [825, 269] width 22 height 58
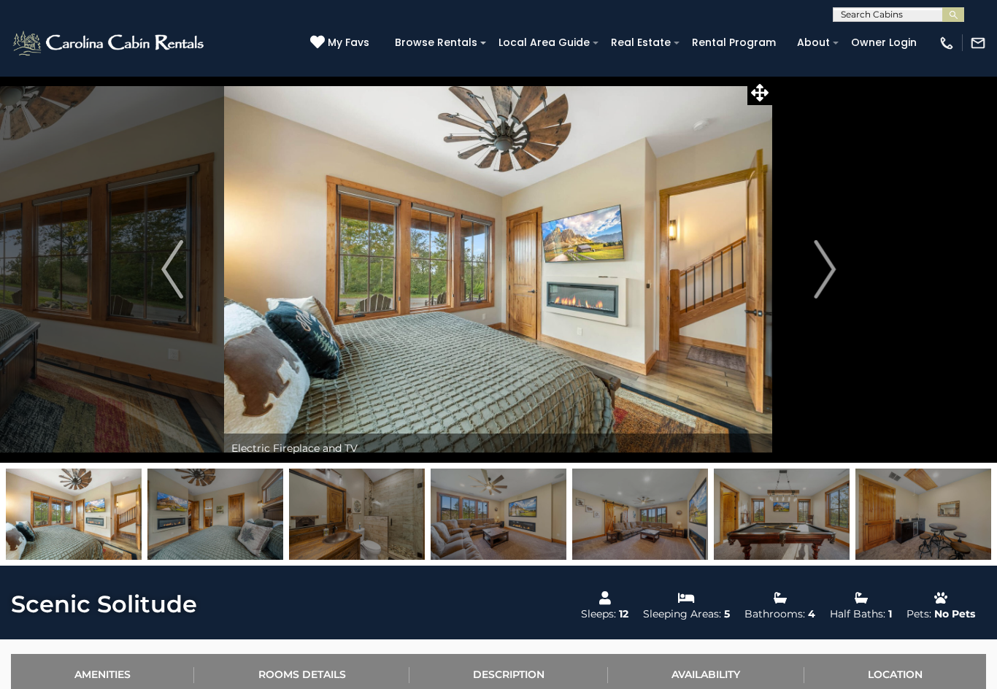
click at [818, 270] on img "Next" at bounding box center [825, 269] width 22 height 58
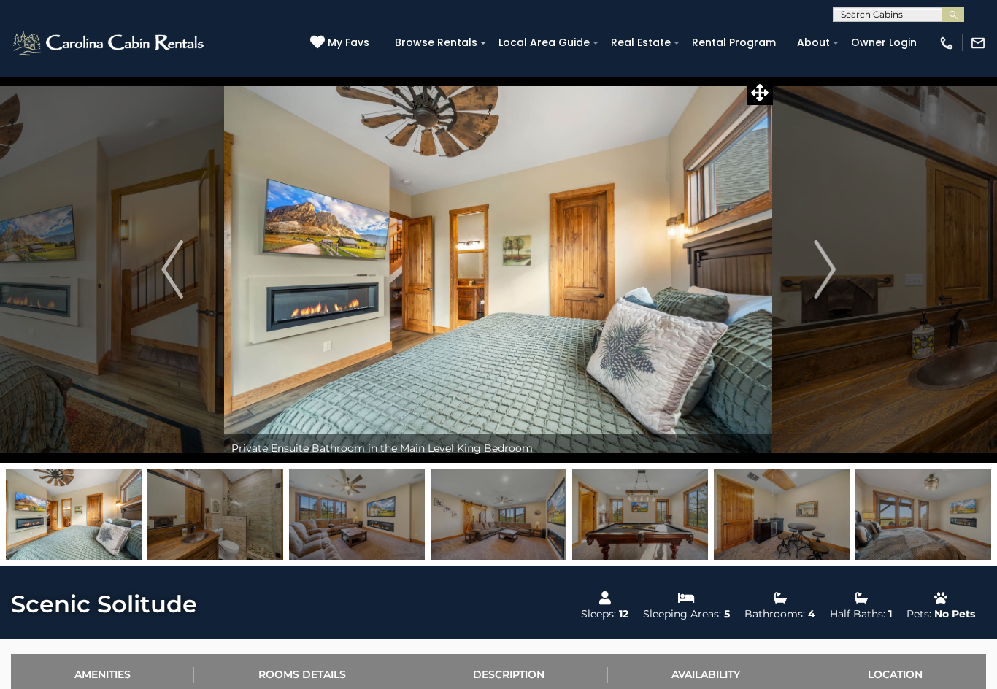
click at [825, 270] on img "Next" at bounding box center [825, 269] width 22 height 58
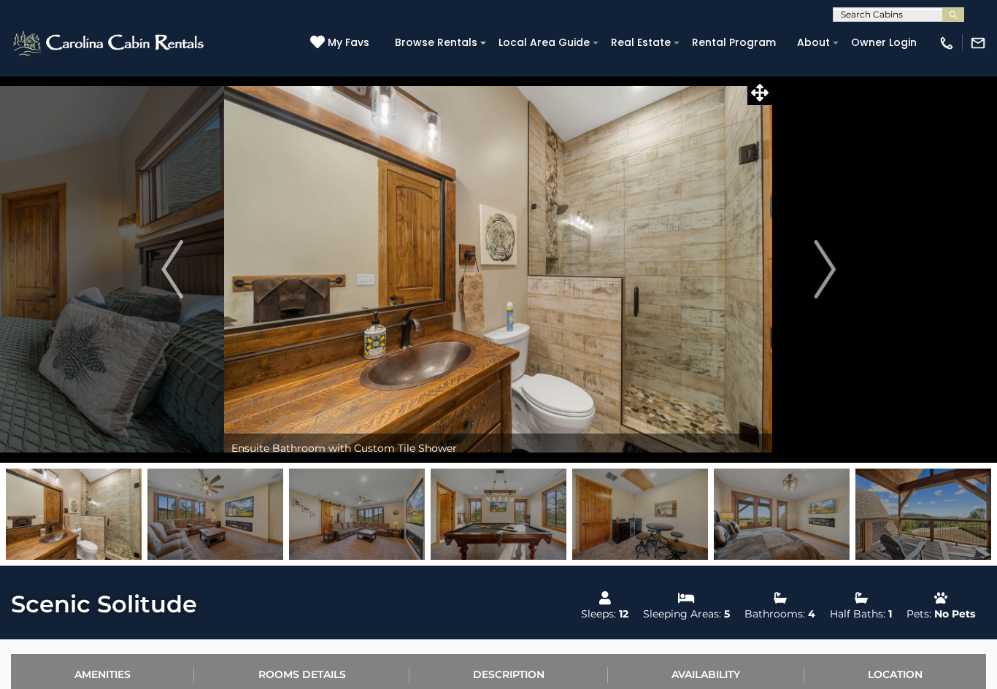
click at [832, 272] on img "Next" at bounding box center [825, 269] width 22 height 58
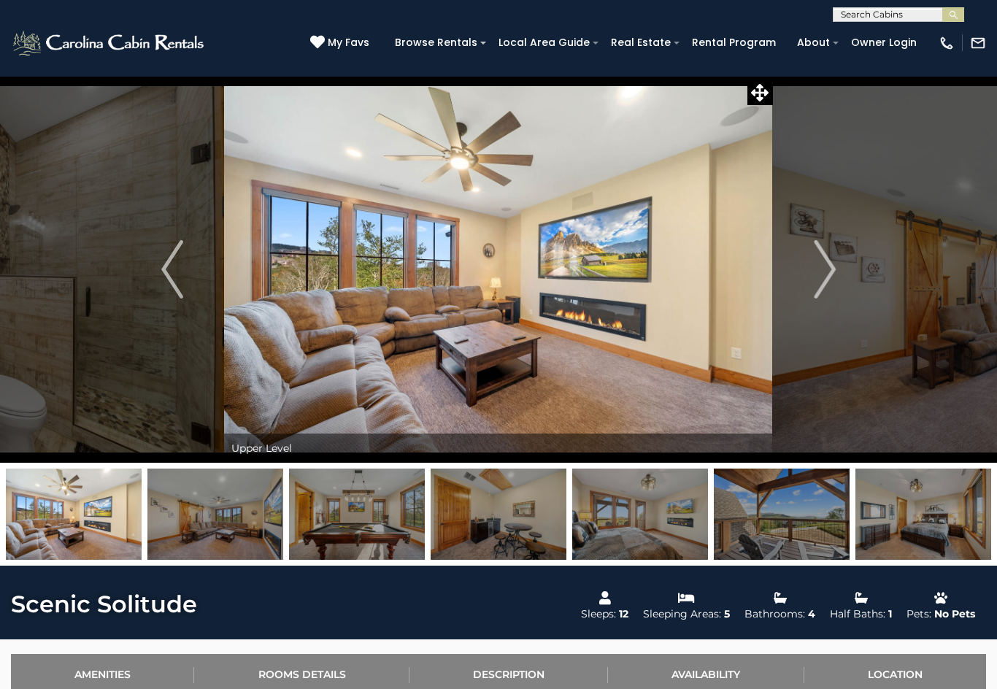
click at [827, 263] on img "Next" at bounding box center [825, 269] width 22 height 58
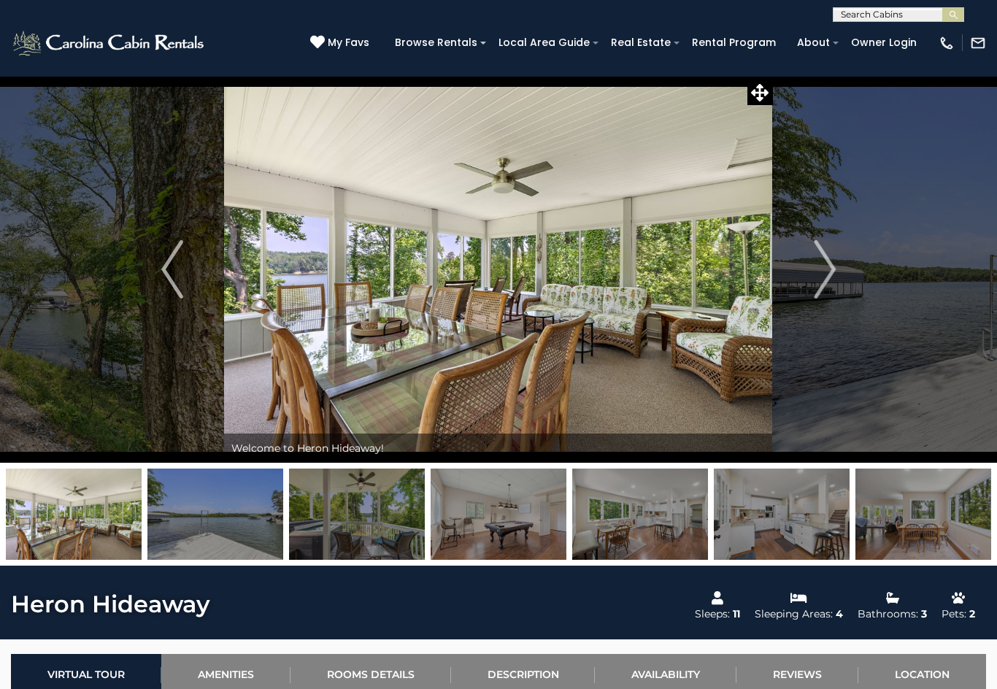
click at [805, 271] on button "Next" at bounding box center [825, 269] width 104 height 387
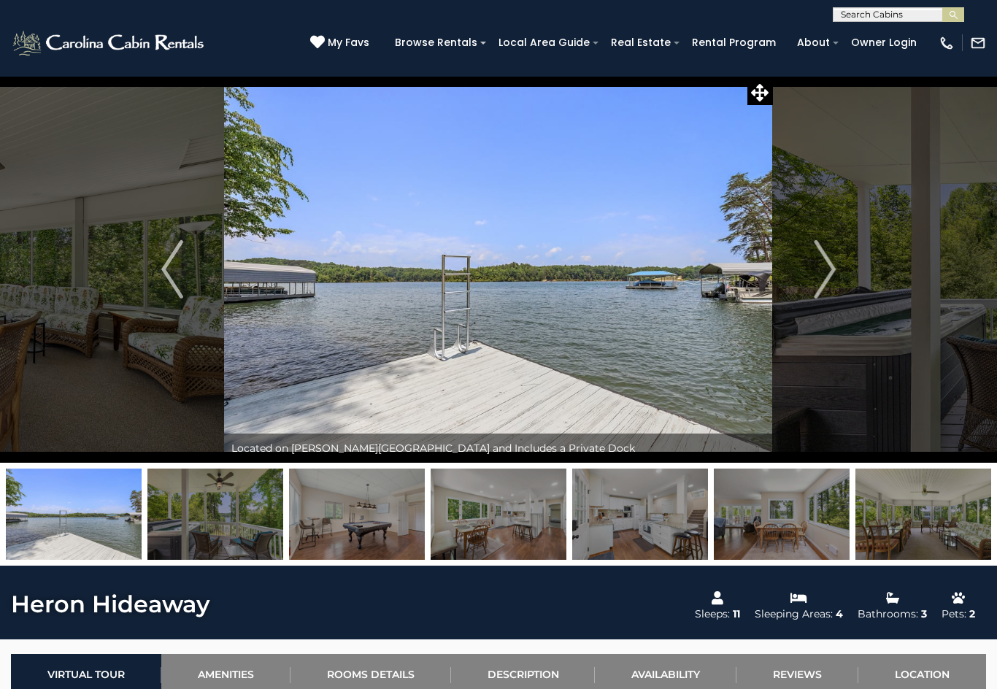
click at [819, 273] on img "Next" at bounding box center [825, 269] width 22 height 58
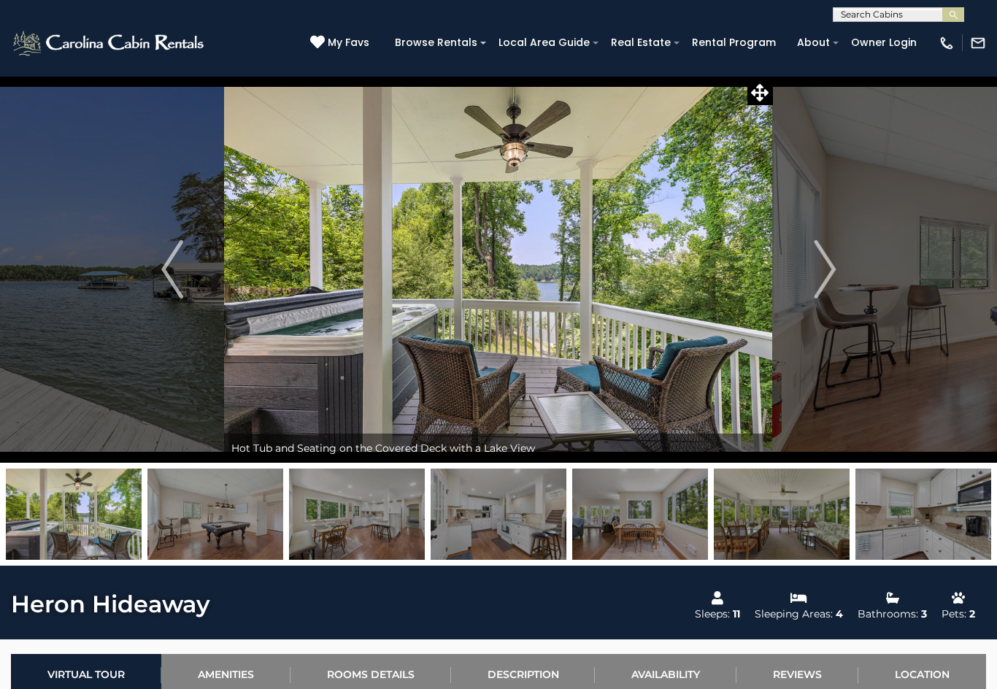
click at [823, 281] on img "Next" at bounding box center [825, 269] width 22 height 58
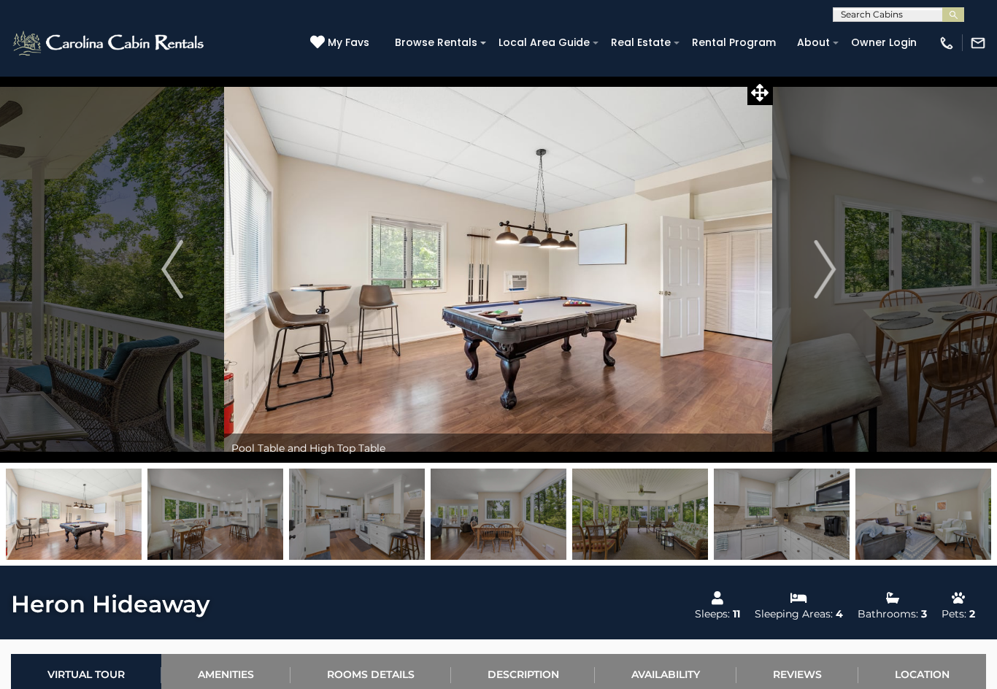
click at [820, 280] on img "Next" at bounding box center [825, 269] width 22 height 58
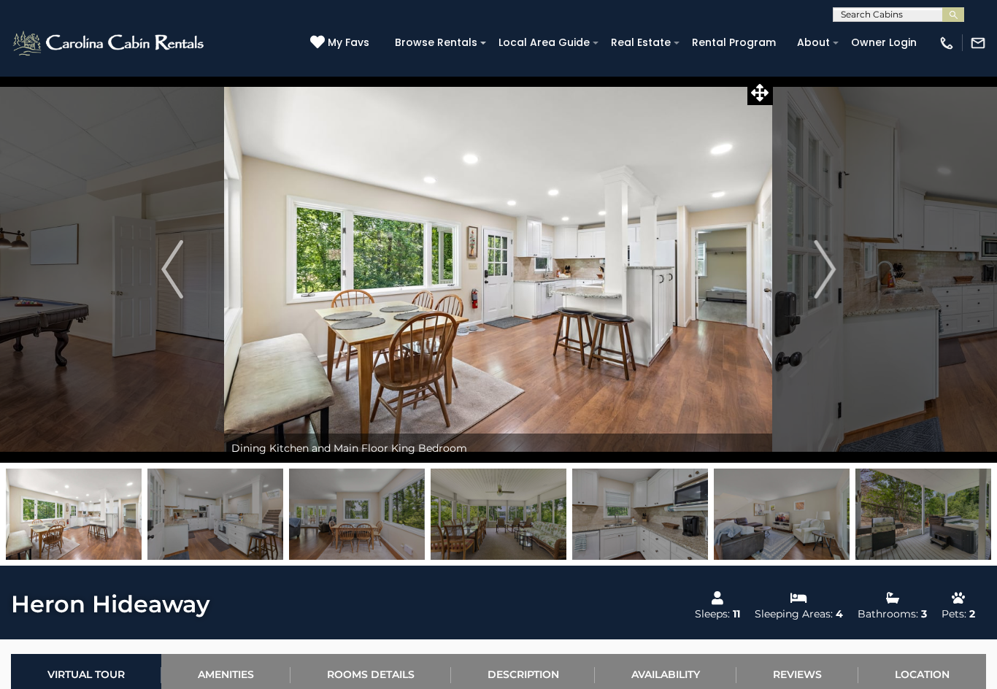
click at [812, 277] on button "Next" at bounding box center [825, 269] width 104 height 387
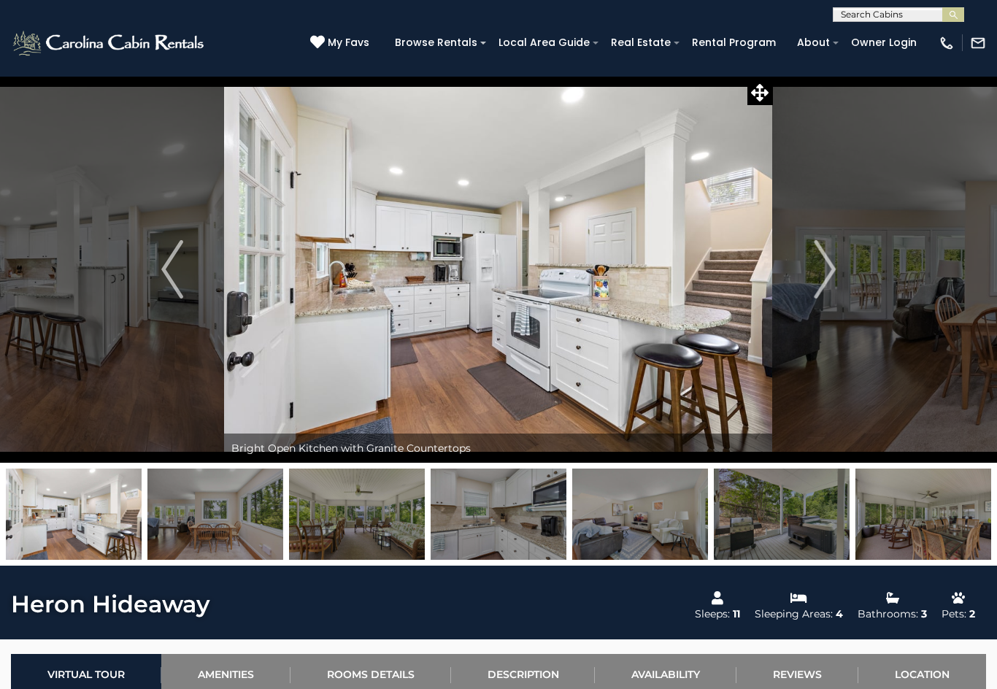
click at [809, 276] on button "Next" at bounding box center [825, 269] width 104 height 387
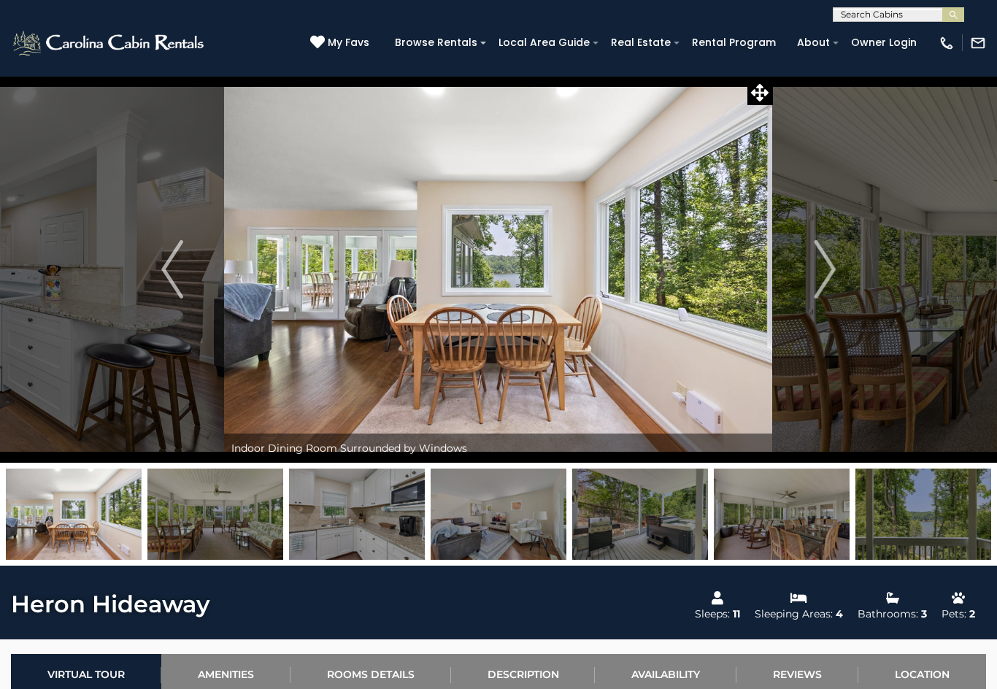
click at [817, 285] on img "Next" at bounding box center [825, 269] width 22 height 58
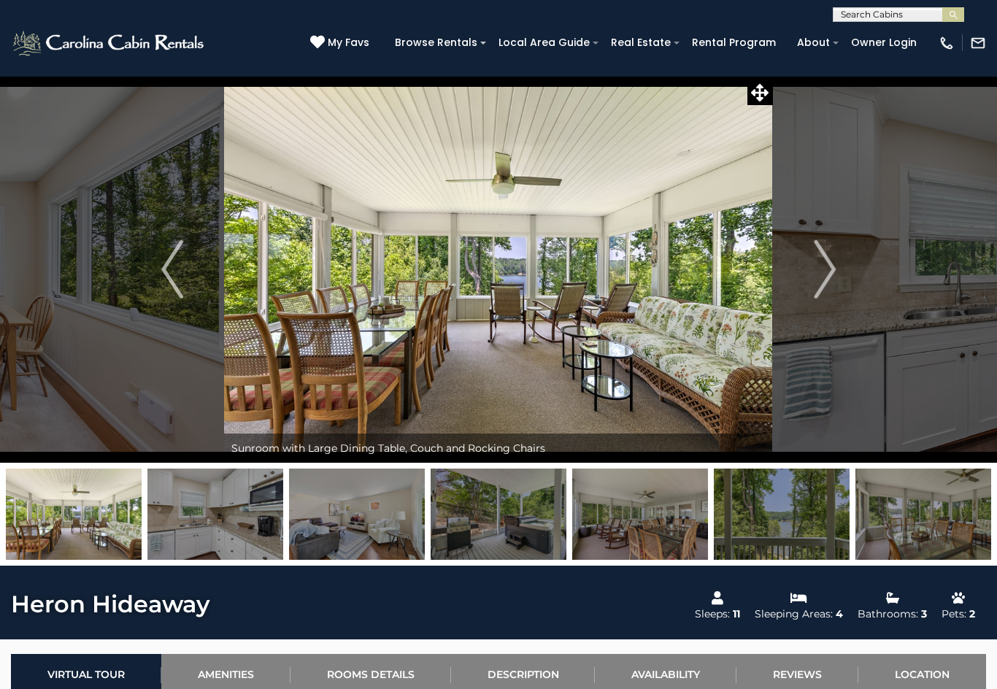
click at [830, 269] on img "Next" at bounding box center [825, 269] width 22 height 58
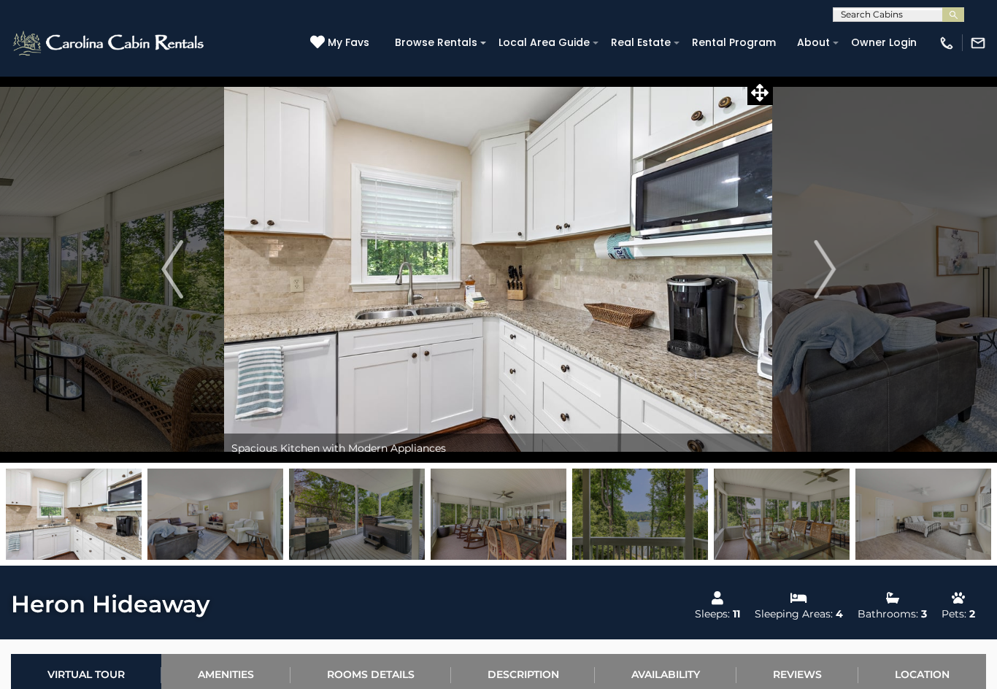
click at [817, 269] on img "Next" at bounding box center [825, 269] width 22 height 58
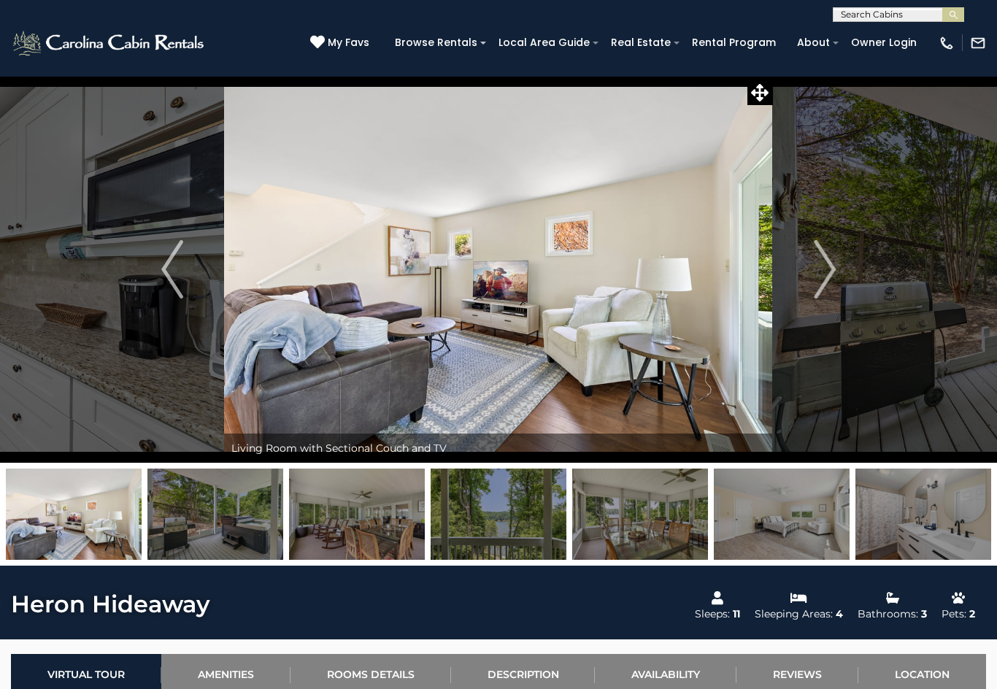
click at [828, 269] on img "Next" at bounding box center [825, 269] width 22 height 58
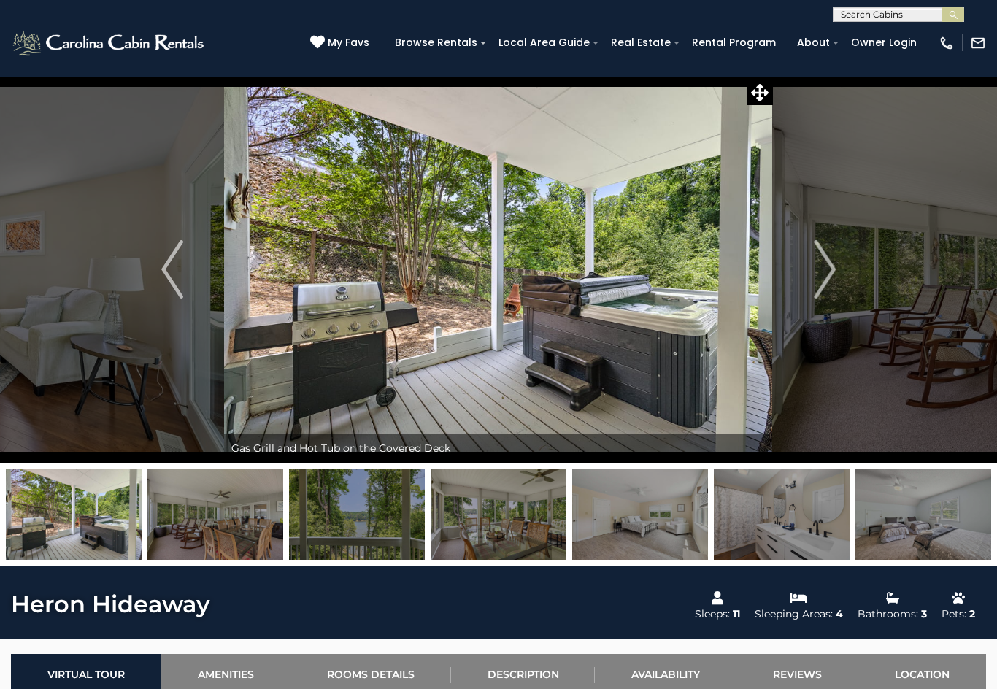
click at [826, 274] on img "Next" at bounding box center [825, 269] width 22 height 58
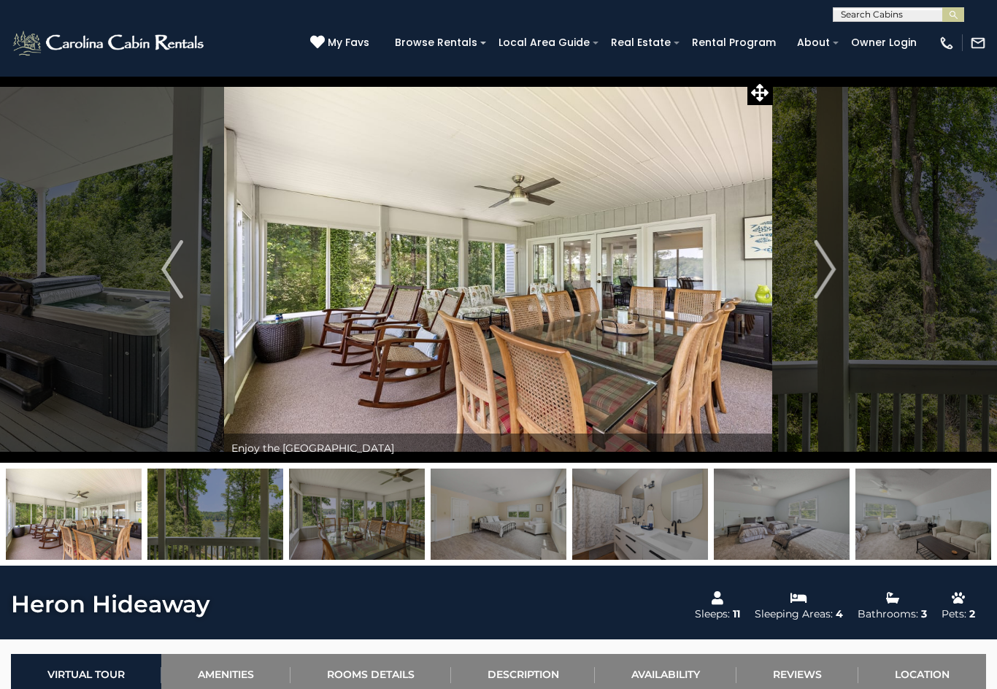
click at [828, 270] on img "Next" at bounding box center [825, 269] width 22 height 58
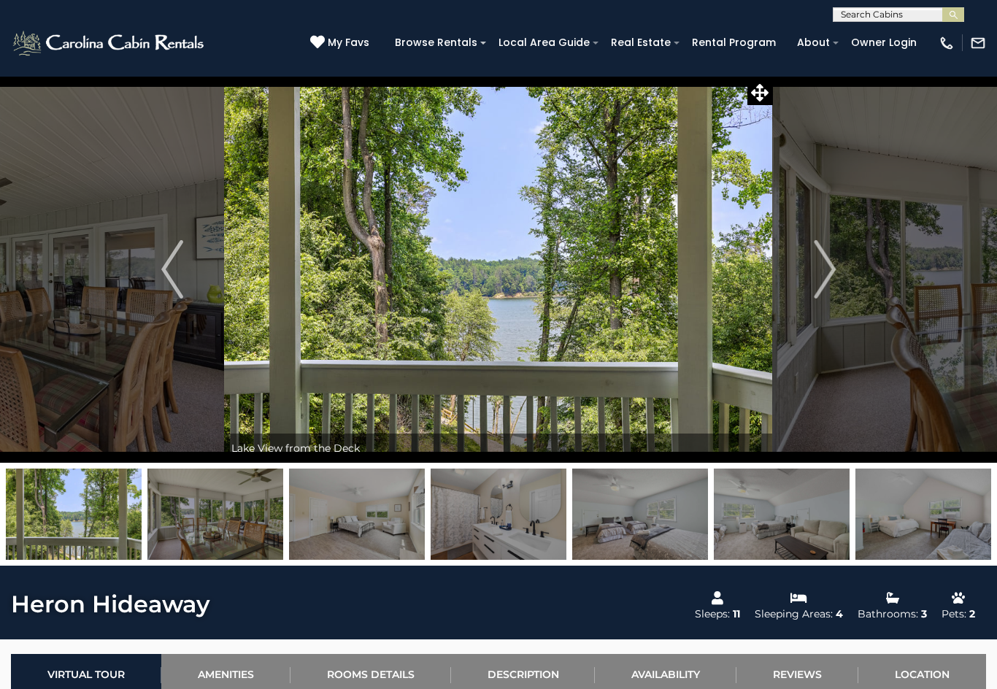
click at [805, 282] on button "Next" at bounding box center [825, 269] width 104 height 387
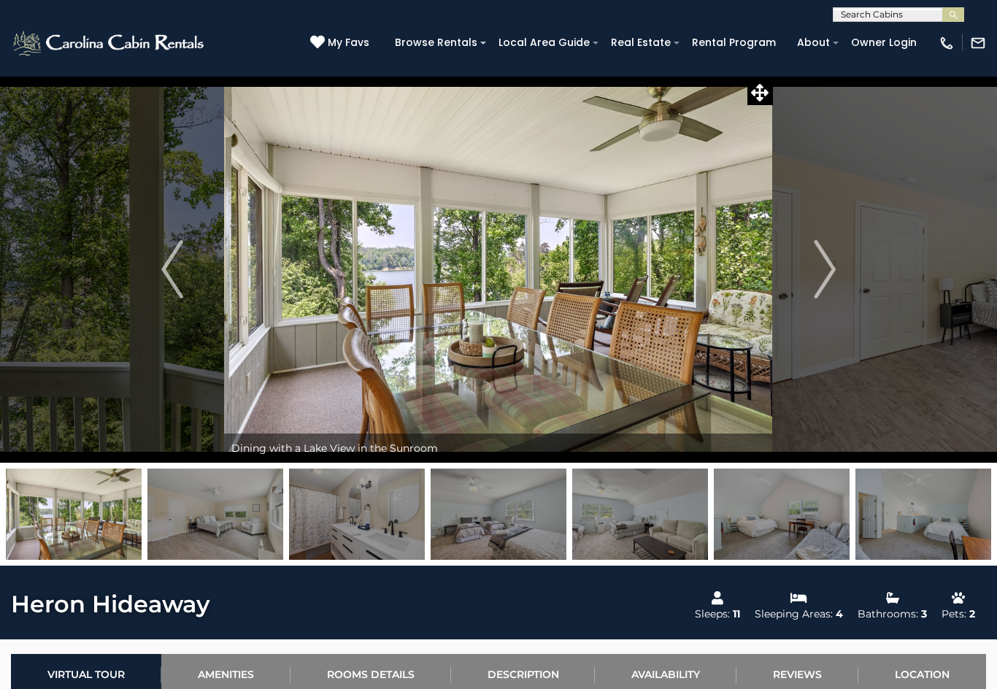
click at [812, 274] on button "Next" at bounding box center [825, 269] width 104 height 387
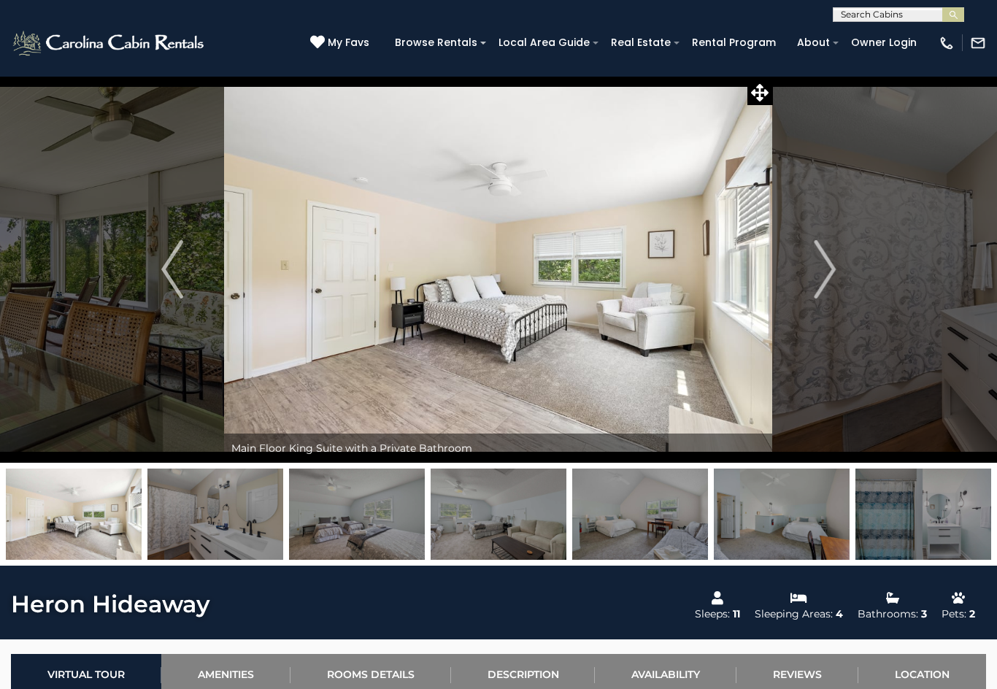
click at [806, 273] on button "Next" at bounding box center [825, 269] width 104 height 387
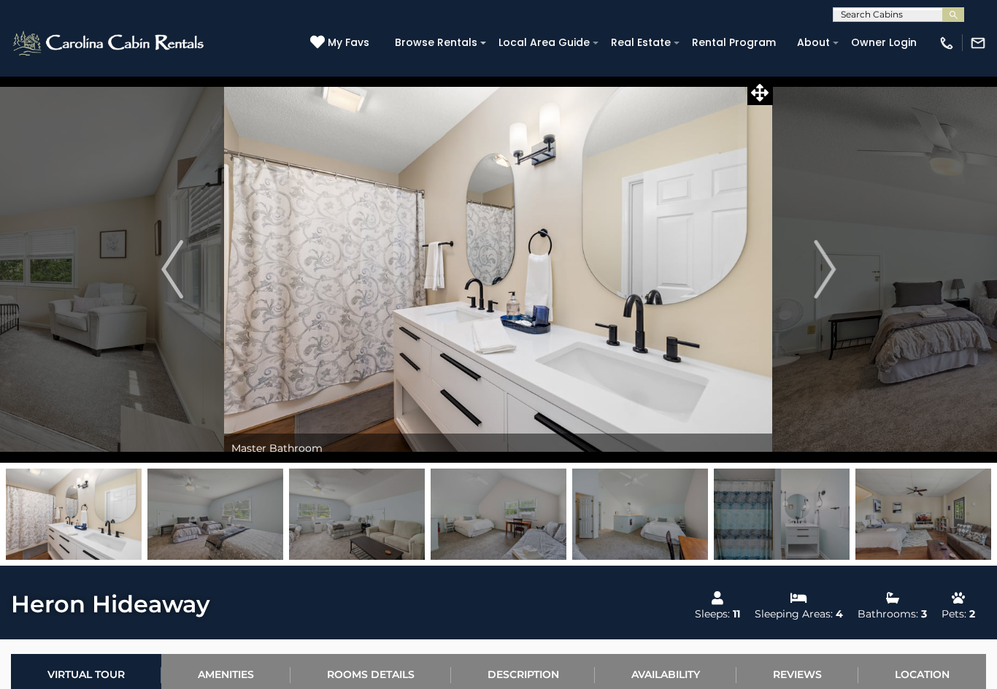
click at [817, 270] on img "Next" at bounding box center [825, 269] width 22 height 58
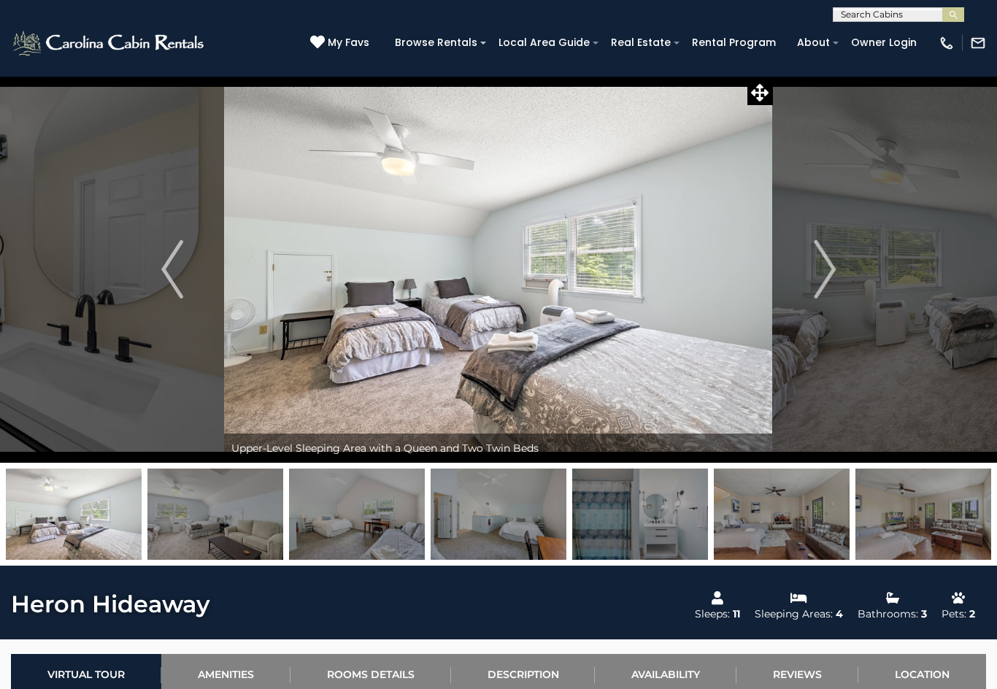
click at [820, 273] on img "Next" at bounding box center [825, 269] width 22 height 58
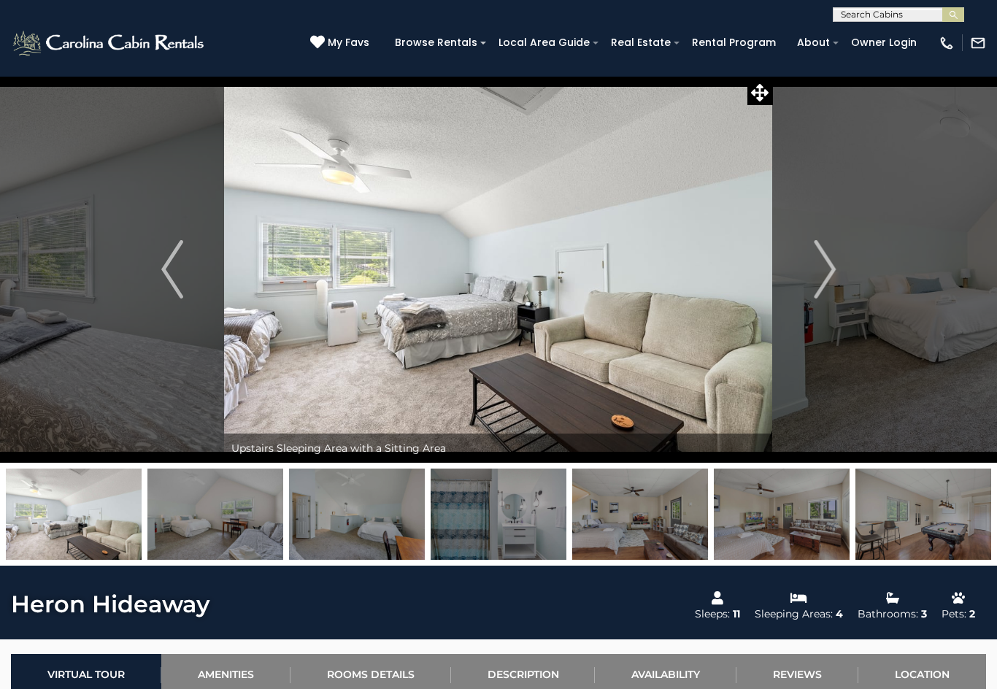
click at [817, 271] on img "Next" at bounding box center [825, 269] width 22 height 58
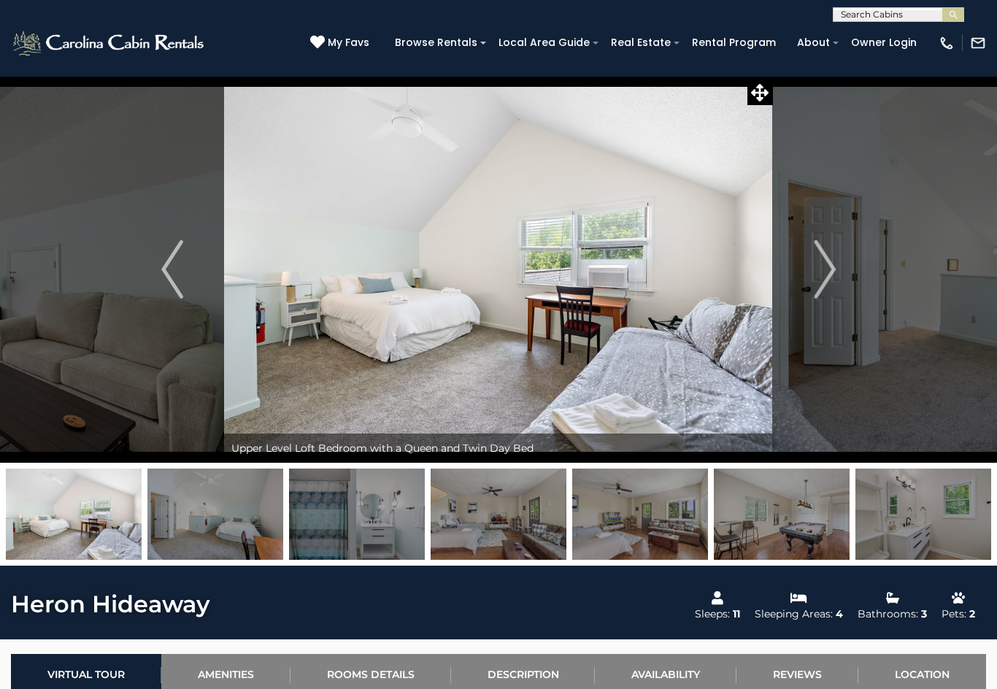
click at [815, 277] on img "Next" at bounding box center [825, 269] width 22 height 58
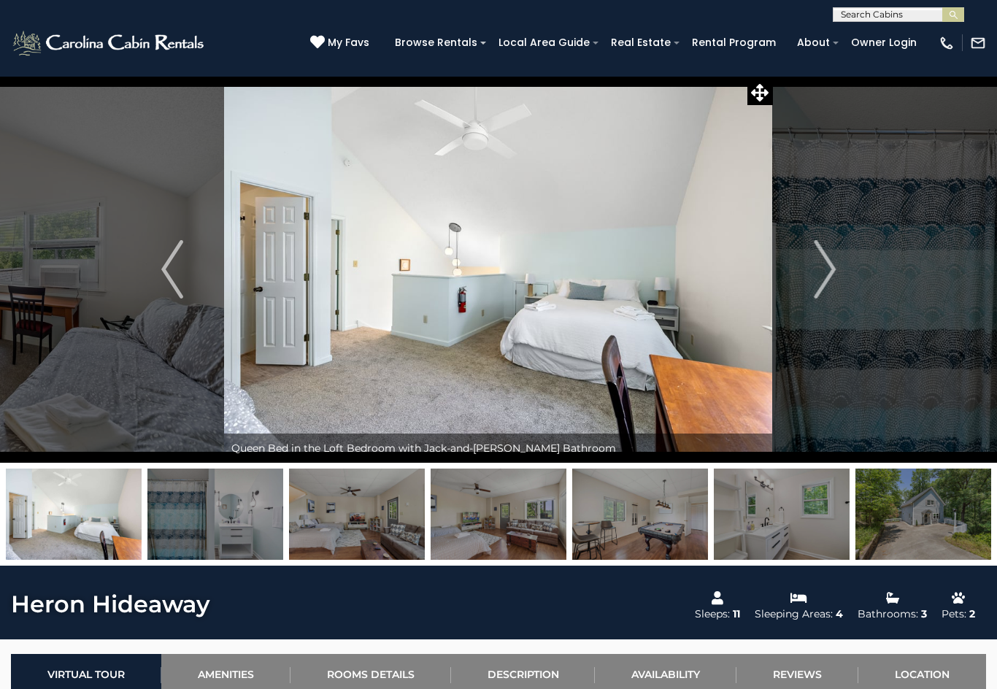
click at [951, 514] on img at bounding box center [923, 514] width 136 height 91
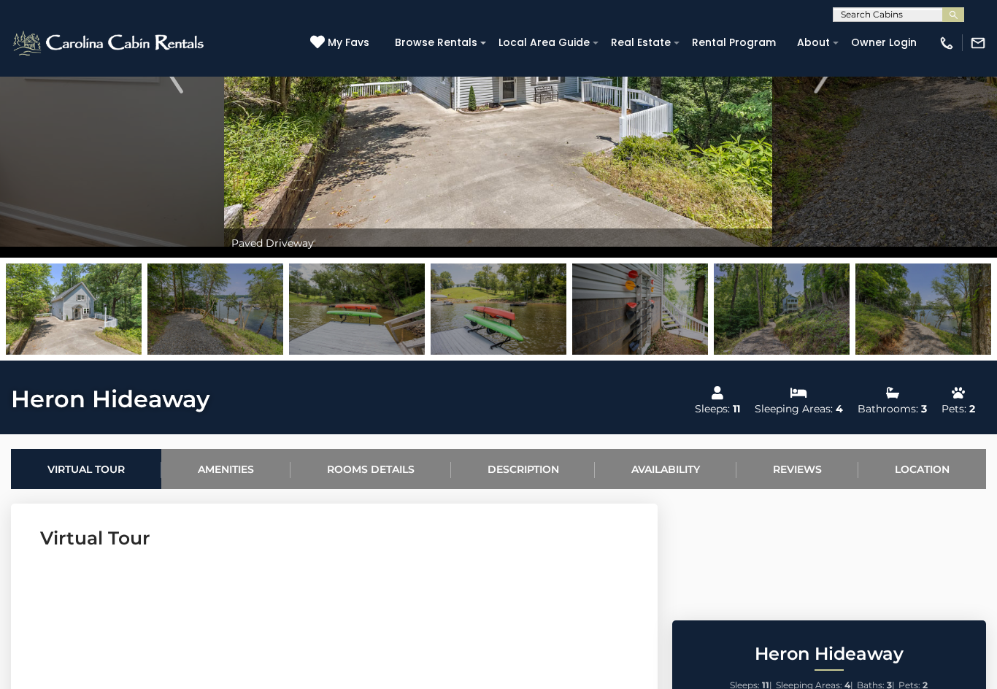
scroll to position [180, 0]
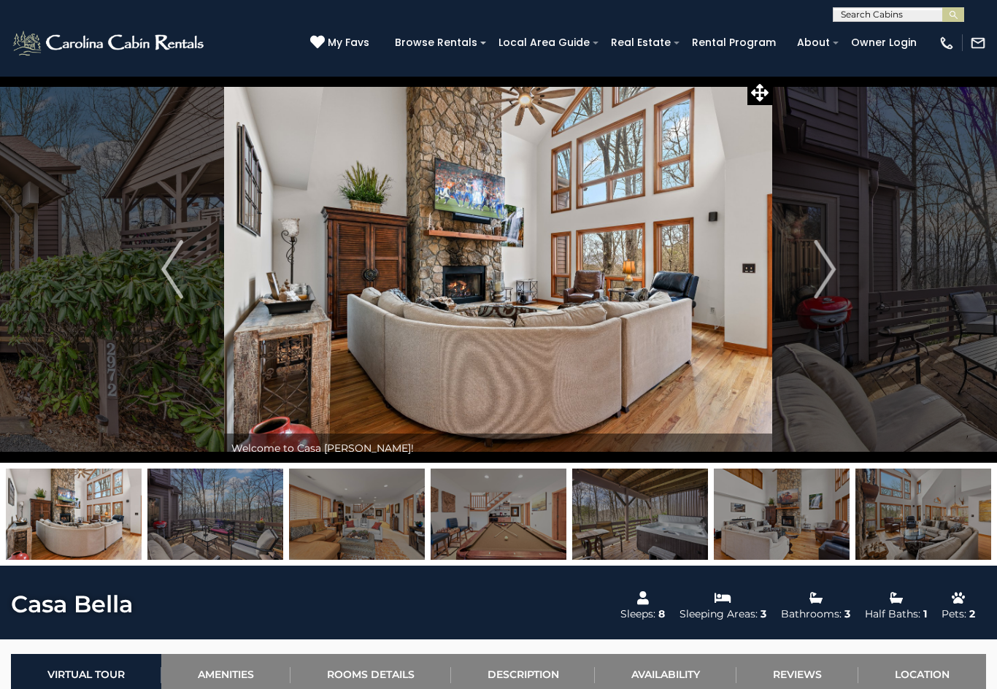
click at [820, 263] on img "Next" at bounding box center [825, 269] width 22 height 58
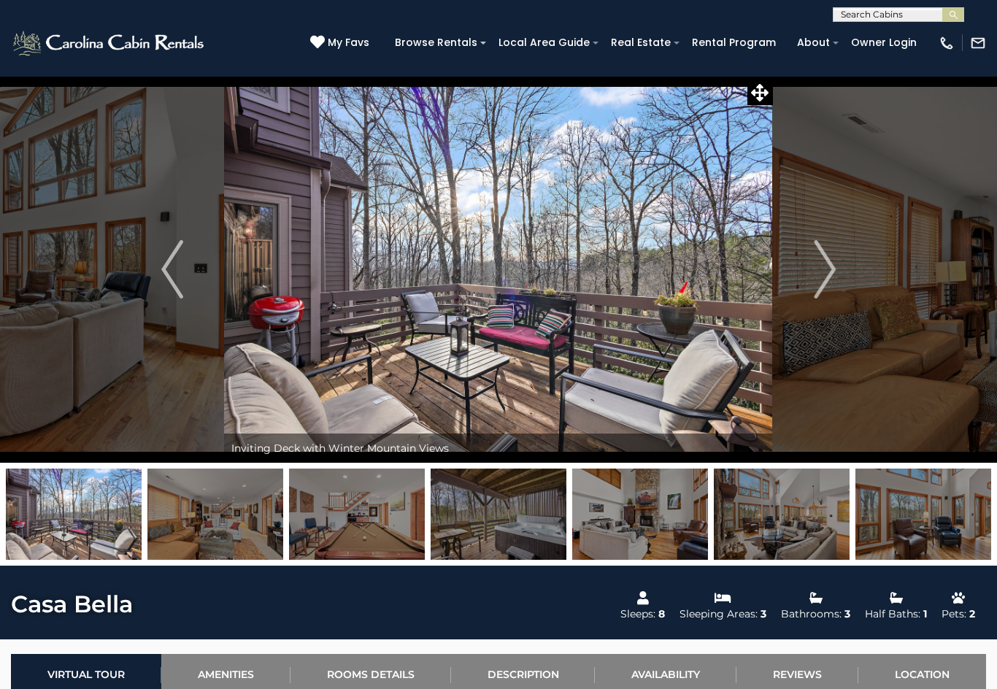
click at [821, 267] on img "Next" at bounding box center [825, 269] width 22 height 58
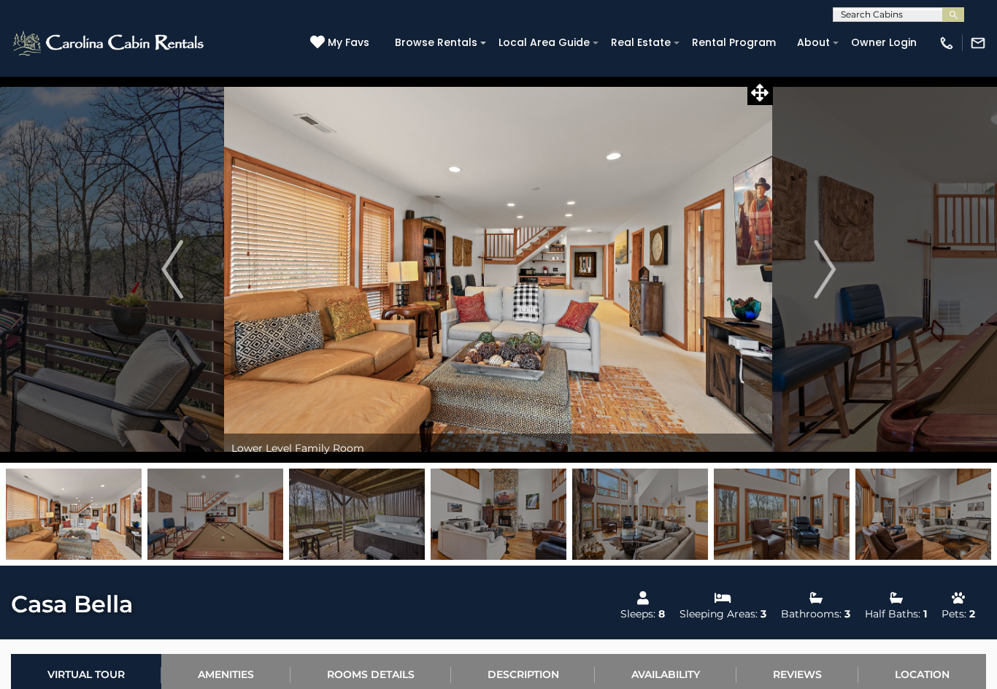
click at [811, 275] on button "Next" at bounding box center [825, 269] width 104 height 387
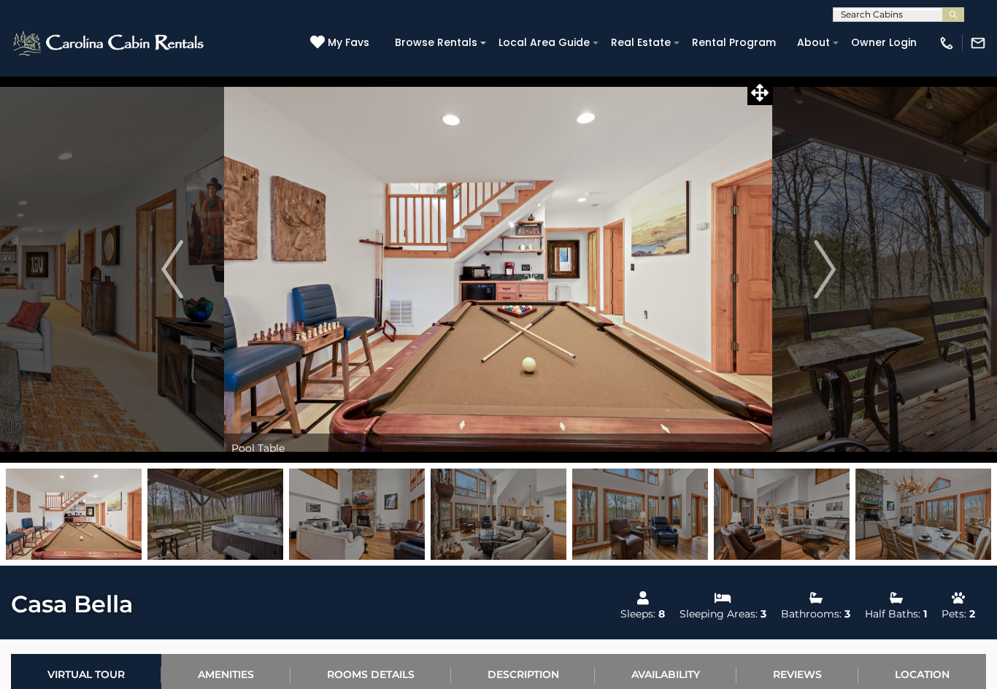
click at [822, 273] on img "Next" at bounding box center [825, 269] width 22 height 58
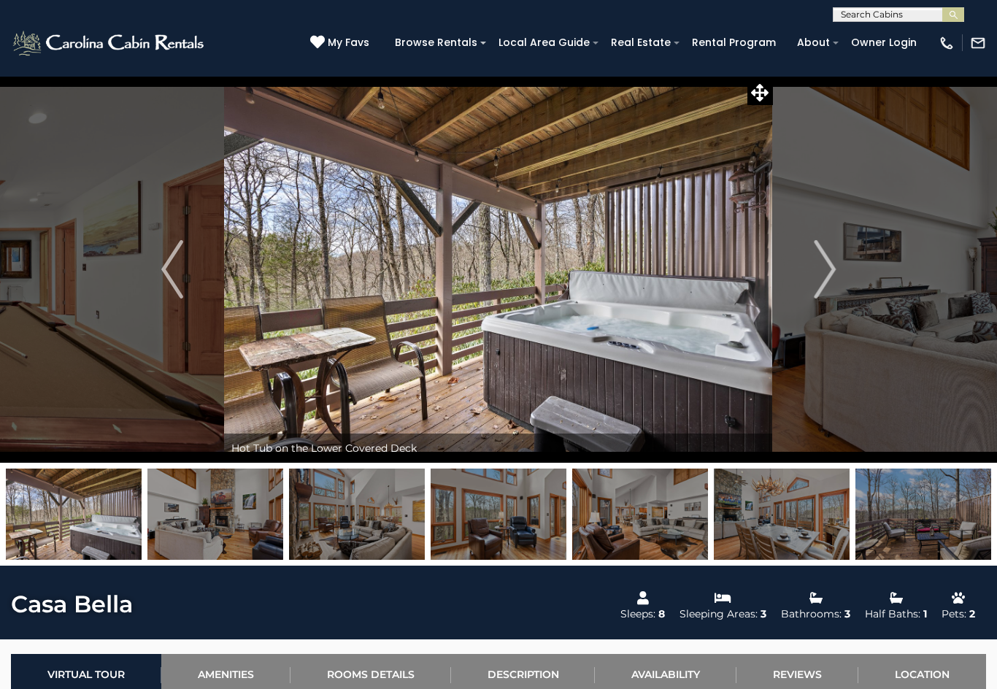
click at [814, 280] on img "Next" at bounding box center [825, 269] width 22 height 58
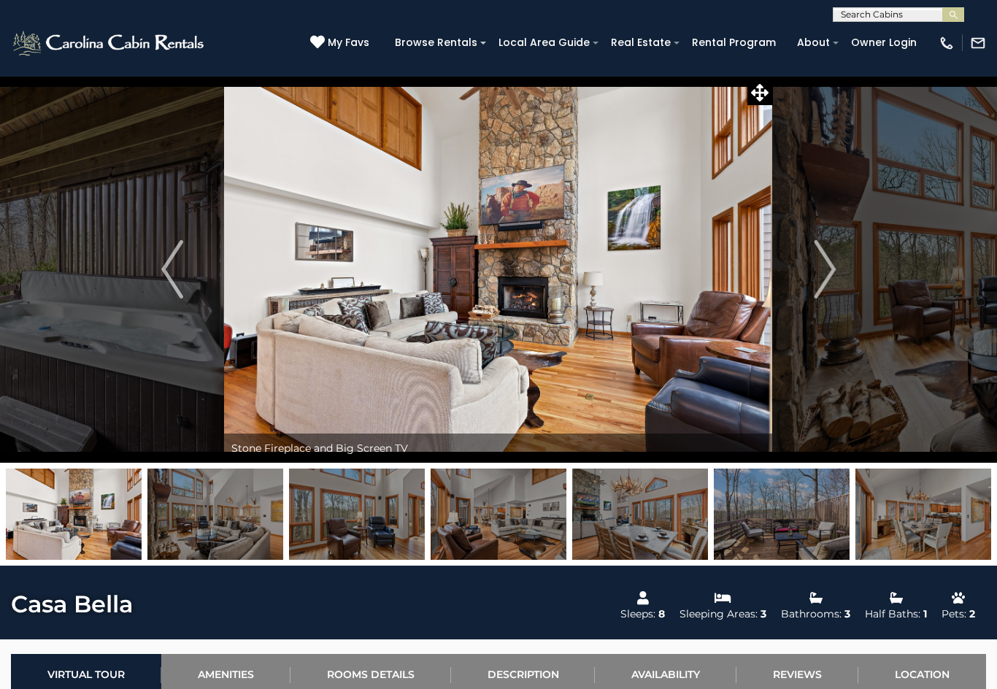
click at [822, 277] on img "Next" at bounding box center [825, 269] width 22 height 58
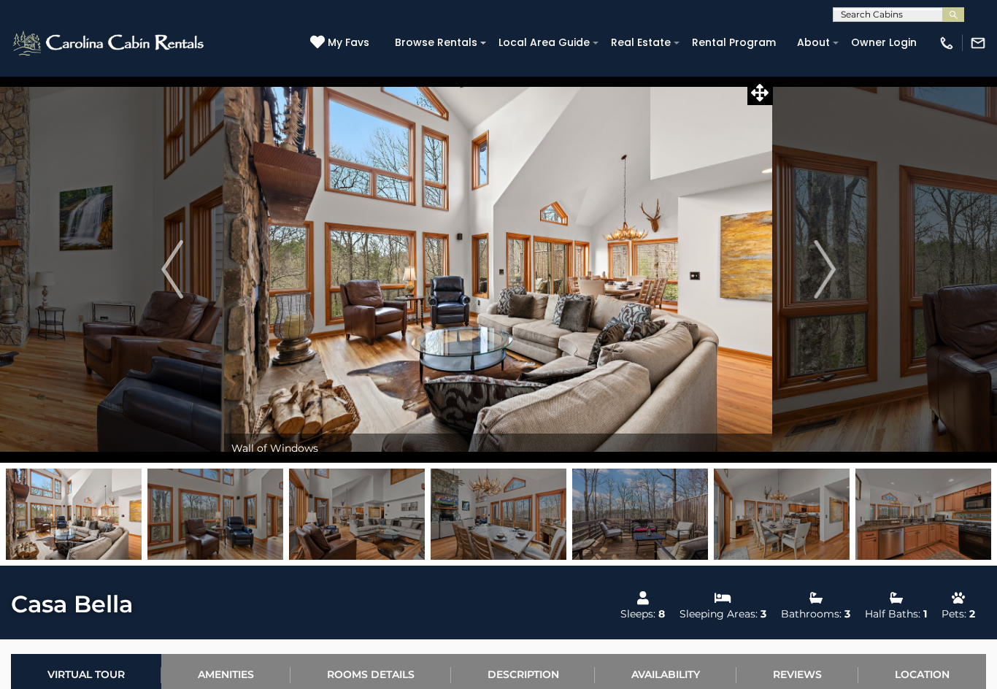
click at [826, 277] on img "Next" at bounding box center [825, 269] width 22 height 58
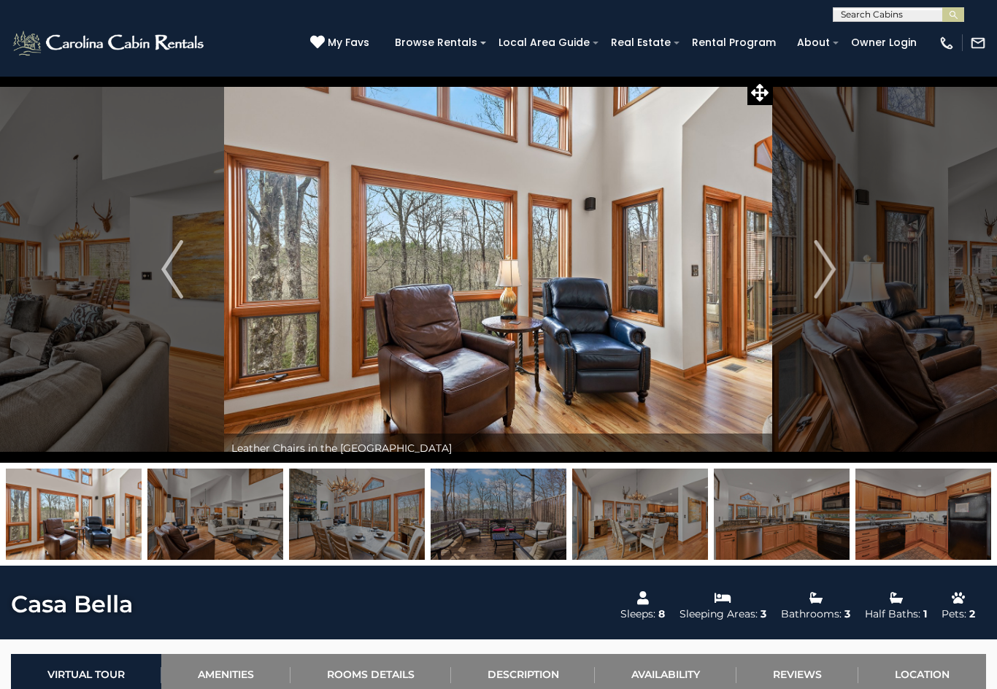
click at [833, 279] on img "Next" at bounding box center [825, 269] width 22 height 58
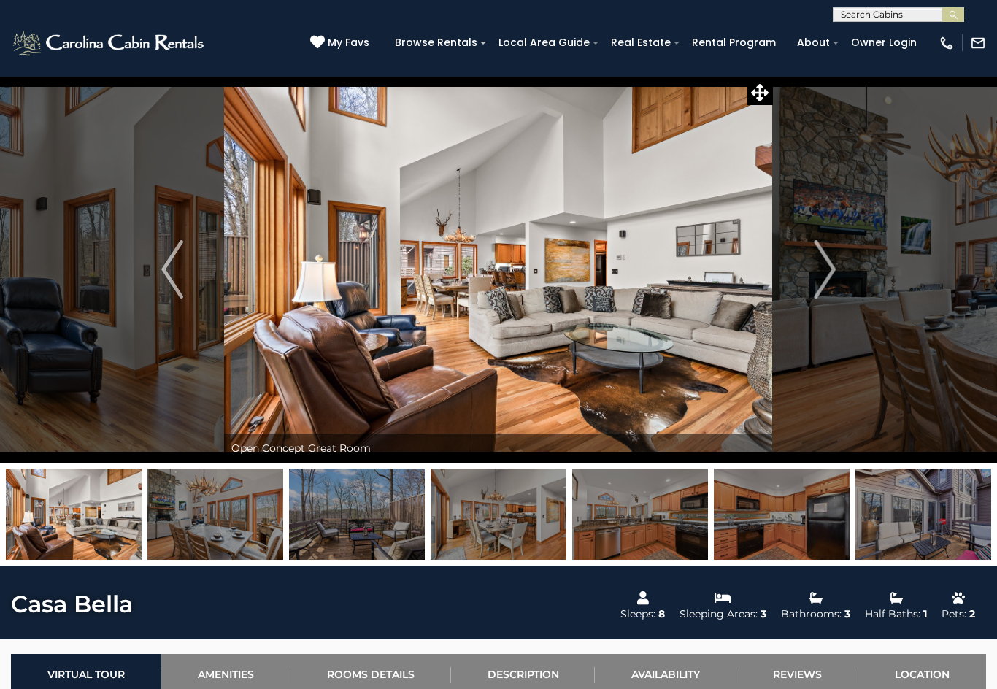
click at [816, 281] on img "Next" at bounding box center [825, 269] width 22 height 58
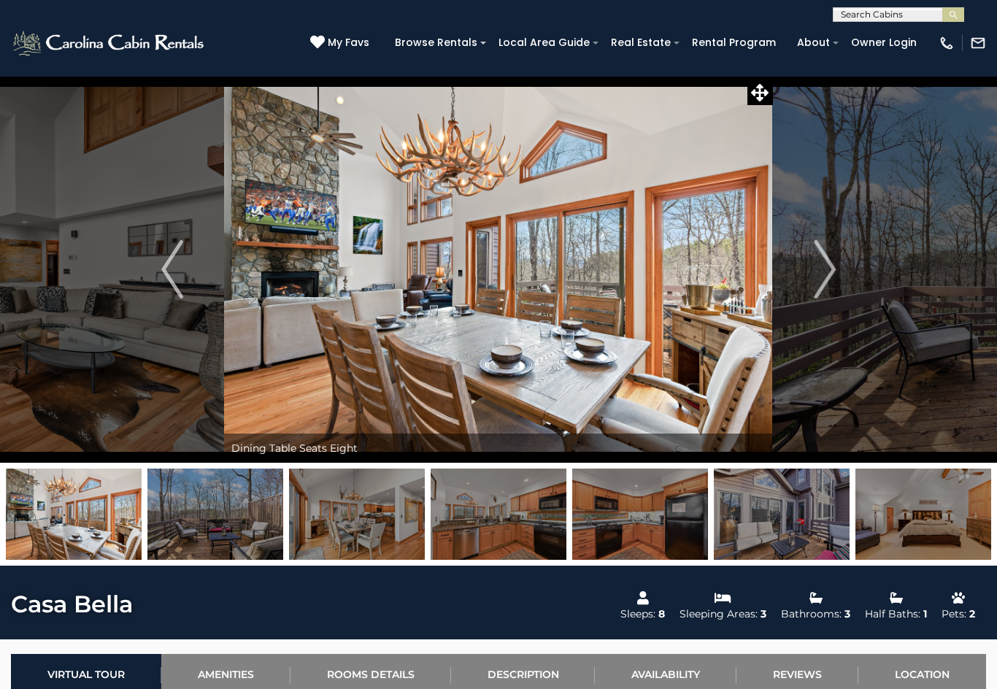
click at [814, 277] on img "Next" at bounding box center [825, 269] width 22 height 58
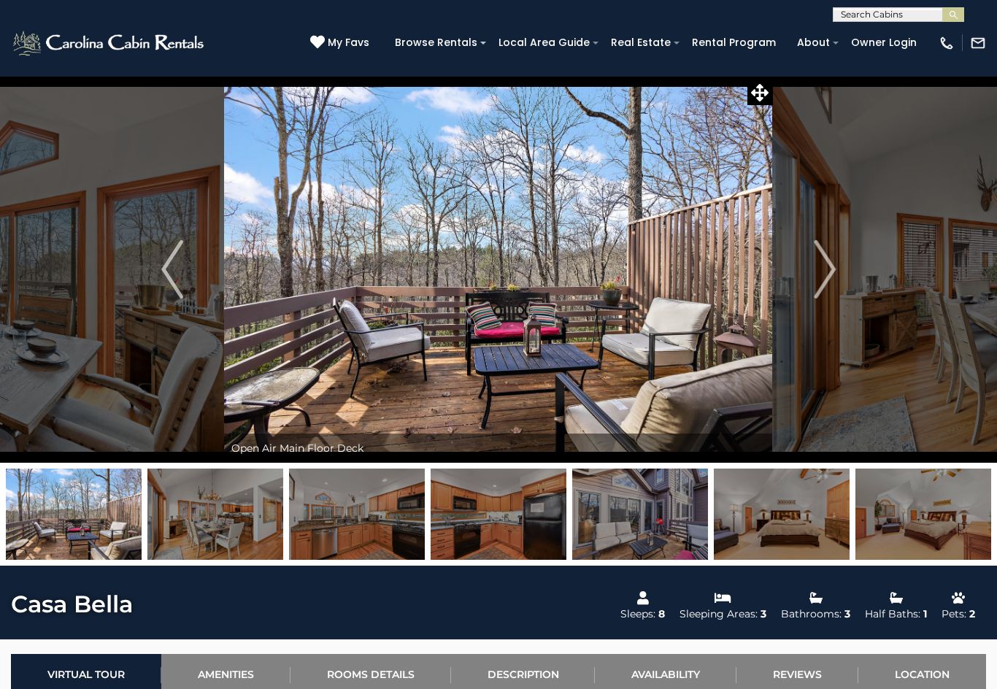
click at [825, 270] on img "Next" at bounding box center [825, 269] width 22 height 58
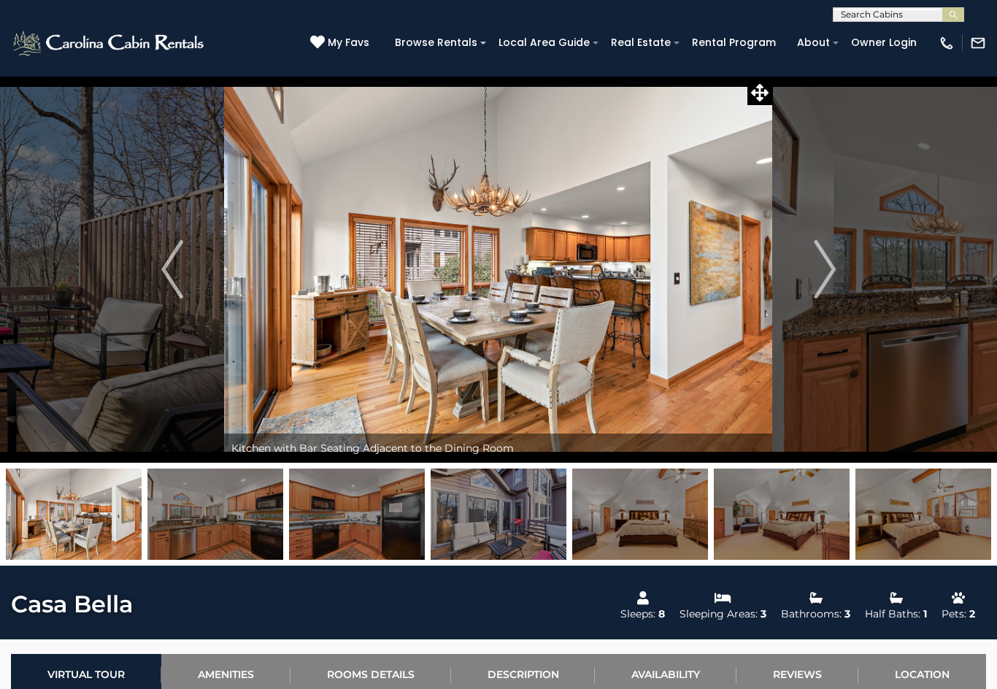
click at [809, 274] on button "Next" at bounding box center [825, 269] width 104 height 387
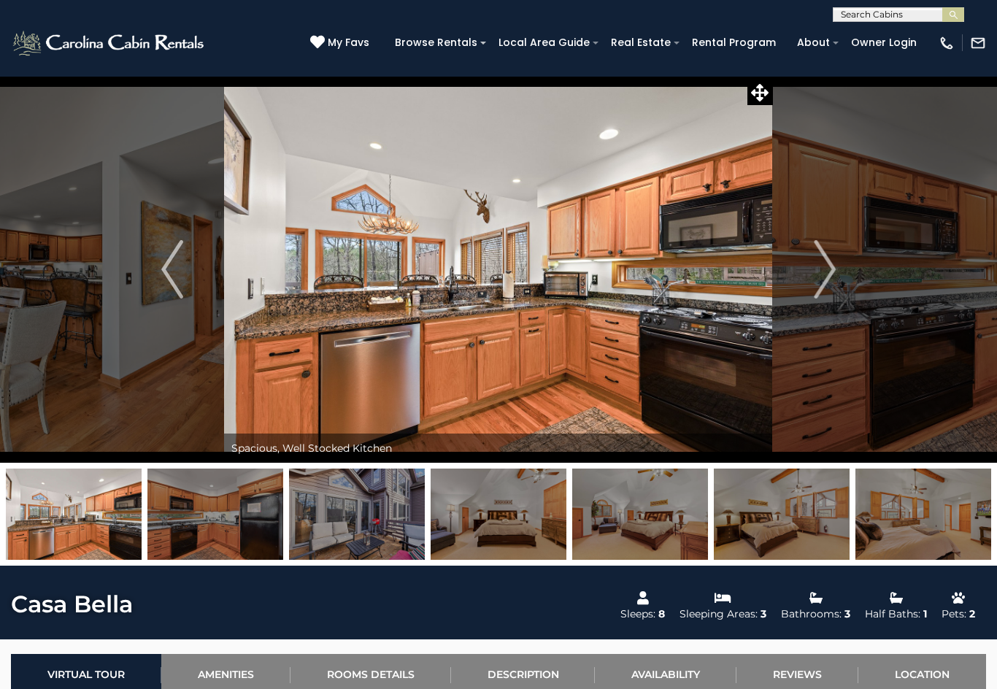
click at [812, 273] on button "Next" at bounding box center [825, 269] width 104 height 387
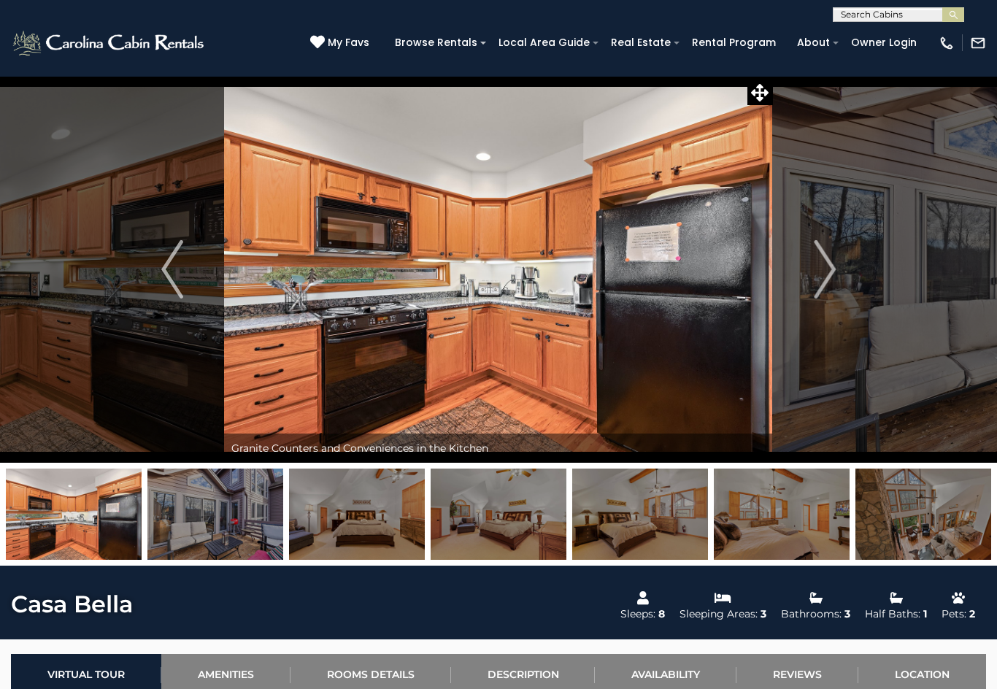
click at [823, 273] on img "Next" at bounding box center [825, 269] width 22 height 58
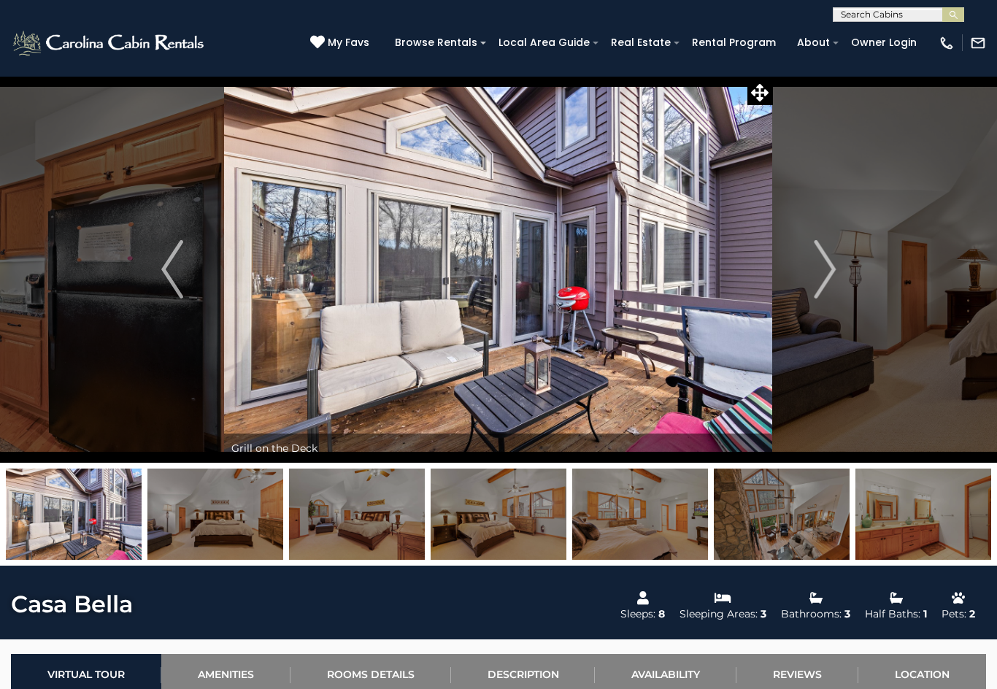
click at [813, 269] on button "Next" at bounding box center [825, 269] width 104 height 387
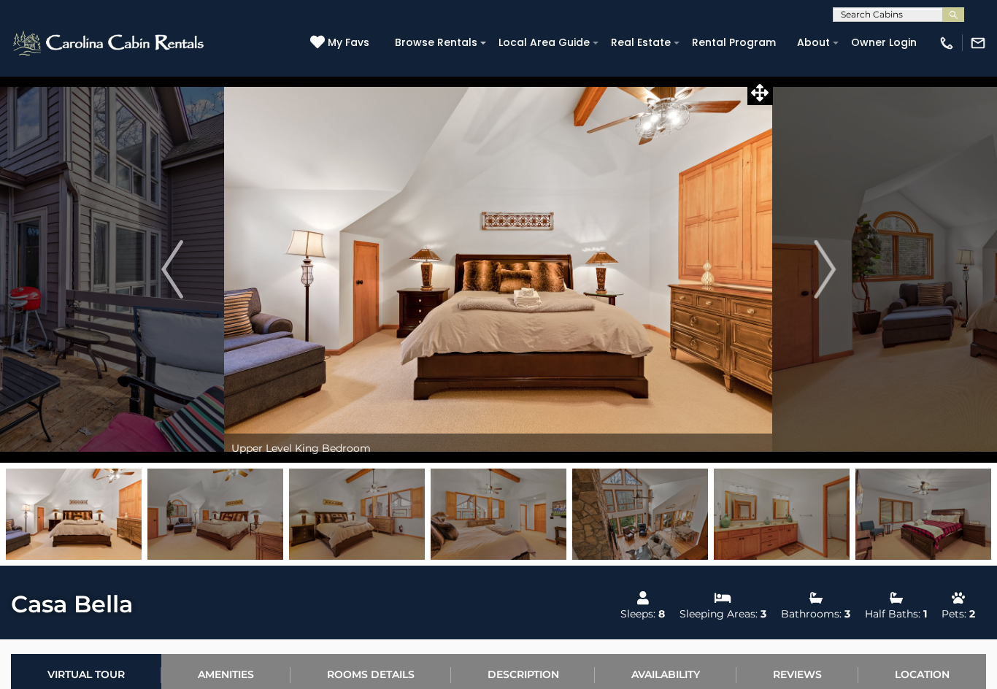
click at [821, 265] on img "Next" at bounding box center [825, 269] width 22 height 58
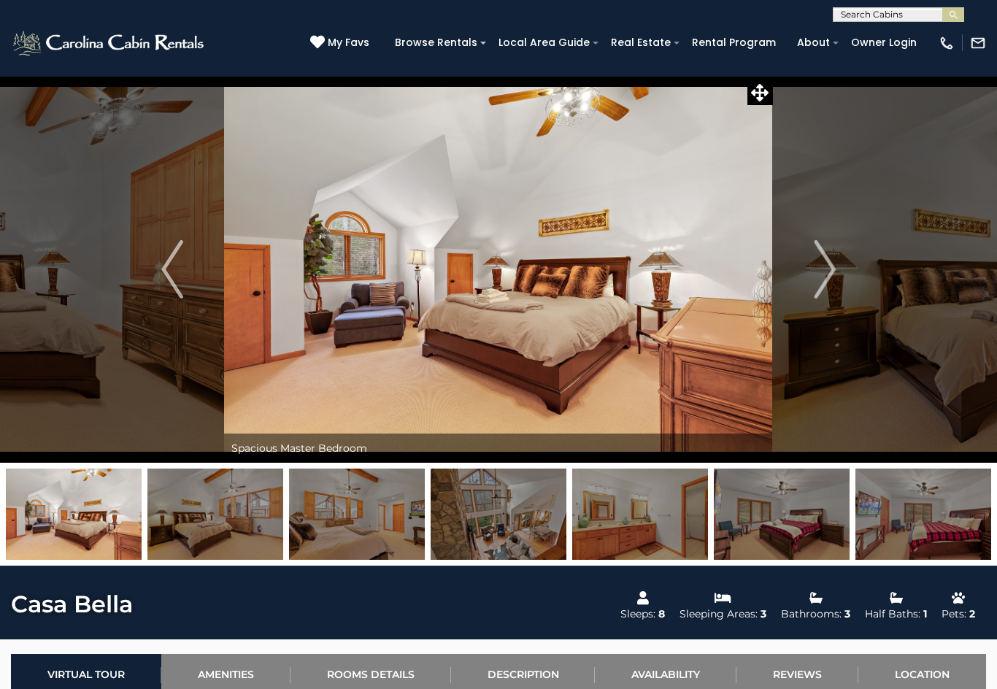
click at [820, 266] on img "Next" at bounding box center [825, 269] width 22 height 58
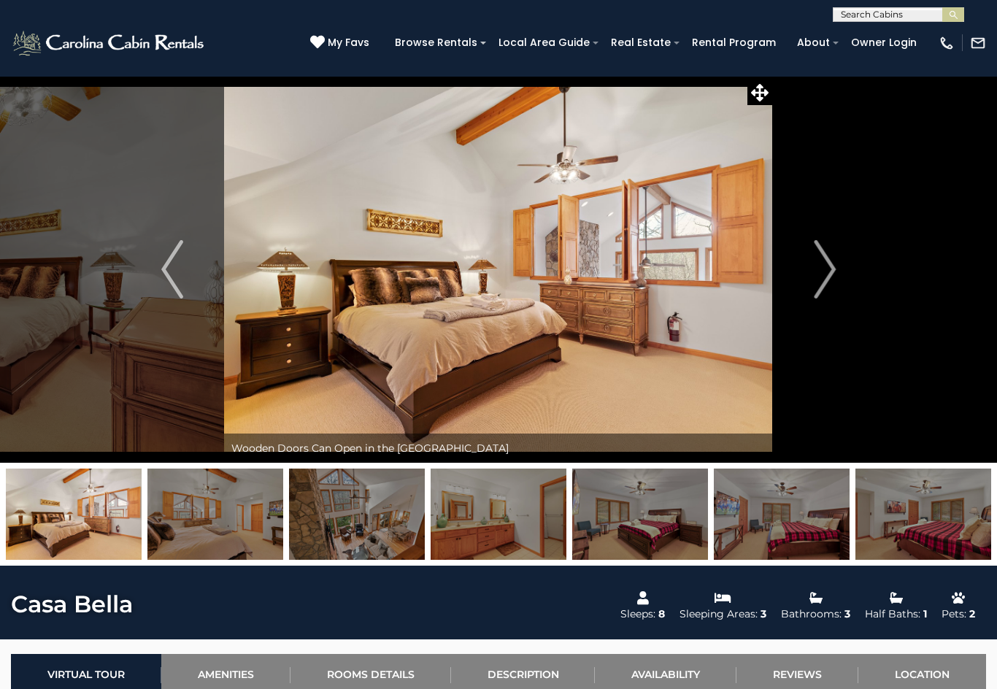
click at [821, 265] on img "Next" at bounding box center [825, 269] width 22 height 58
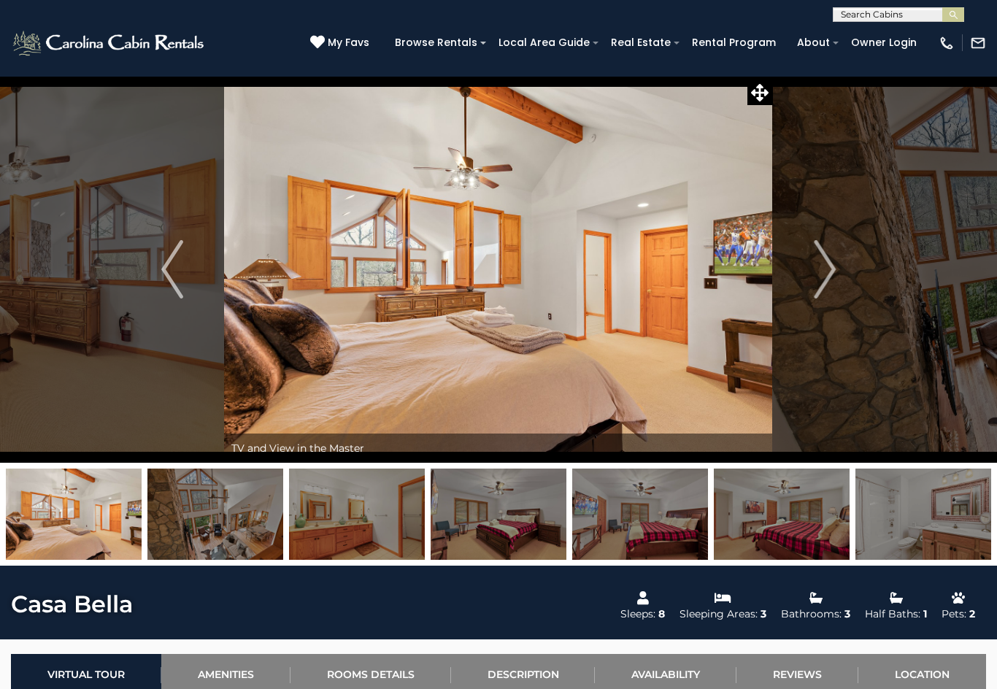
click at [814, 266] on img "Next" at bounding box center [825, 269] width 22 height 58
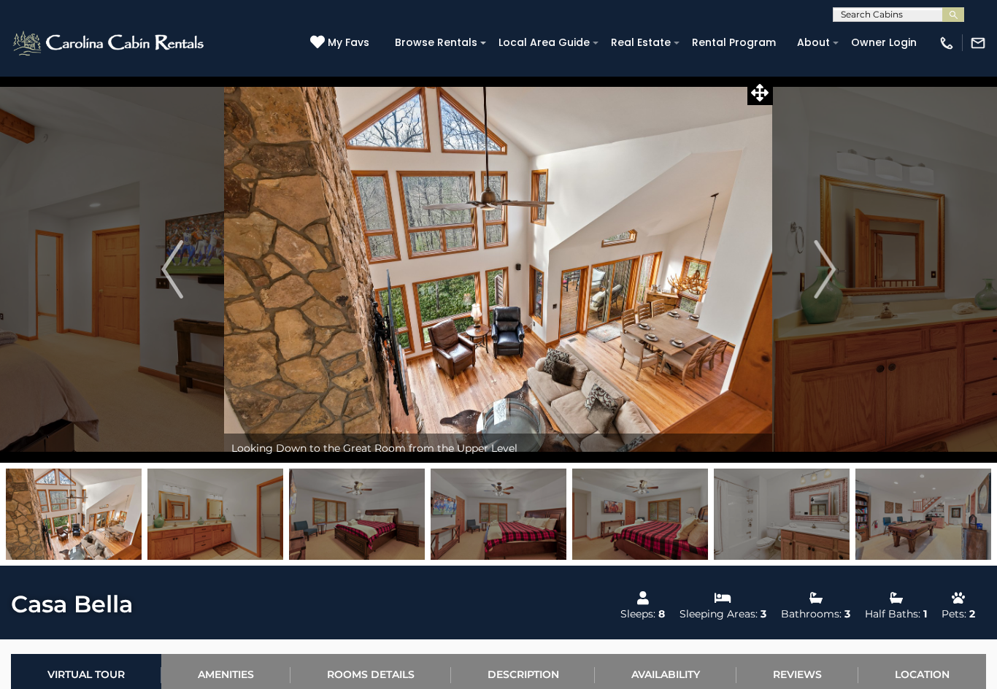
click at [807, 273] on button "Next" at bounding box center [825, 269] width 104 height 387
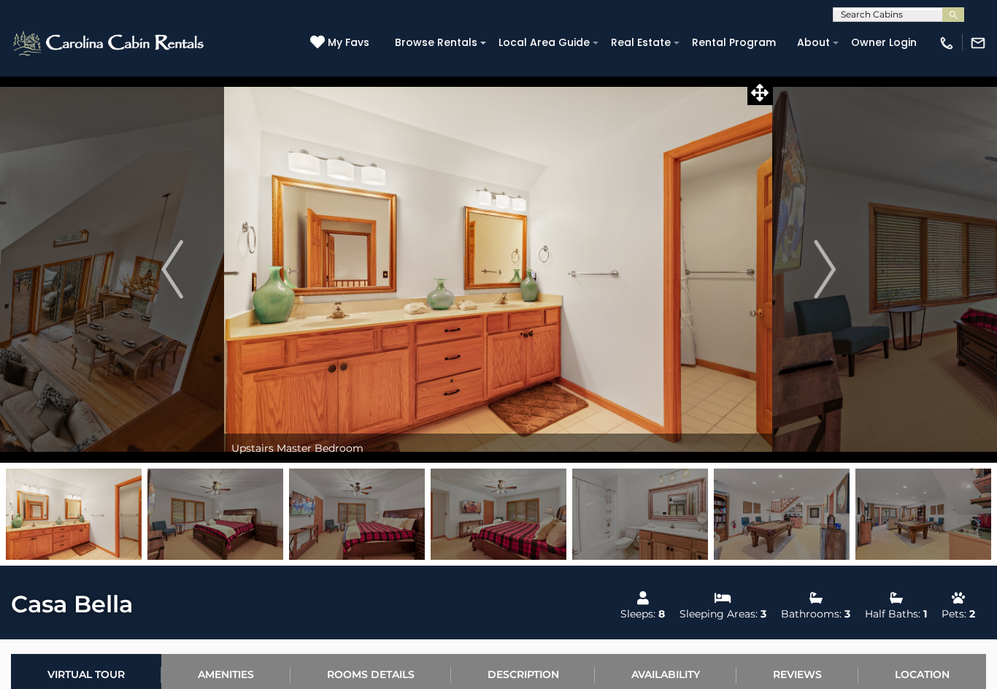
click at [820, 266] on img "Next" at bounding box center [825, 269] width 22 height 58
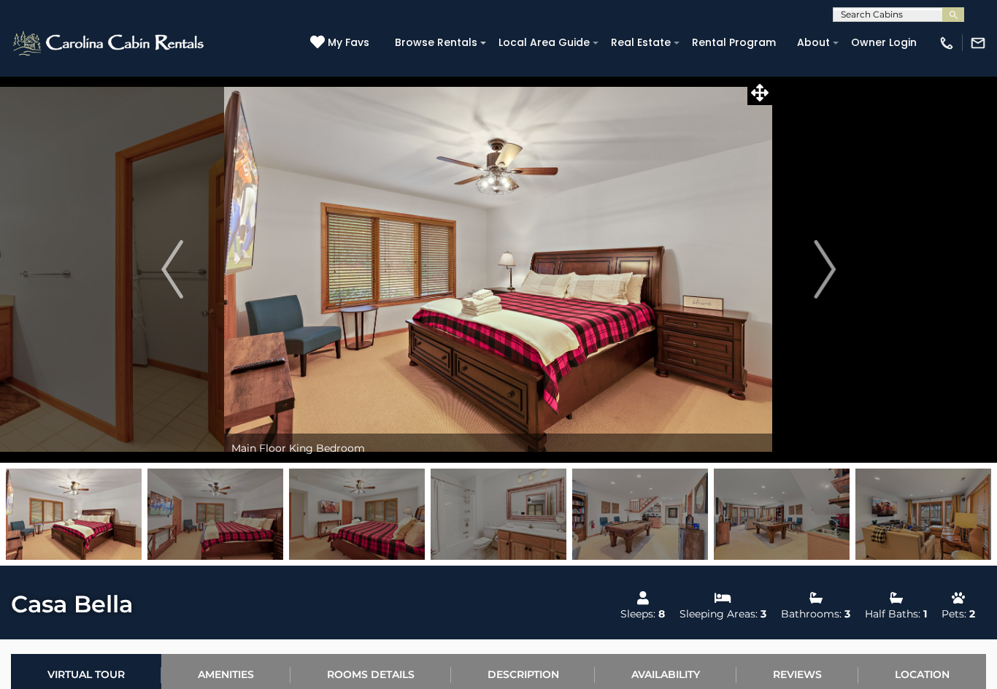
click at [808, 266] on button "Next" at bounding box center [825, 269] width 104 height 387
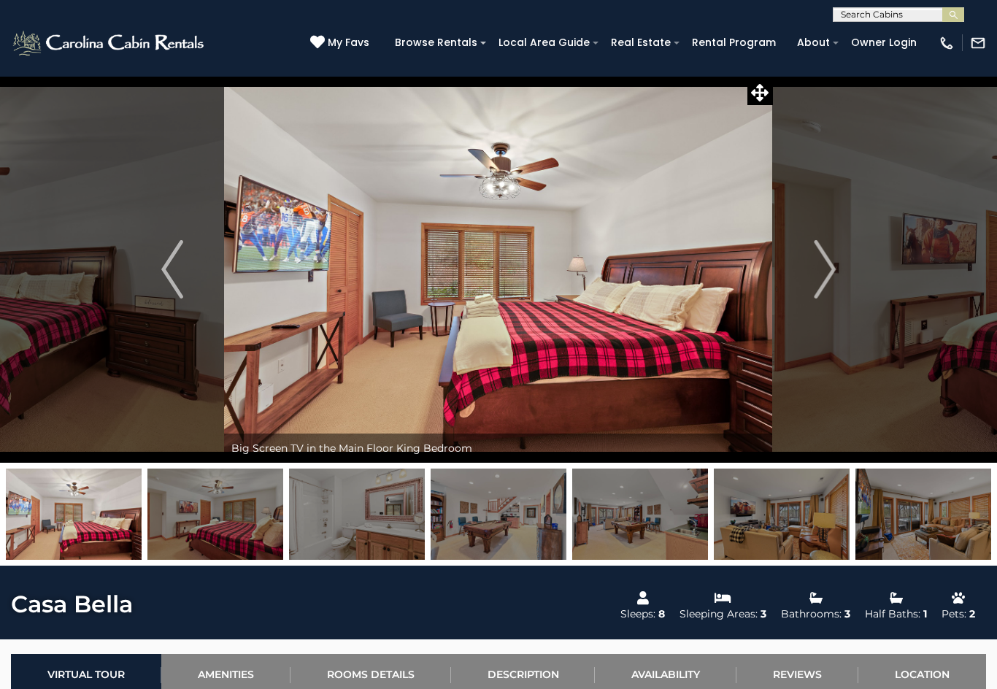
click at [808, 273] on button "Next" at bounding box center [825, 269] width 104 height 387
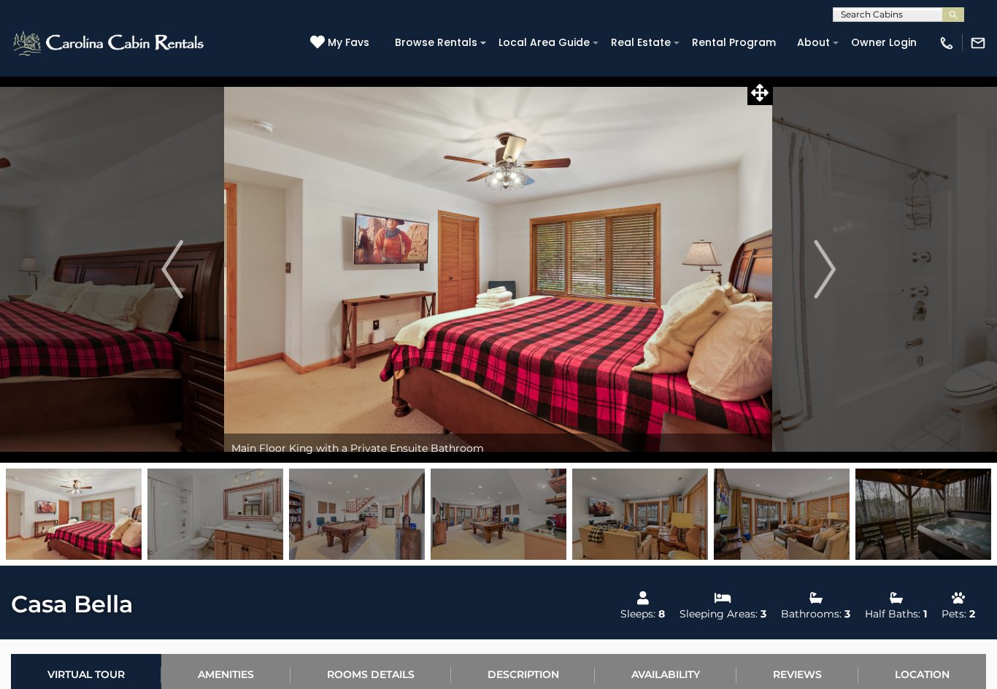
click at [811, 274] on button "Next" at bounding box center [825, 269] width 104 height 387
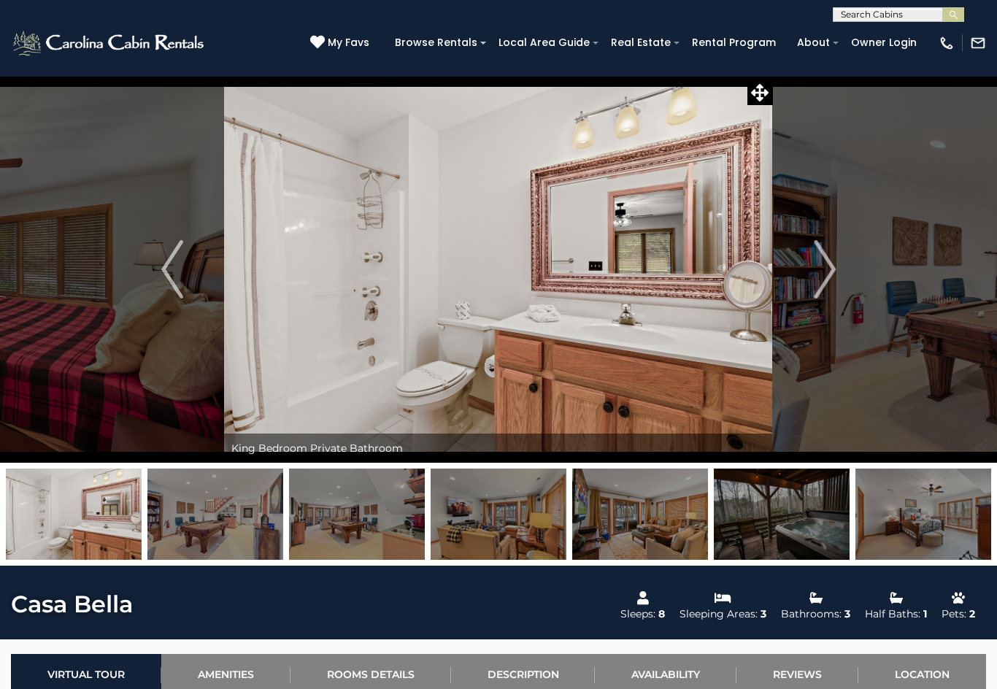
click at [817, 269] on img "Next" at bounding box center [825, 269] width 22 height 58
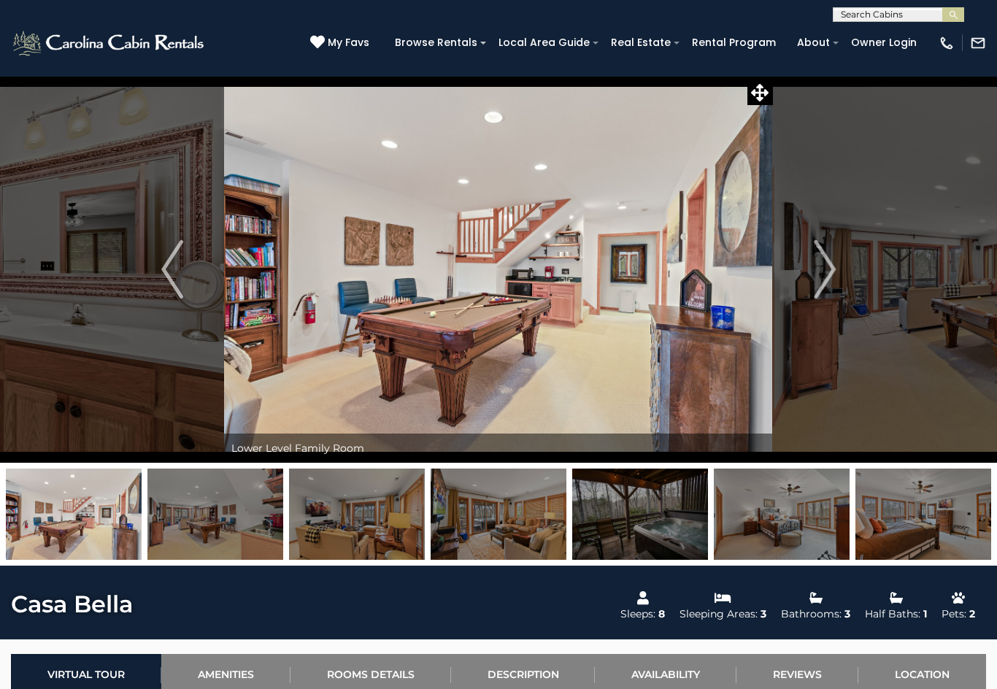
click at [817, 269] on img "Next" at bounding box center [825, 269] width 22 height 58
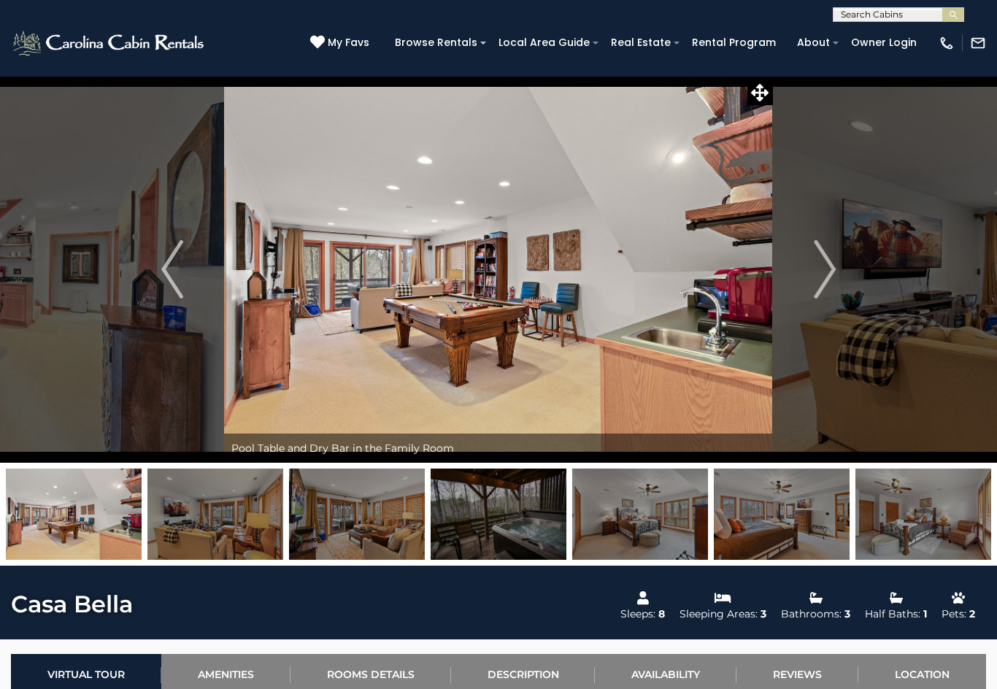
click at [814, 271] on img "Next" at bounding box center [825, 269] width 22 height 58
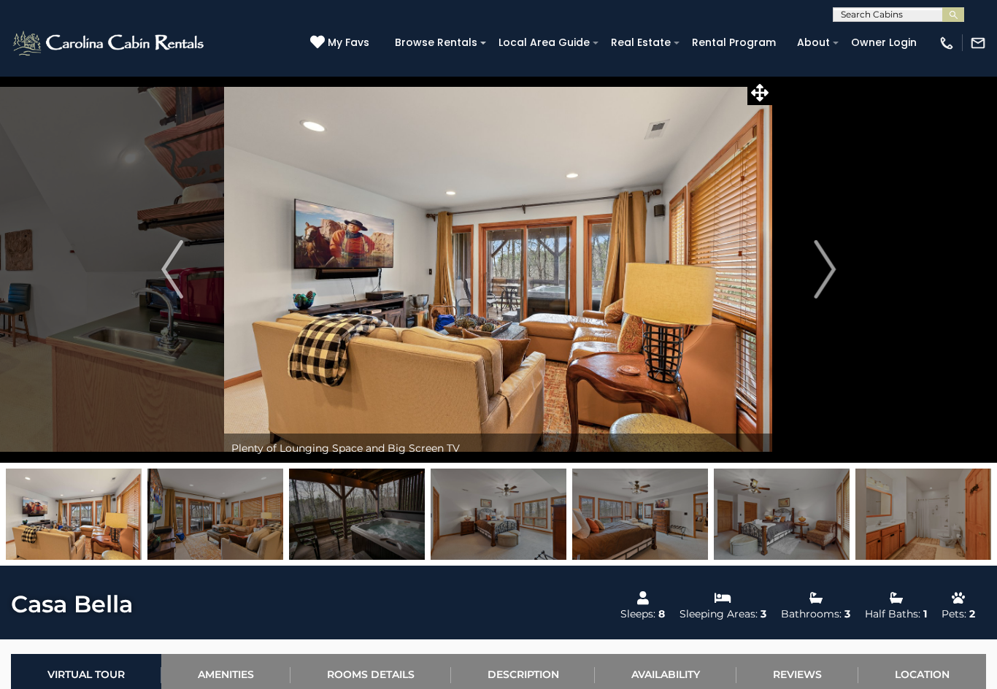
click at [818, 268] on img "Next" at bounding box center [825, 269] width 22 height 58
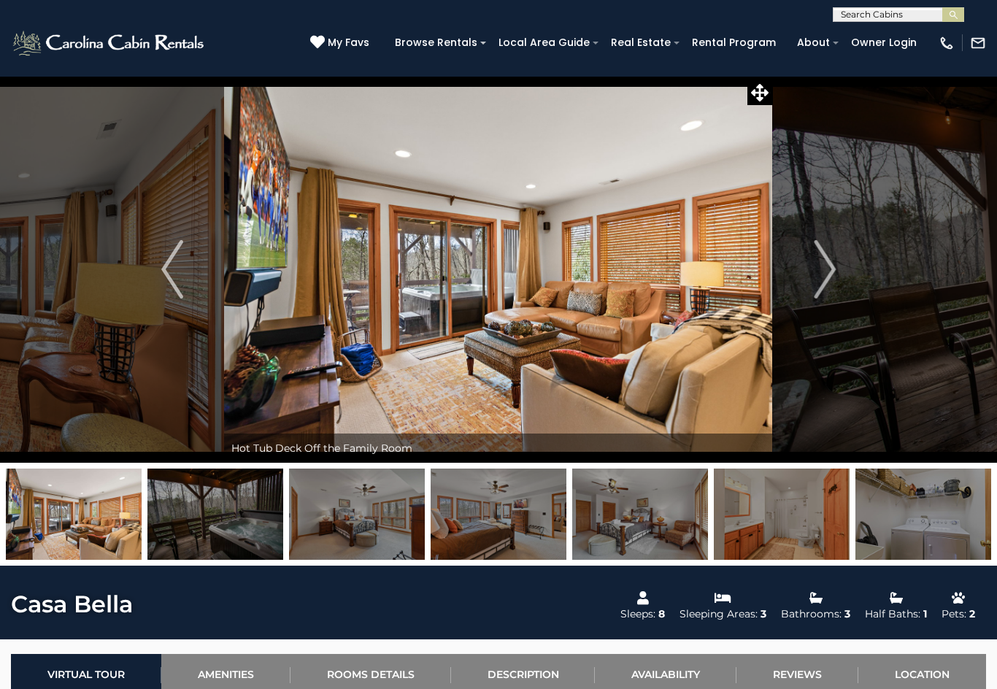
click at [812, 271] on button "Next" at bounding box center [825, 269] width 104 height 387
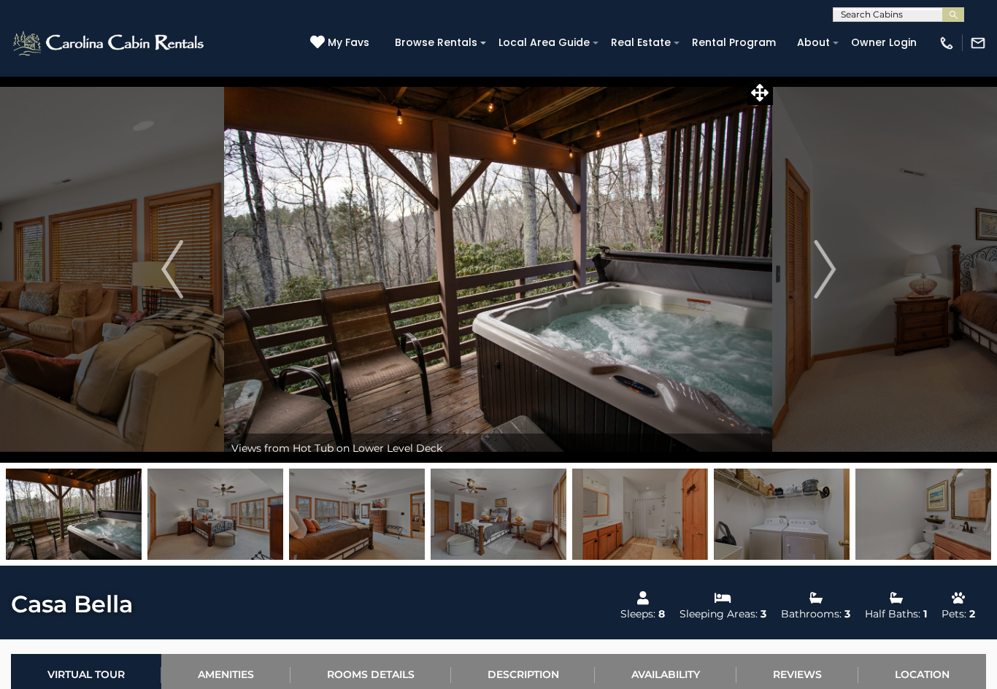
click at [827, 267] on img "Next" at bounding box center [825, 269] width 22 height 58
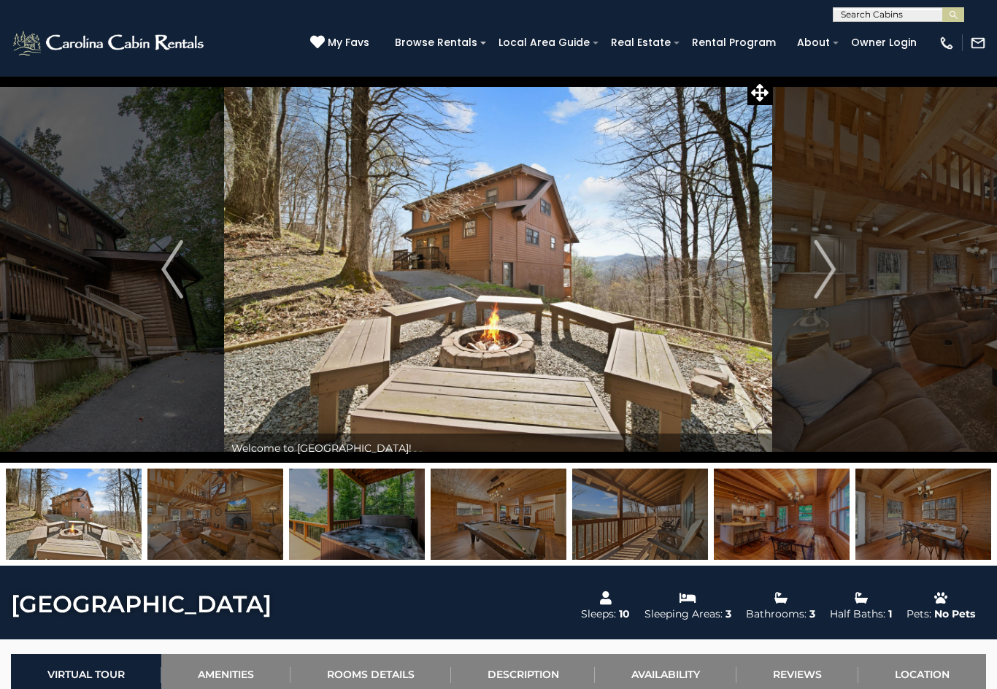
click at [828, 261] on img "Next" at bounding box center [825, 269] width 22 height 58
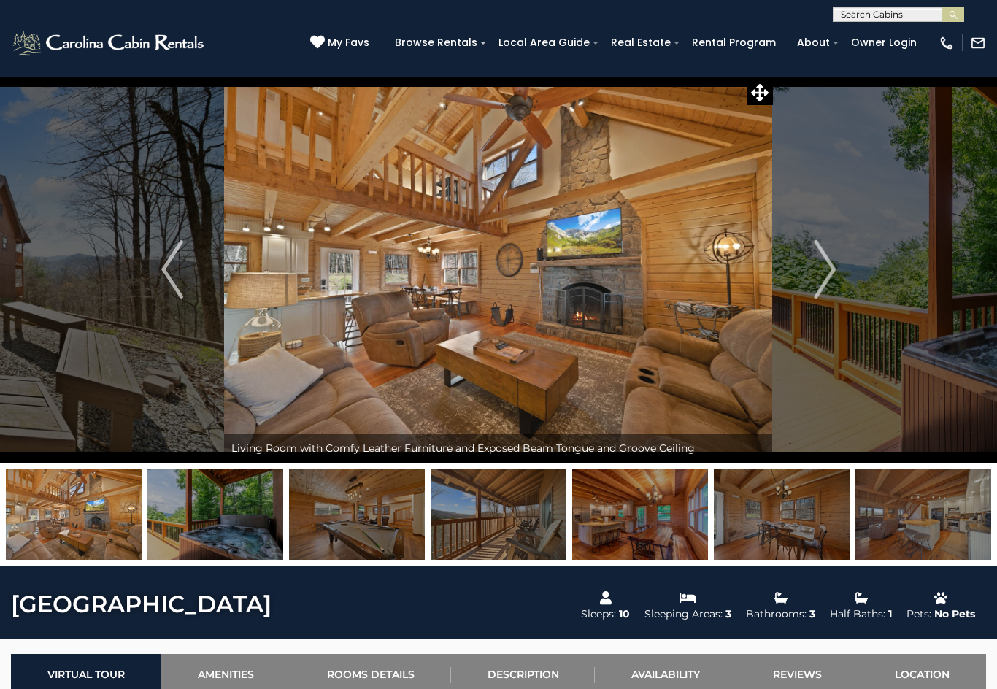
click at [811, 275] on button "Next" at bounding box center [825, 269] width 104 height 387
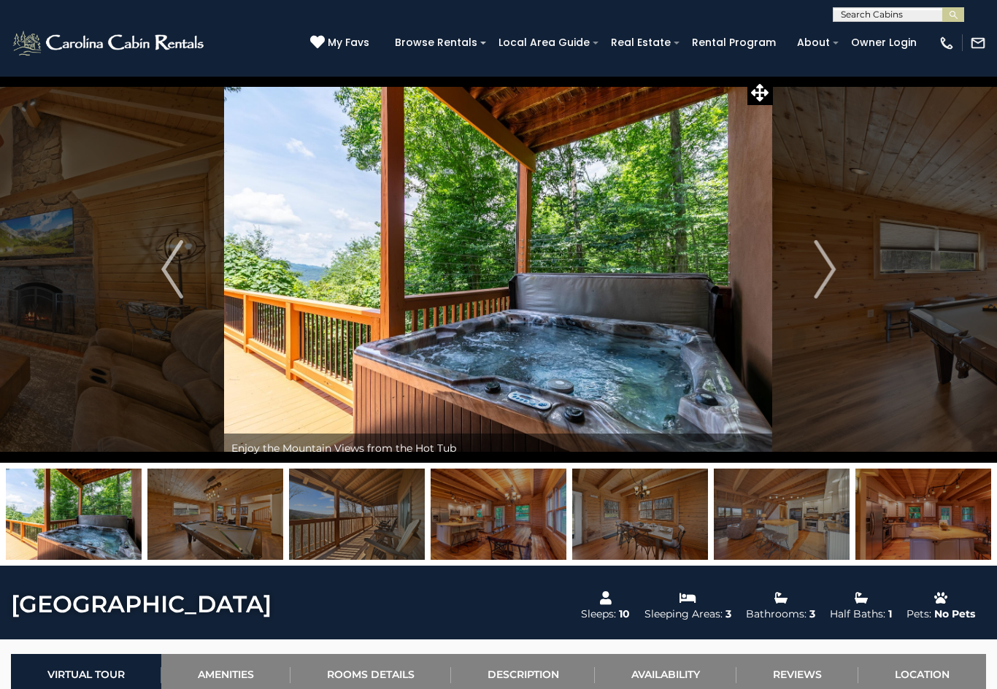
click at [814, 271] on img "Next" at bounding box center [825, 269] width 22 height 58
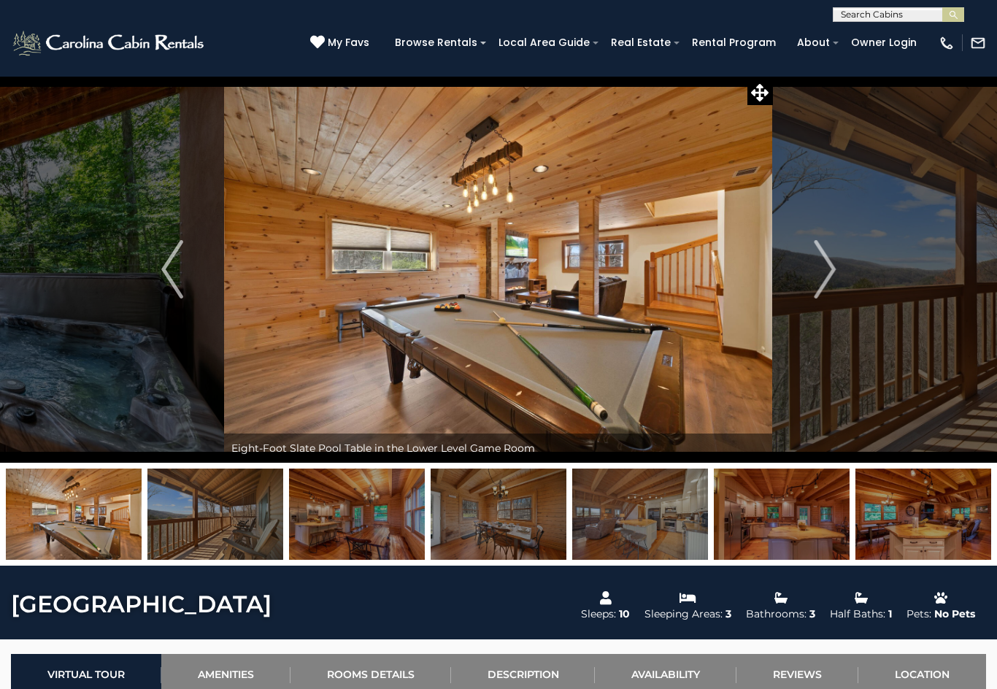
click at [830, 274] on img "Next" at bounding box center [825, 269] width 22 height 58
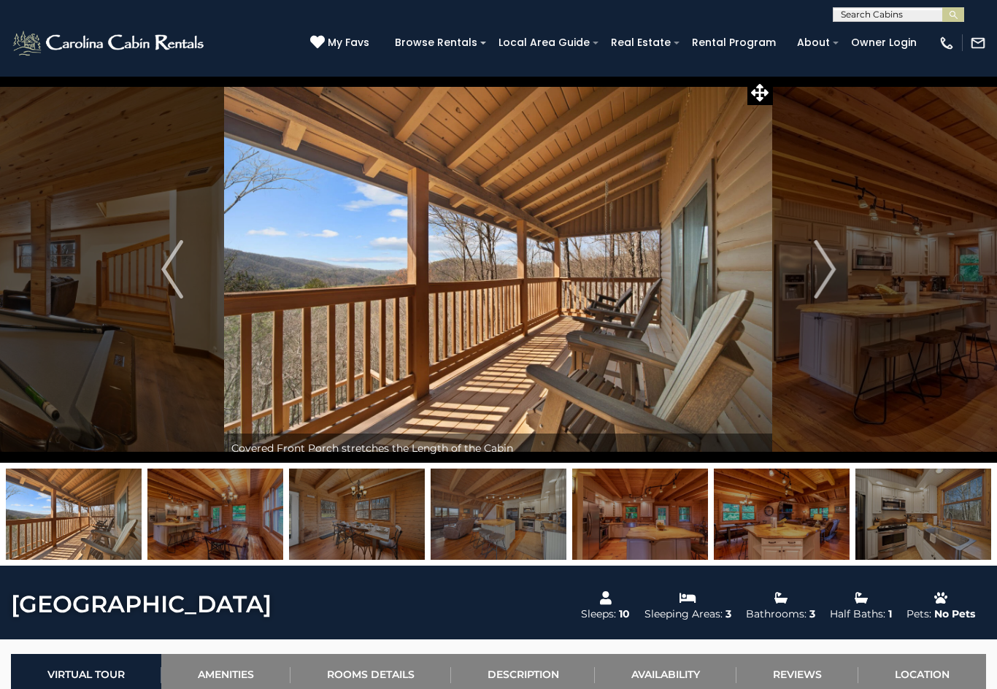
click at [809, 271] on button "Next" at bounding box center [825, 269] width 104 height 387
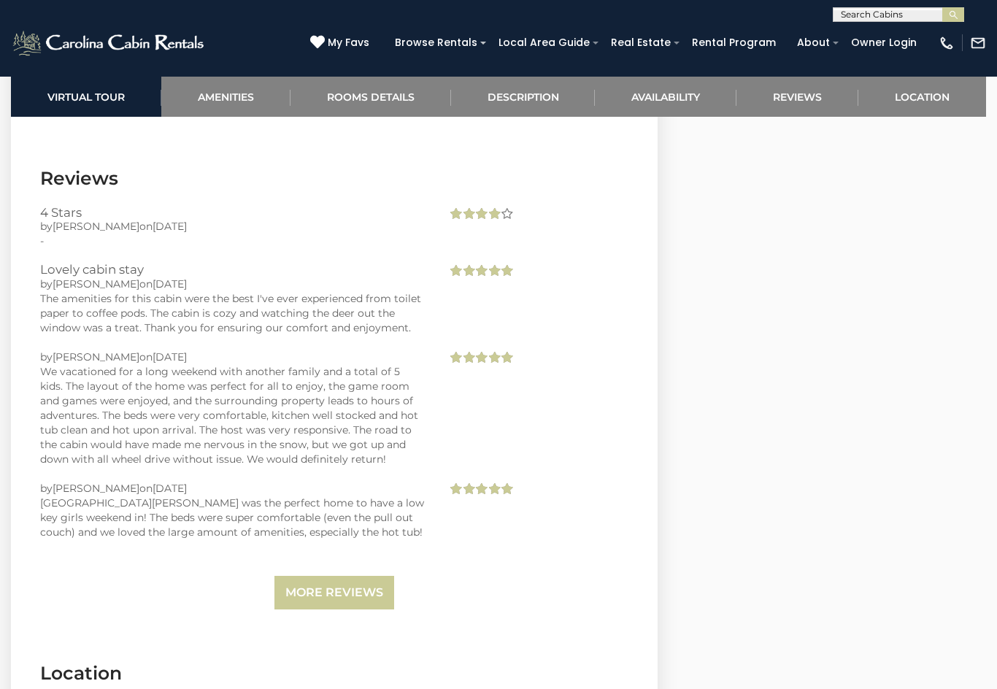
scroll to position [3325, 0]
click at [358, 575] on link "More Reviews" at bounding box center [334, 592] width 120 height 34
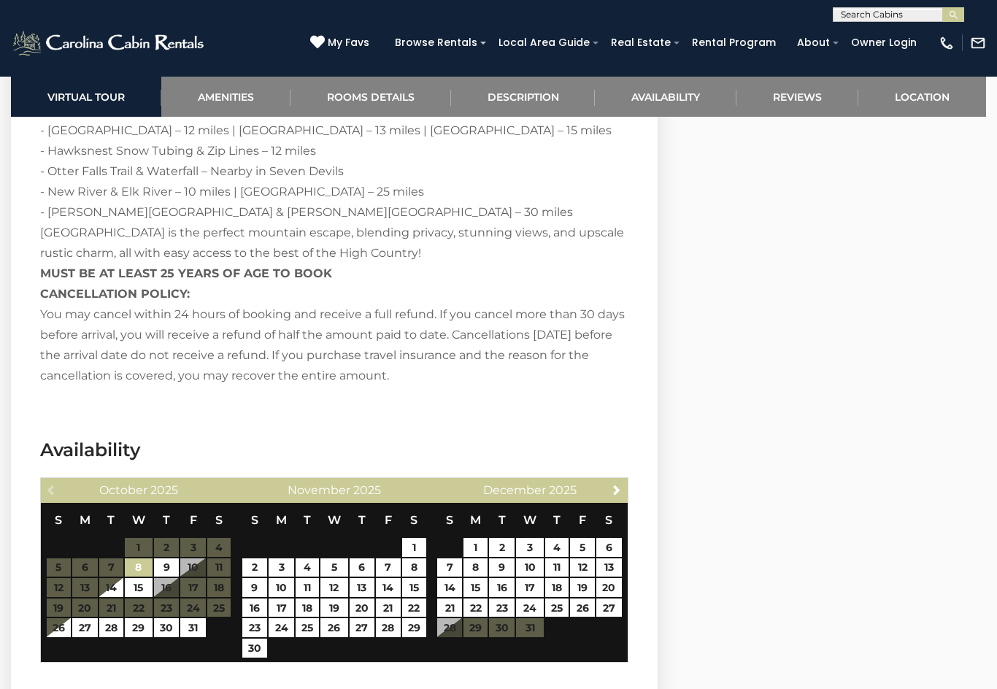
scroll to position [2775, 0]
